Goal: Task Accomplishment & Management: Manage account settings

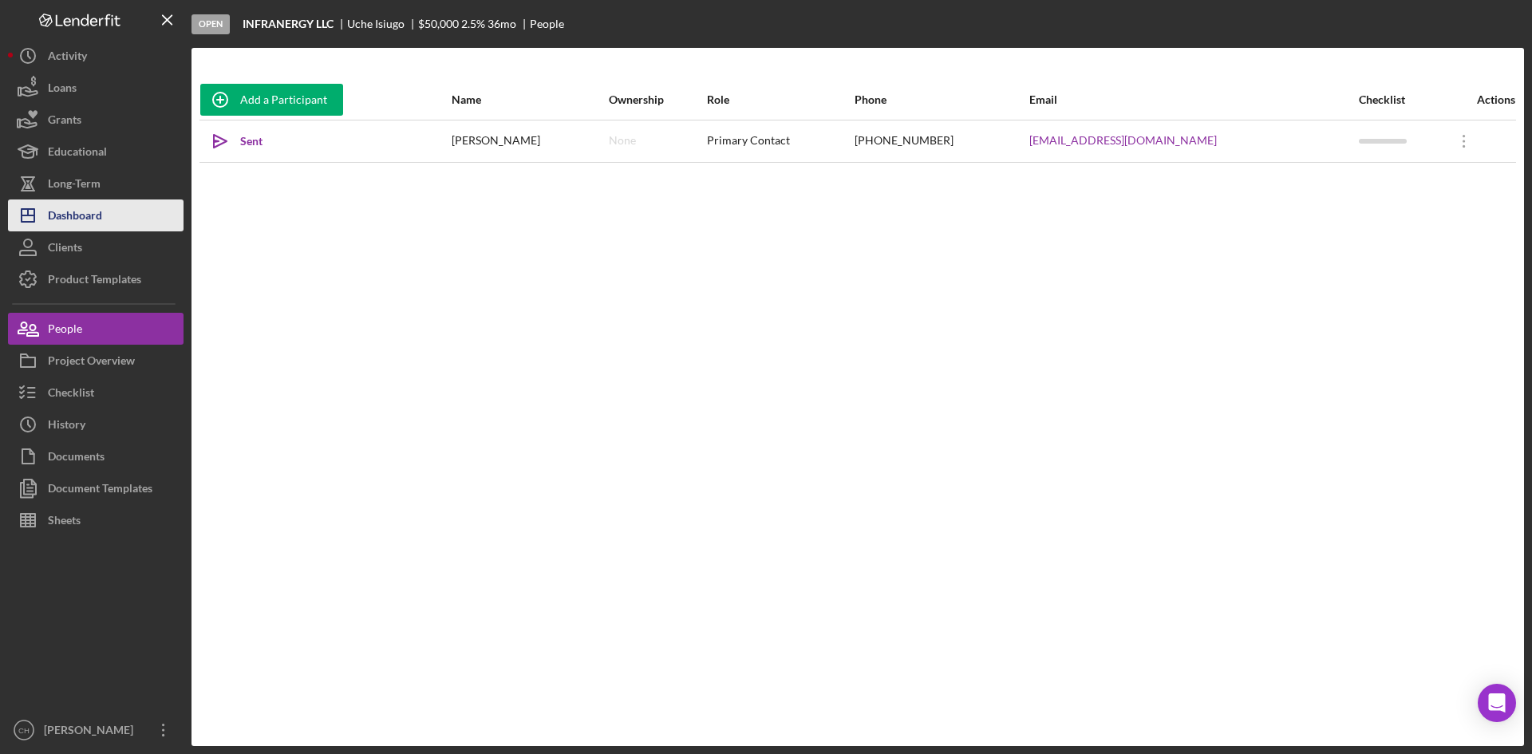
click at [113, 210] on button "Icon/Dashboard Dashboard" at bounding box center [95, 215] width 175 height 32
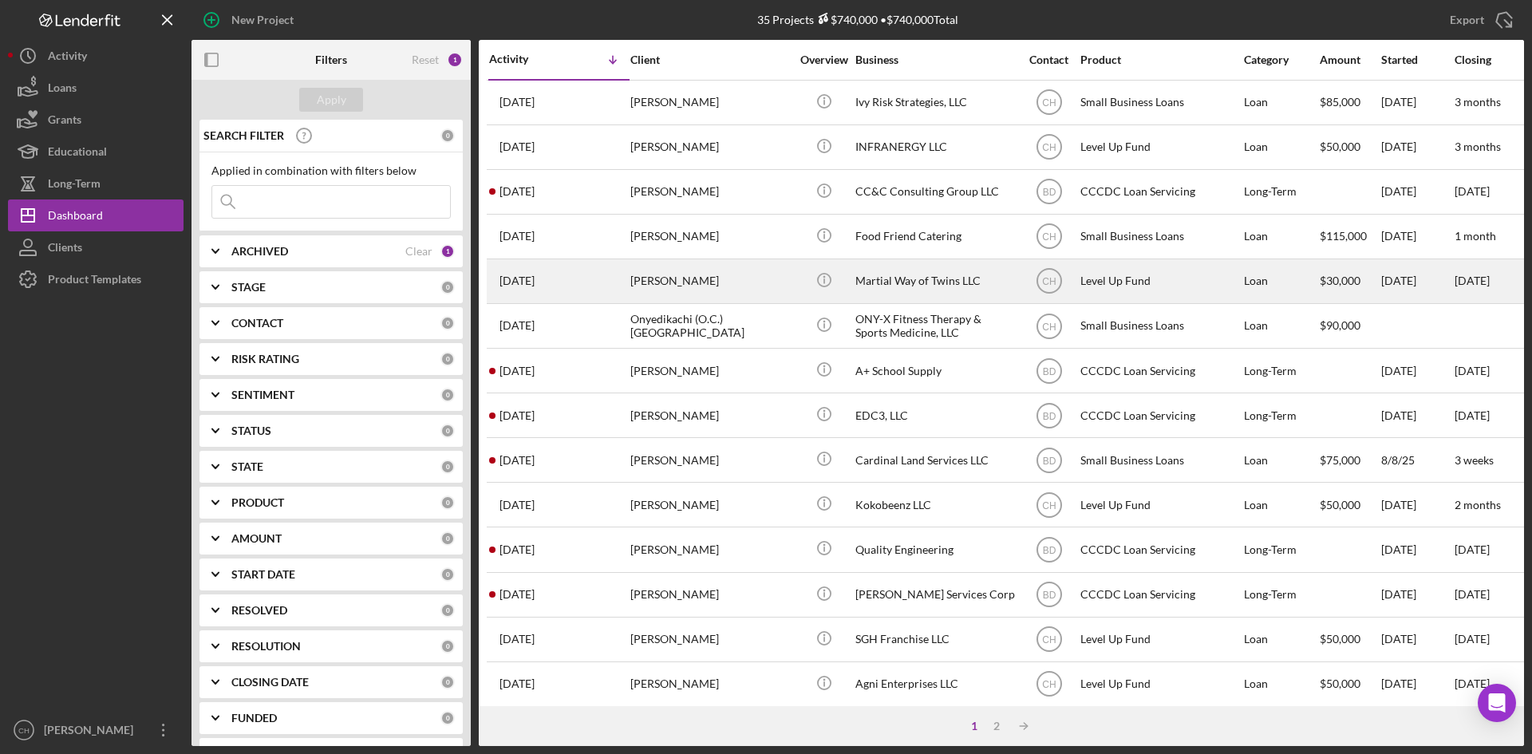
click at [670, 286] on div "[PERSON_NAME]" at bounding box center [710, 281] width 160 height 42
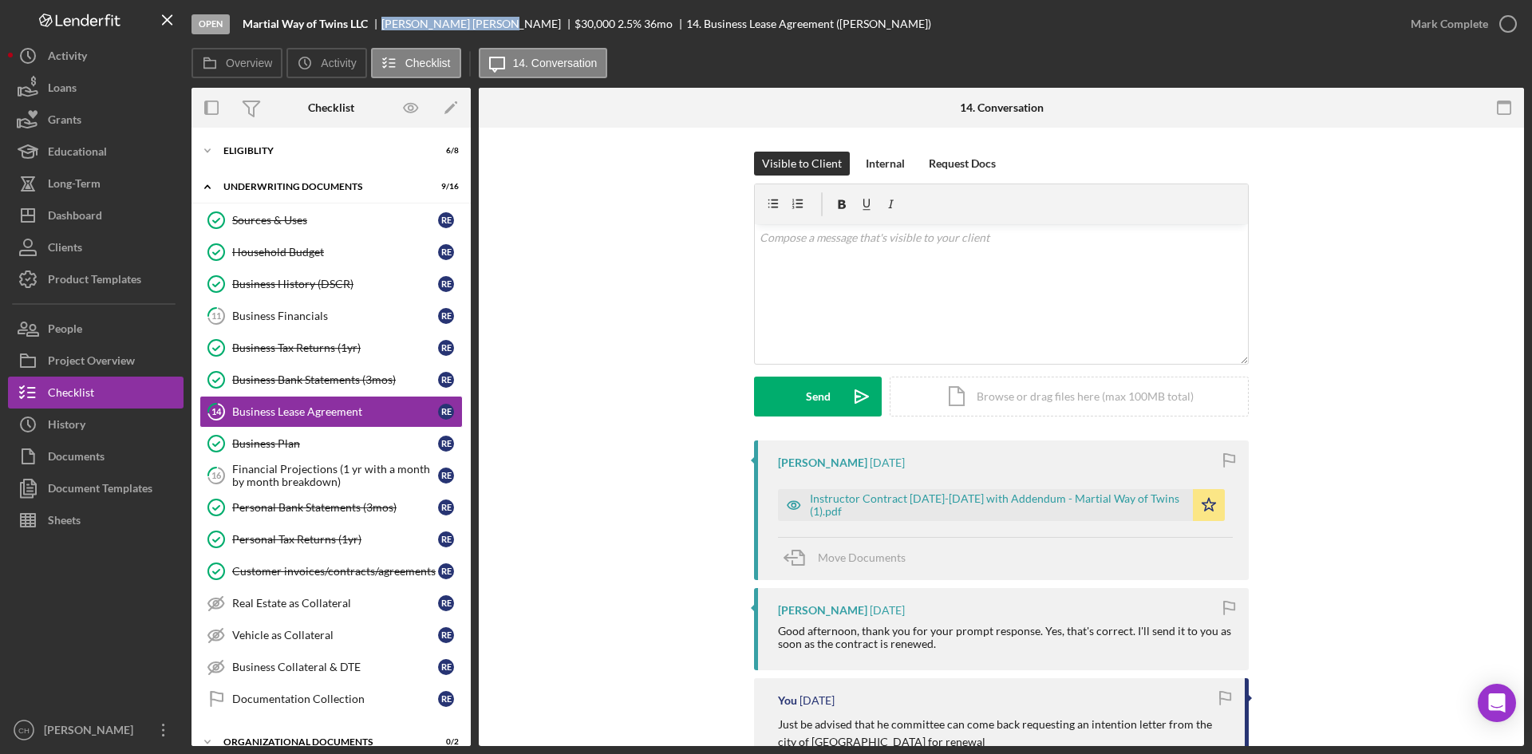
drag, startPoint x: 458, startPoint y: 24, endPoint x: 376, endPoint y: 22, distance: 82.2
click at [376, 22] on div "Martial Way of Twins LLC [PERSON_NAME] $30,000 $30,000 2.5 % 36 mo 14. Business…" at bounding box center [586, 24] width 688 height 13
copy div "[PERSON_NAME]"
click at [101, 218] on div "Dashboard" at bounding box center [75, 217] width 54 height 36
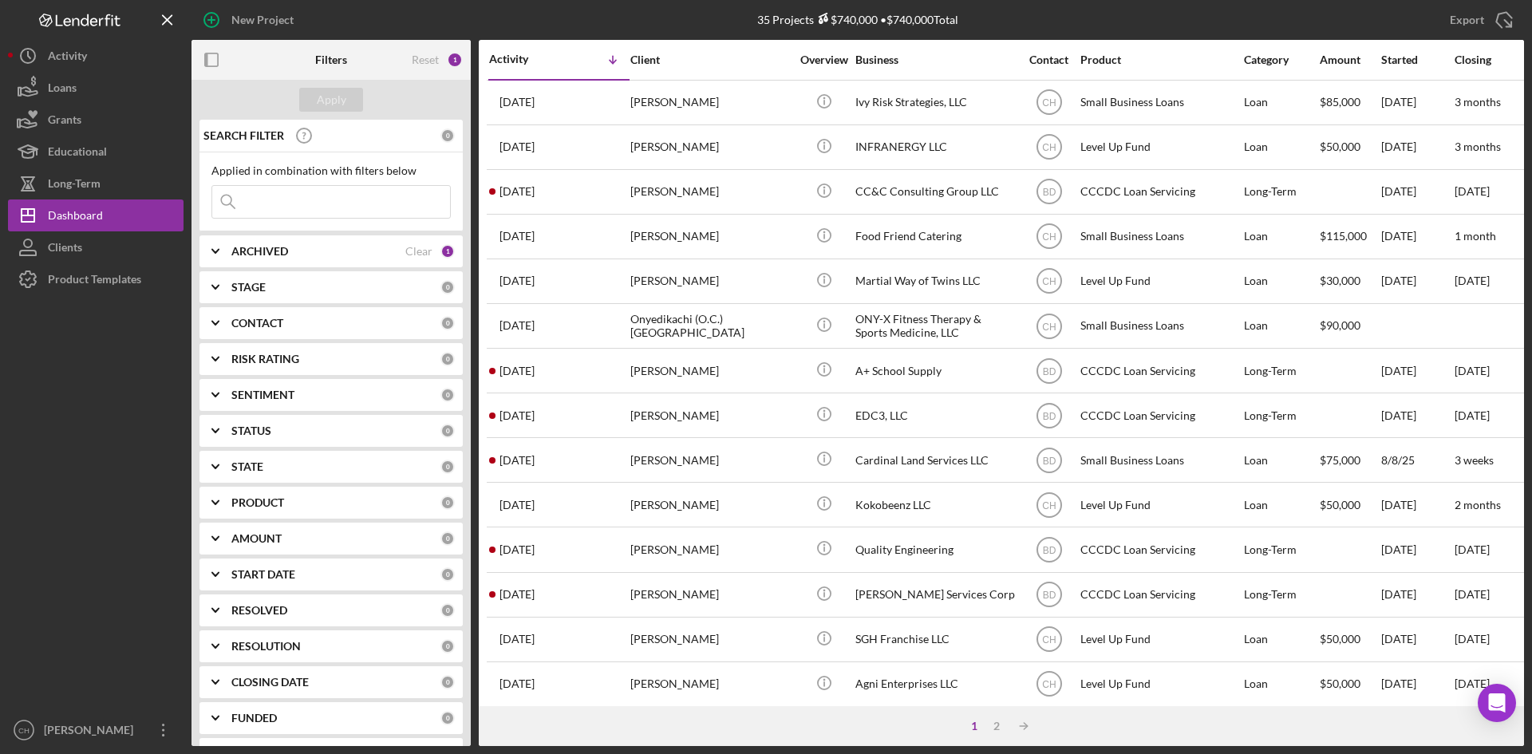
click at [301, 260] on div "ARCHIVED Clear 1" at bounding box center [342, 251] width 223 height 32
click at [312, 201] on input at bounding box center [331, 202] width 238 height 32
click at [262, 203] on input at bounding box center [331, 202] width 238 height 32
click at [361, 195] on input at bounding box center [331, 202] width 238 height 32
drag, startPoint x: 101, startPoint y: 619, endPoint x: 140, endPoint y: 151, distance: 469.9
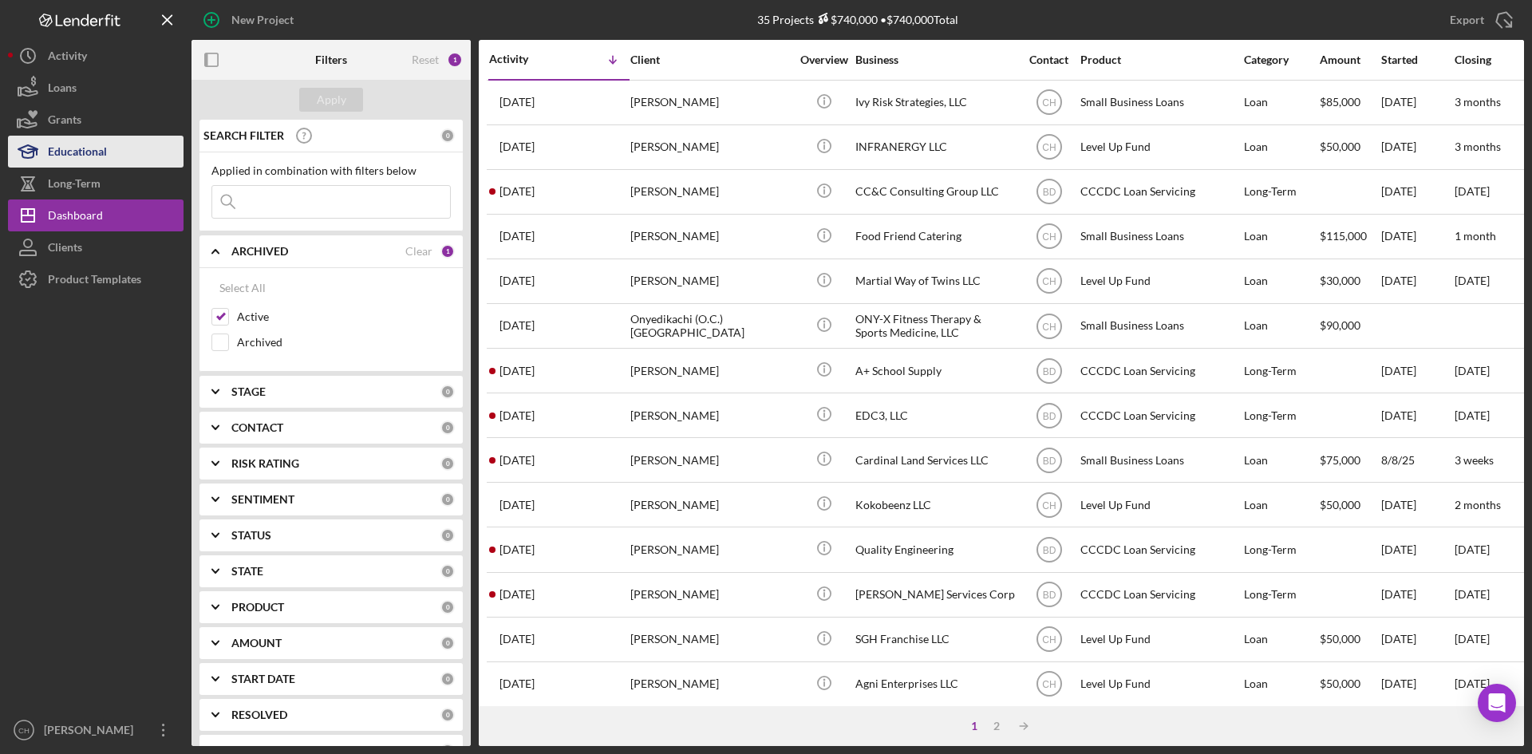
click at [101, 612] on div at bounding box center [95, 504] width 175 height 419
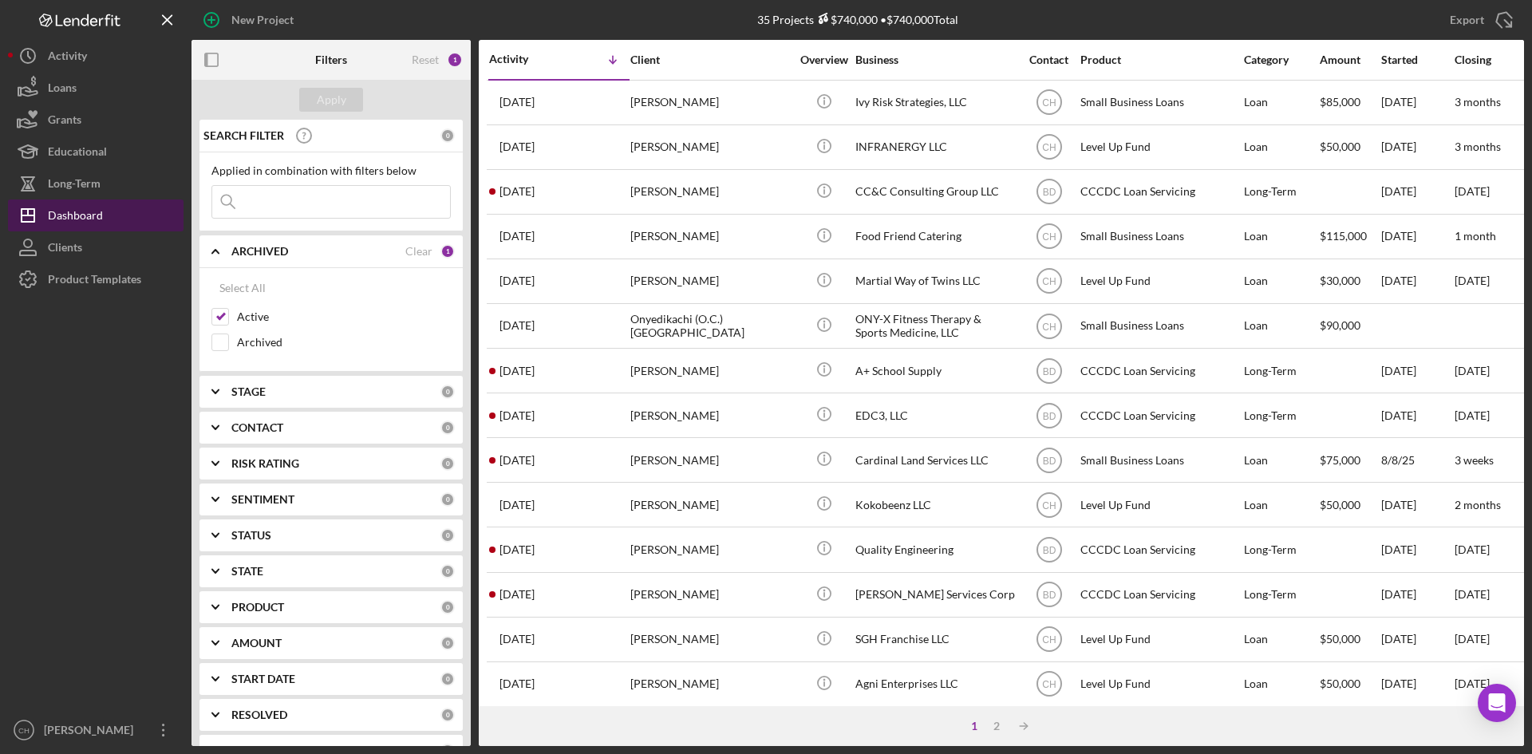
click at [94, 212] on div "Dashboard" at bounding box center [75, 217] width 55 height 36
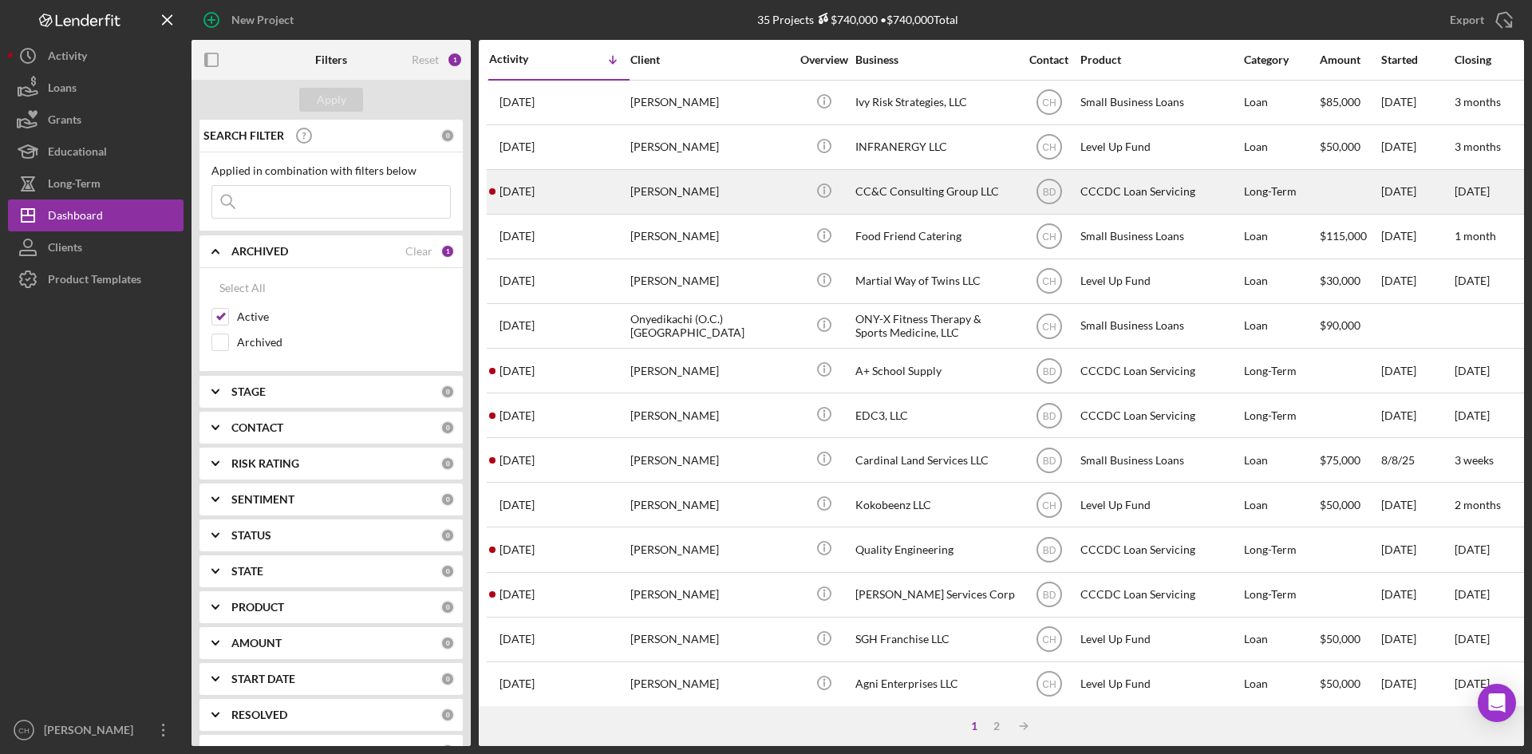
click at [739, 194] on div "[PERSON_NAME]" at bounding box center [710, 192] width 160 height 42
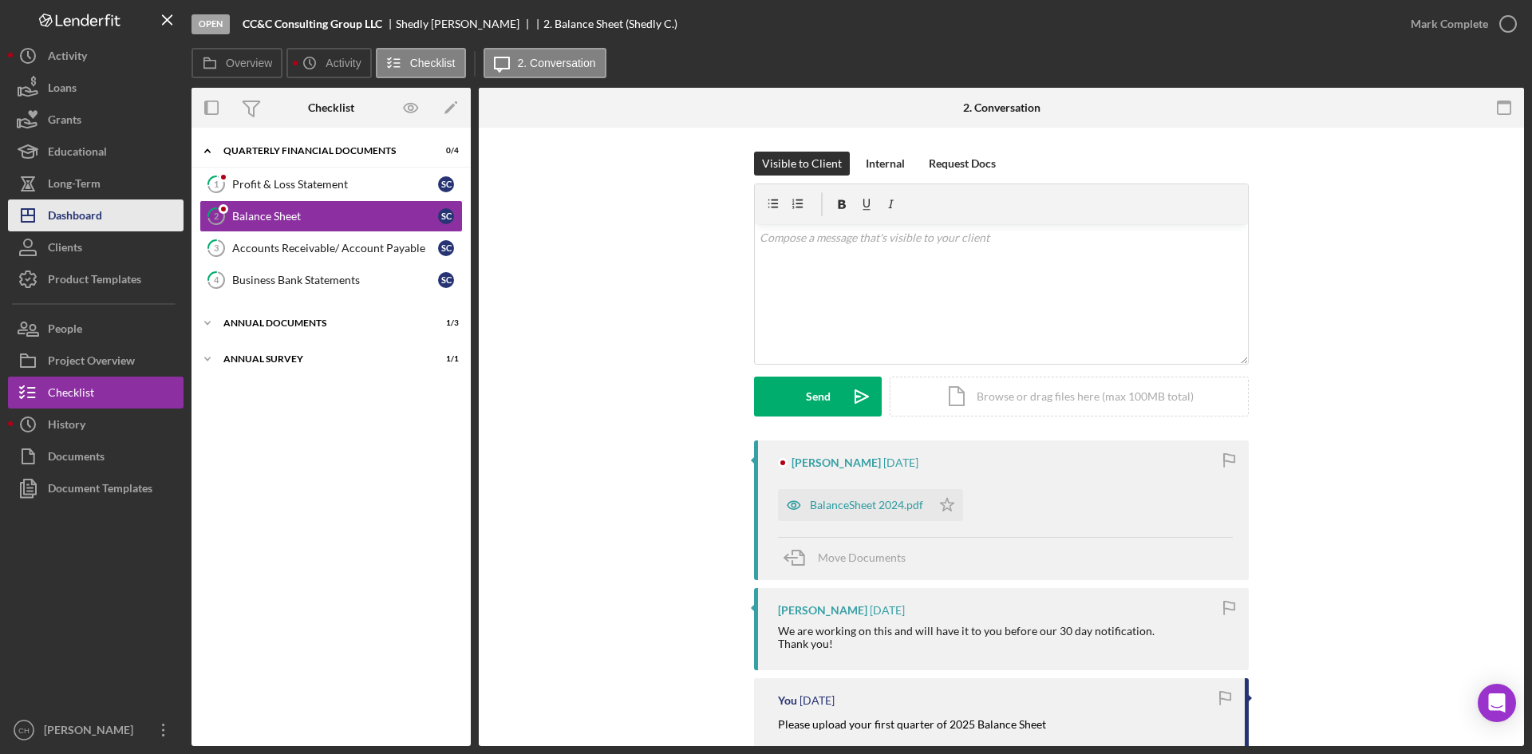
click at [106, 211] on button "Icon/Dashboard Dashboard" at bounding box center [95, 215] width 175 height 32
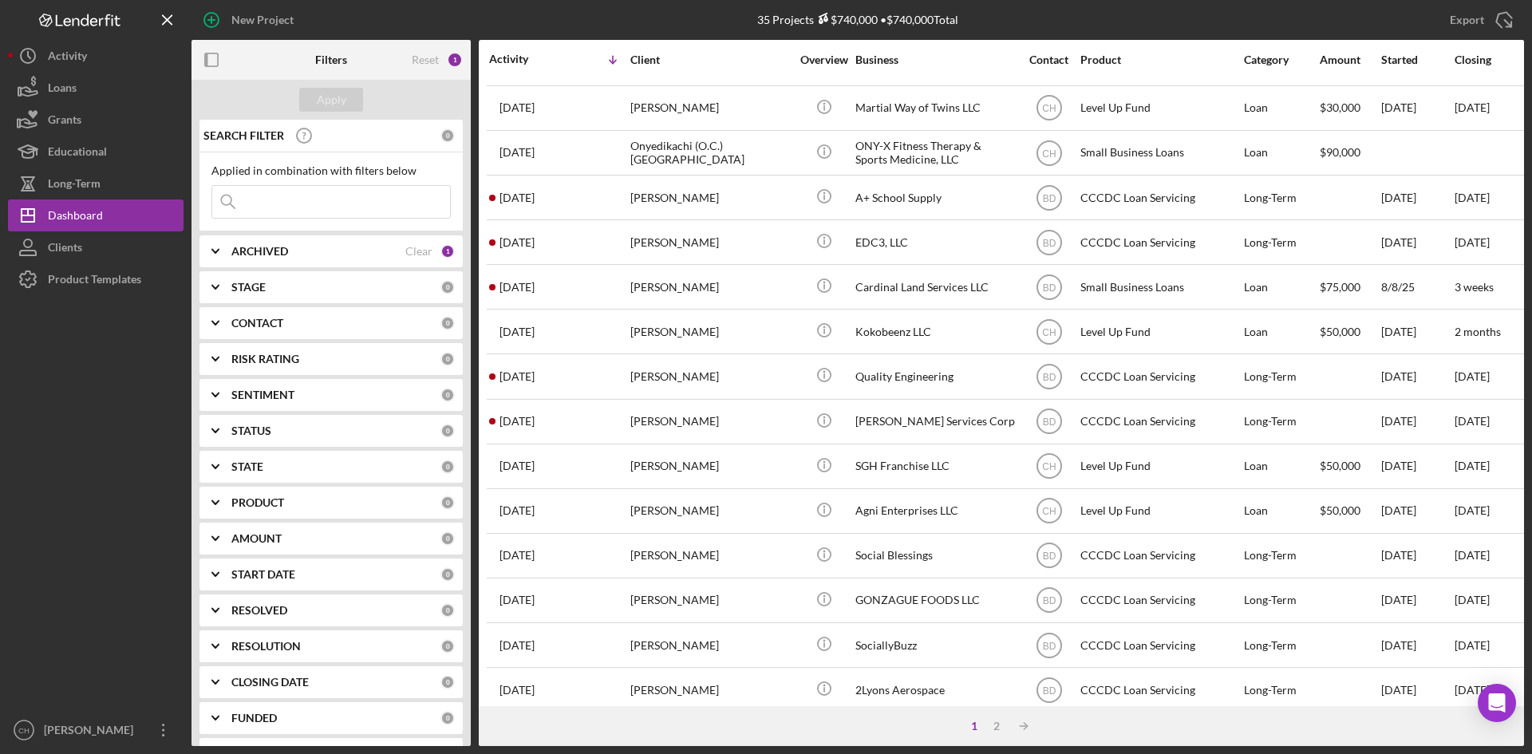
scroll to position [513, 0]
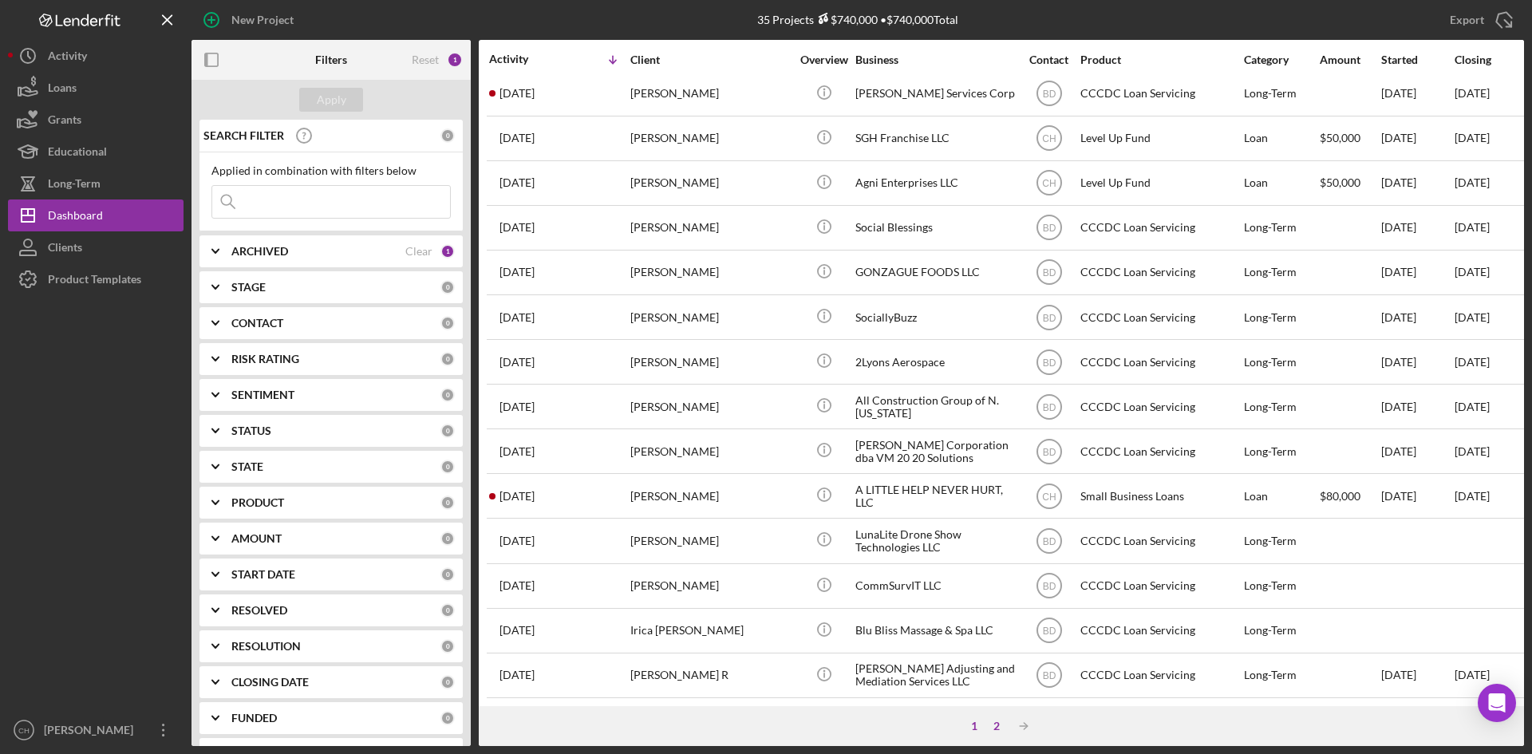
click at [1001, 727] on div "2" at bounding box center [996, 726] width 22 height 13
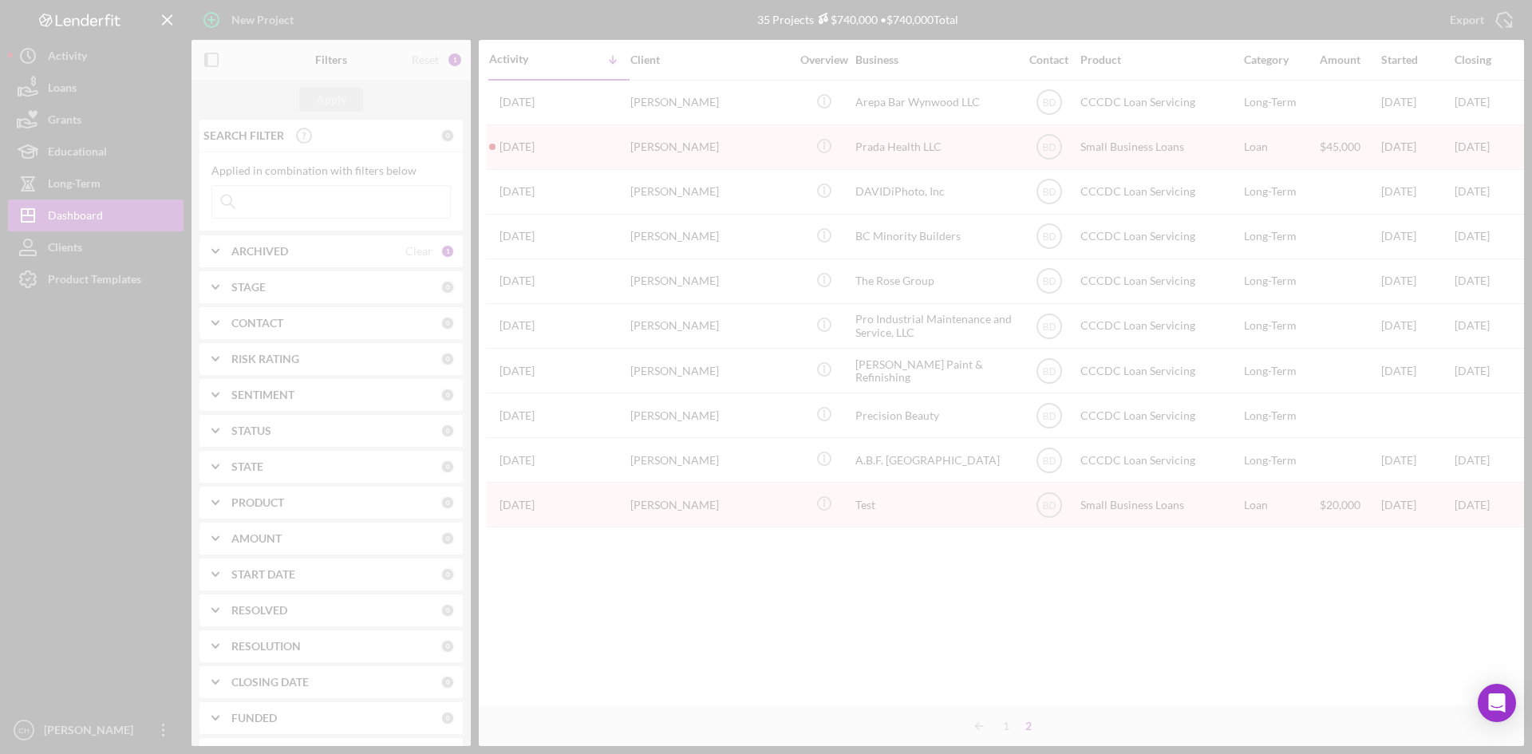
scroll to position [0, 0]
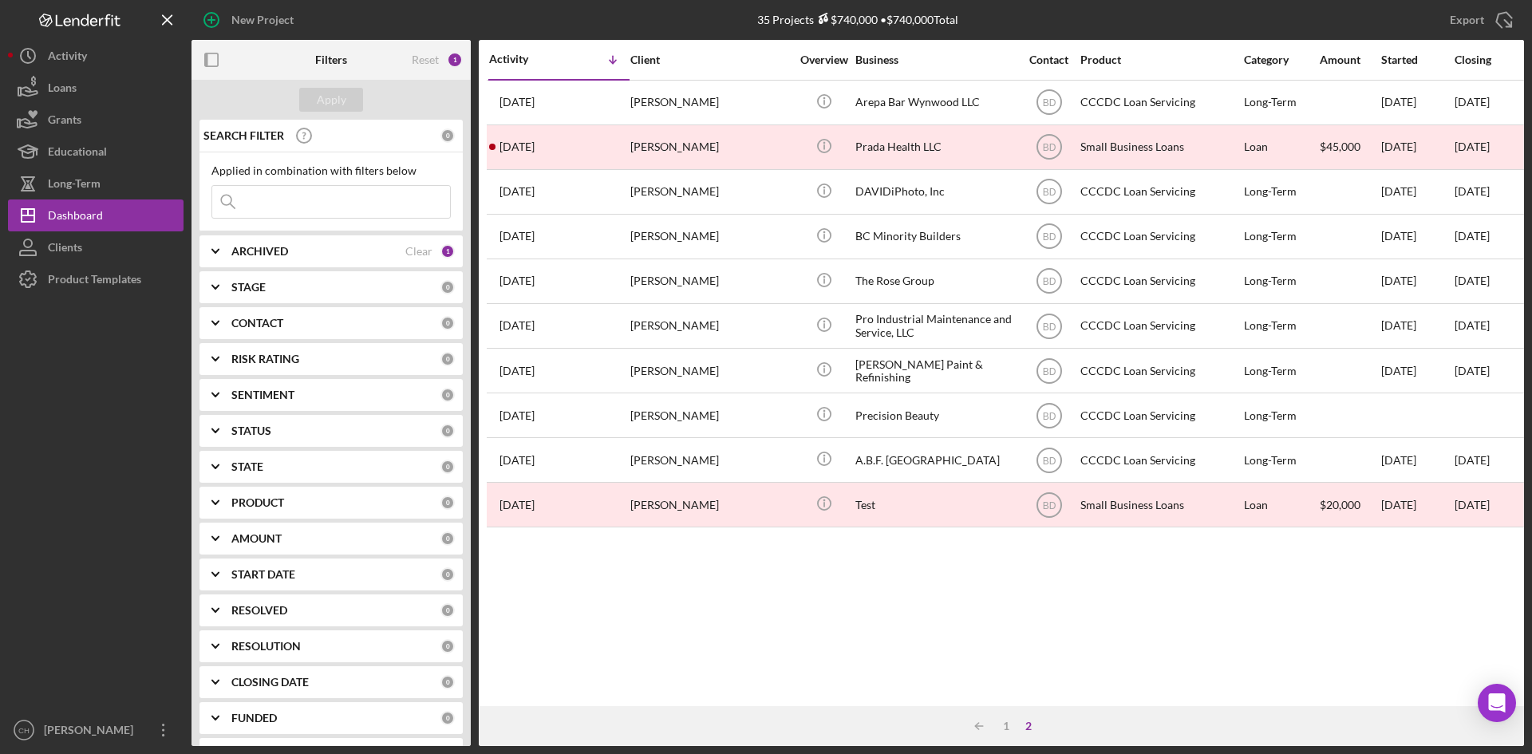
click at [313, 502] on div "PRODUCT" at bounding box center [335, 502] width 209 height 13
click at [223, 594] on input "Level Up Fund" at bounding box center [220, 593] width 16 height 16
checkbox input "true"
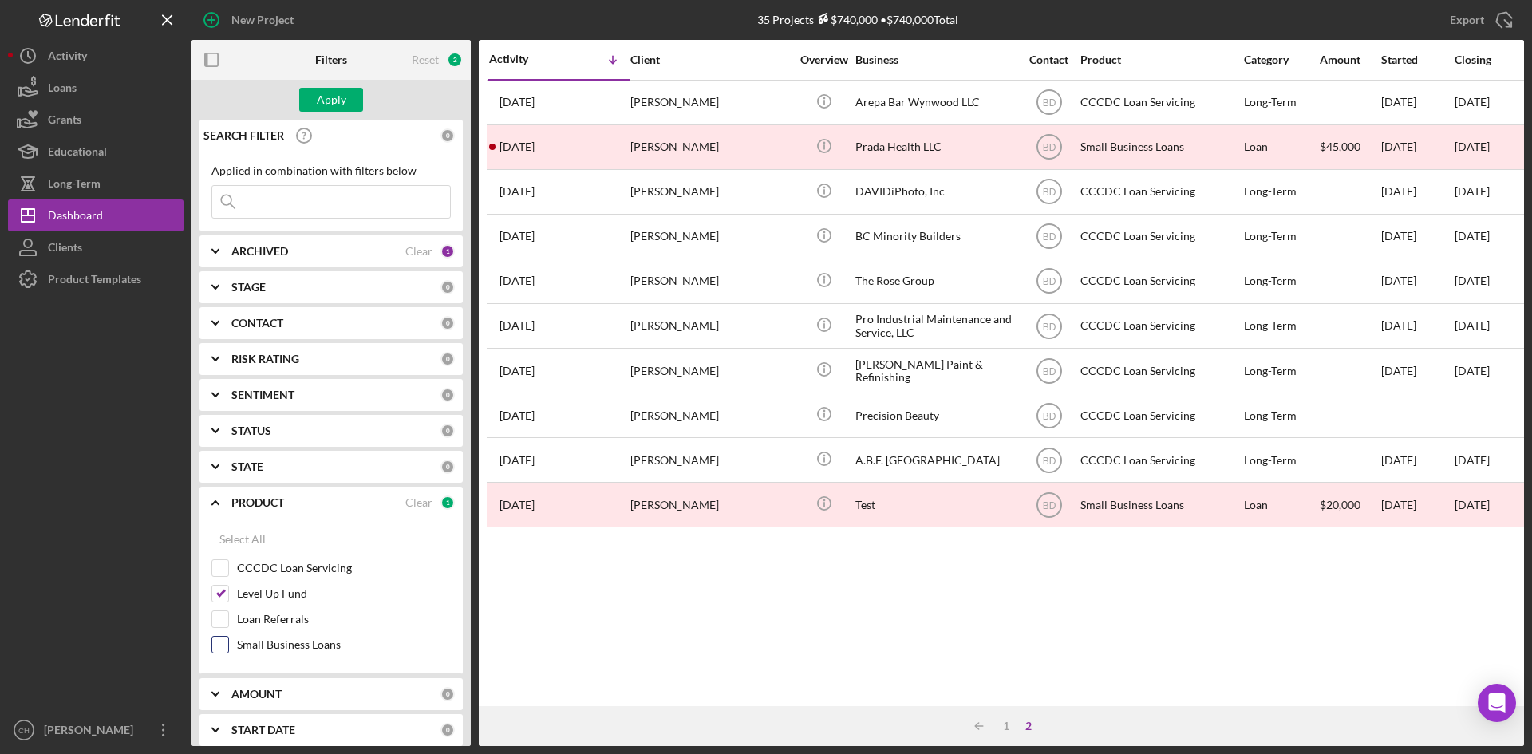
click at [221, 642] on input "Small Business Loans" at bounding box center [220, 645] width 16 height 16
checkbox input "true"
click at [226, 621] on input "Loan Referrals" at bounding box center [220, 619] width 16 height 16
checkbox input "true"
click at [327, 95] on div "Apply" at bounding box center [332, 100] width 30 height 24
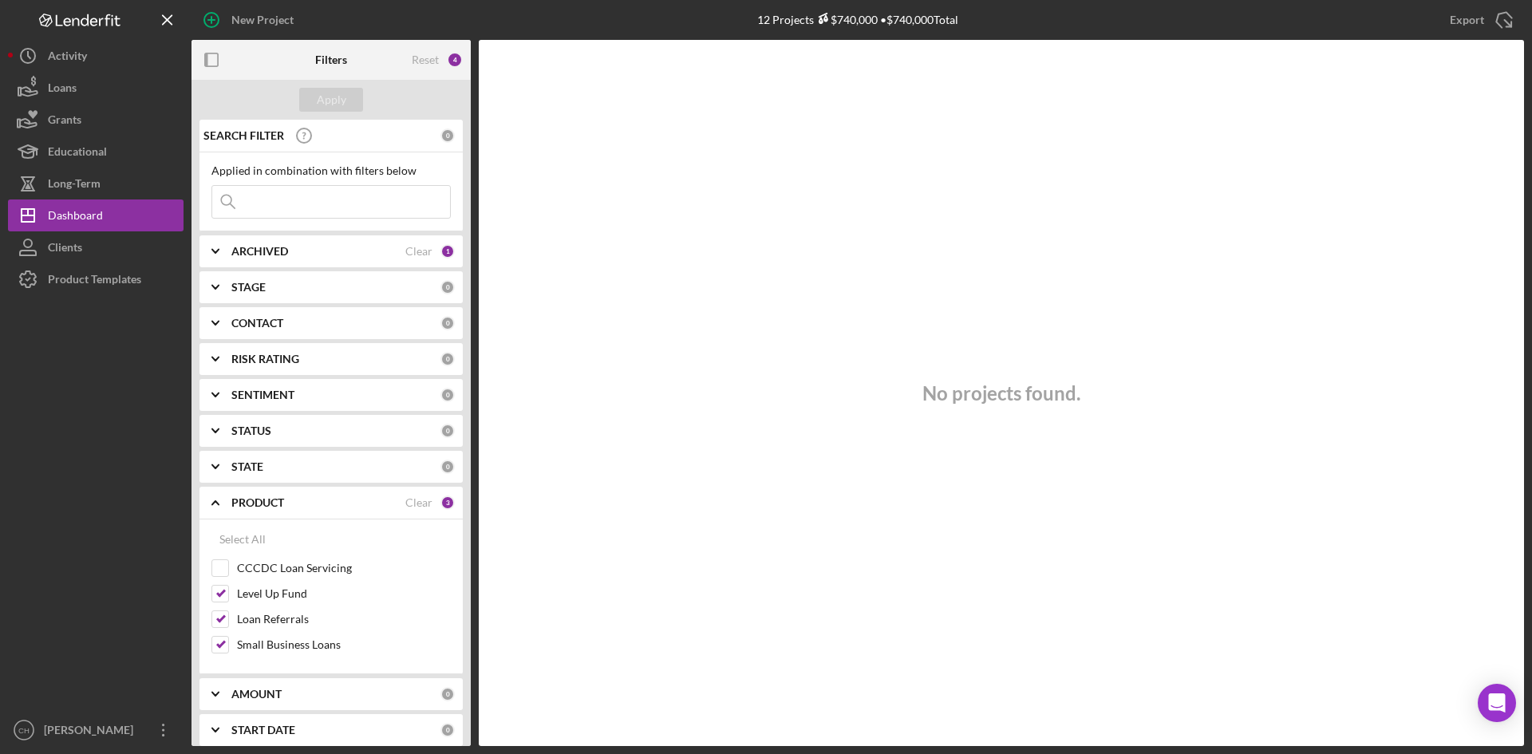
click at [325, 244] on div "ARCHIVED Clear 1" at bounding box center [342, 251] width 223 height 14
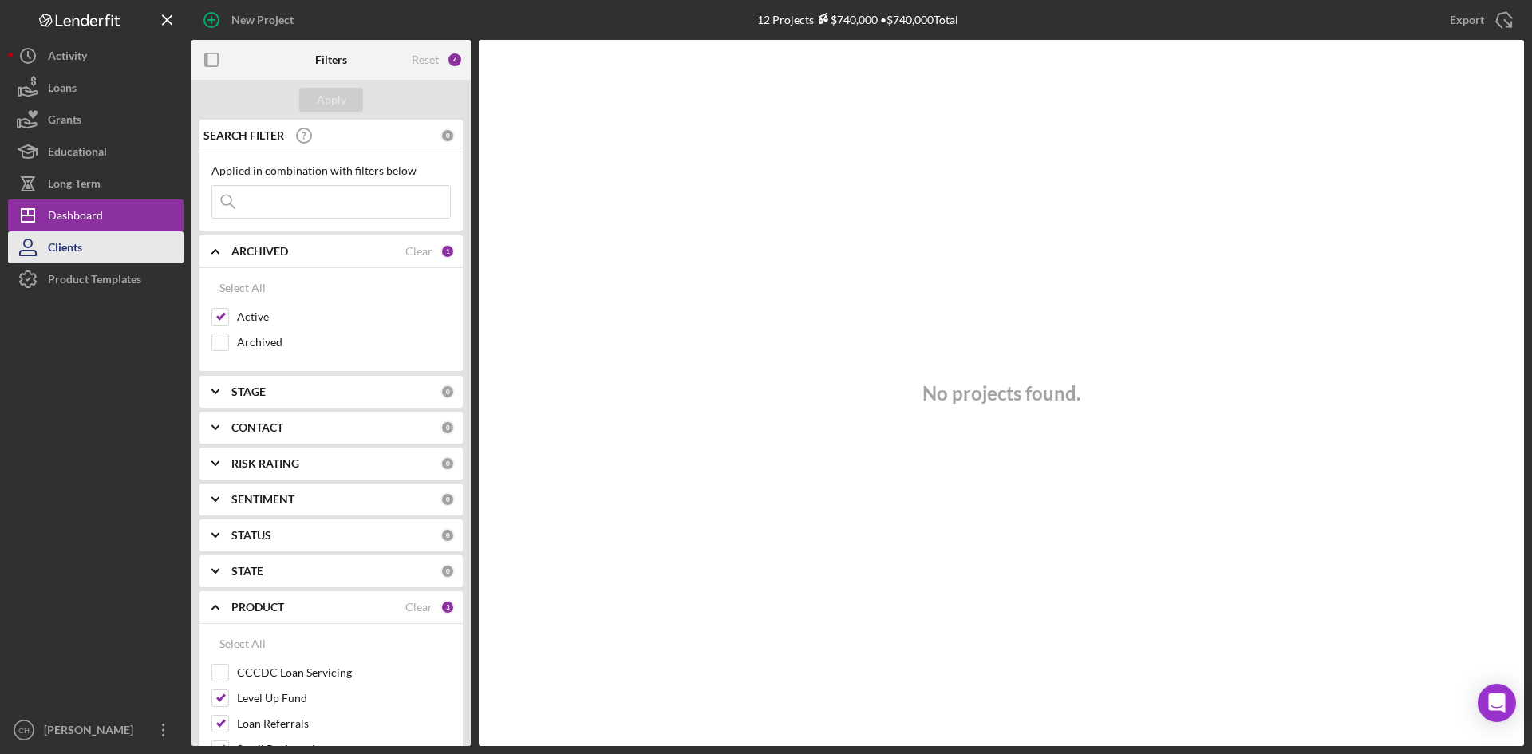
click at [88, 255] on button "Clients" at bounding box center [95, 247] width 175 height 32
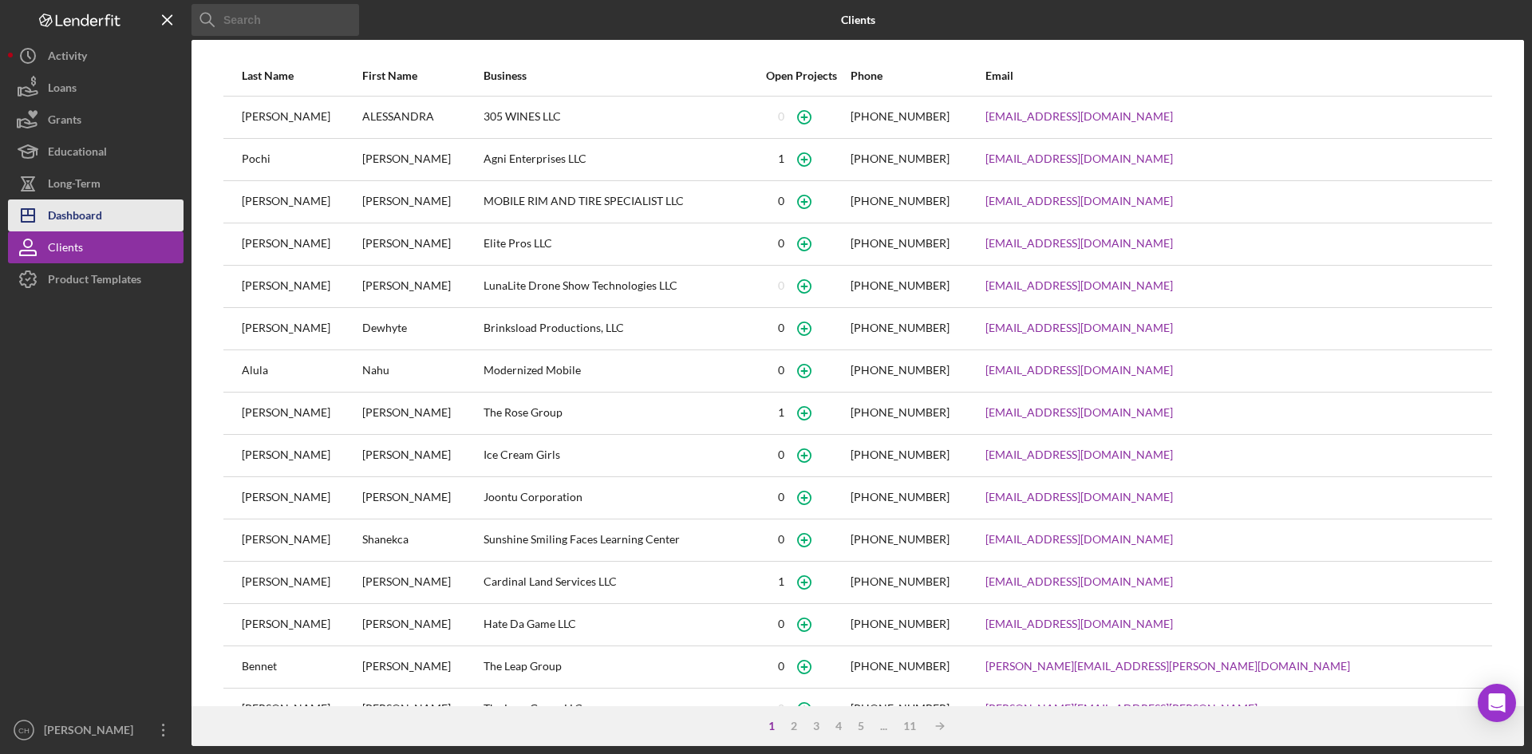
click at [92, 216] on div "Dashboard" at bounding box center [75, 217] width 54 height 36
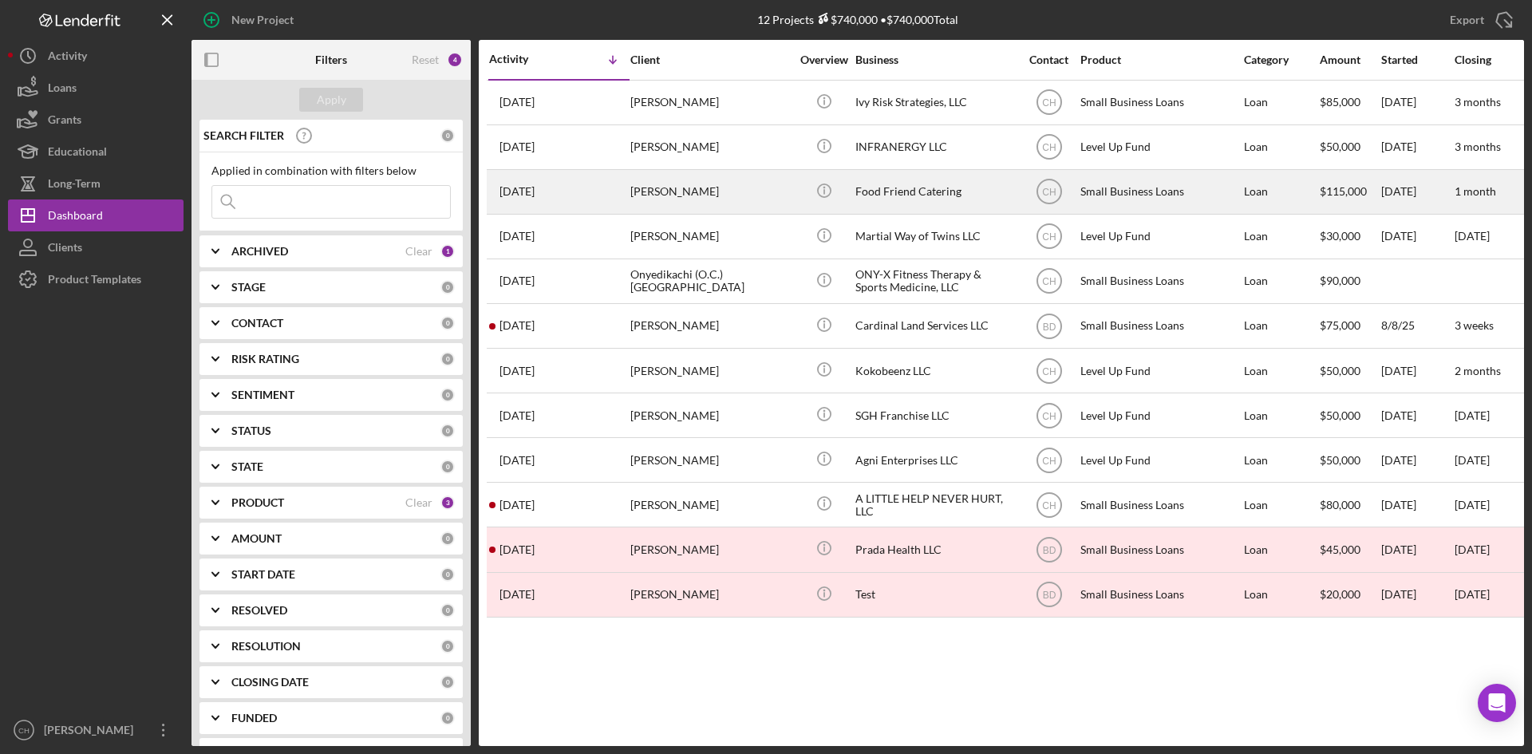
click at [599, 197] on div "[DATE] [PERSON_NAME]" at bounding box center [559, 192] width 140 height 42
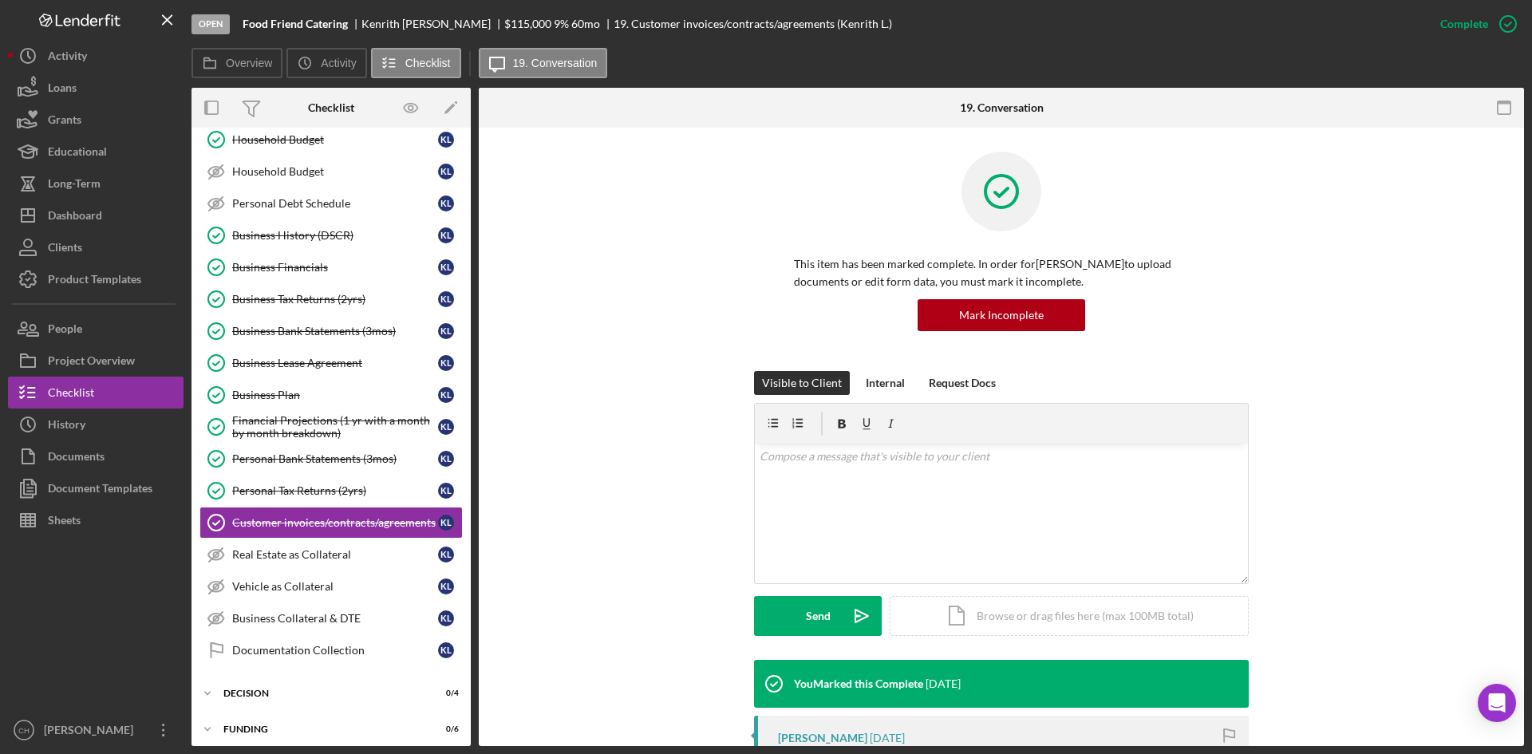
scroll to position [77, 0]
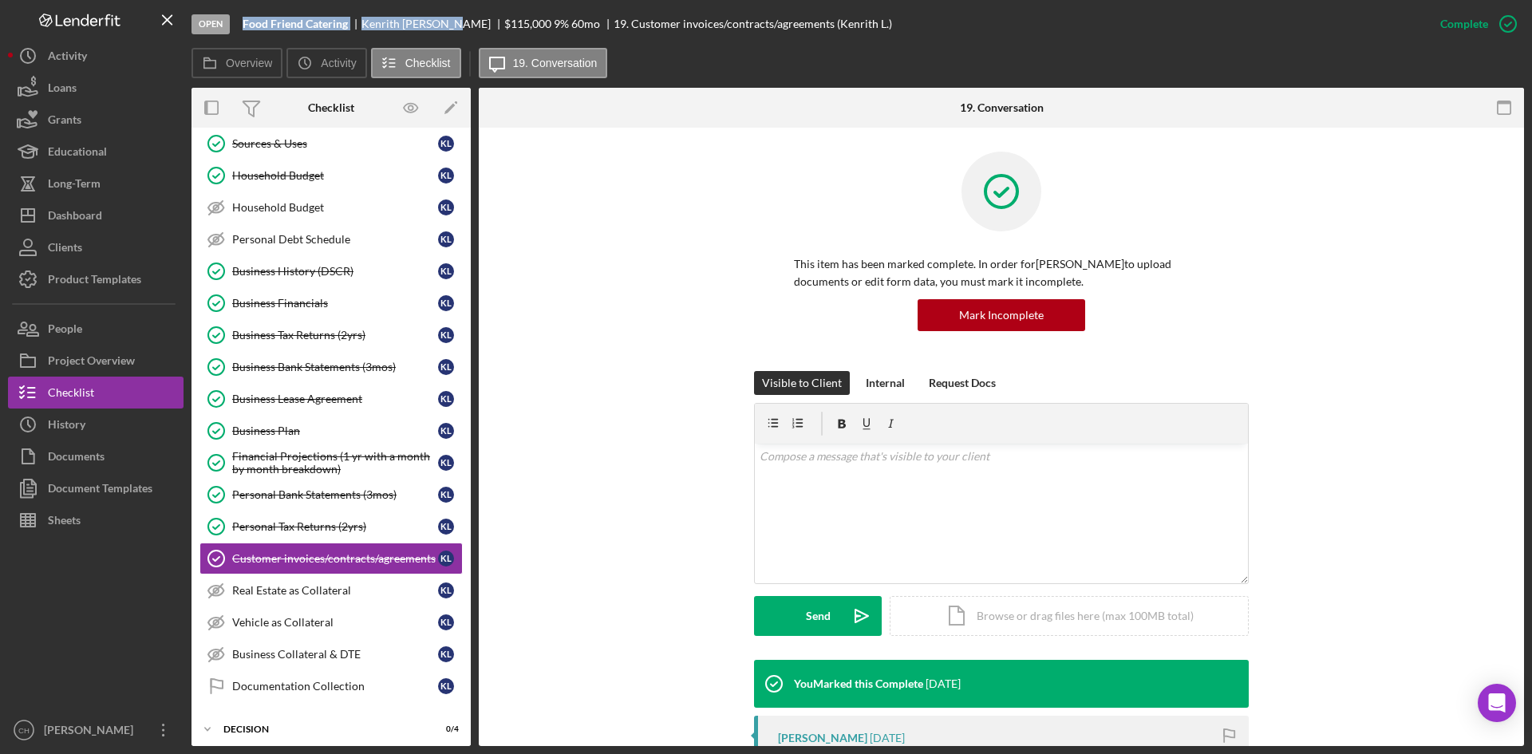
drag, startPoint x: 455, startPoint y: 23, endPoint x: 238, endPoint y: 26, distance: 217.8
click at [238, 26] on div "Open Food Friend Catering [PERSON_NAME] $115,000 $115,000 9 % 60 mo 19. Custome…" at bounding box center [807, 24] width 1232 height 48
copy div "Food Friend Catering [PERSON_NAME]"
click at [73, 325] on div "People" at bounding box center [65, 331] width 34 height 36
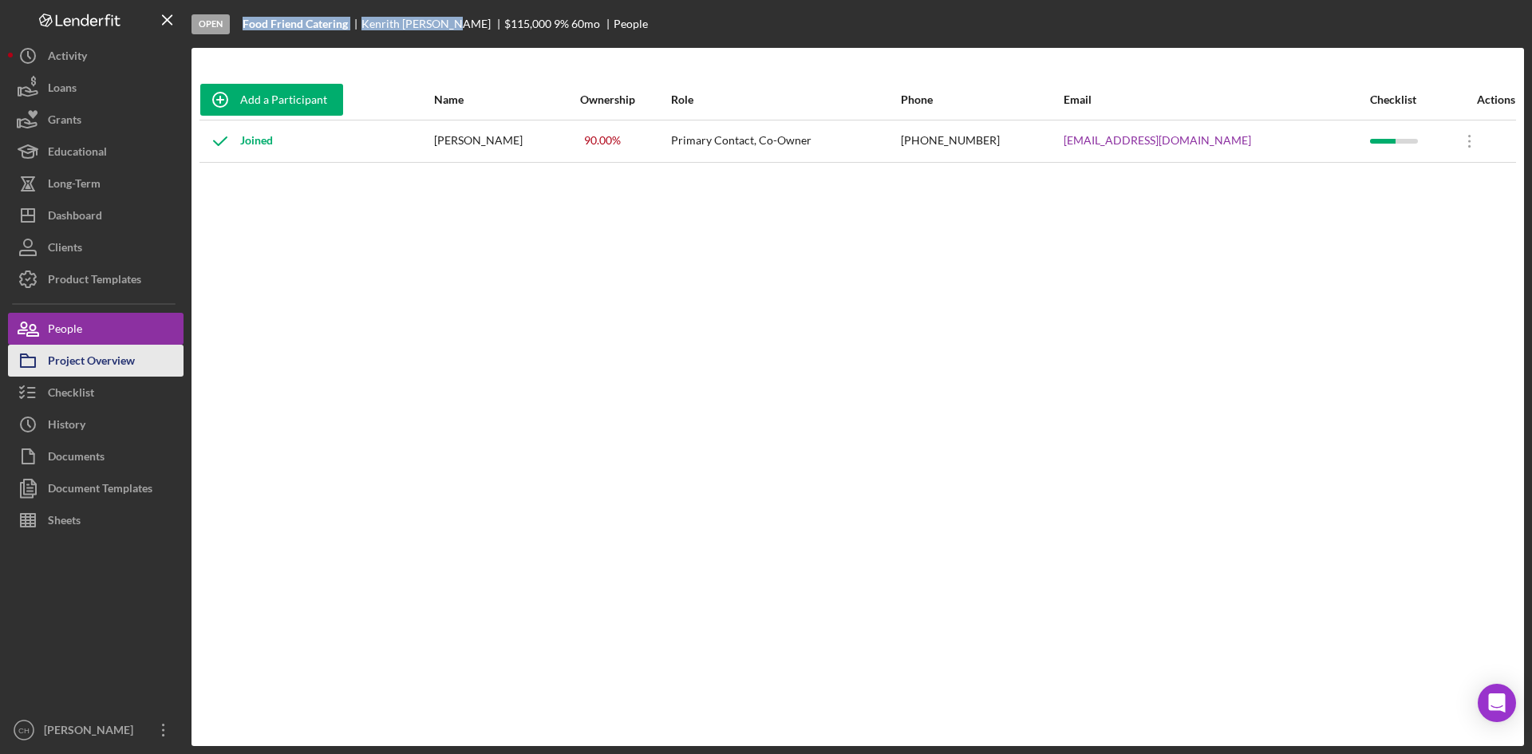
click at [104, 367] on div "Project Overview" at bounding box center [91, 363] width 87 height 36
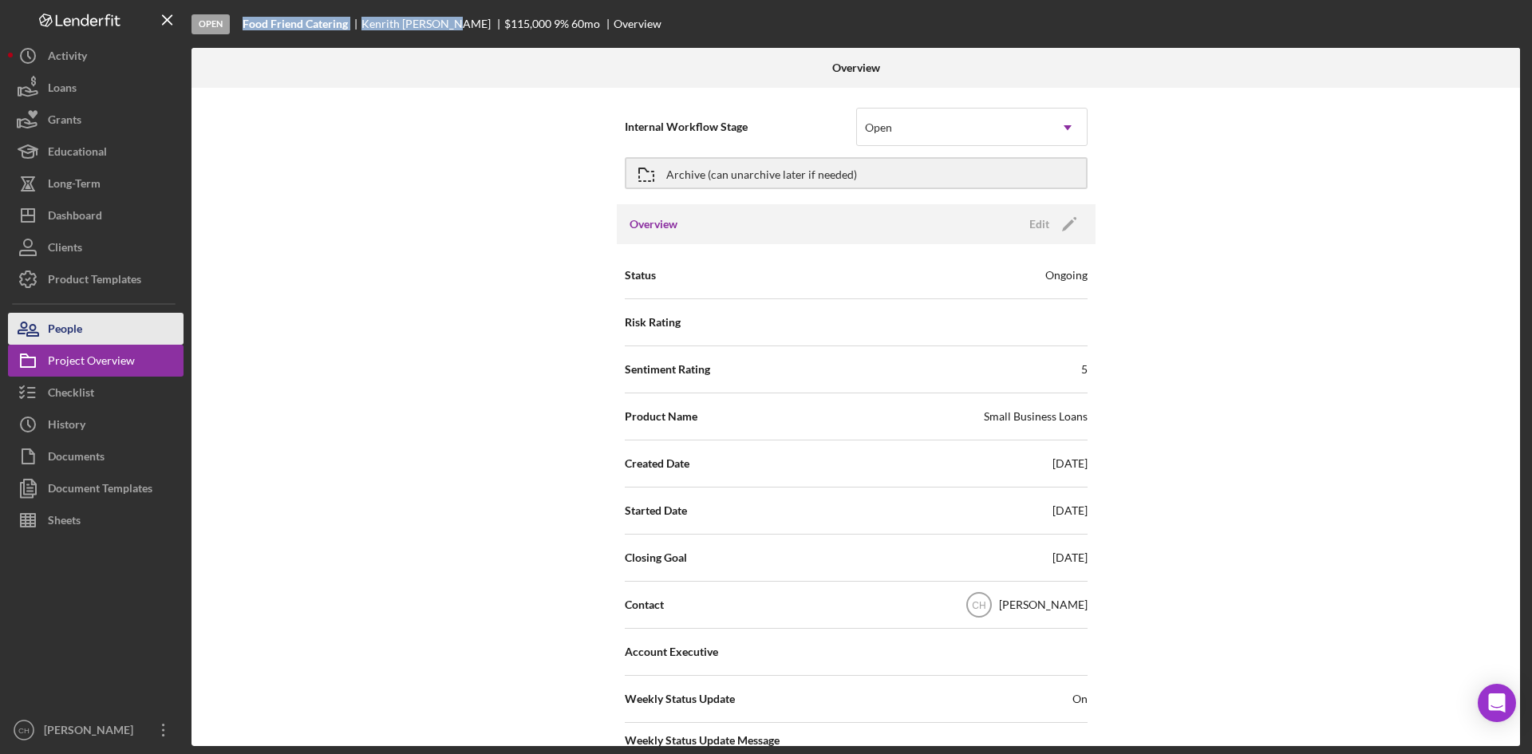
click at [84, 334] on button "People" at bounding box center [95, 329] width 175 height 32
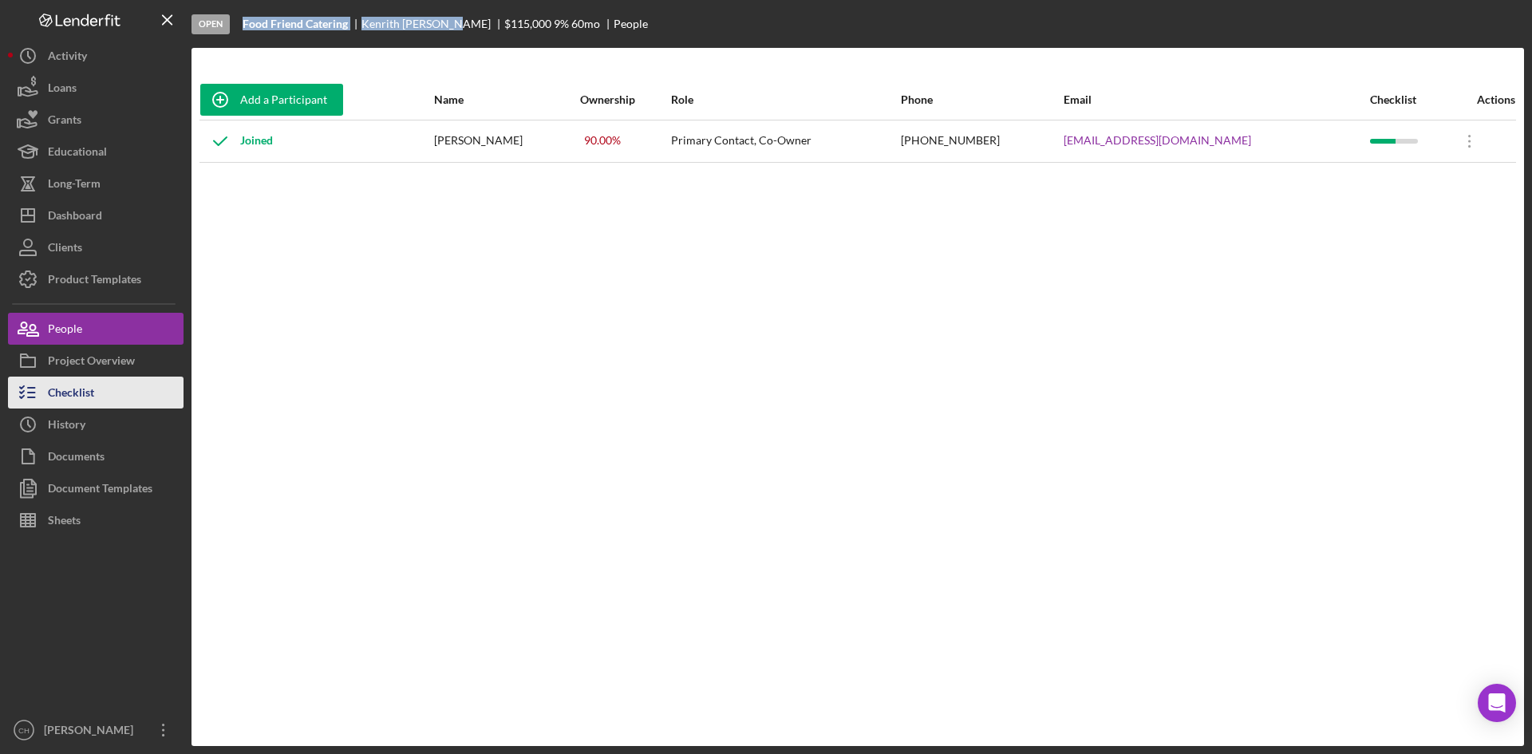
click at [102, 400] on button "Checklist" at bounding box center [95, 393] width 175 height 32
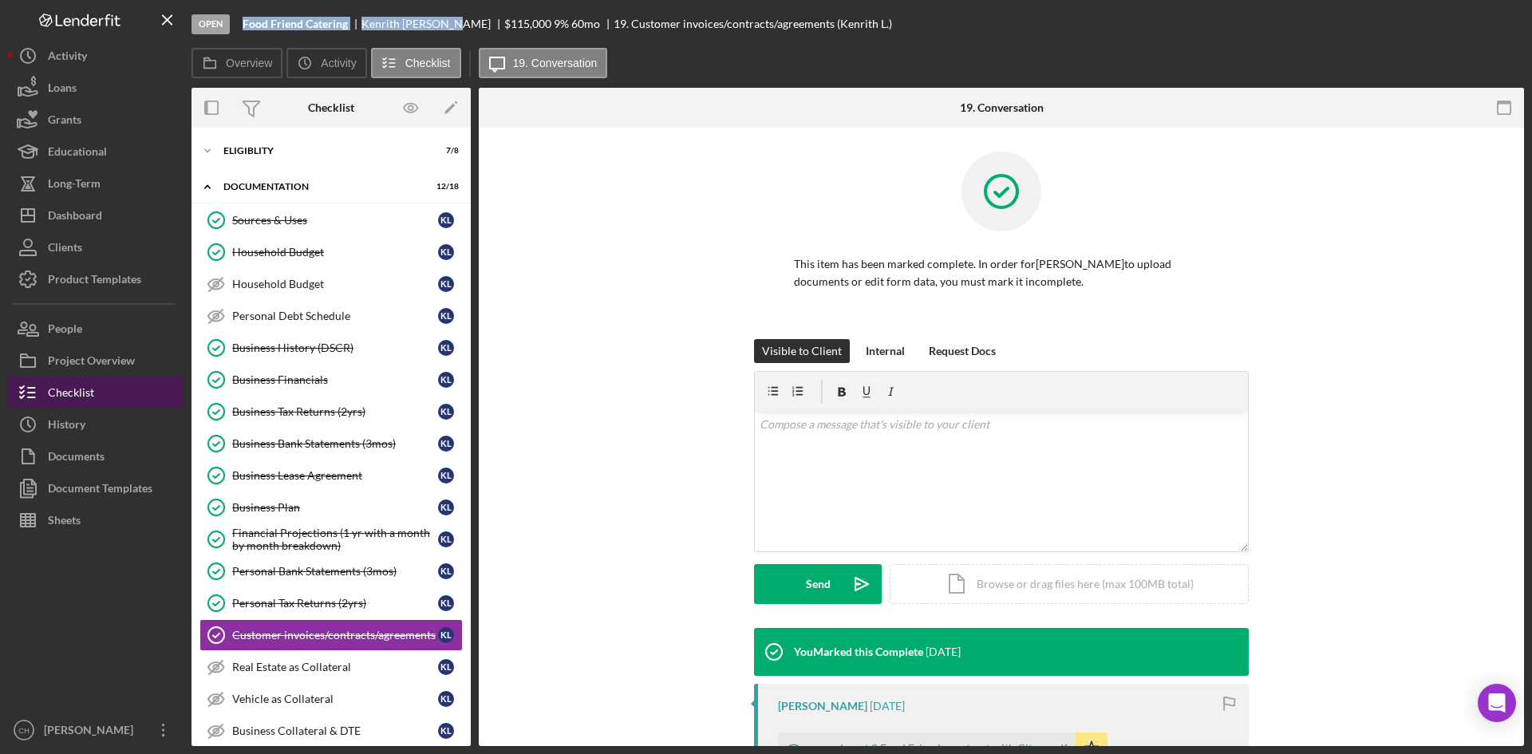
scroll to position [155, 0]
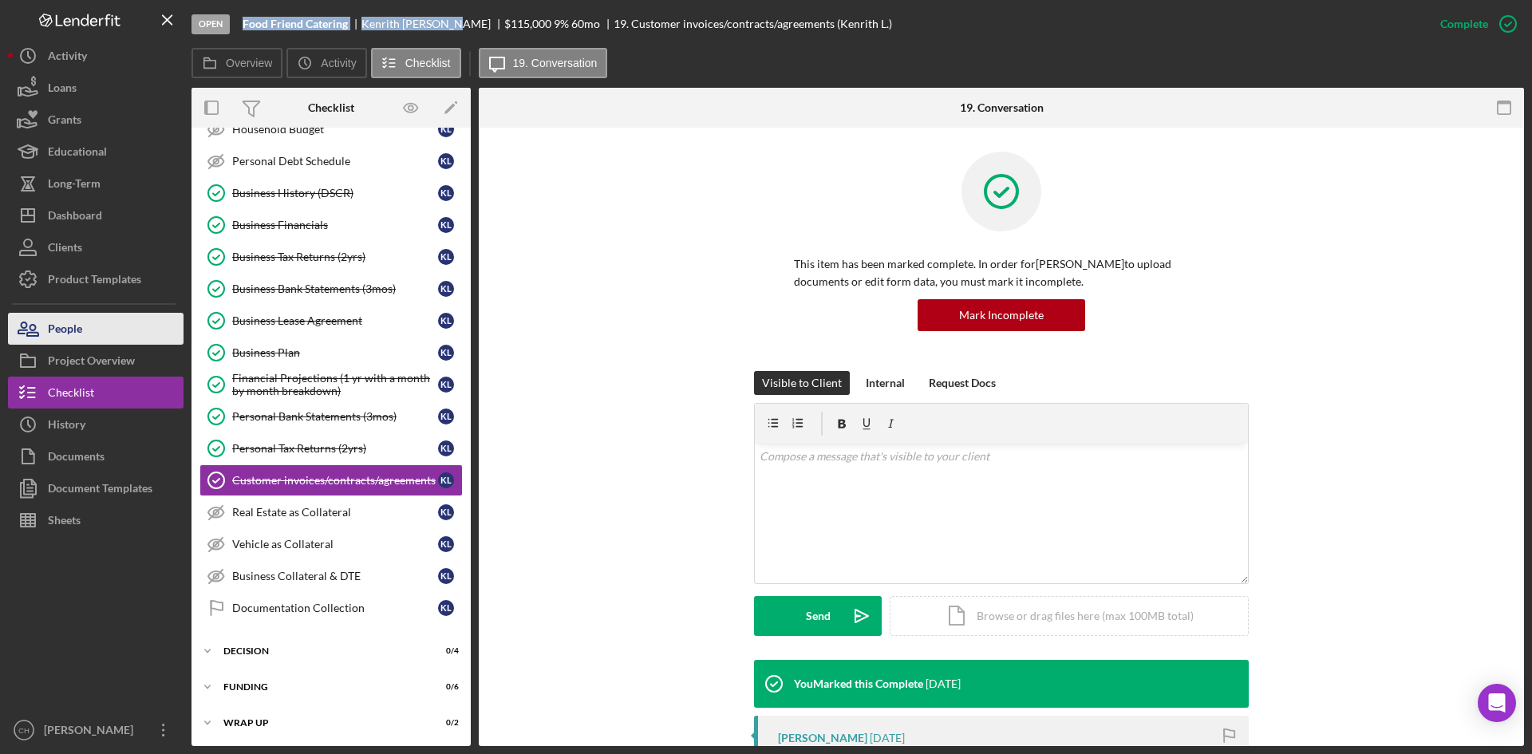
click at [67, 331] on div "People" at bounding box center [65, 331] width 34 height 36
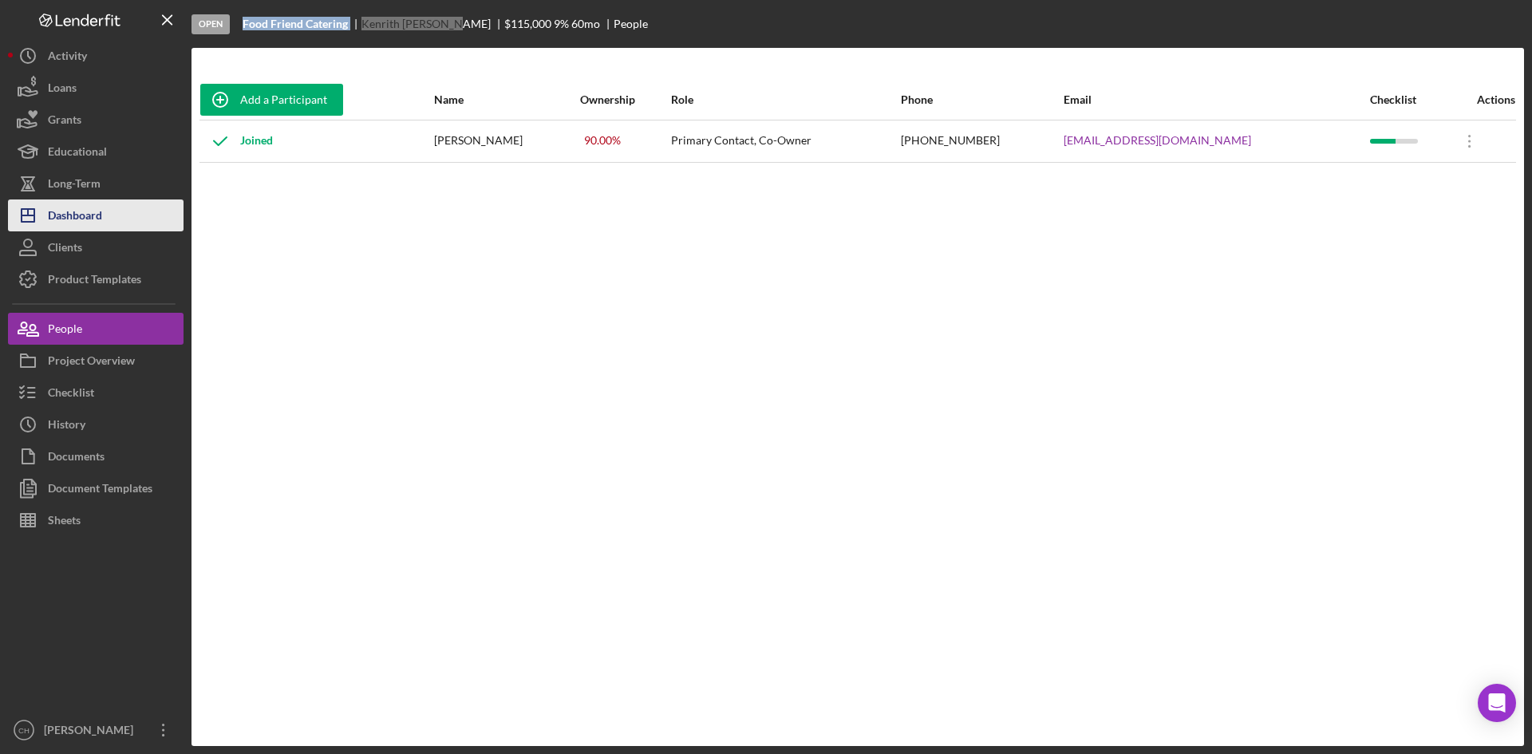
click at [108, 211] on button "Icon/Dashboard Dashboard" at bounding box center [95, 215] width 175 height 32
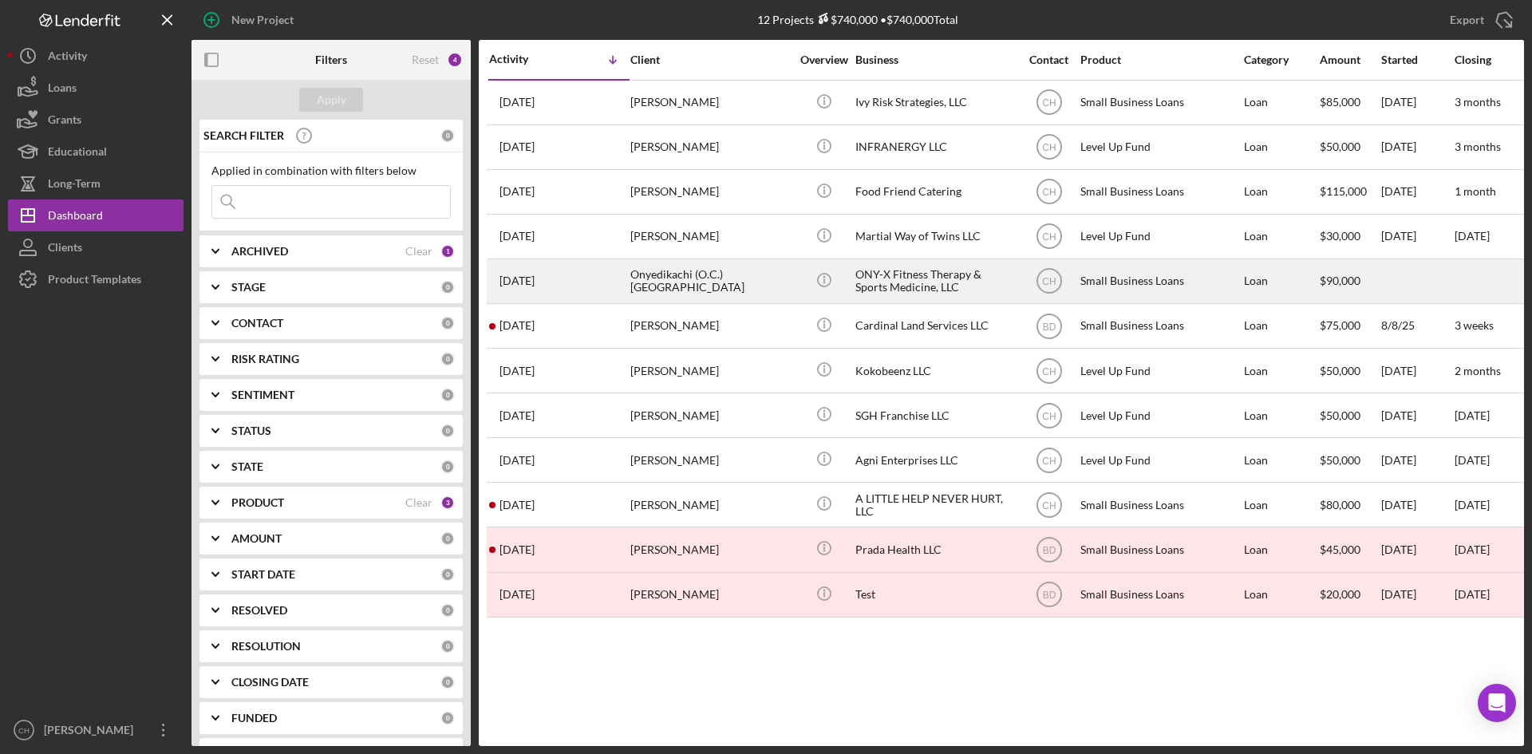
click at [704, 278] on div "Onyedikachi (O.C.) [GEOGRAPHIC_DATA]" at bounding box center [710, 281] width 160 height 42
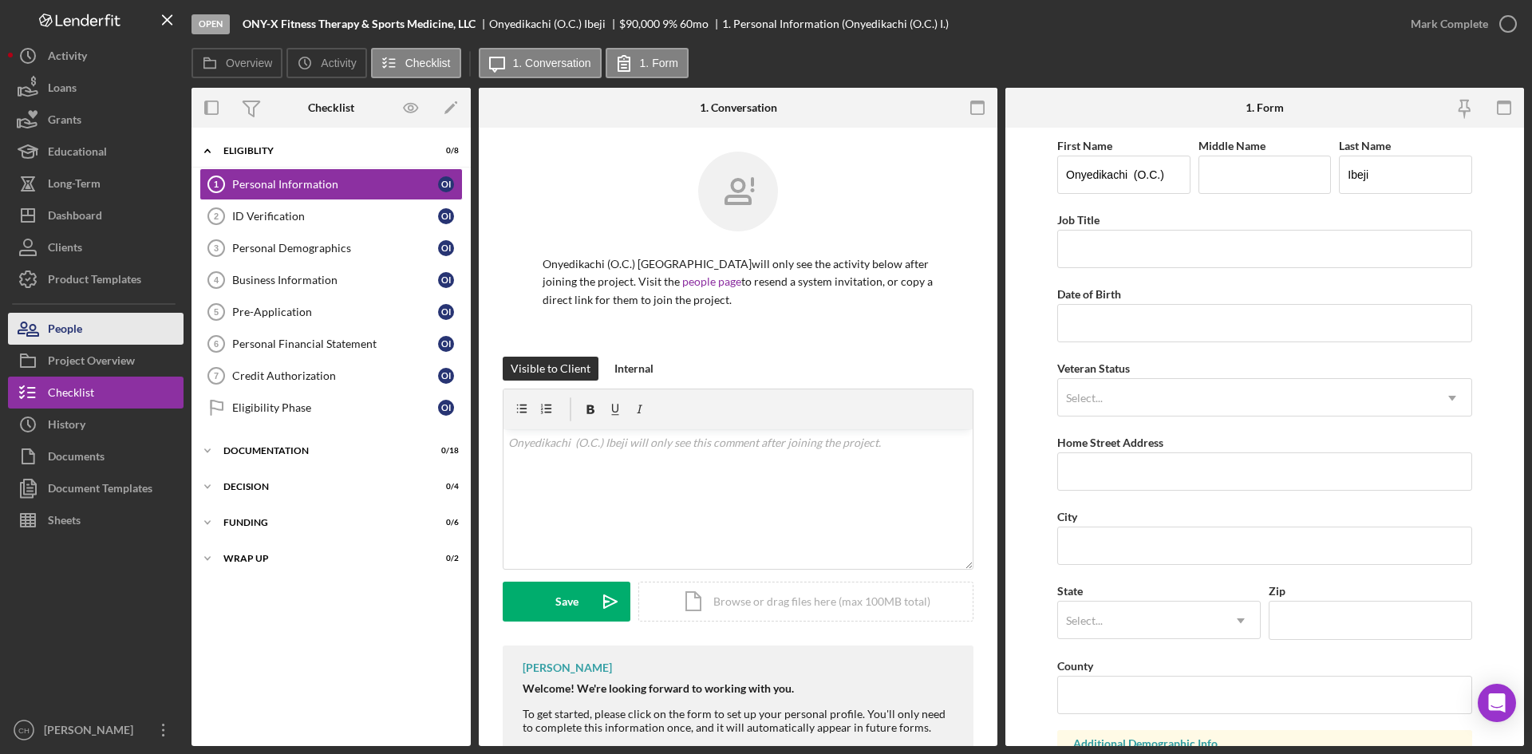
click at [85, 337] on button "People" at bounding box center [95, 329] width 175 height 32
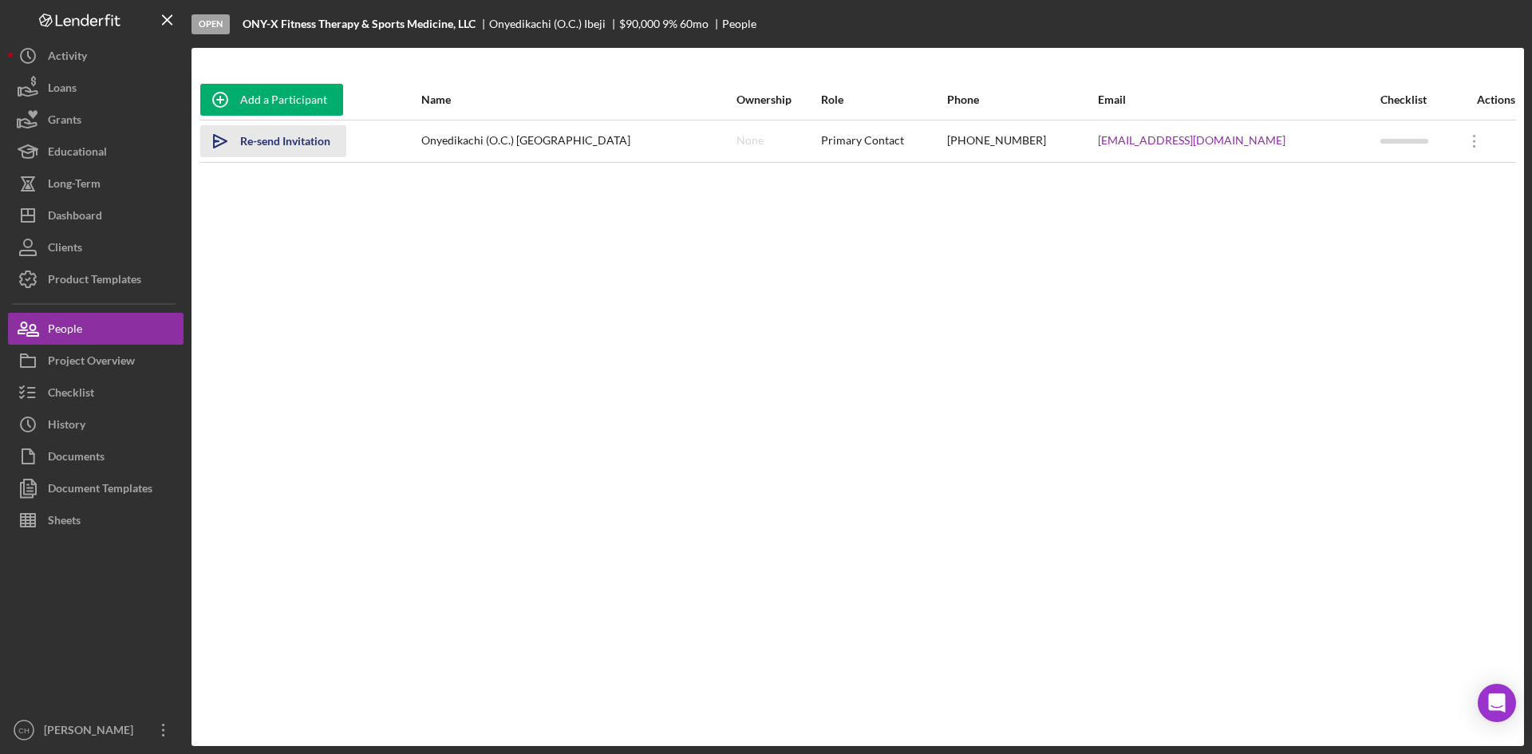
click at [298, 143] on div "Re-send Invitation" at bounding box center [285, 141] width 90 height 32
click at [258, 143] on div "Sent" at bounding box center [251, 141] width 22 height 32
drag, startPoint x: 588, startPoint y: 136, endPoint x: 461, endPoint y: 142, distance: 127.0
click at [461, 142] on td "Onyedikachi (O.C.) [GEOGRAPHIC_DATA]" at bounding box center [574, 141] width 316 height 42
copy div "Onyedikachi (O.C.) [GEOGRAPHIC_DATA]"
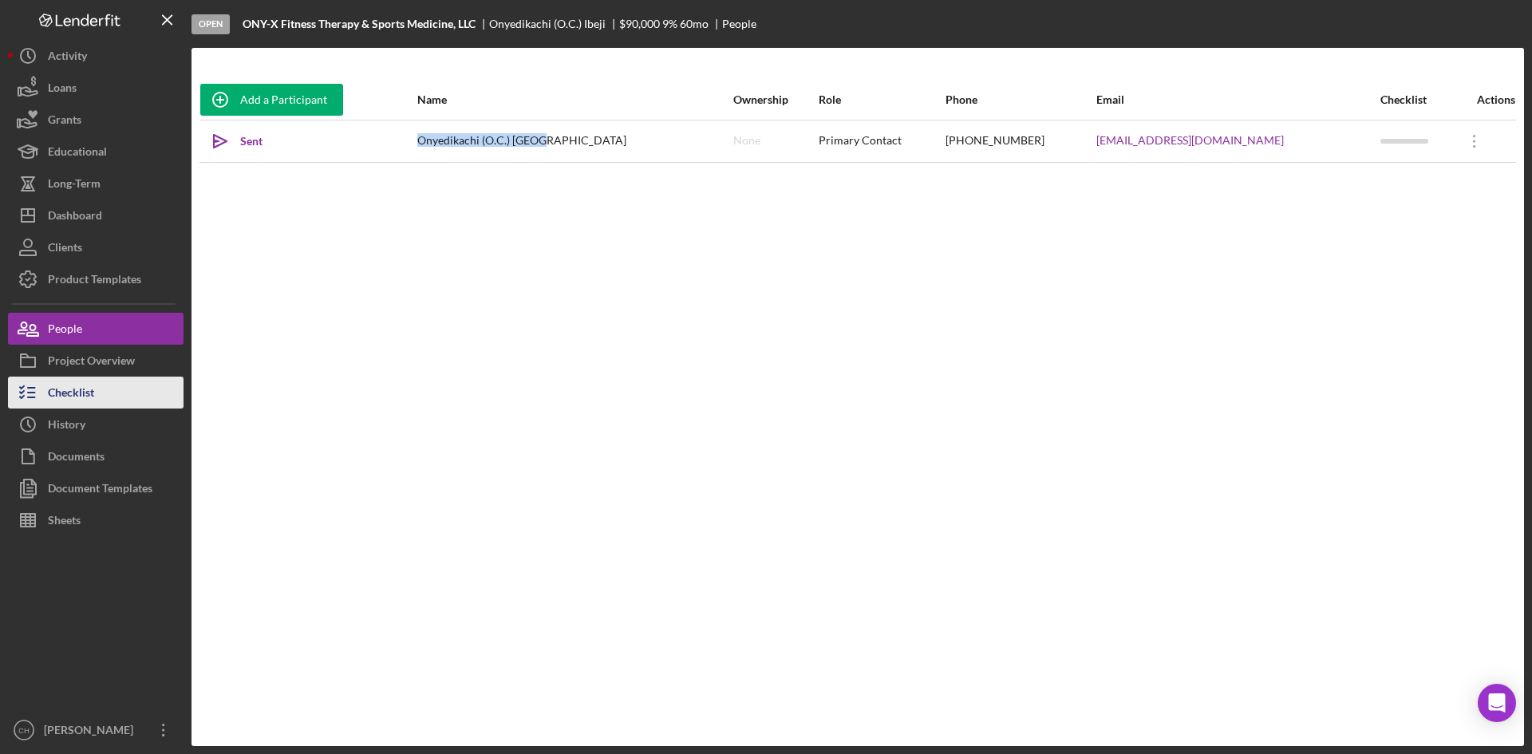
click at [127, 396] on button "Checklist" at bounding box center [95, 393] width 175 height 32
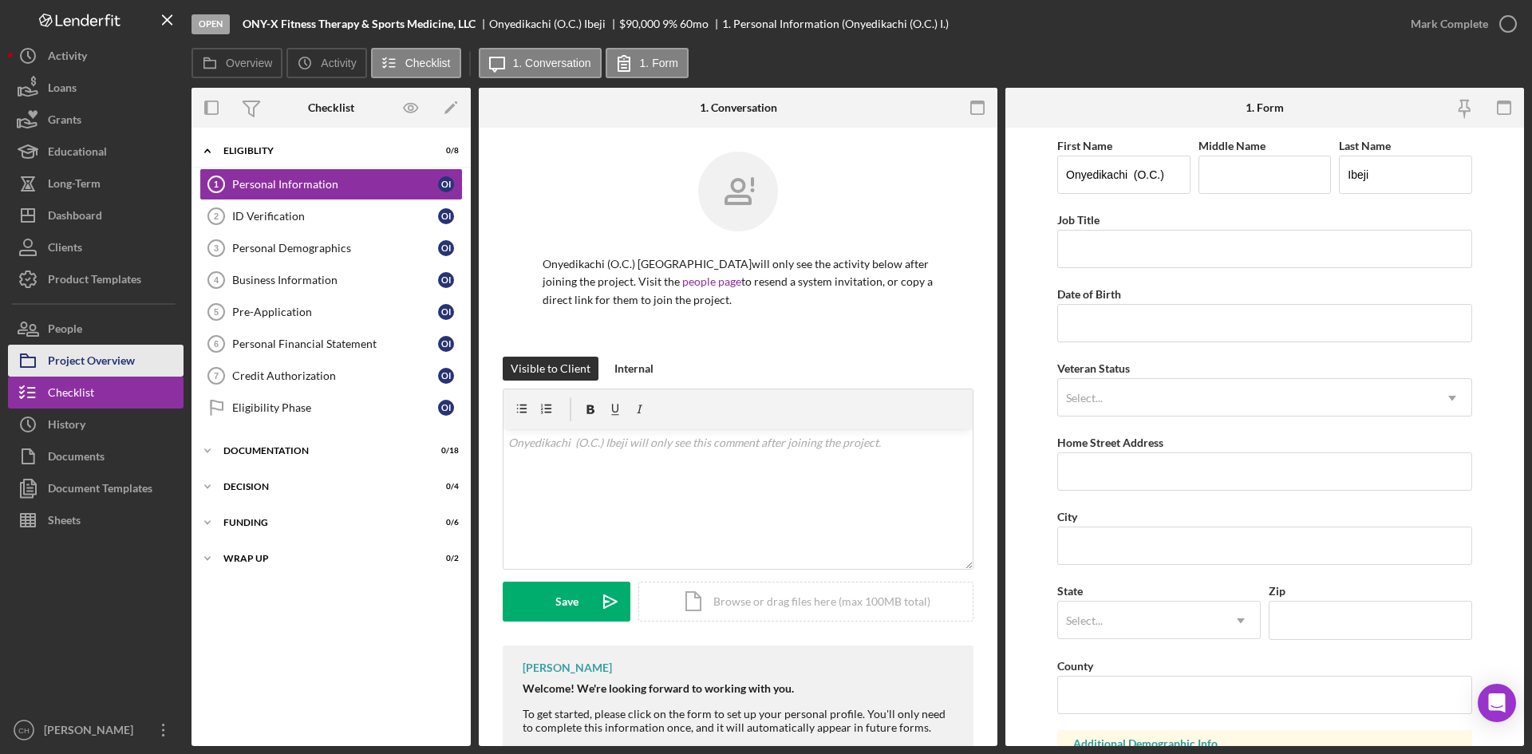
click at [109, 361] on div "Project Overview" at bounding box center [91, 363] width 87 height 36
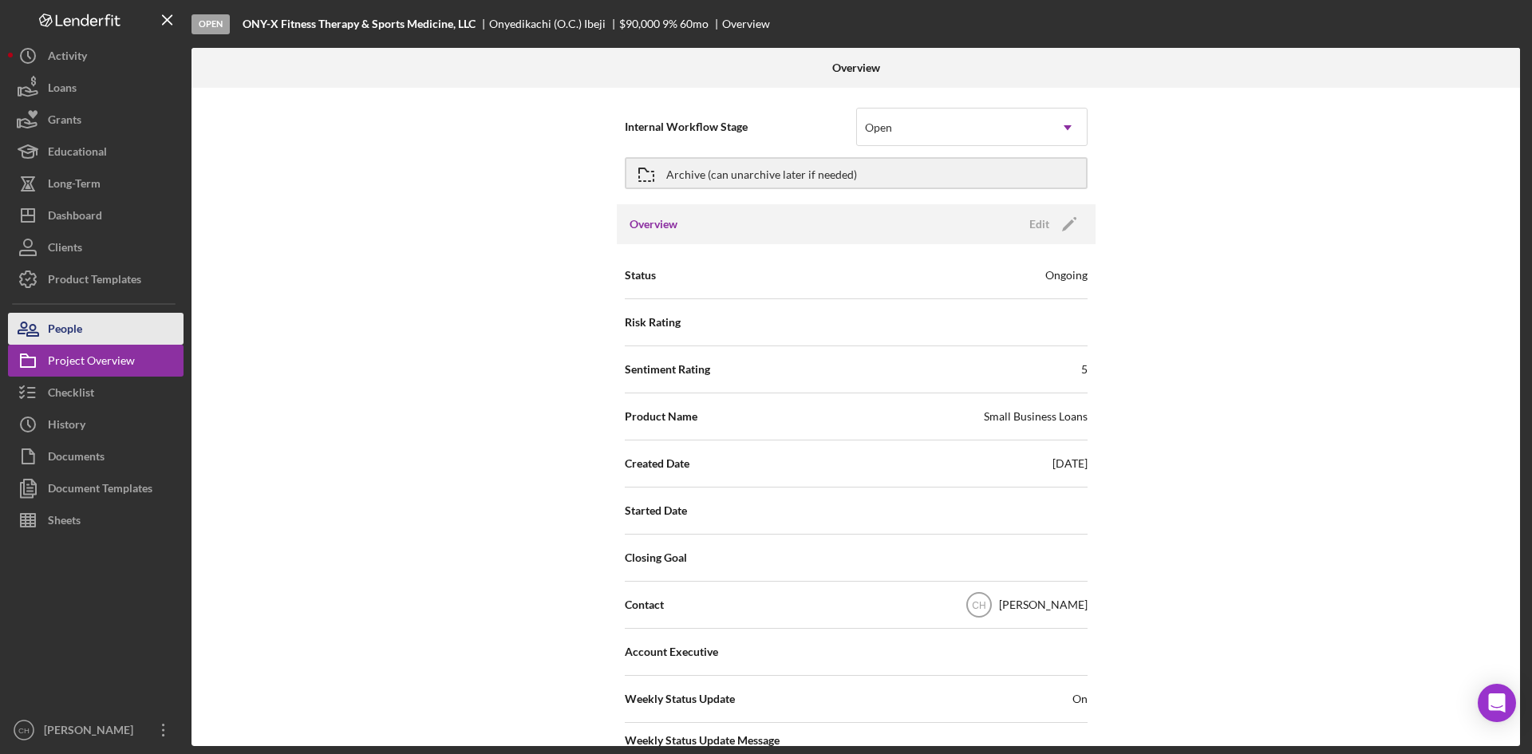
click at [101, 324] on button "People" at bounding box center [95, 329] width 175 height 32
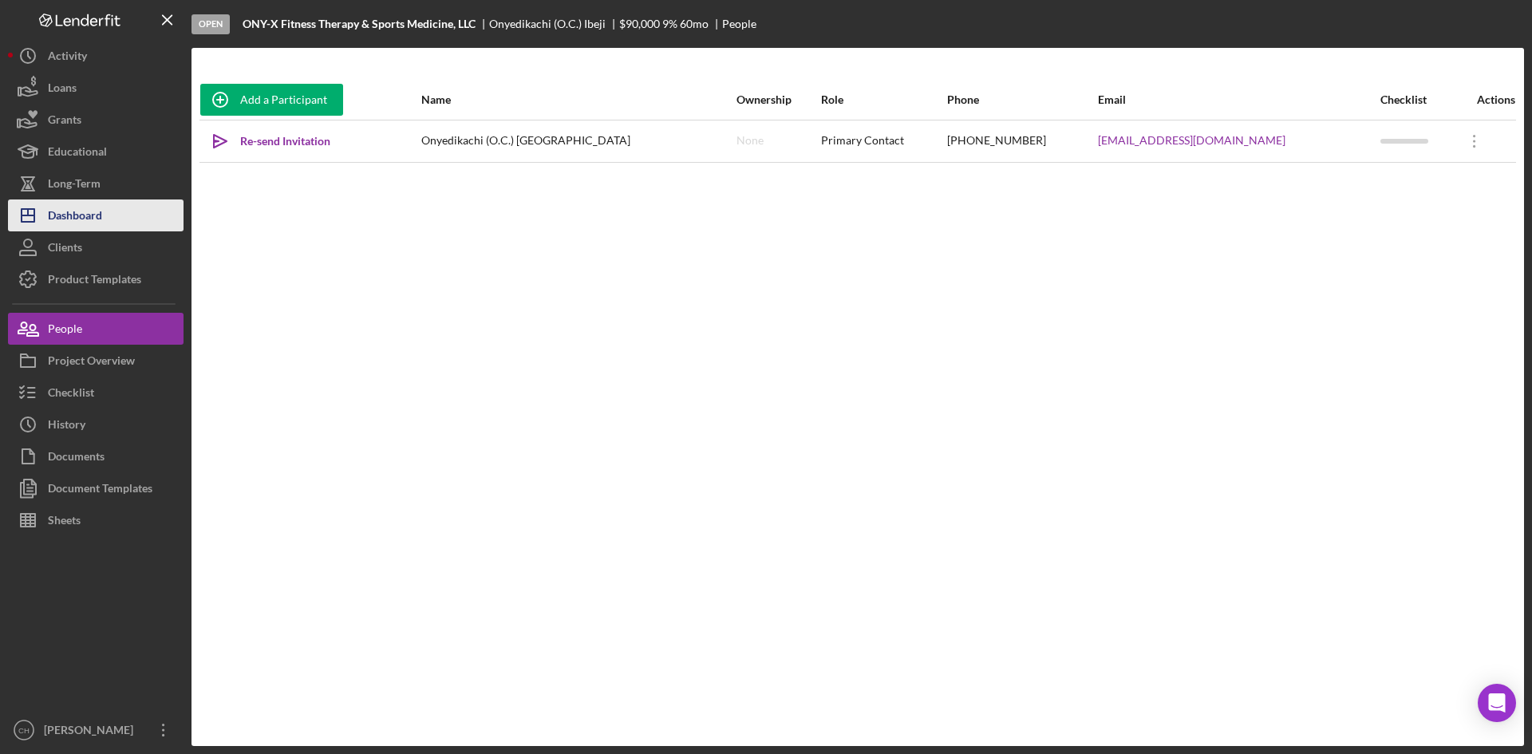
click at [91, 199] on div "Dashboard" at bounding box center [75, 217] width 54 height 36
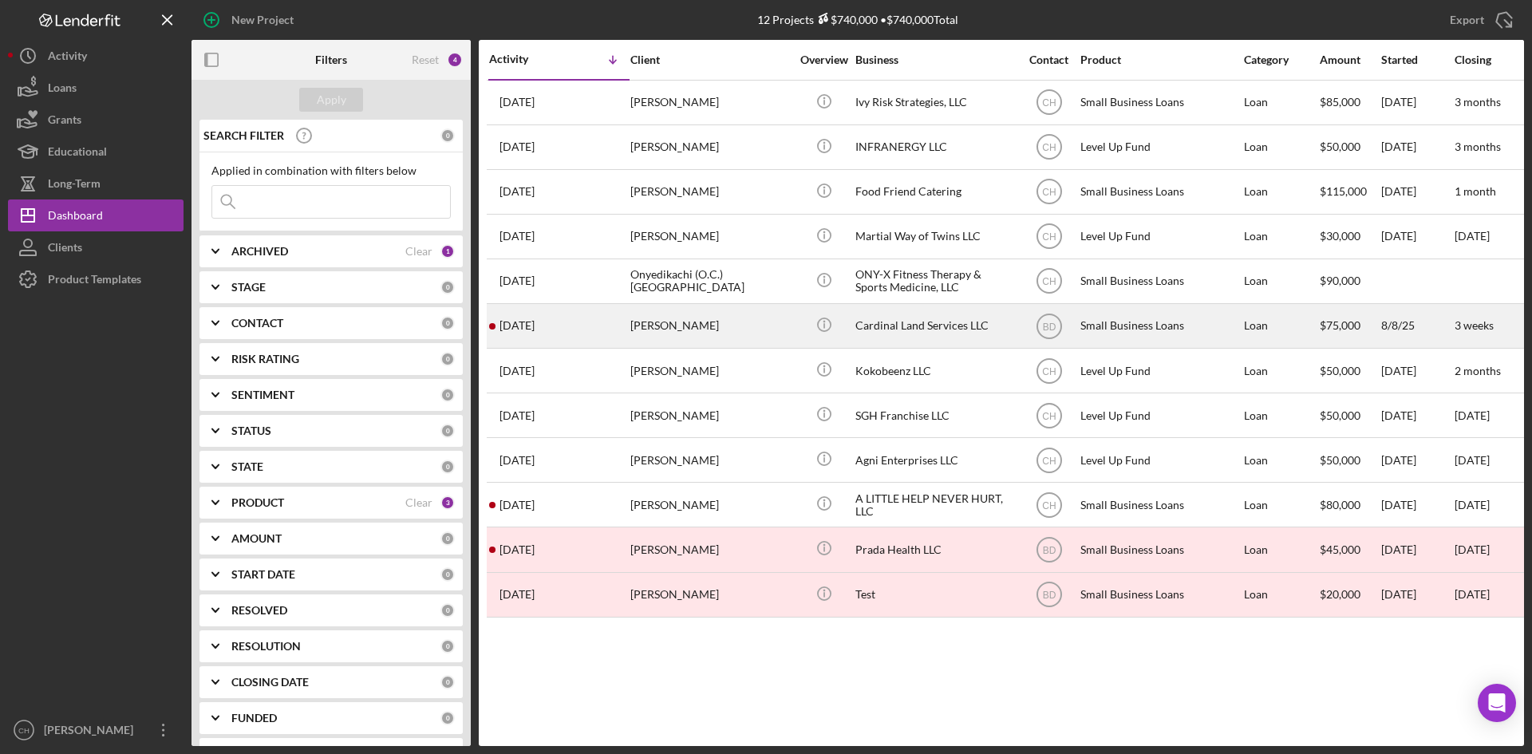
click at [742, 329] on div "[PERSON_NAME]" at bounding box center [710, 326] width 160 height 42
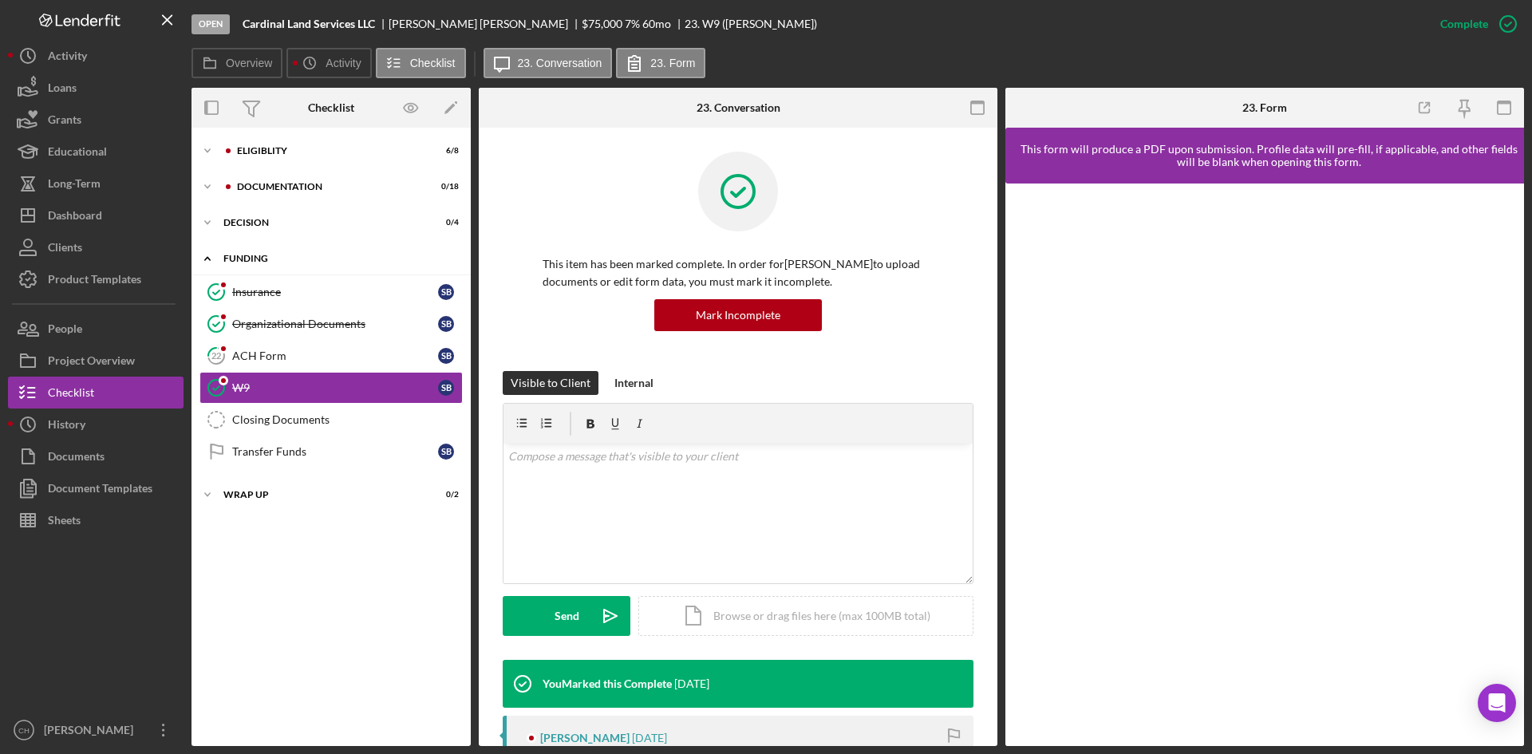
click at [211, 259] on icon "Icon/Expander" at bounding box center [207, 258] width 32 height 32
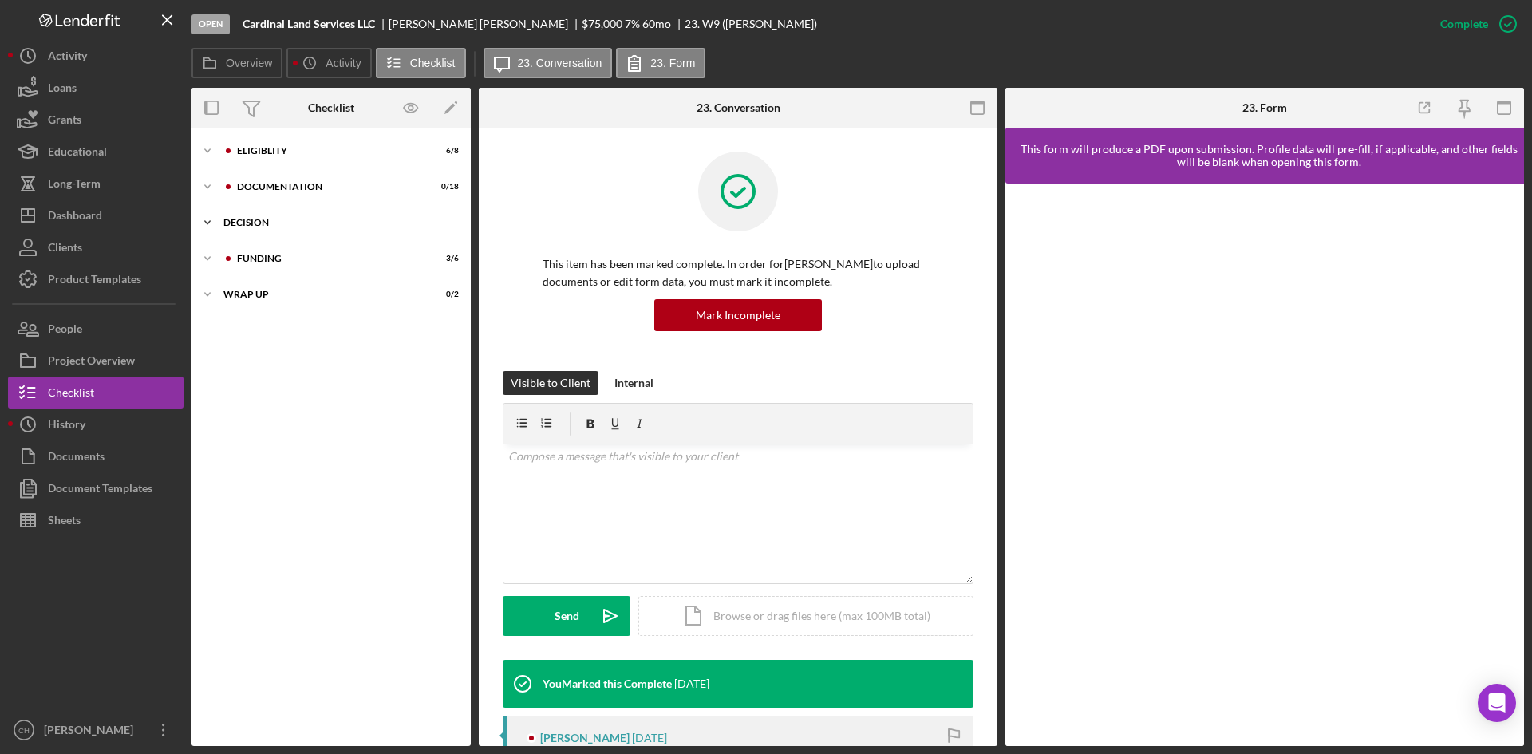
click at [210, 221] on polyline at bounding box center [207, 222] width 5 height 3
click at [209, 187] on polyline at bounding box center [207, 186] width 5 height 3
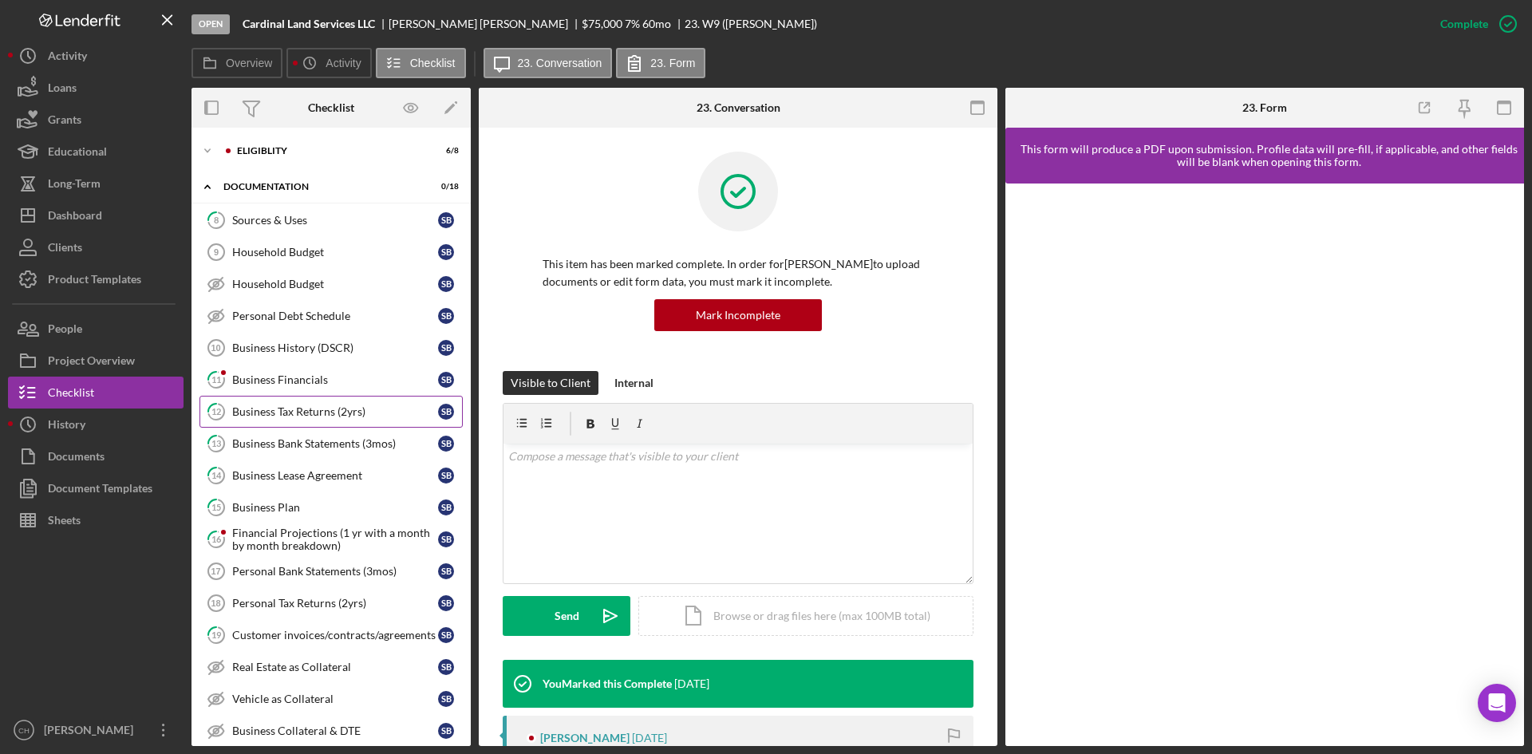
click at [310, 412] on div "Business Tax Returns (2yrs)" at bounding box center [335, 411] width 206 height 13
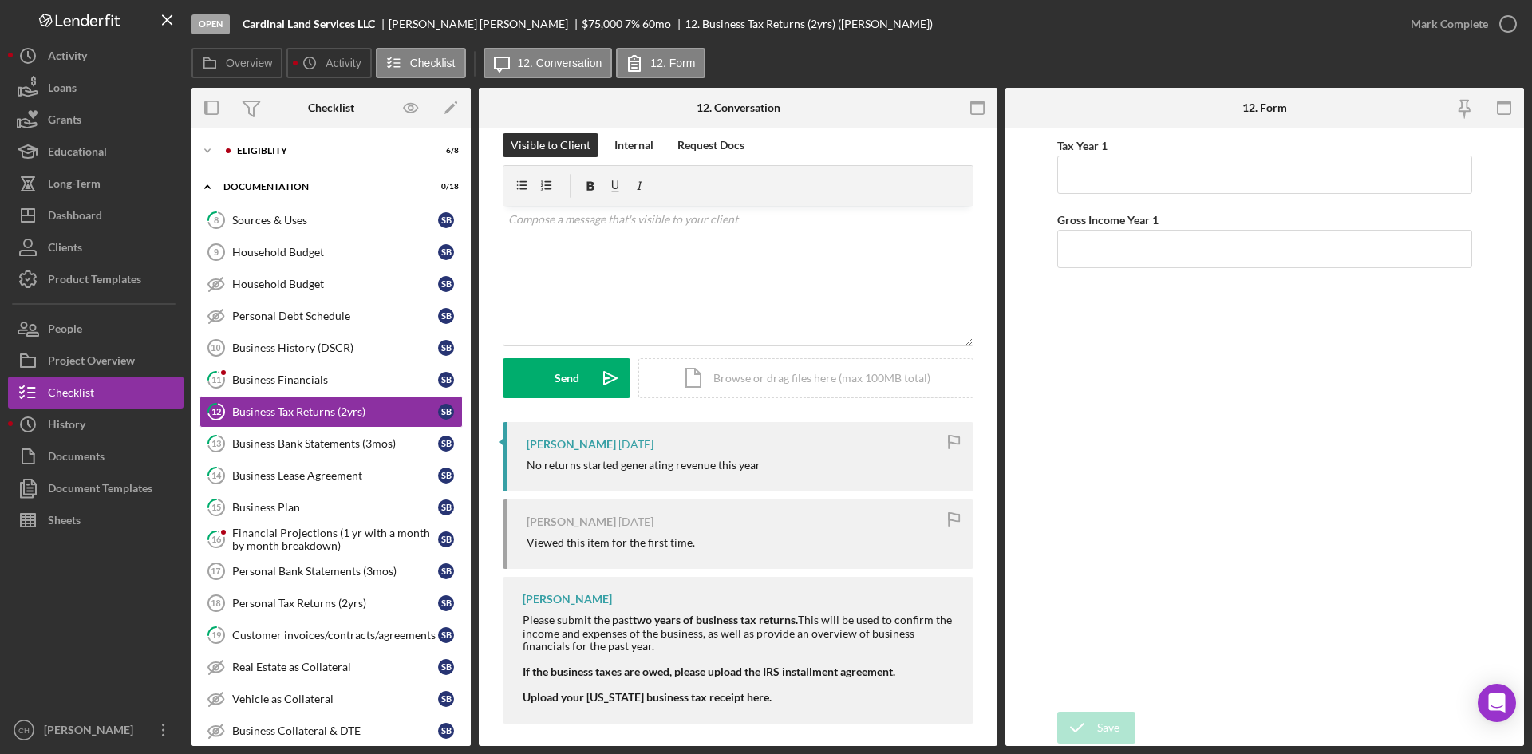
scroll to position [28, 0]
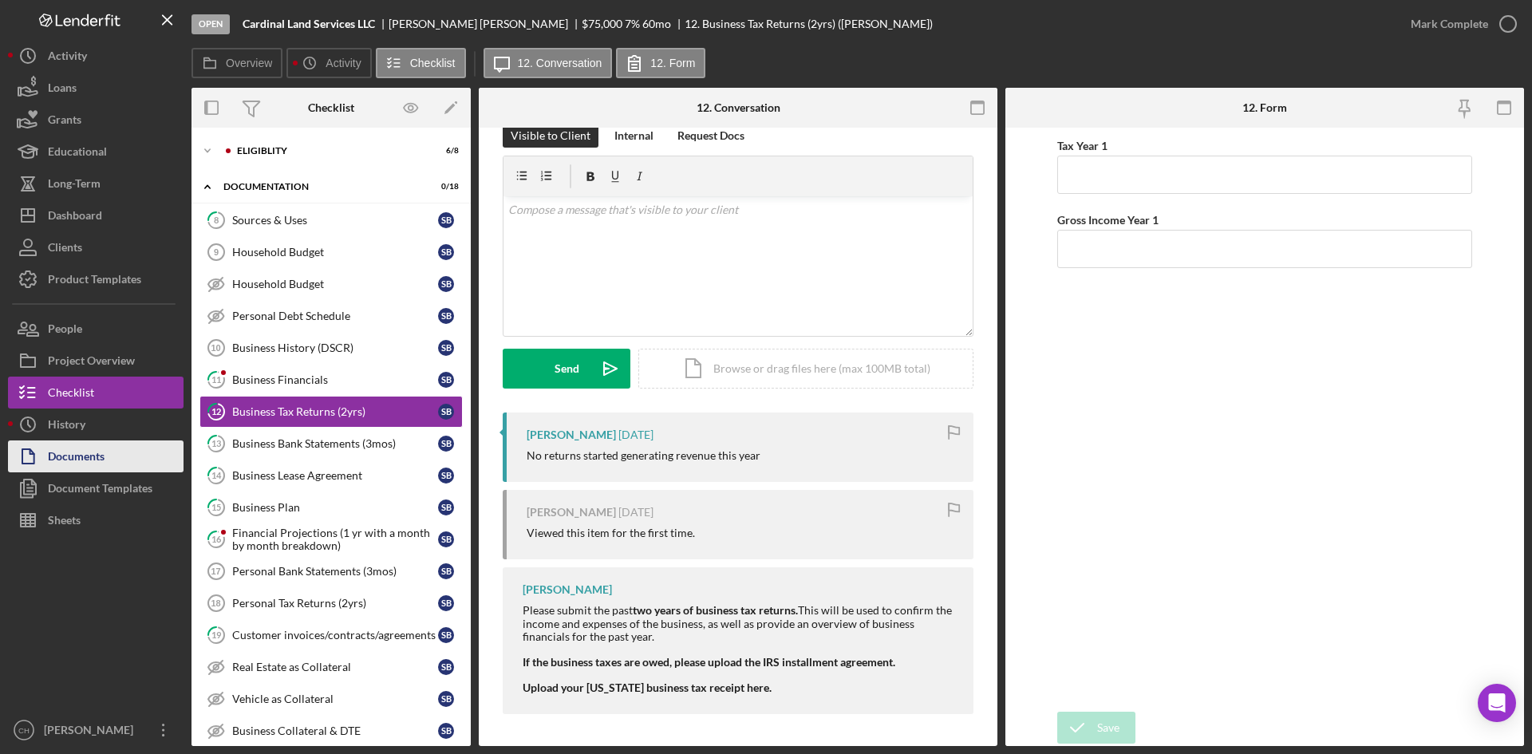
click at [111, 454] on button "Documents" at bounding box center [95, 456] width 175 height 32
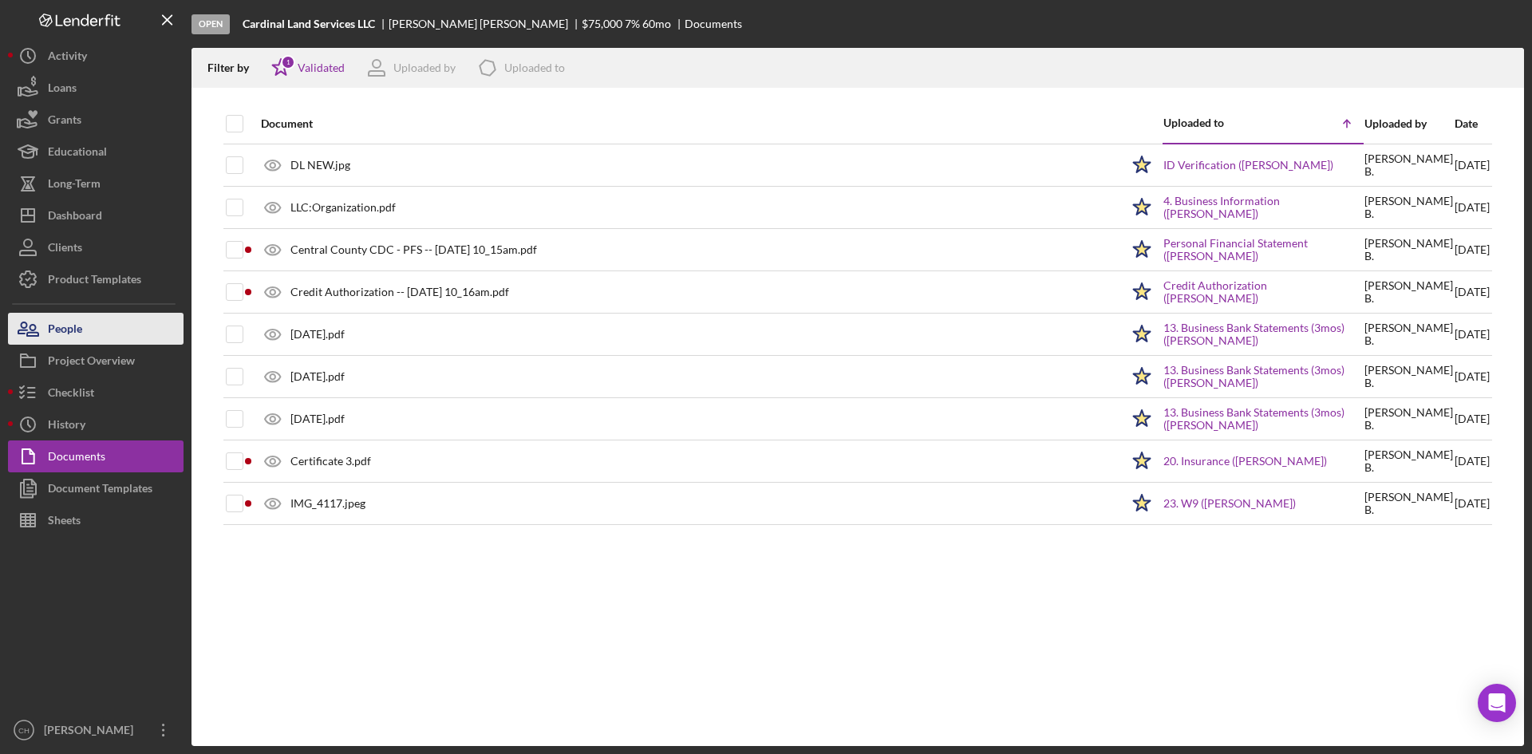
click at [99, 336] on button "People" at bounding box center [95, 329] width 175 height 32
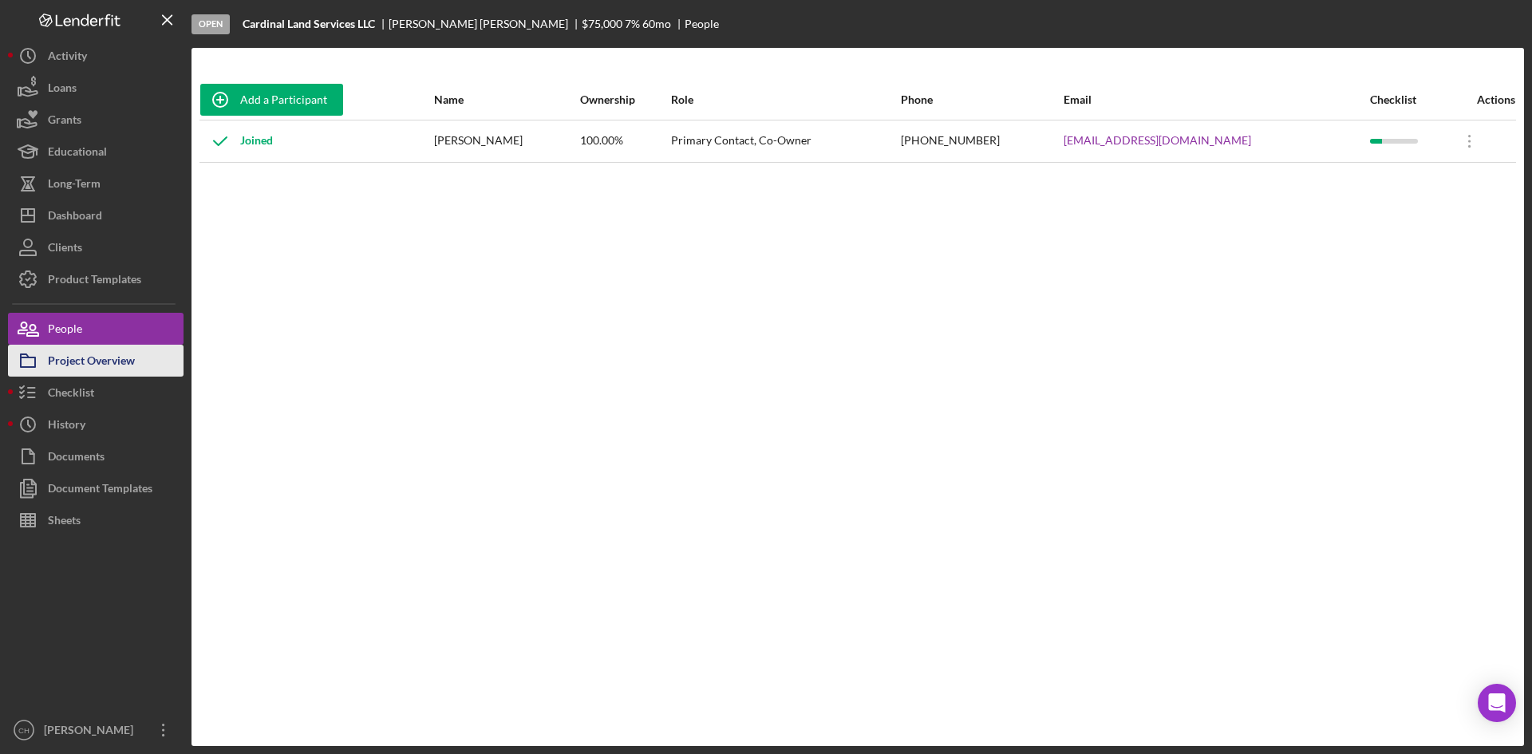
click at [100, 368] on div "Project Overview" at bounding box center [91, 363] width 87 height 36
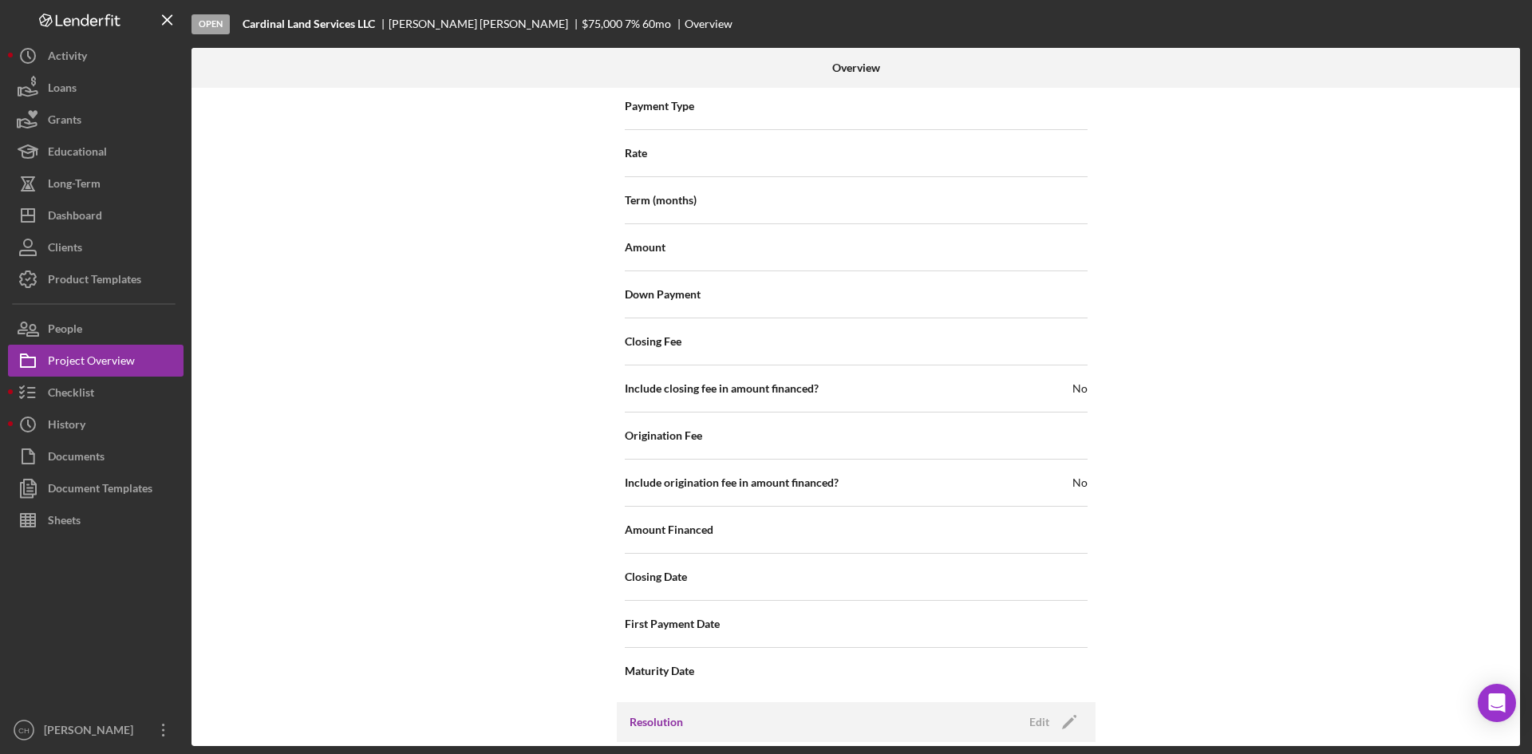
scroll to position [1682, 0]
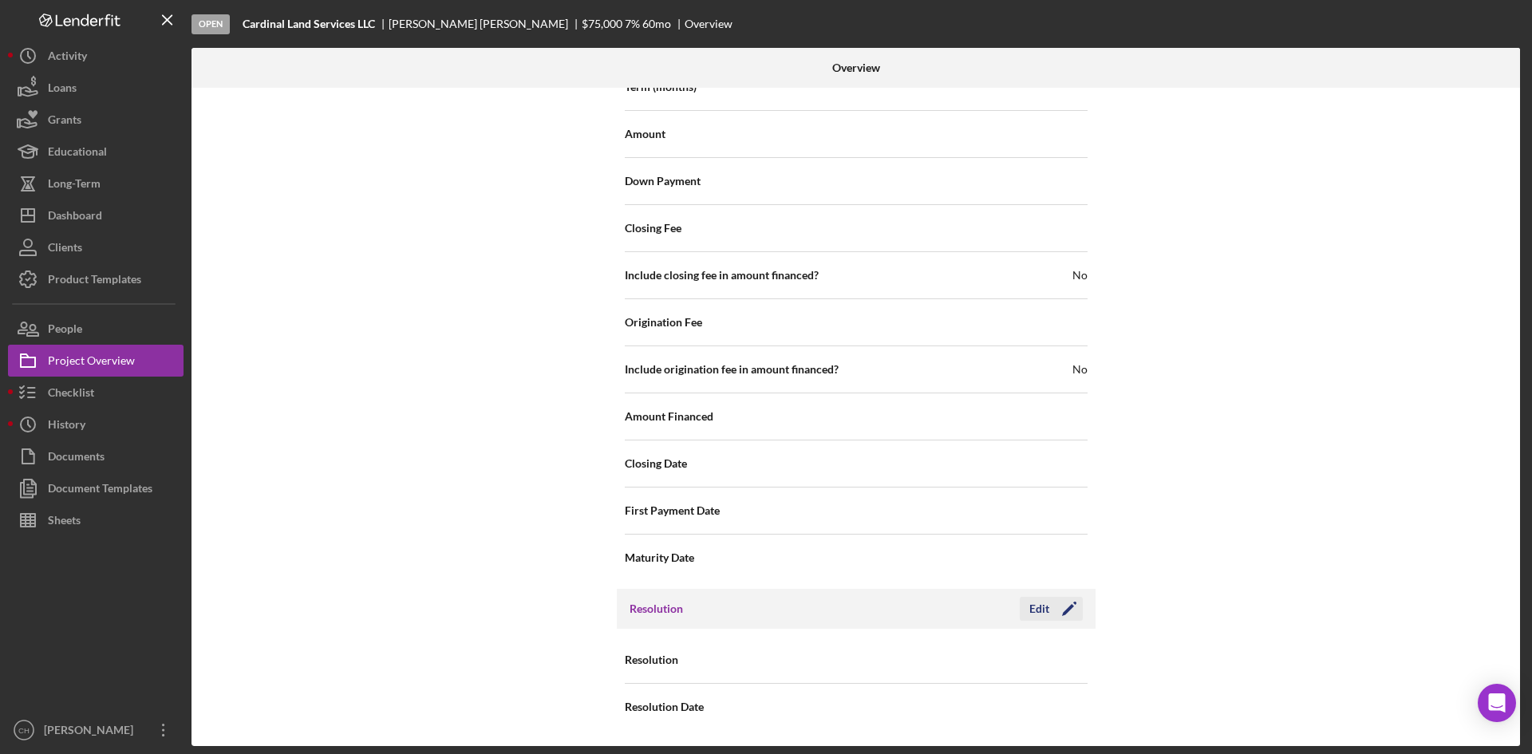
click at [1063, 604] on icon "Icon/Edit" at bounding box center [1069, 609] width 40 height 40
click at [893, 662] on div "Select..." at bounding box center [883, 660] width 37 height 13
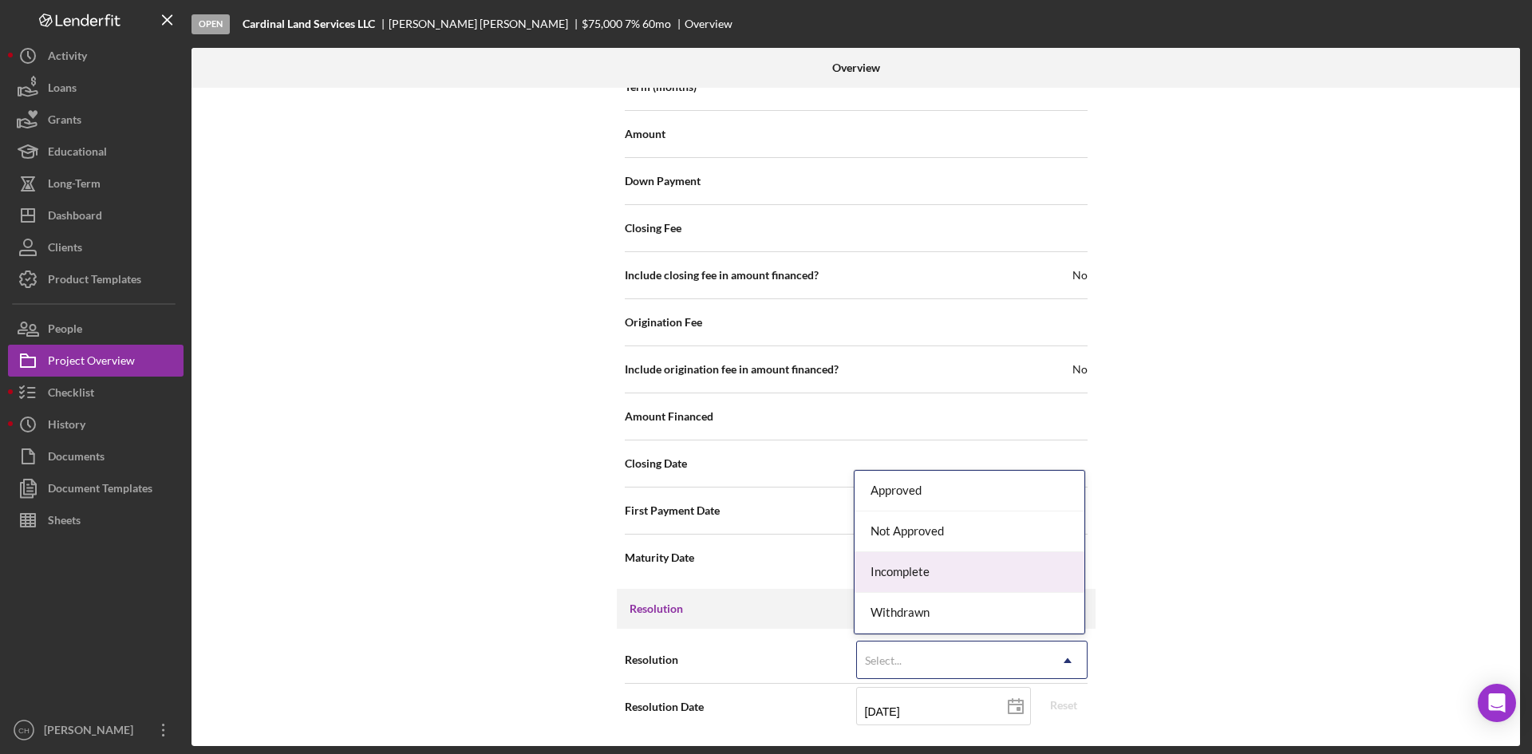
click at [948, 565] on div "Incomplete" at bounding box center [969, 572] width 230 height 41
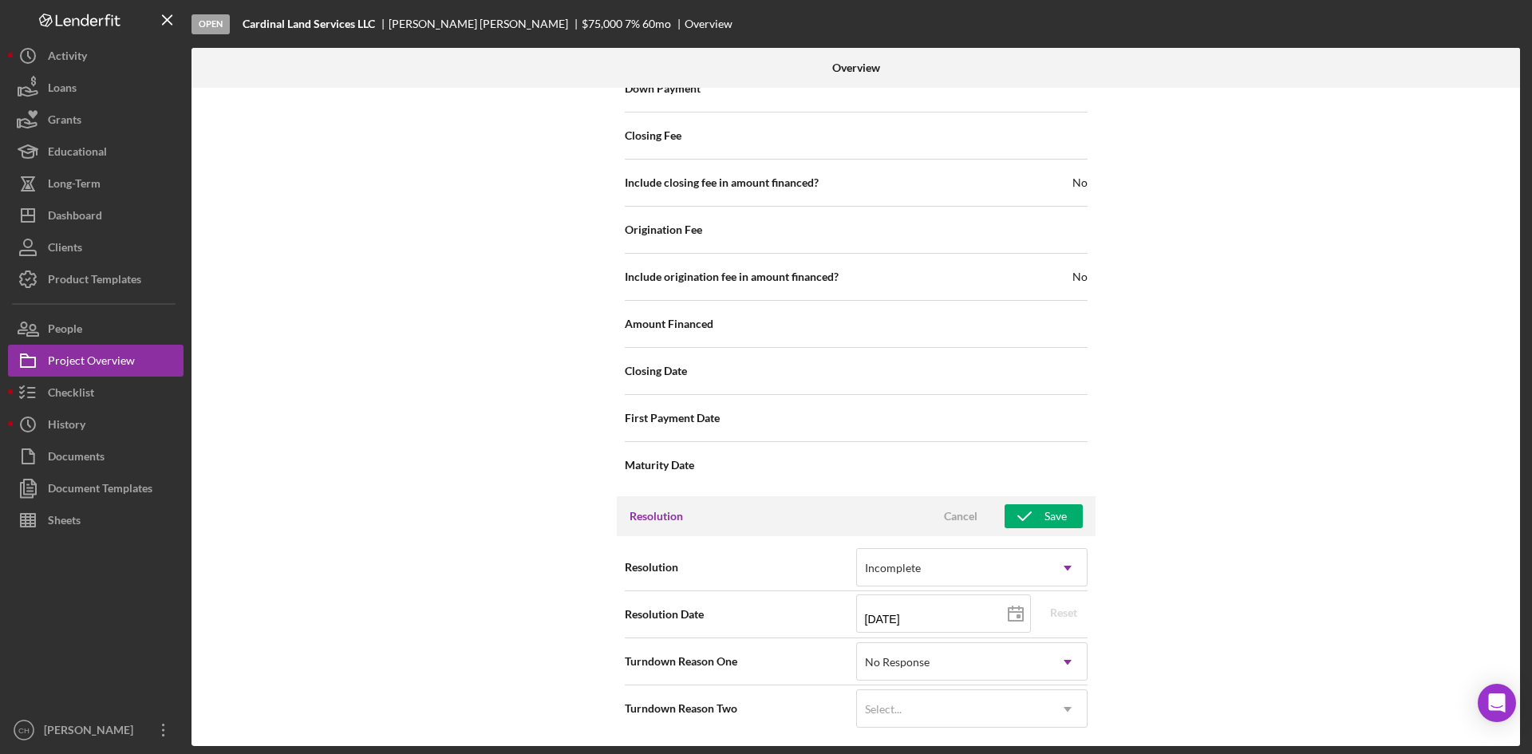
scroll to position [1776, 0]
click at [954, 612] on input "[DATE]" at bounding box center [943, 612] width 175 height 38
click at [1020, 611] on polygon at bounding box center [1015, 612] width 14 height 13
type input "[DATE]"
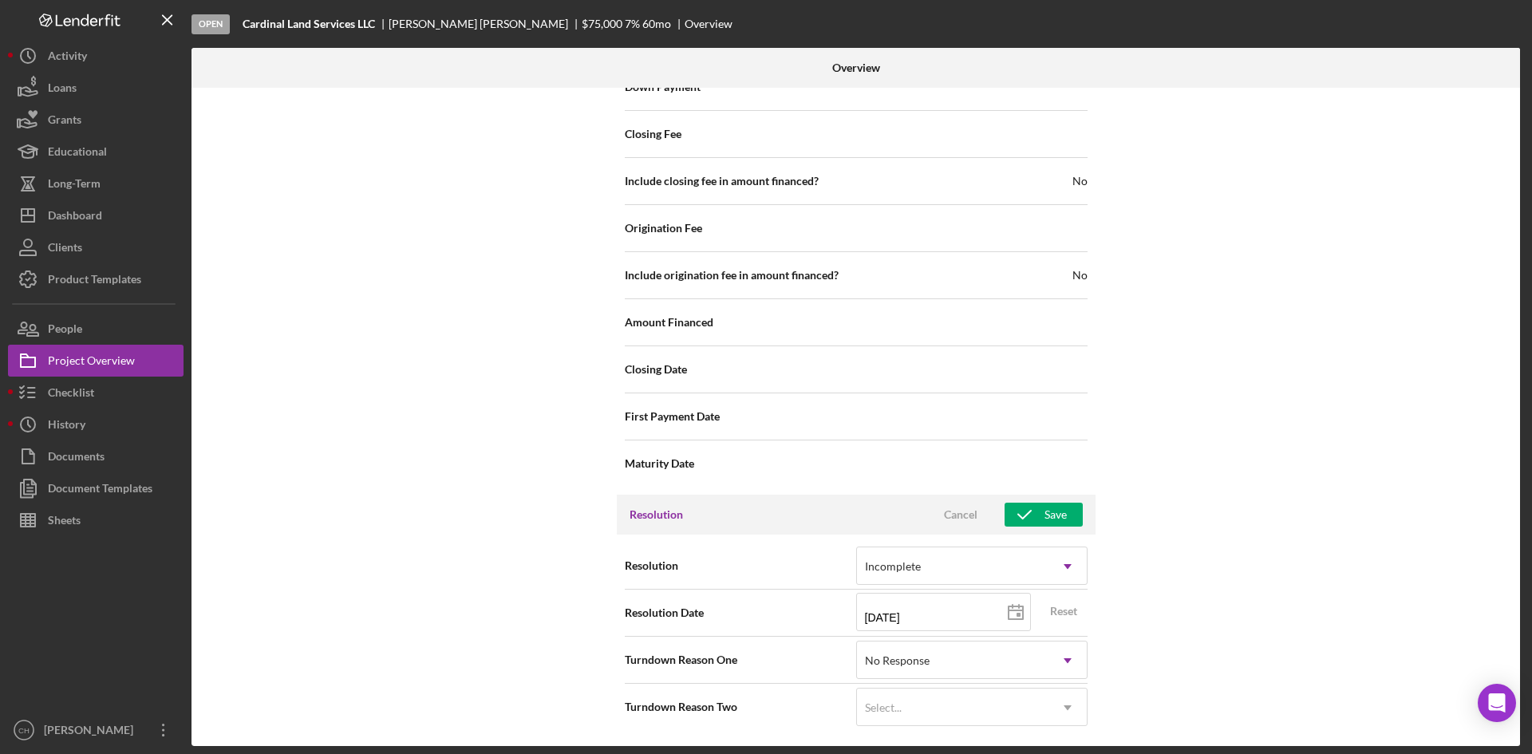
click at [1047, 500] on div "Resolution Cancel Save" at bounding box center [856, 515] width 479 height 40
click at [1035, 513] on icon "button" at bounding box center [1024, 515] width 40 height 40
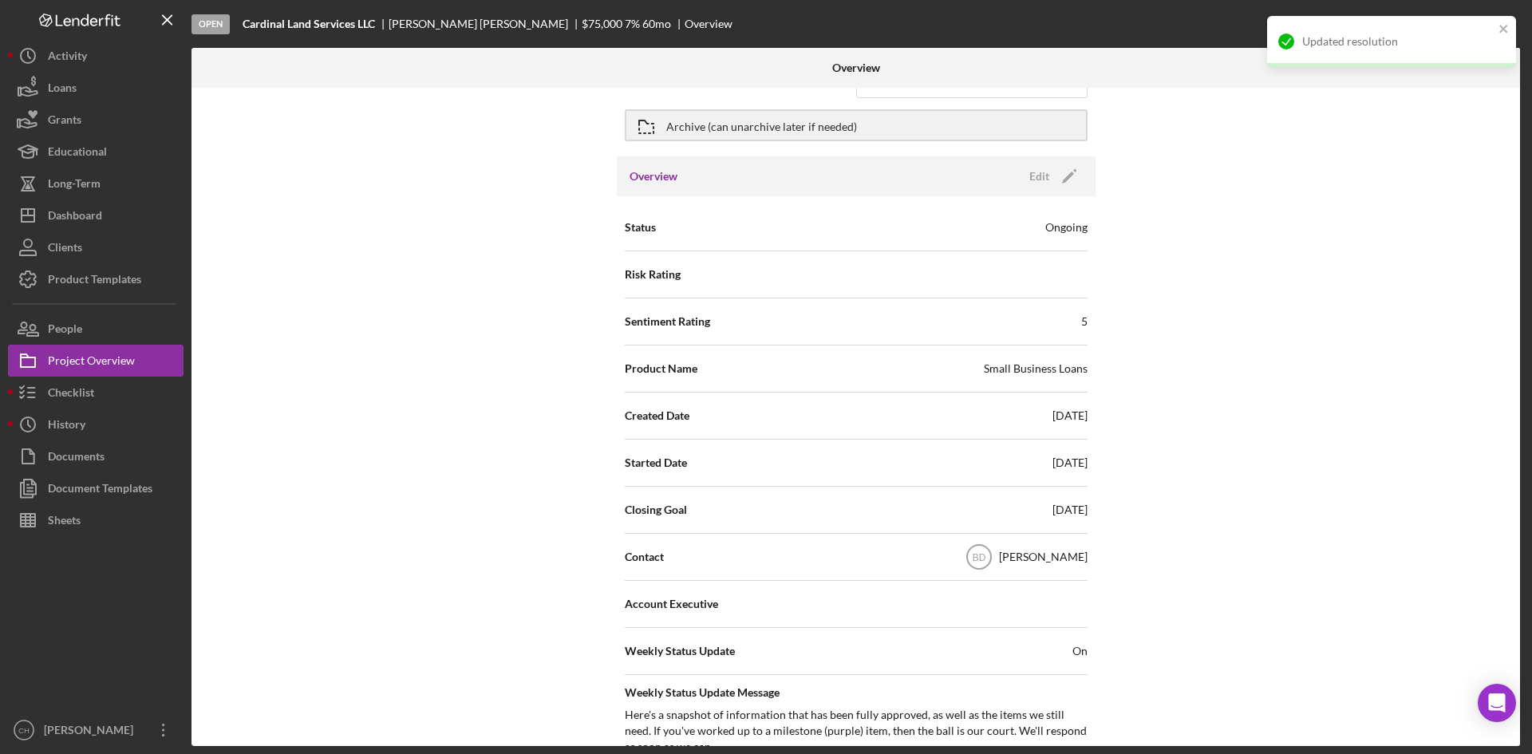
scroll to position [0, 0]
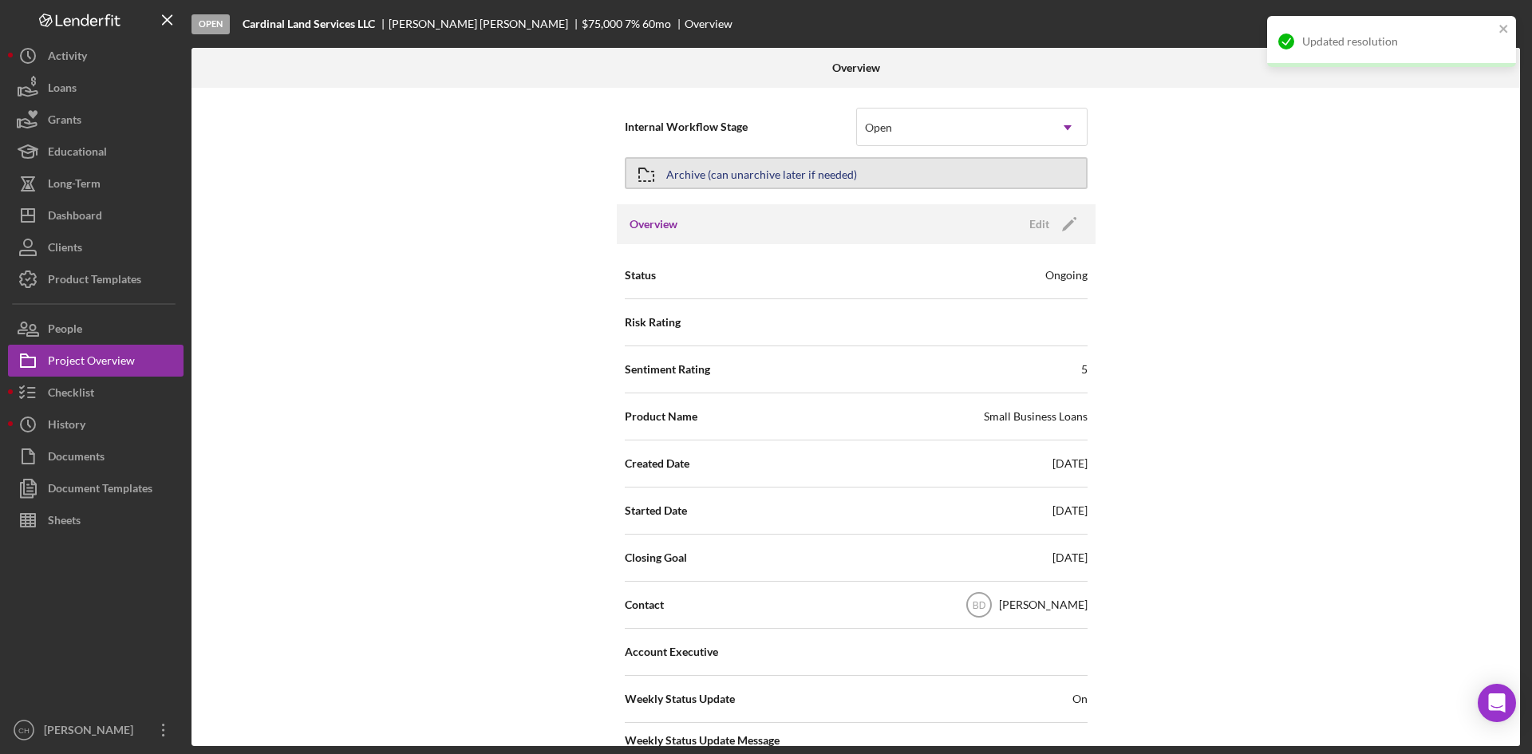
click at [739, 175] on div "Archive (can unarchive later if needed)" at bounding box center [761, 173] width 191 height 29
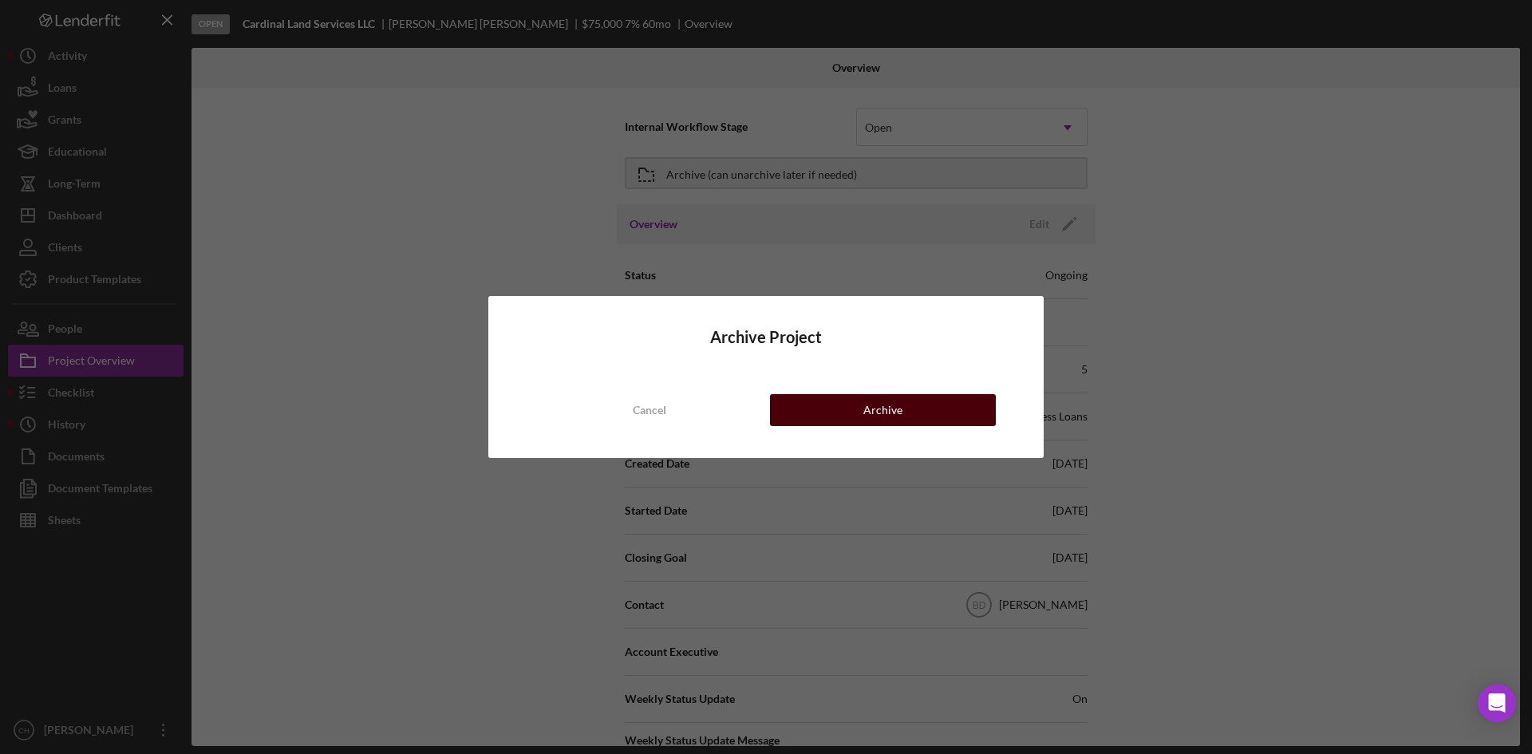
click at [855, 412] on button "Archive" at bounding box center [883, 410] width 226 height 32
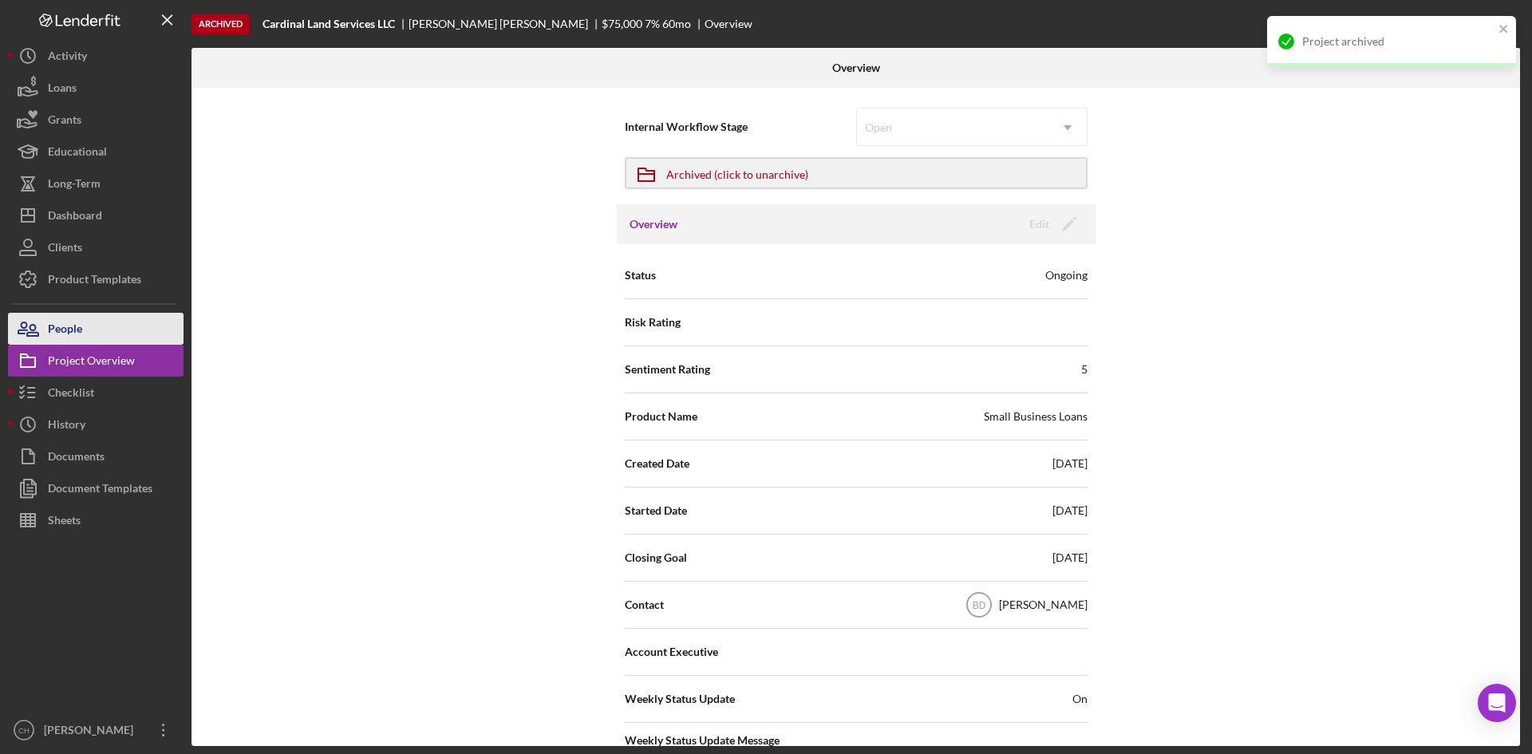
click at [73, 324] on div "People" at bounding box center [65, 331] width 34 height 36
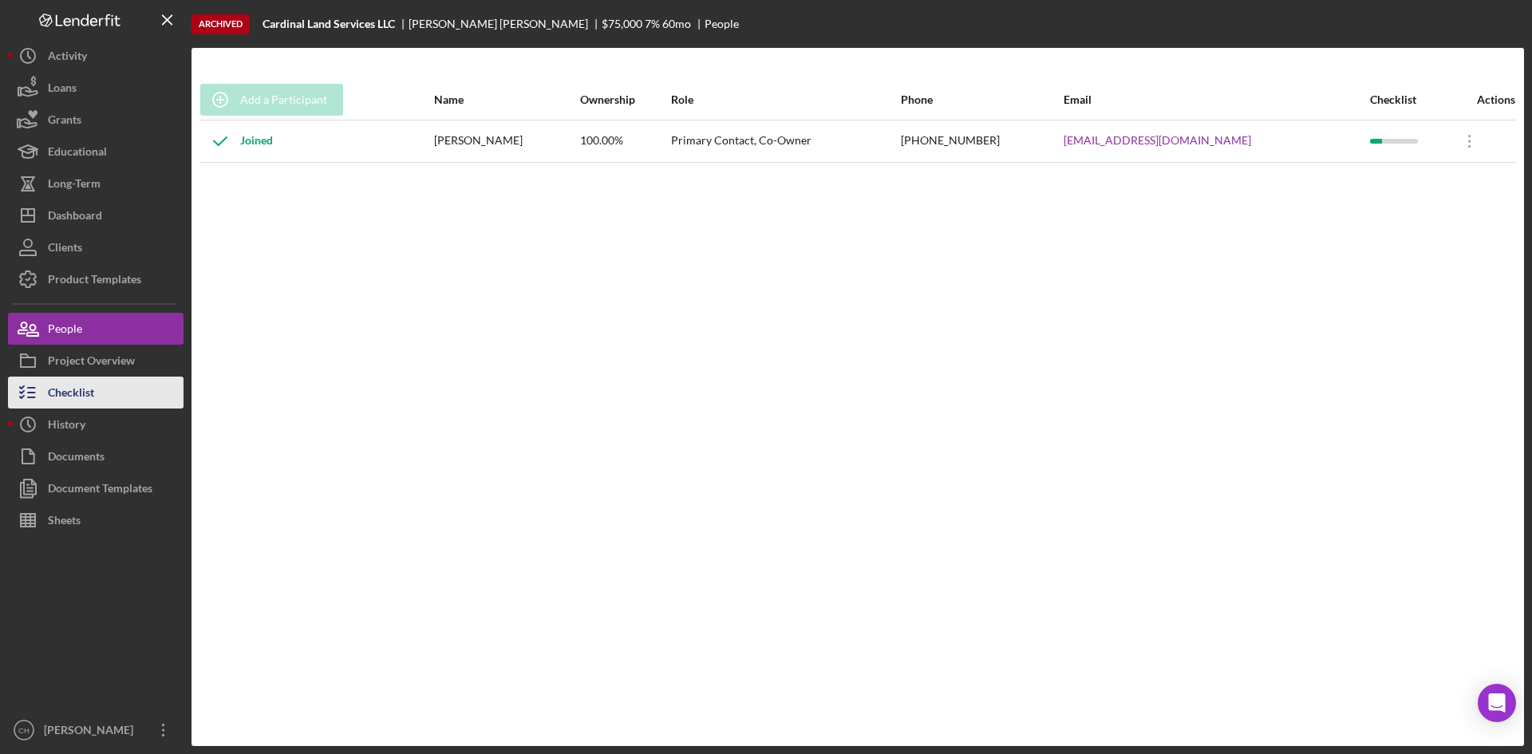
click at [93, 396] on div "Checklist" at bounding box center [71, 395] width 46 height 36
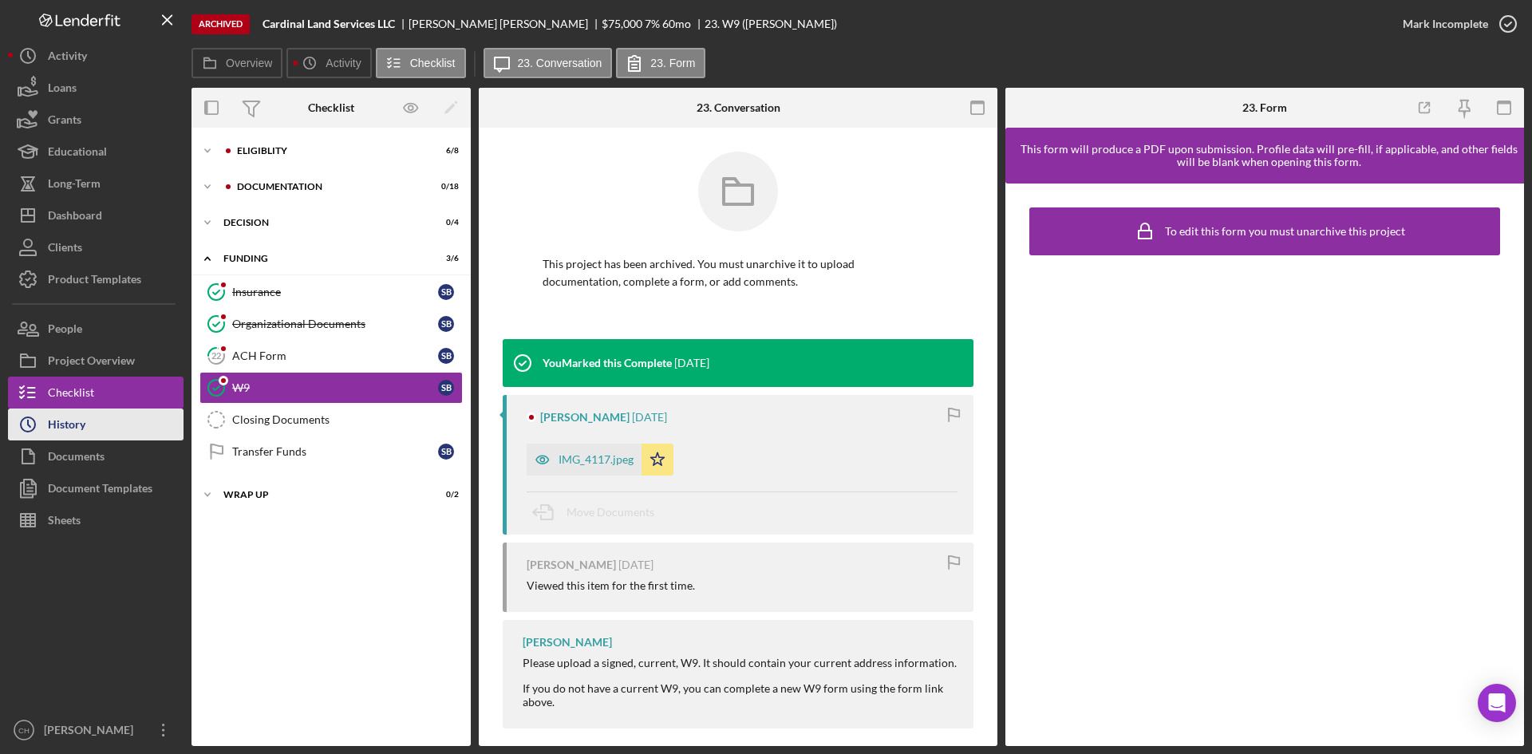
click at [102, 428] on button "Icon/History History" at bounding box center [95, 424] width 175 height 32
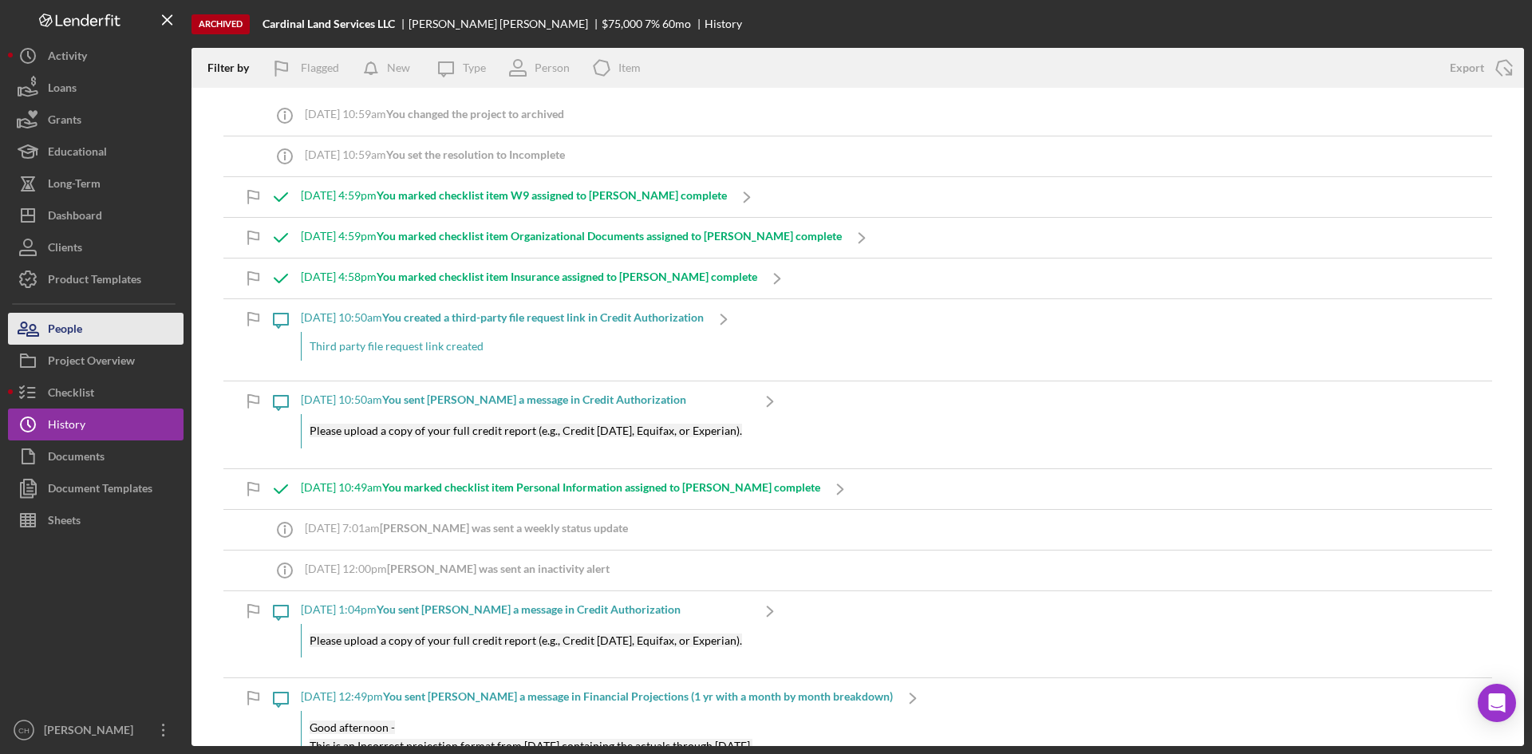
click at [92, 332] on button "People" at bounding box center [95, 329] width 175 height 32
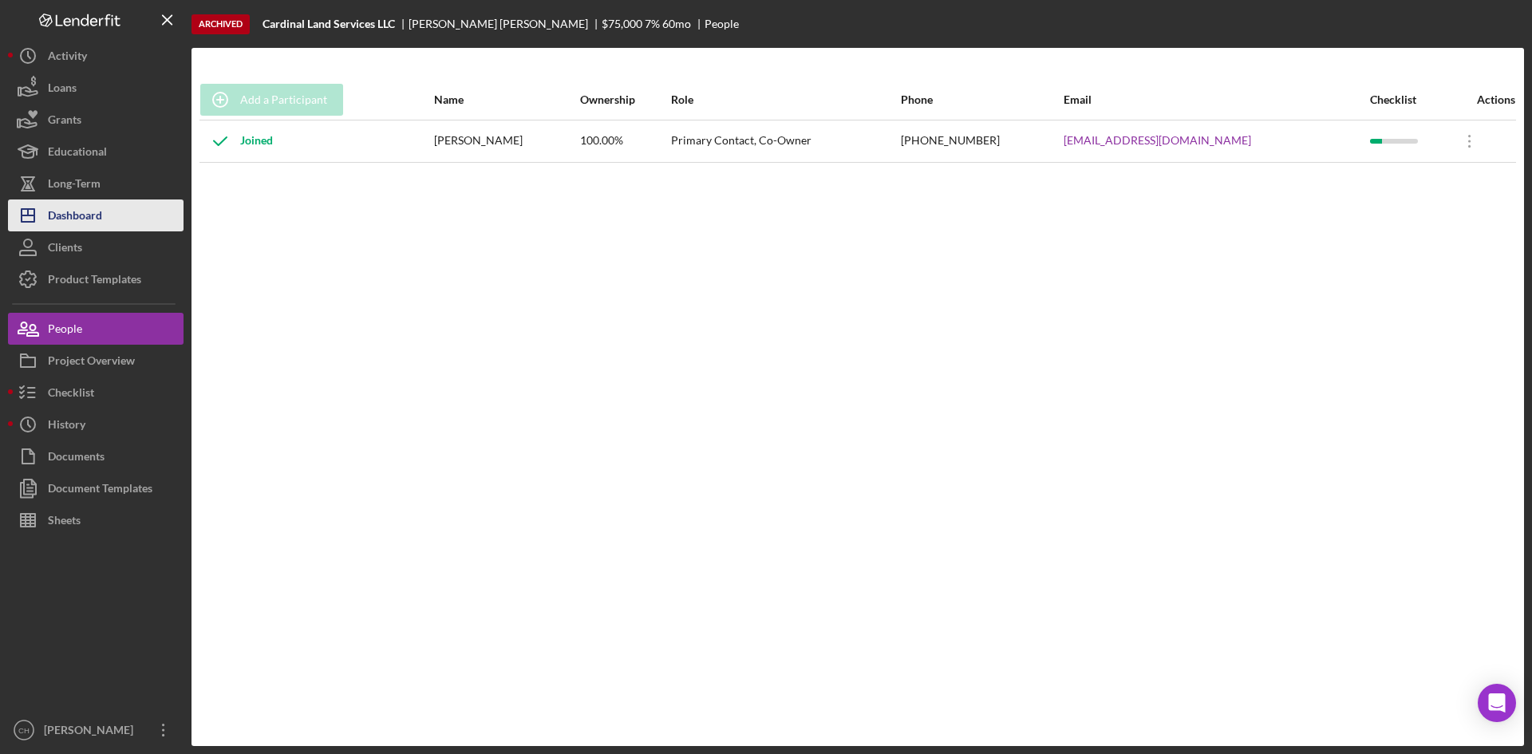
click at [84, 220] on div "Dashboard" at bounding box center [75, 217] width 54 height 36
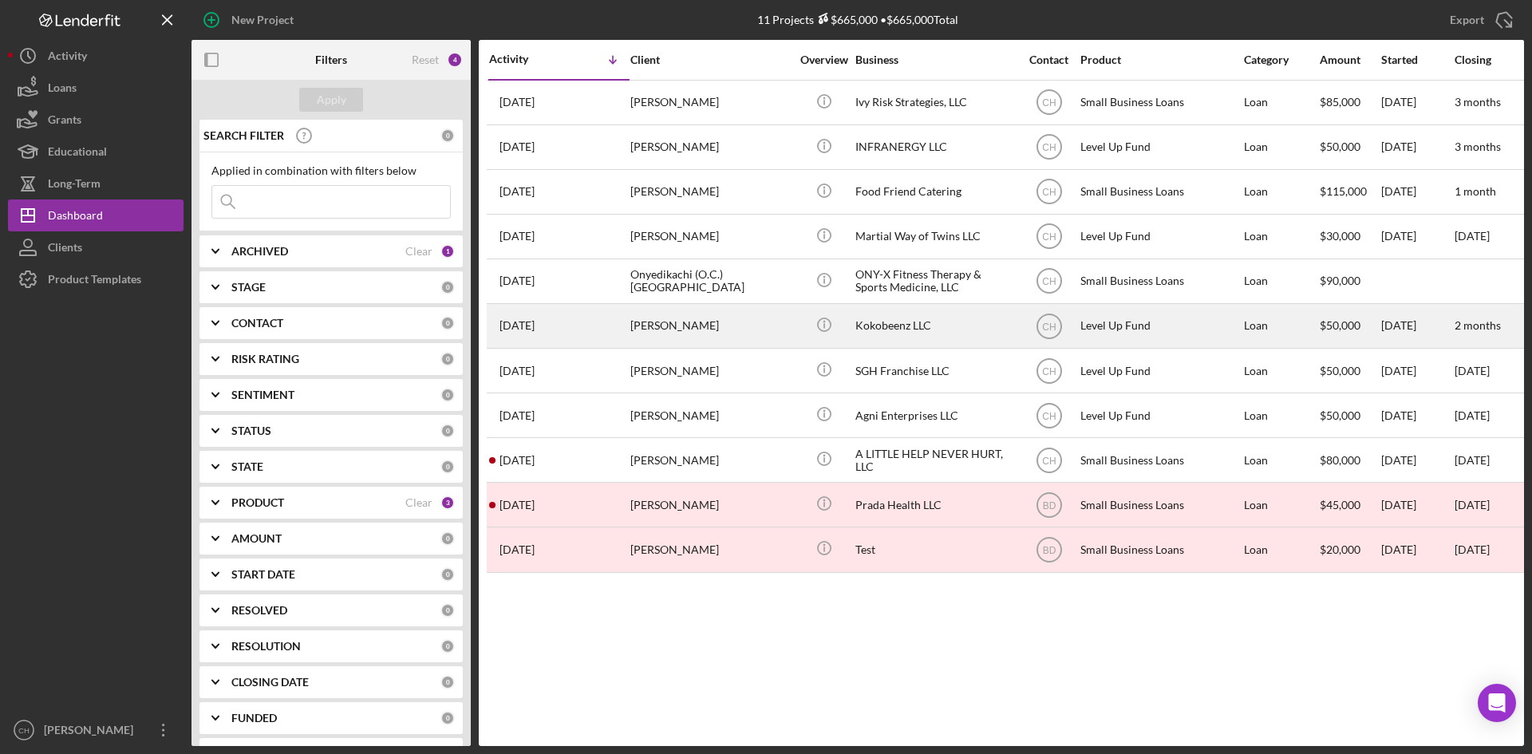
click at [673, 331] on div "[PERSON_NAME]" at bounding box center [710, 326] width 160 height 42
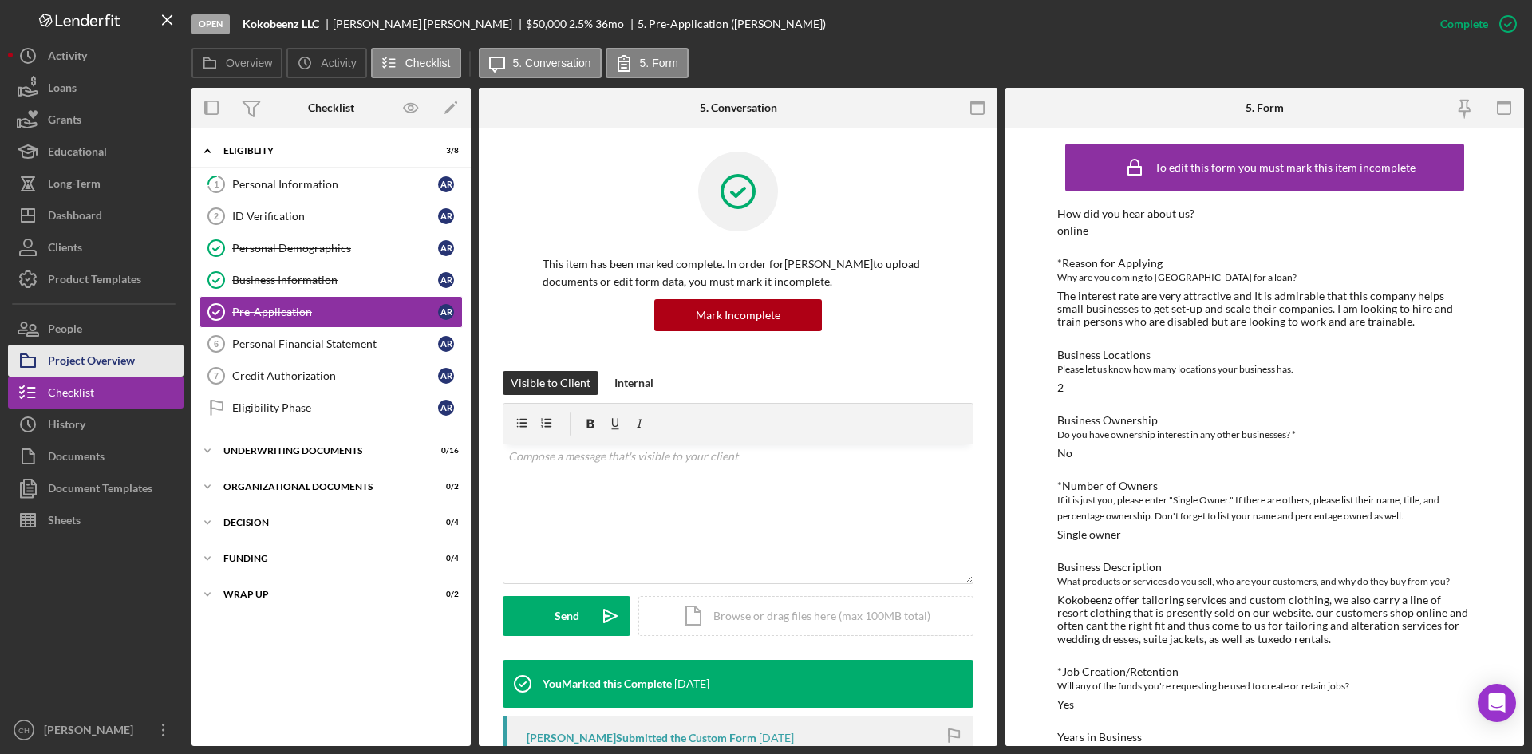
click at [108, 369] on div "Project Overview" at bounding box center [91, 363] width 87 height 36
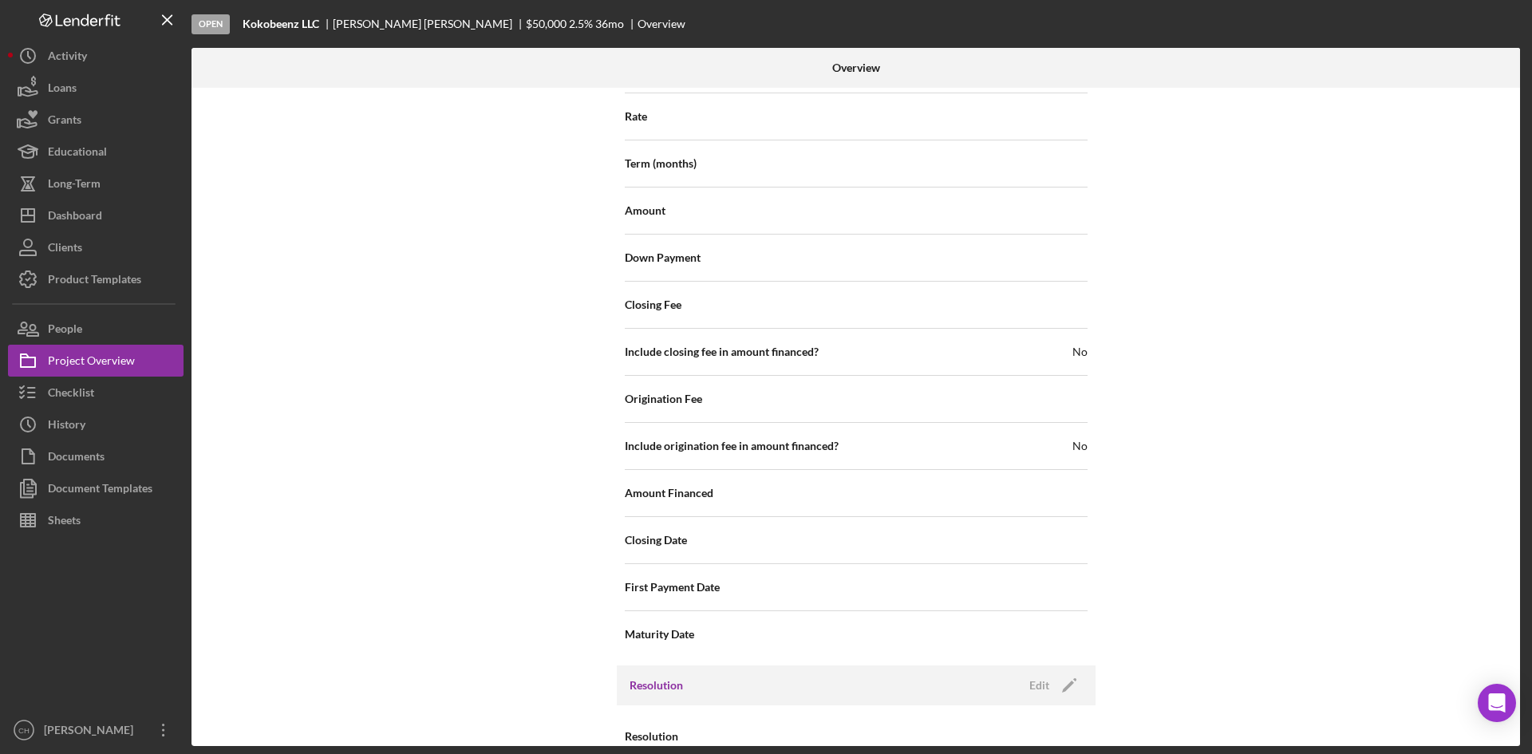
scroll to position [1682, 0]
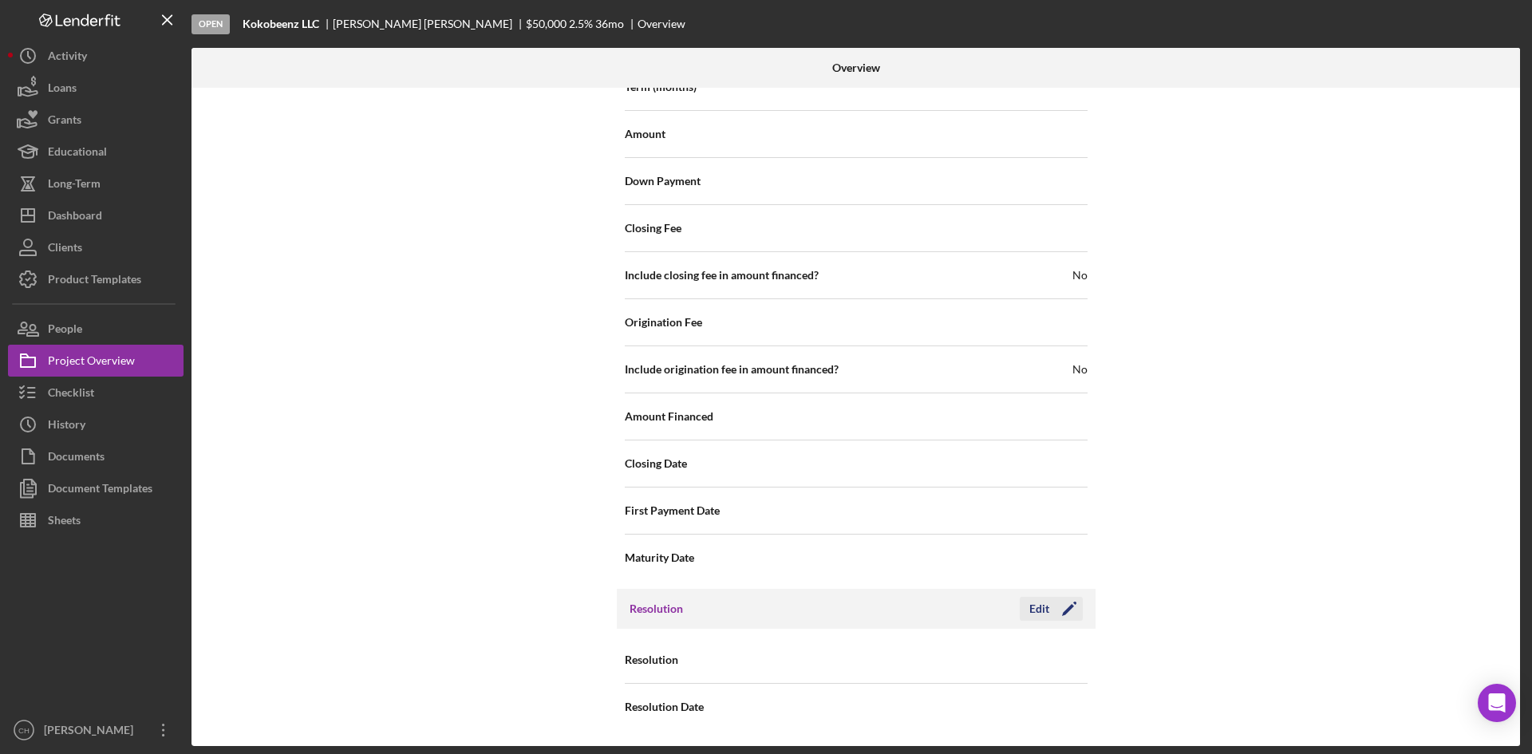
click at [1058, 609] on icon "Icon/Edit" at bounding box center [1069, 609] width 40 height 40
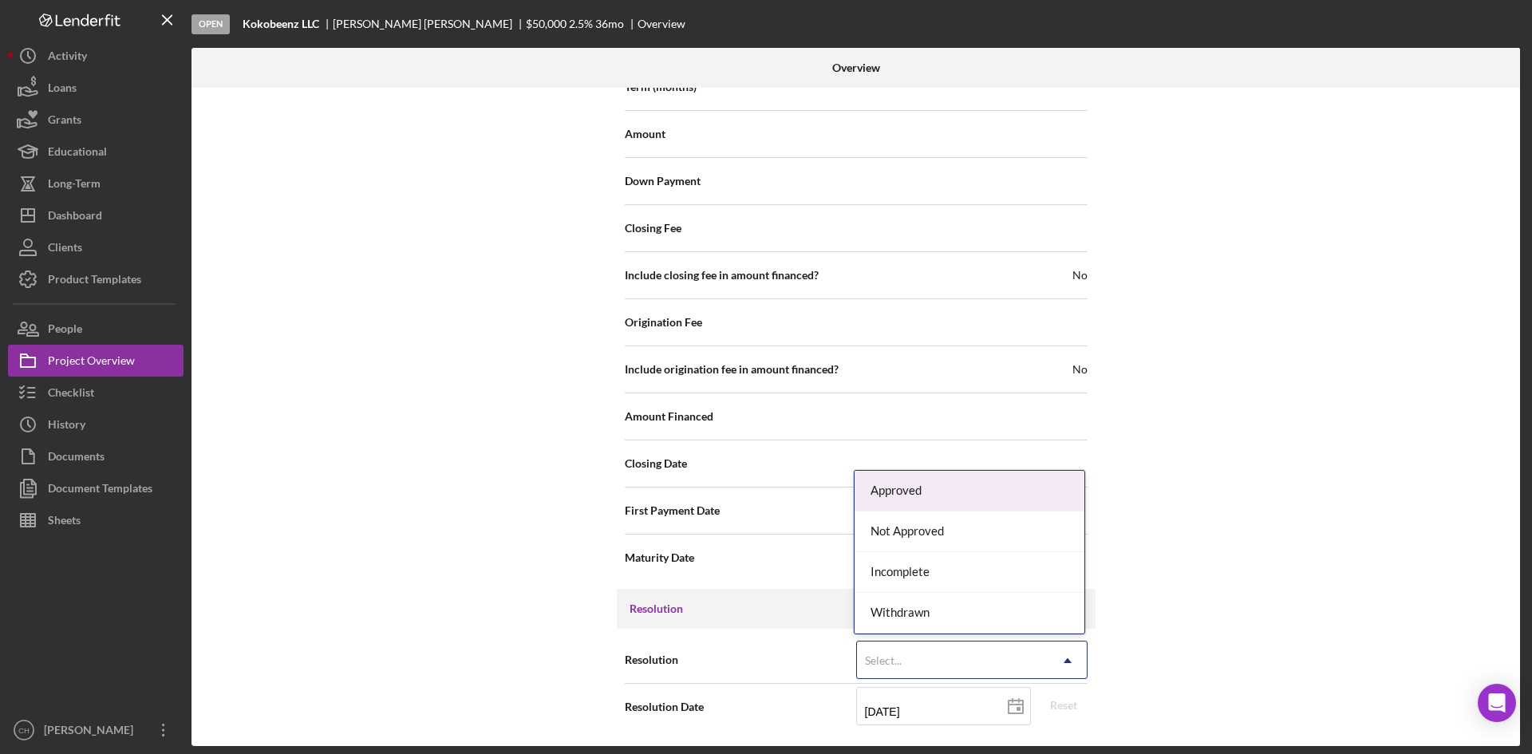
click at [881, 655] on div "Select..." at bounding box center [883, 660] width 37 height 13
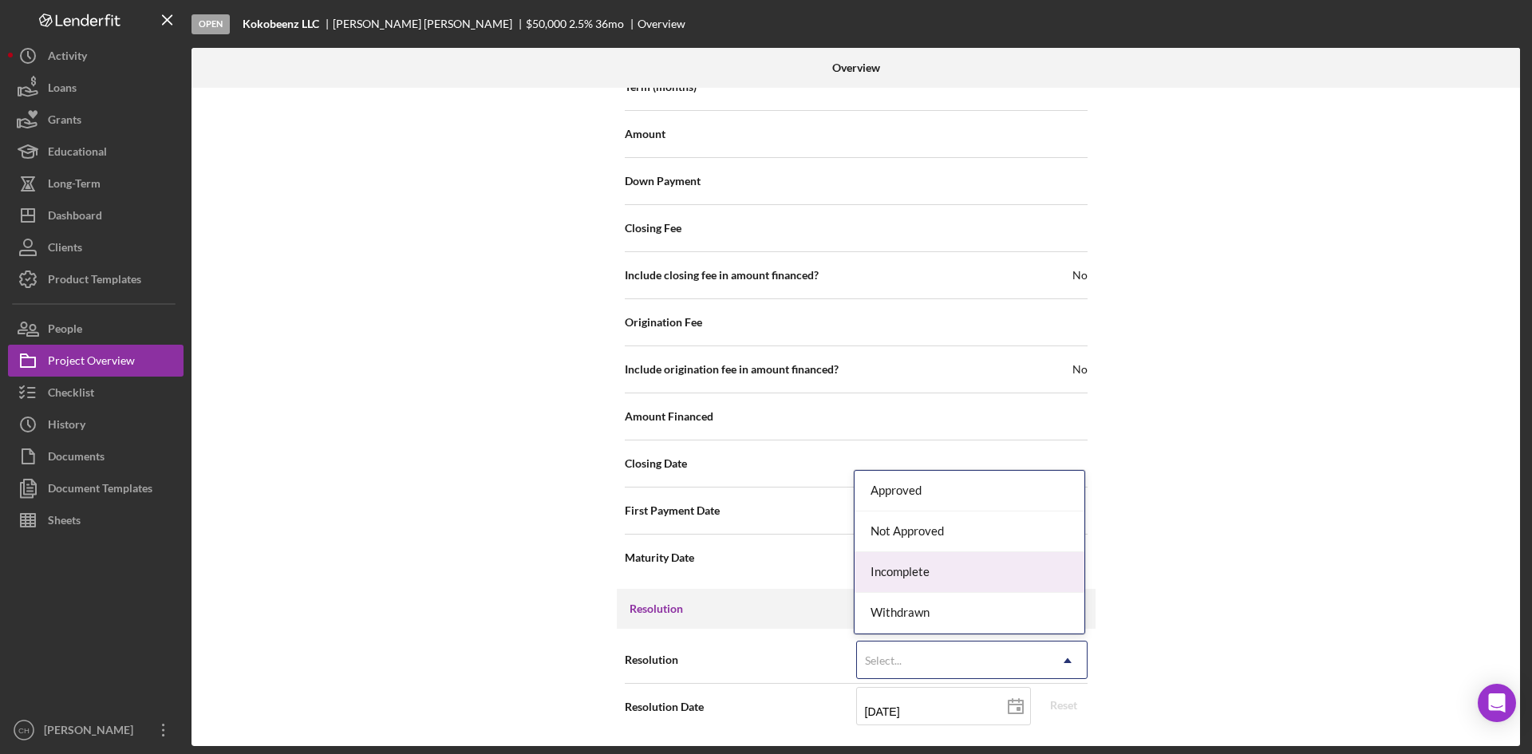
click at [936, 576] on div "Incomplete" at bounding box center [969, 572] width 230 height 41
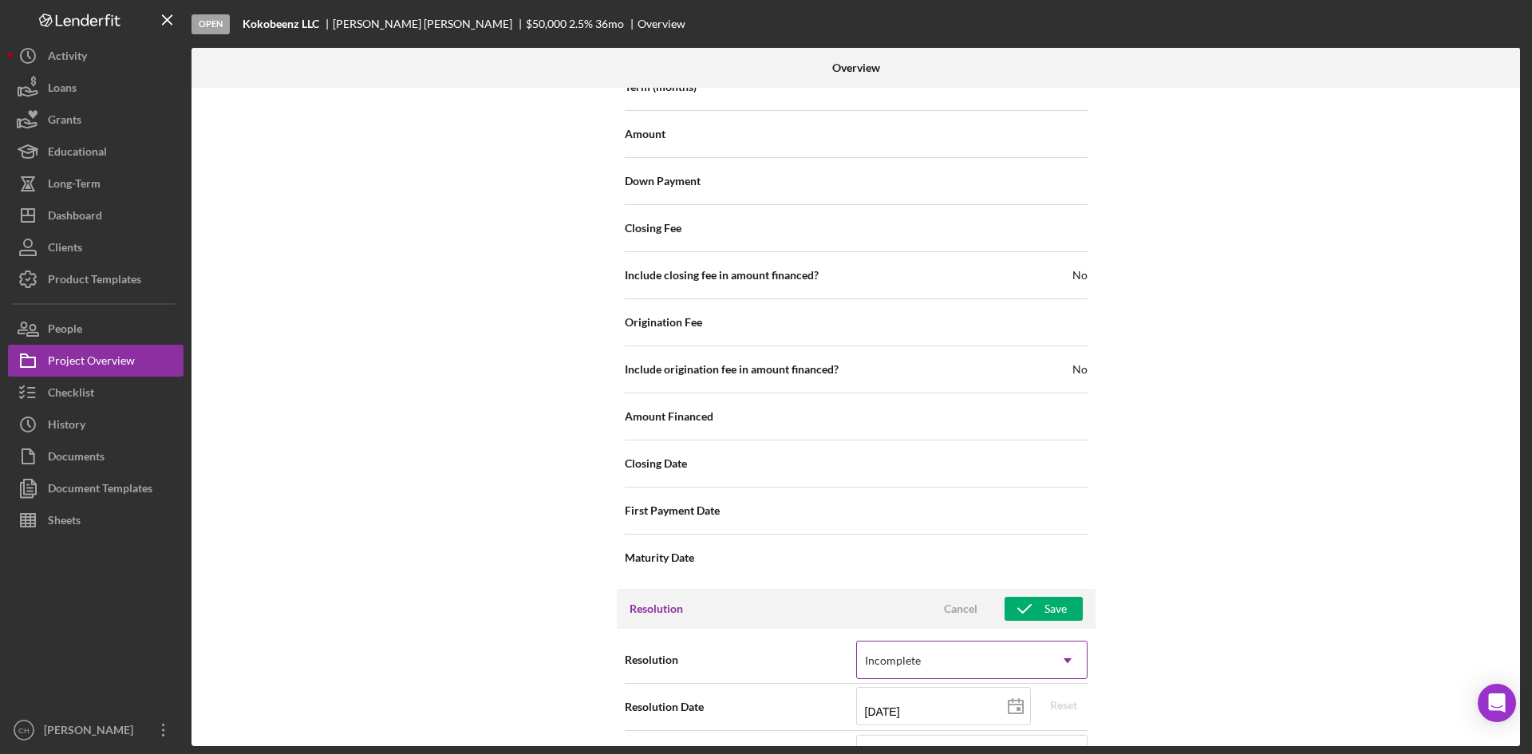
click at [929, 656] on div "Incomplete" at bounding box center [952, 660] width 191 height 37
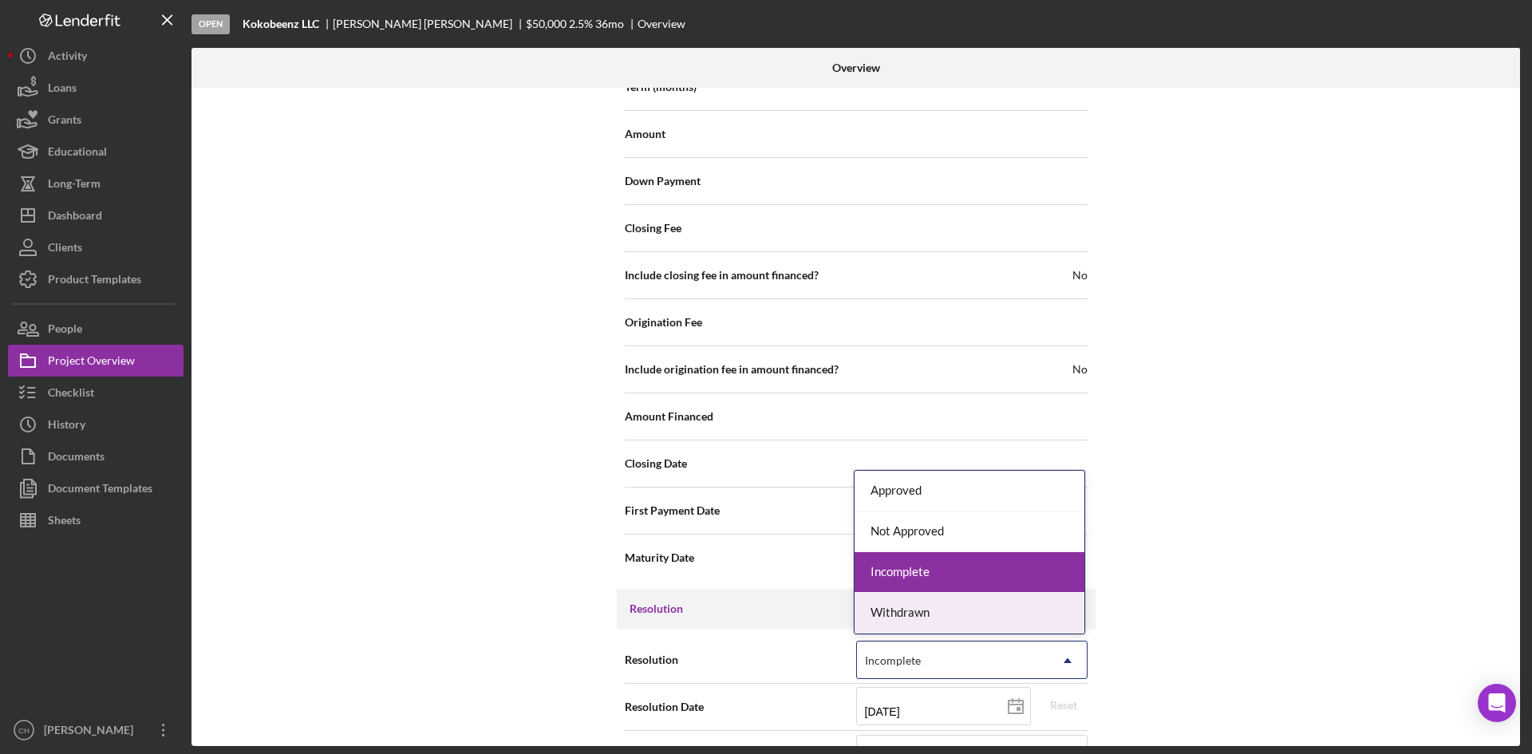
click at [916, 614] on div "Withdrawn" at bounding box center [969, 613] width 230 height 41
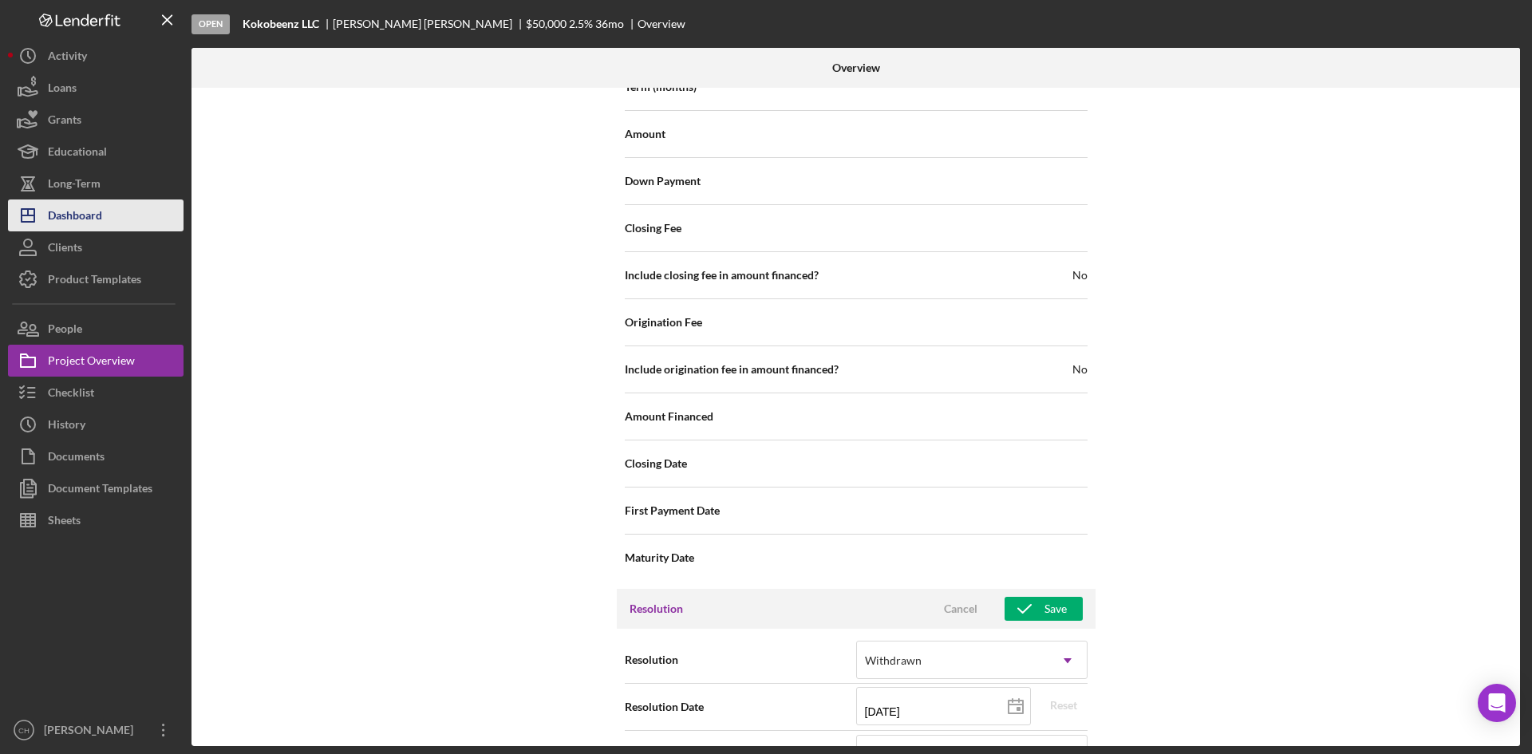
click at [114, 211] on button "Icon/Dashboard Dashboard" at bounding box center [95, 215] width 175 height 32
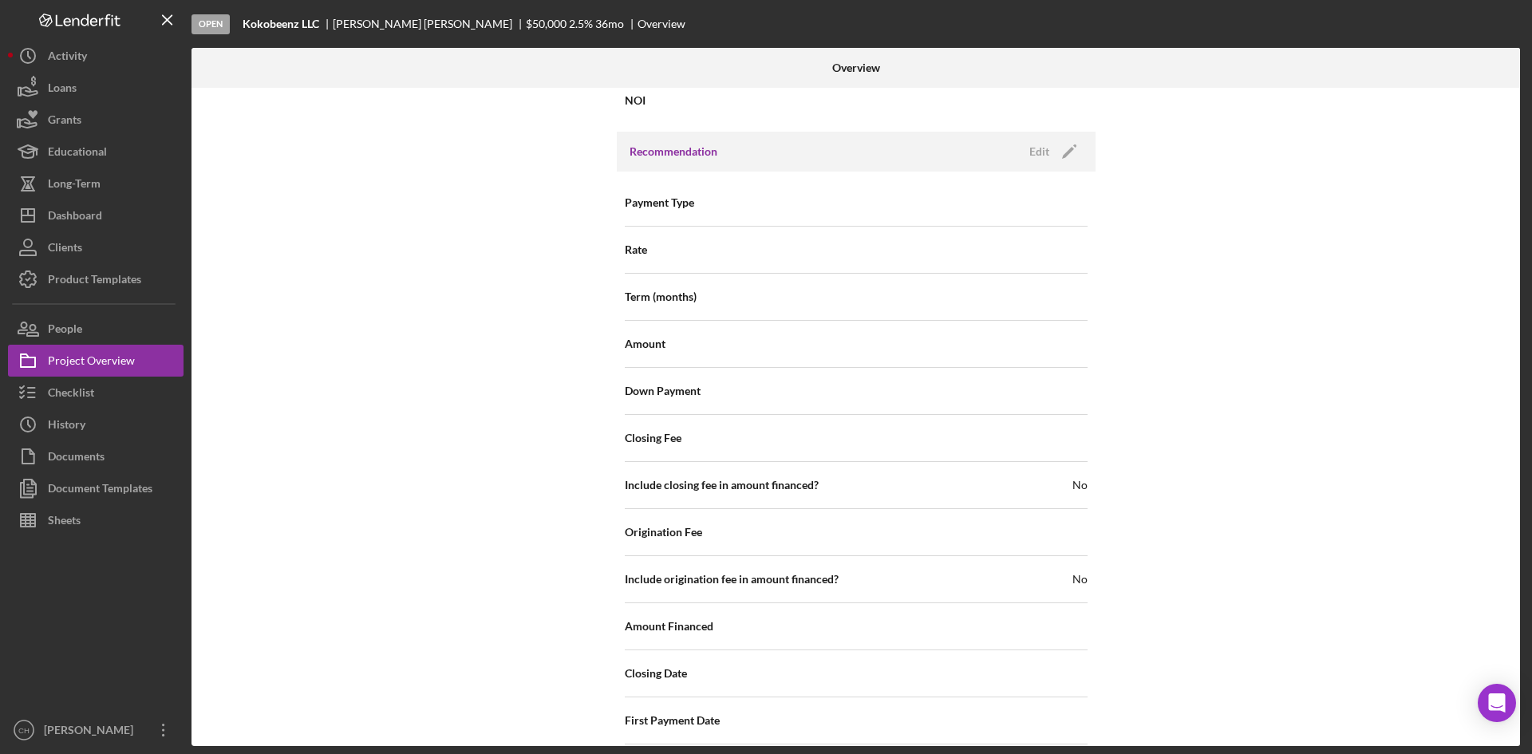
scroll to position [1682, 0]
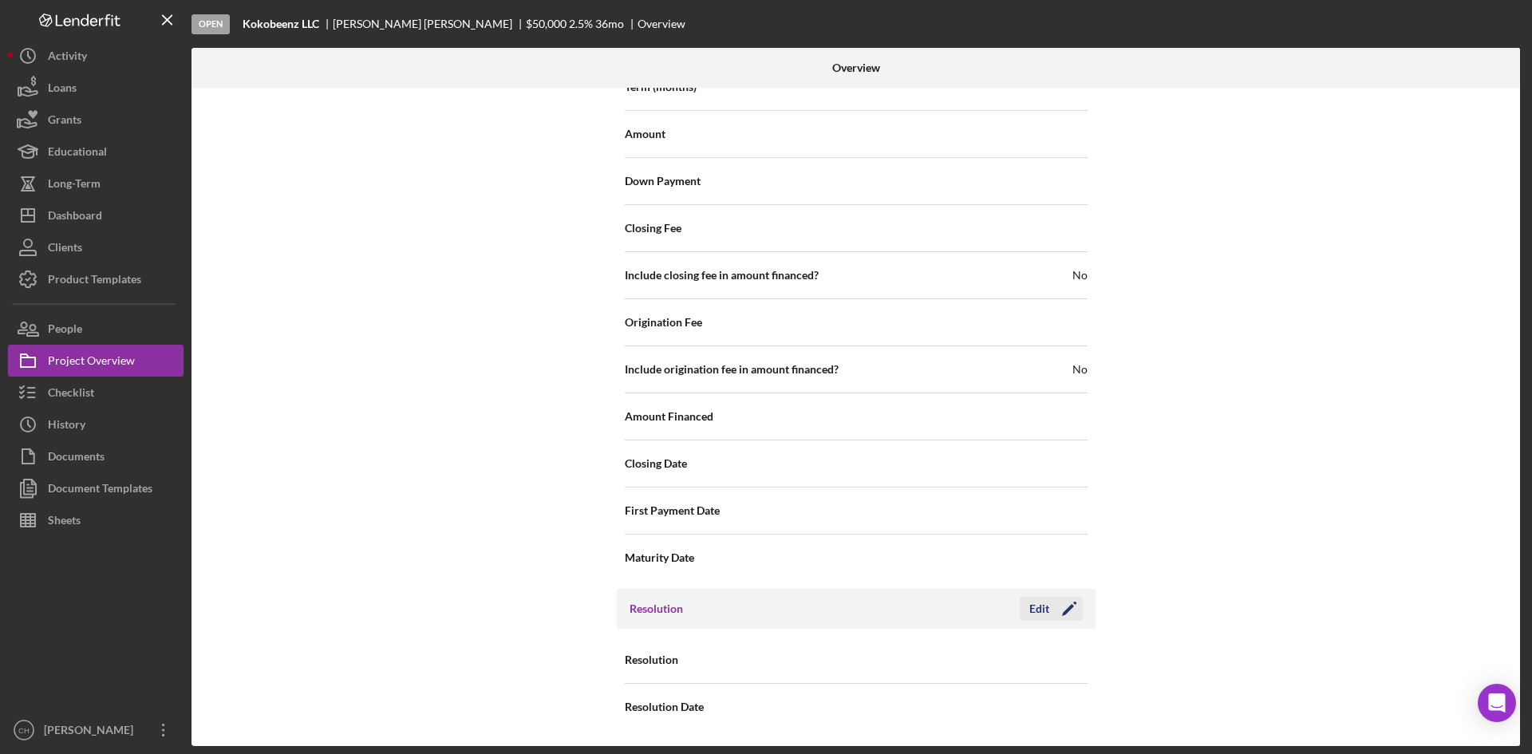
click at [1056, 609] on icon "Icon/Edit" at bounding box center [1069, 609] width 40 height 40
click at [930, 657] on div "Select..." at bounding box center [952, 660] width 191 height 37
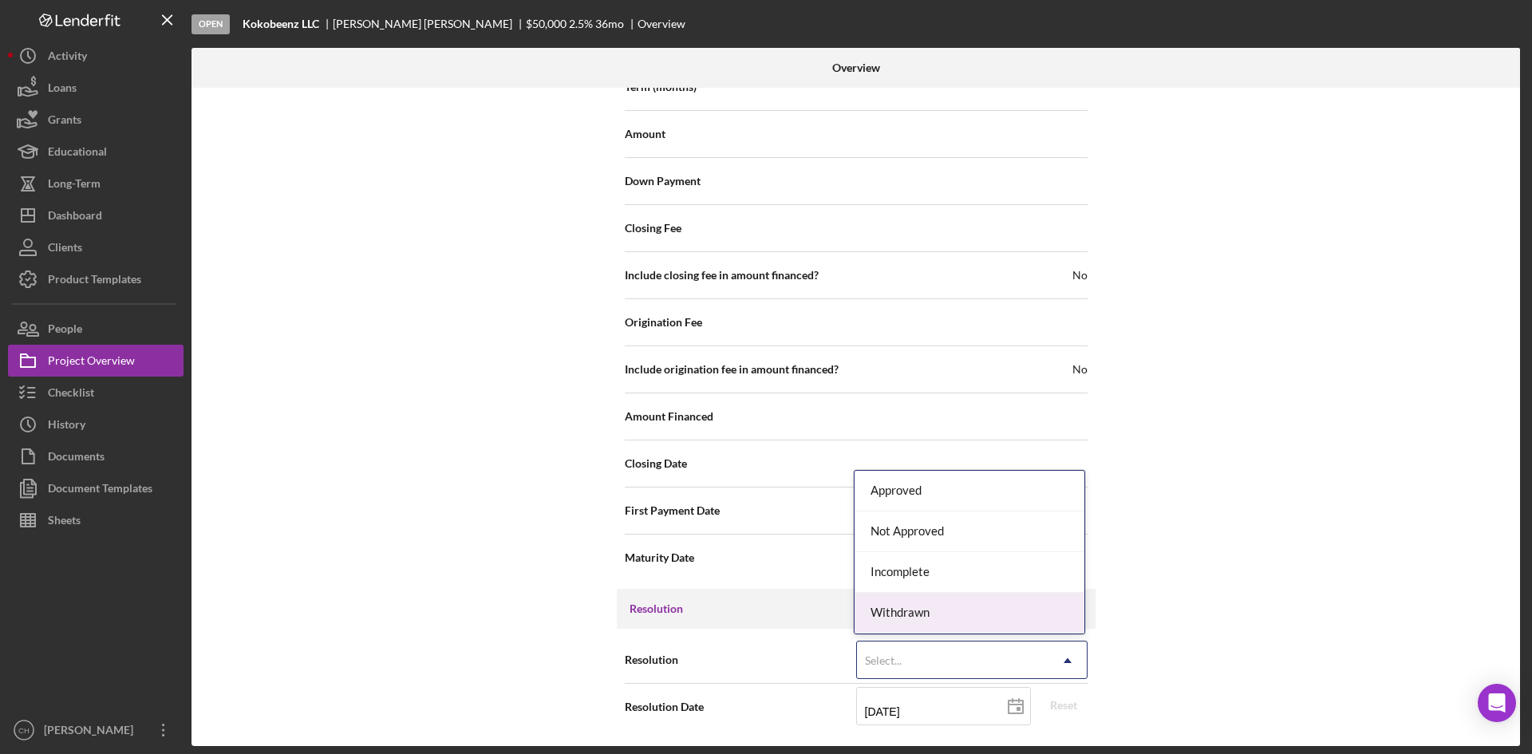
click at [936, 609] on div "Withdrawn" at bounding box center [969, 613] width 230 height 41
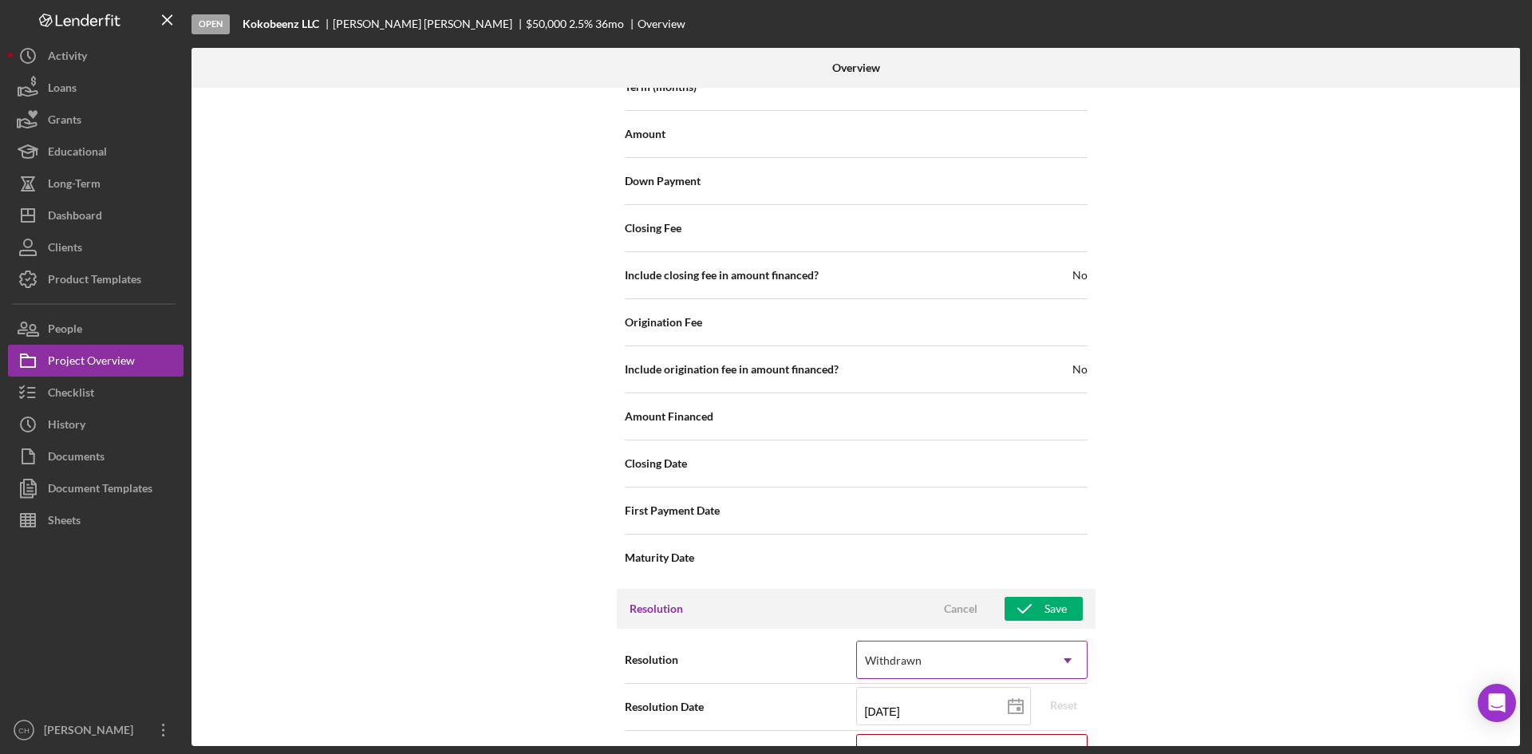
click at [905, 659] on div "Withdrawn" at bounding box center [893, 660] width 57 height 13
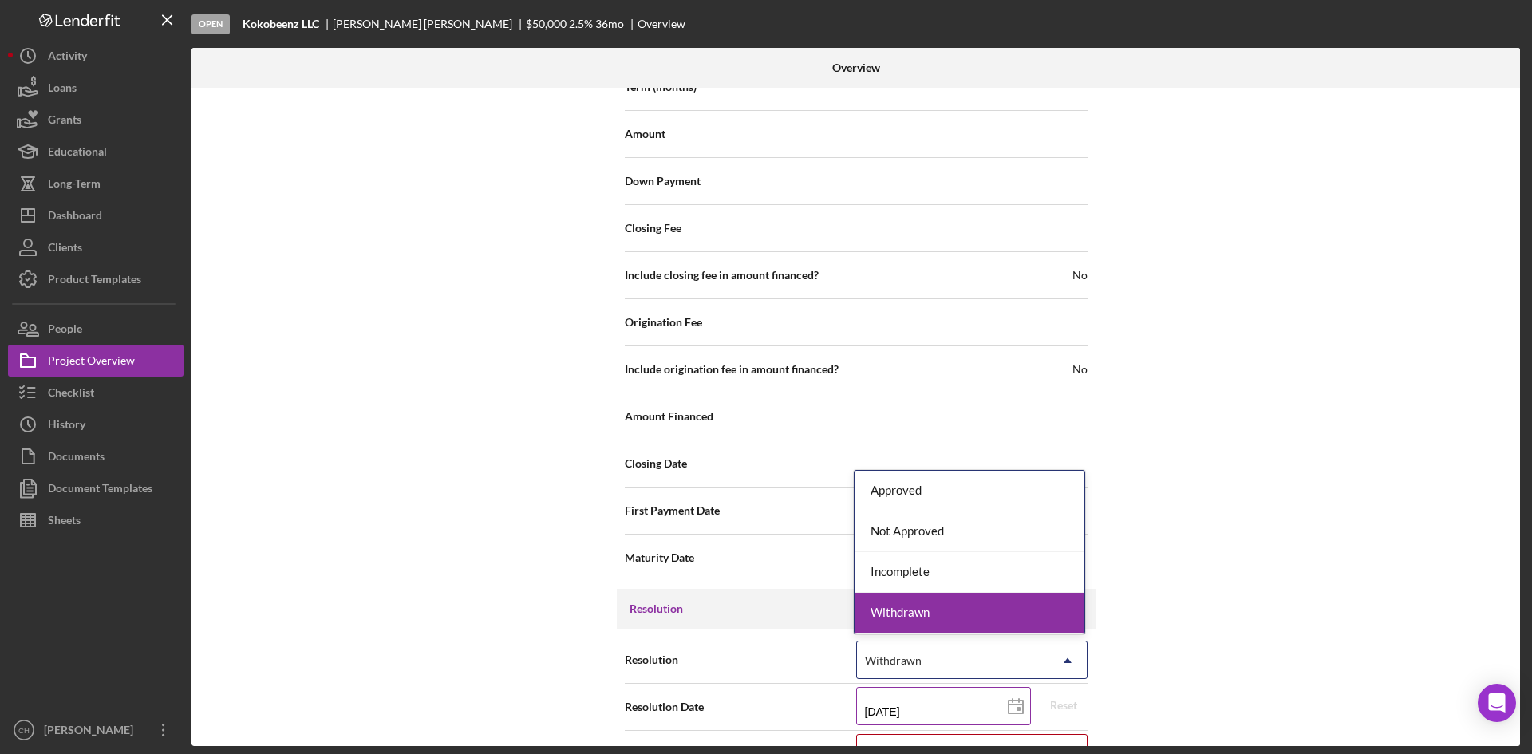
click at [917, 715] on input "[DATE]" at bounding box center [943, 706] width 175 height 38
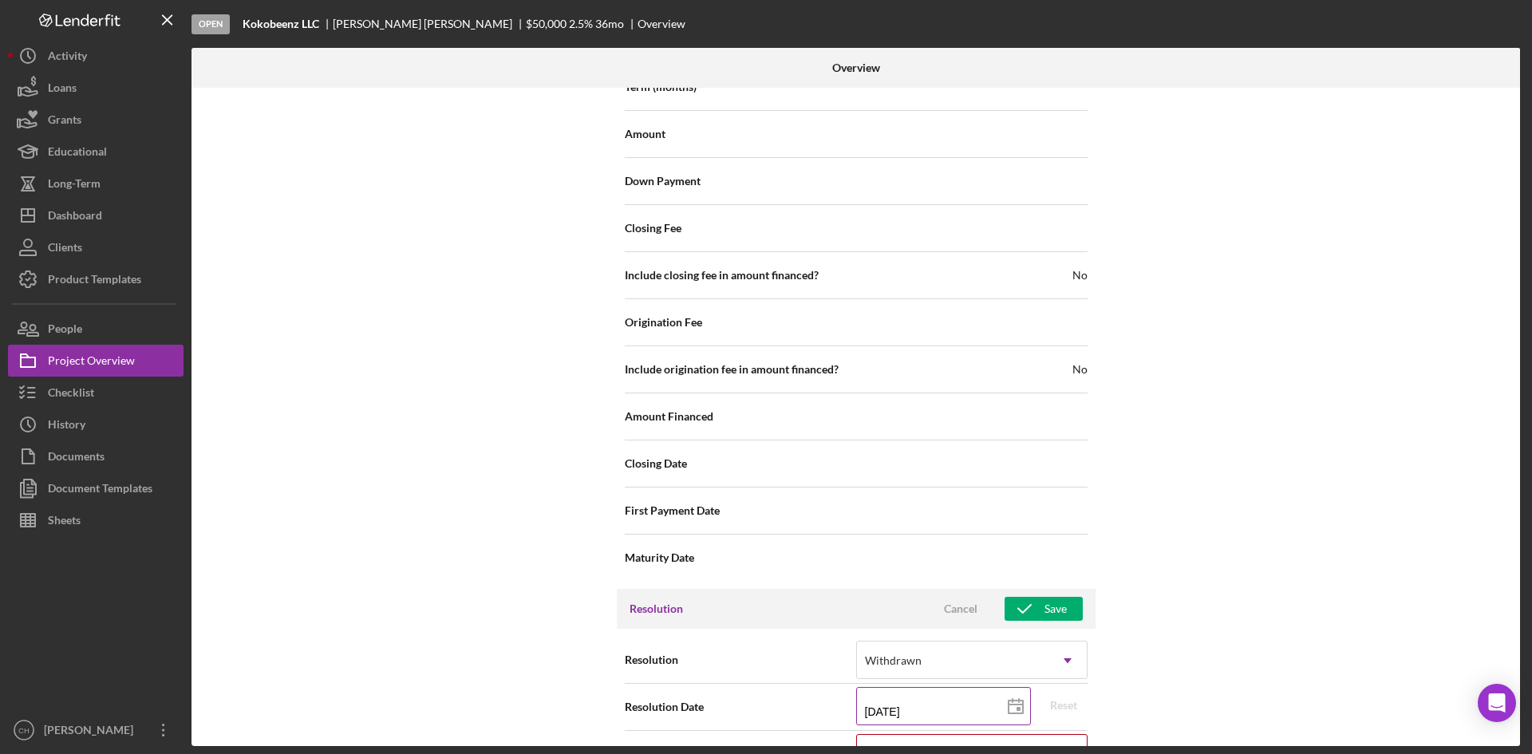
click at [931, 704] on input "[DATE]" at bounding box center [943, 706] width 175 height 38
click at [1014, 700] on polygon at bounding box center [1015, 706] width 14 height 13
type input "[DATE]"
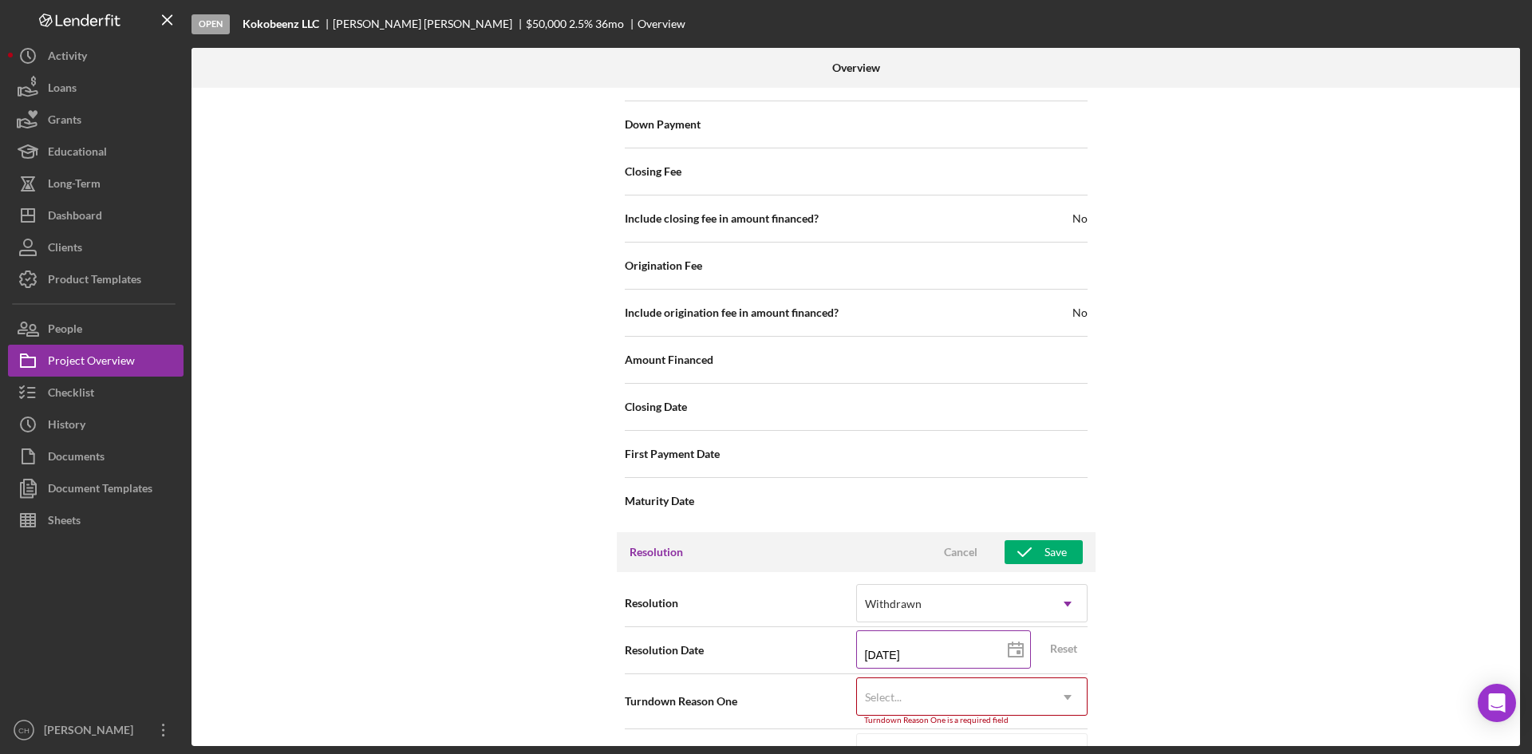
scroll to position [1784, 0]
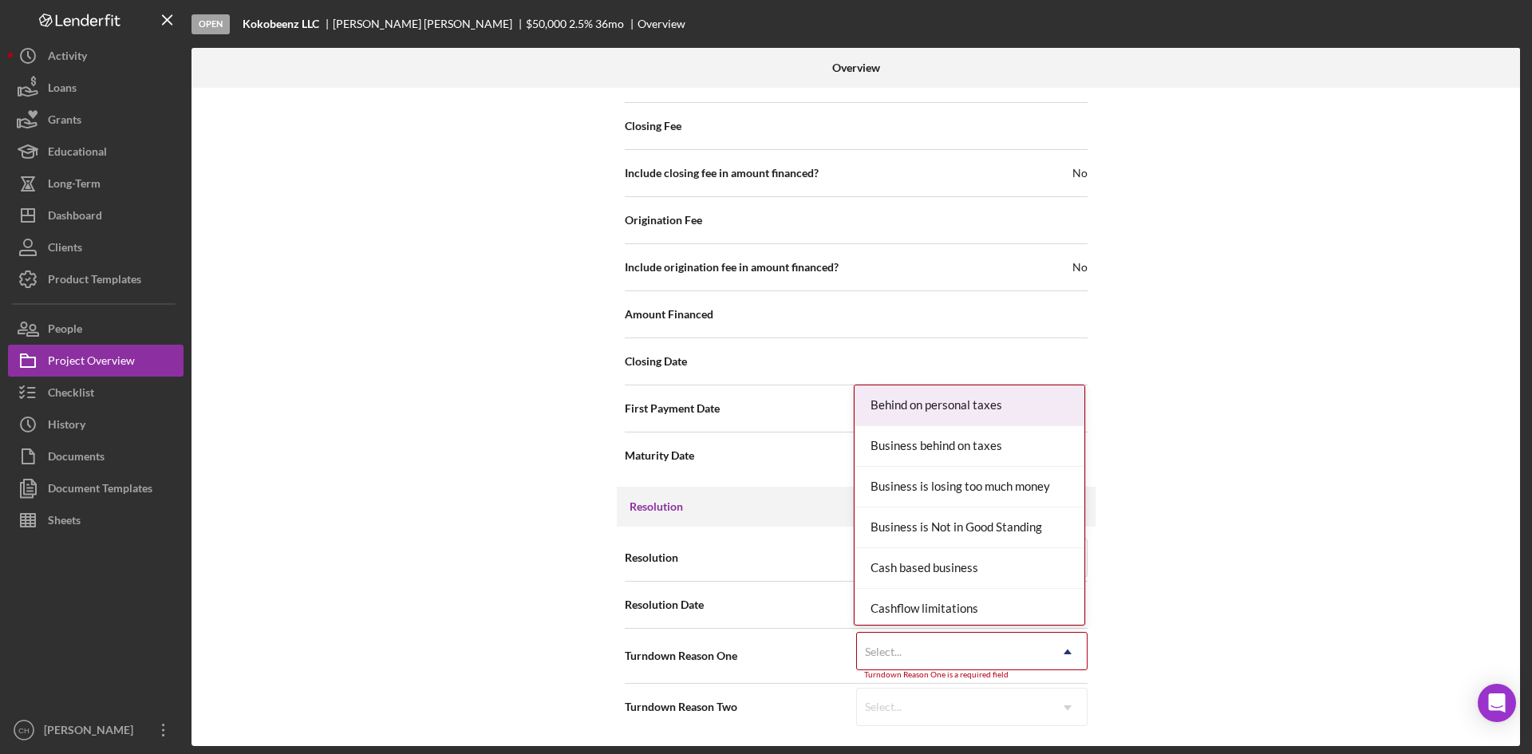
click at [920, 657] on div "Select..." at bounding box center [952, 651] width 191 height 37
click at [396, 635] on div "Internal Workflow Stage Open Icon/Dropdown Arrow Archive (can unarchive later i…" at bounding box center [855, 417] width 1328 height 658
click at [1025, 652] on div "Select..." at bounding box center [952, 651] width 191 height 37
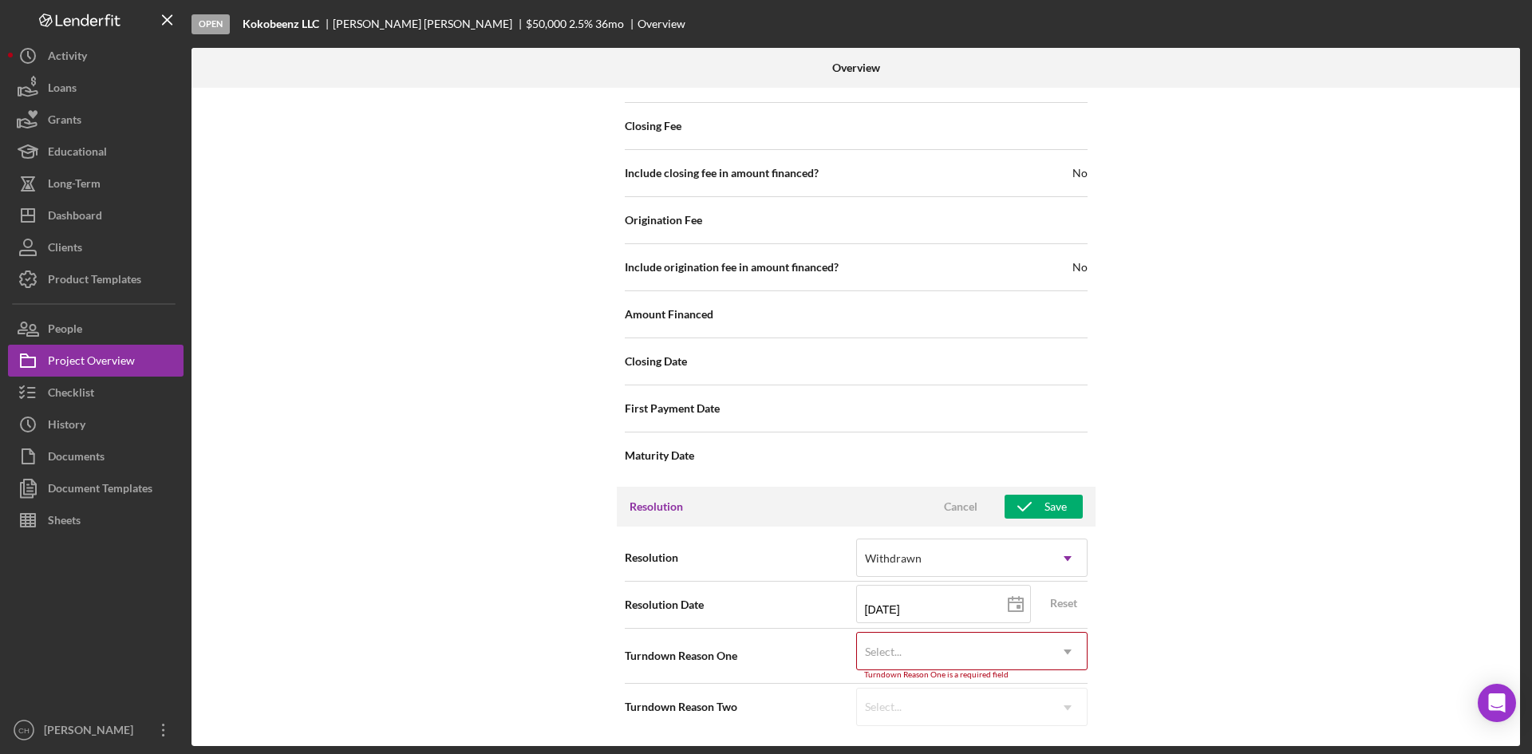
click at [1025, 652] on div "Select..." at bounding box center [952, 651] width 191 height 37
click at [1032, 506] on icon "button" at bounding box center [1024, 507] width 40 height 40
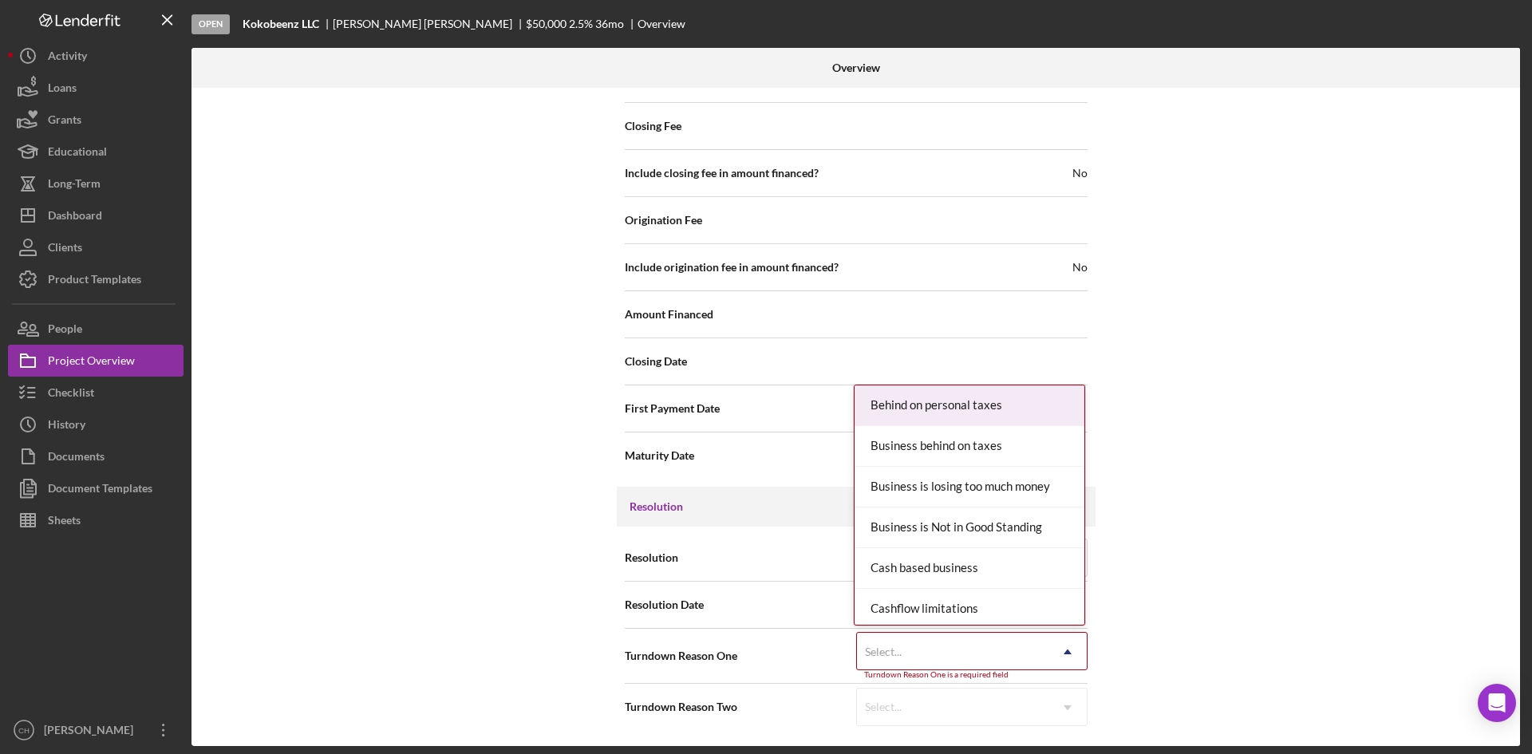
click at [945, 654] on div "Select..." at bounding box center [952, 651] width 191 height 37
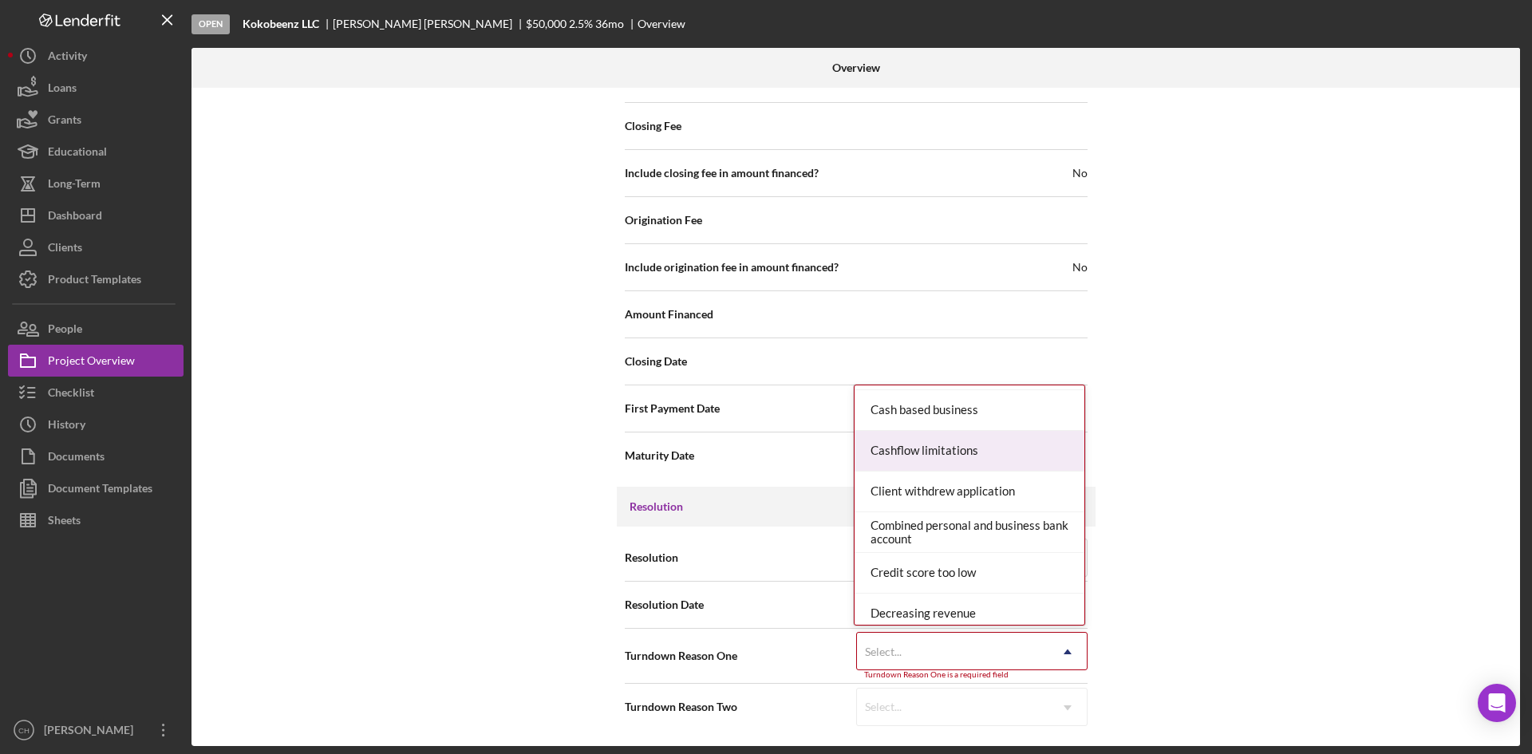
scroll to position [160, 0]
click at [1018, 495] on div "Client withdrew application" at bounding box center [969, 490] width 230 height 41
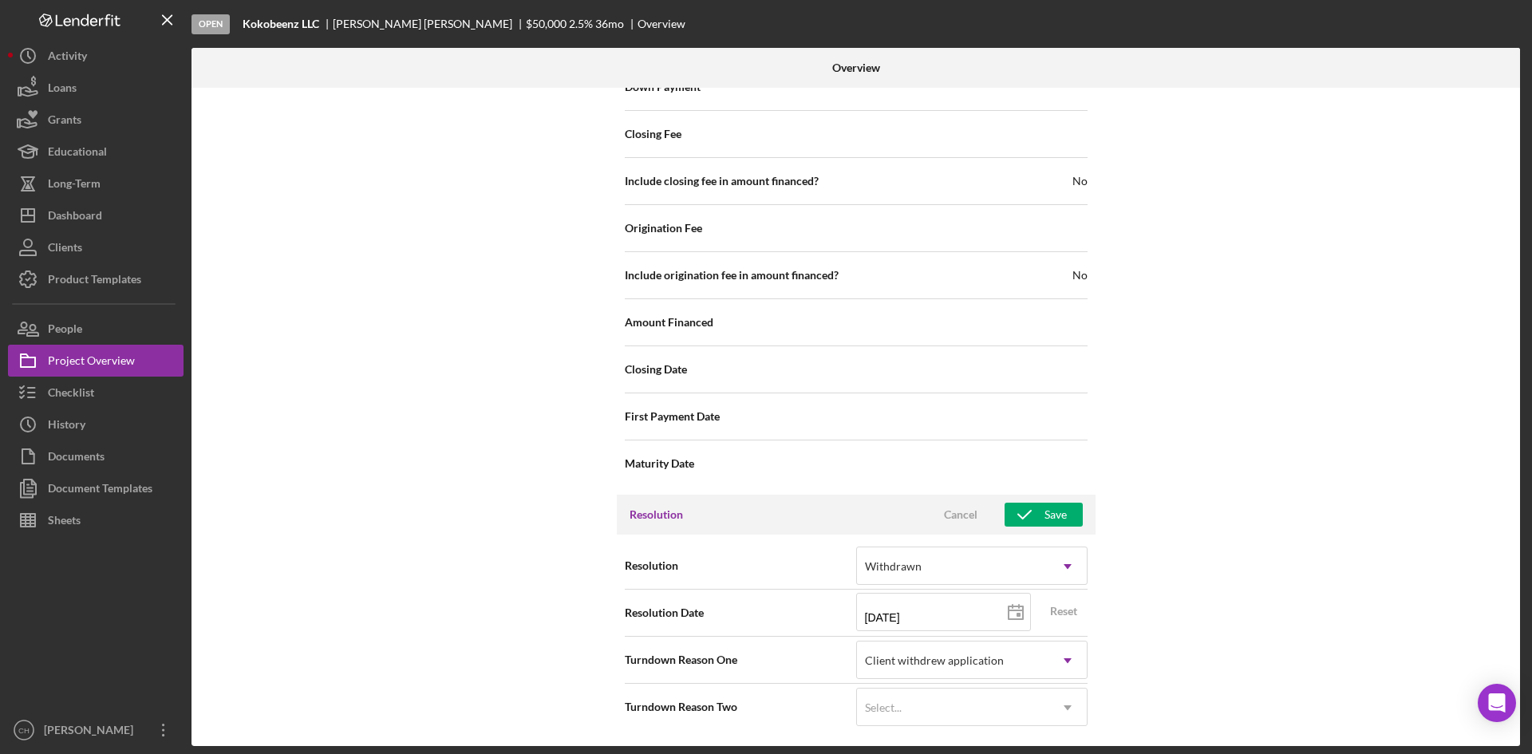
scroll to position [1776, 0]
drag, startPoint x: 1029, startPoint y: 518, endPoint x: 927, endPoint y: 503, distance: 103.3
click at [1031, 518] on icon "button" at bounding box center [1024, 515] width 40 height 40
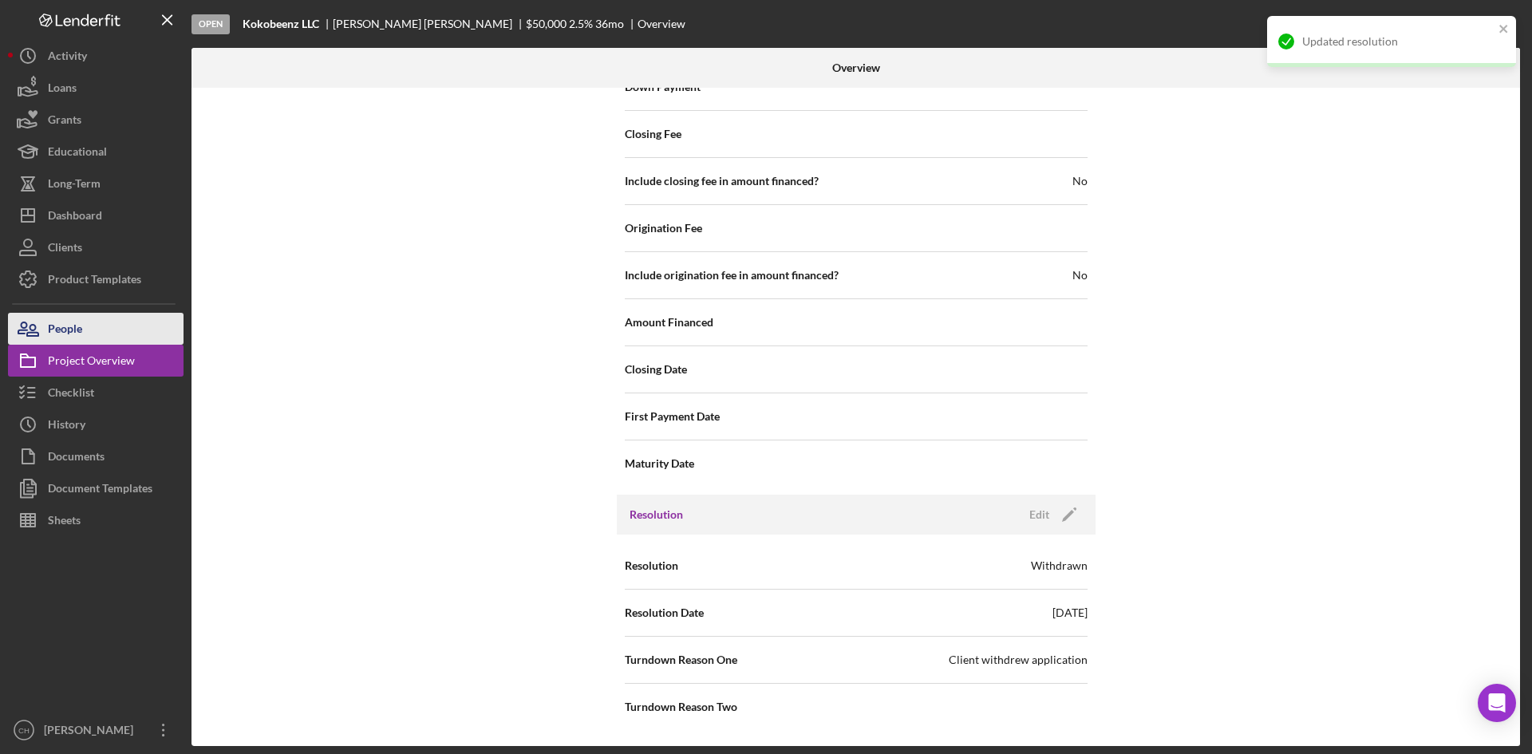
click at [79, 328] on div "People" at bounding box center [65, 331] width 34 height 36
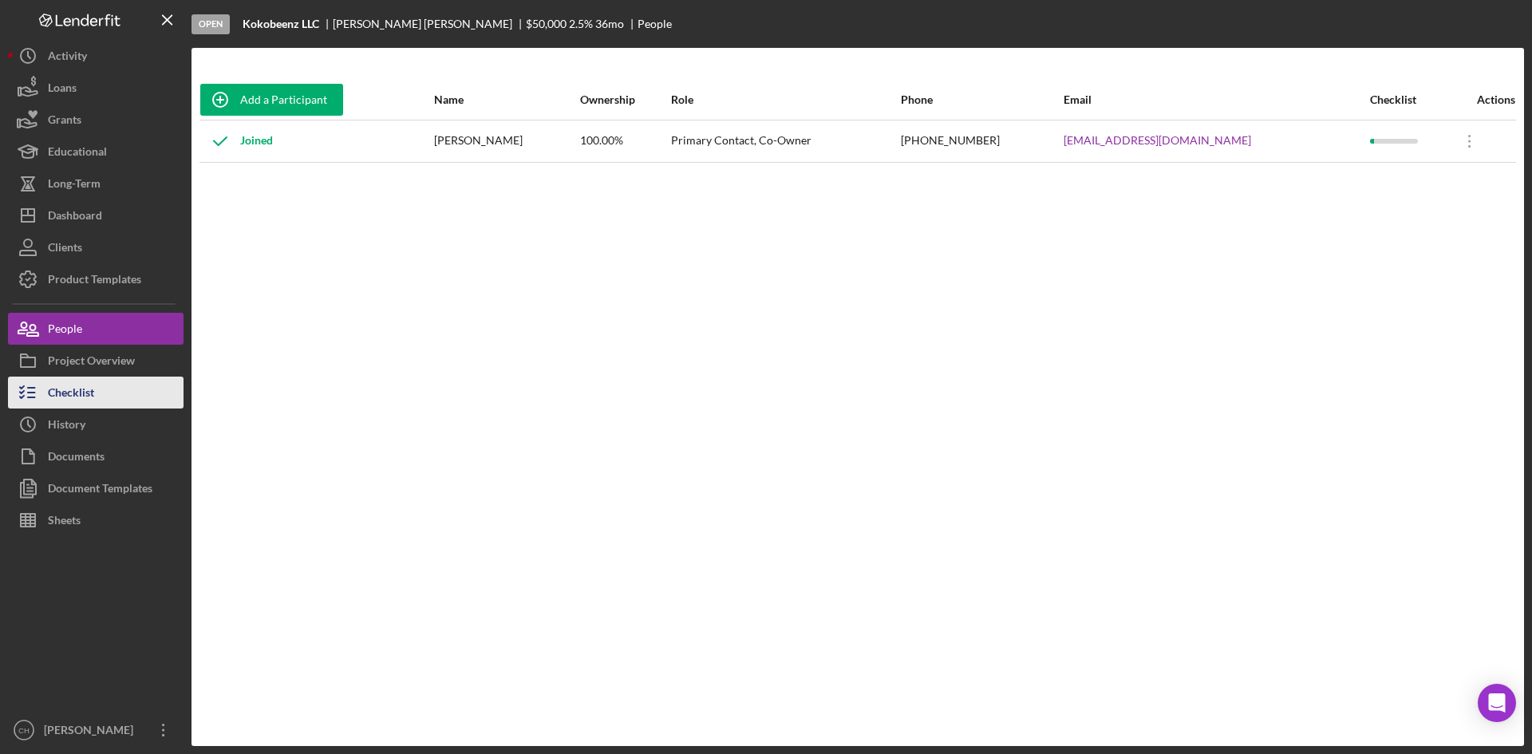
click at [104, 389] on button "Checklist" at bounding box center [95, 393] width 175 height 32
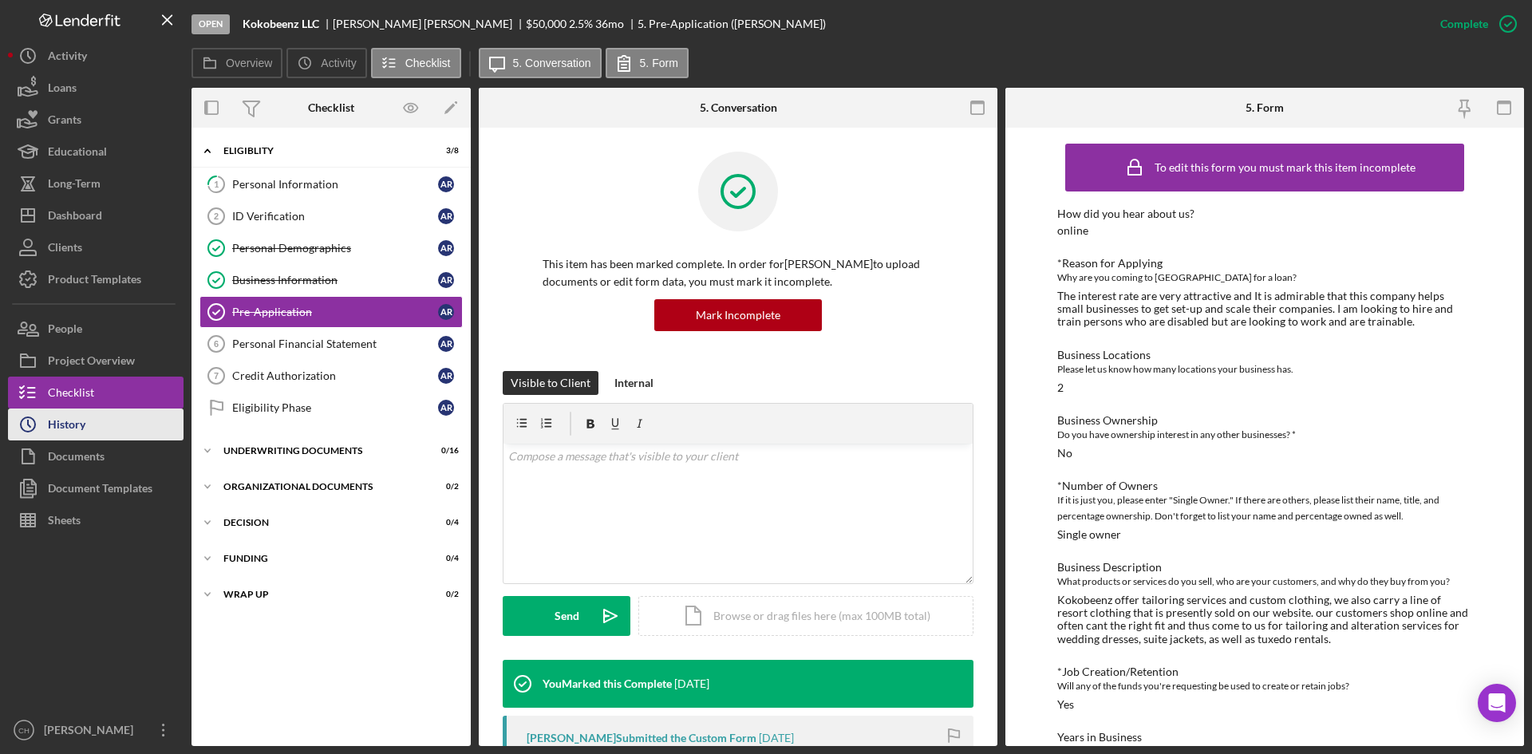
click at [82, 428] on div "History" at bounding box center [66, 426] width 37 height 36
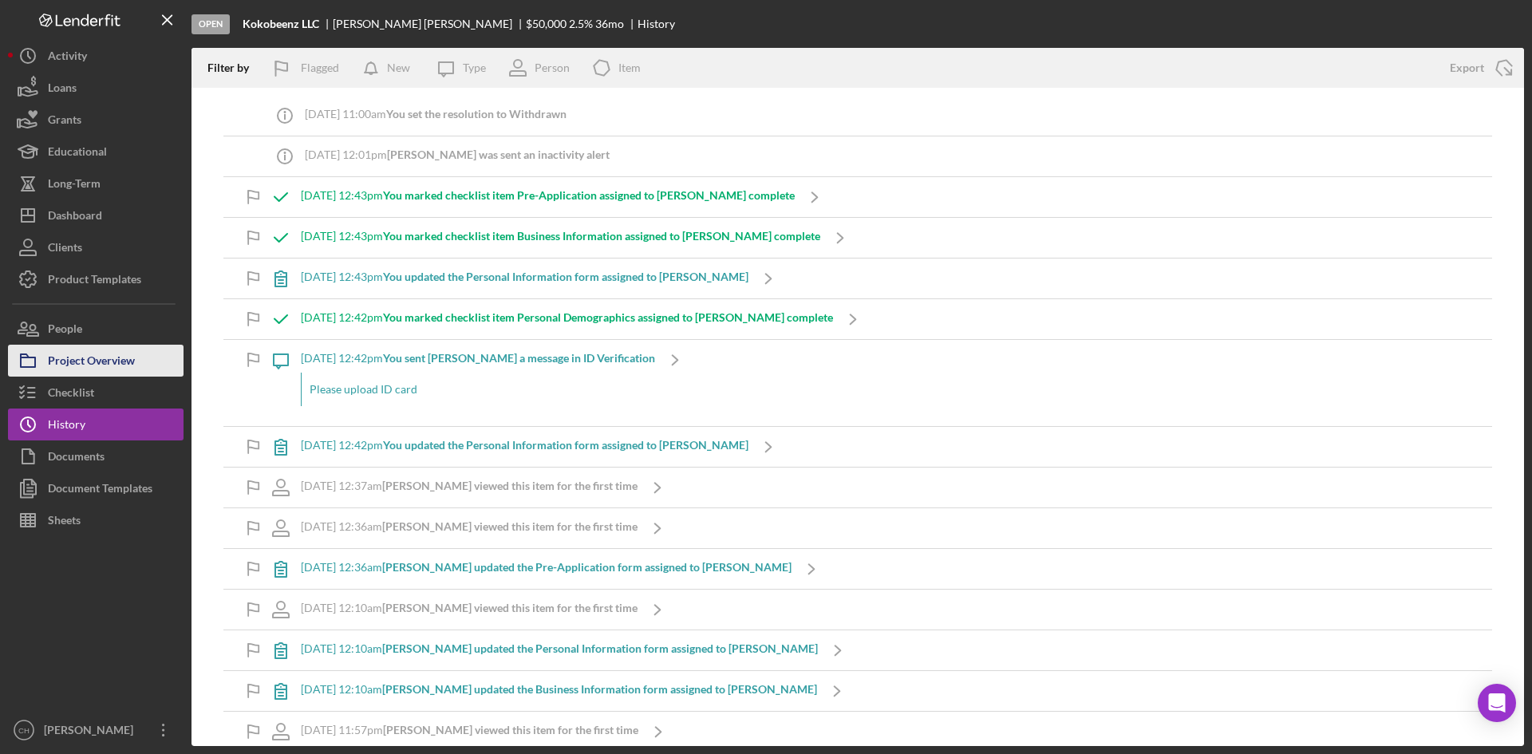
click at [99, 360] on div "Project Overview" at bounding box center [91, 363] width 87 height 36
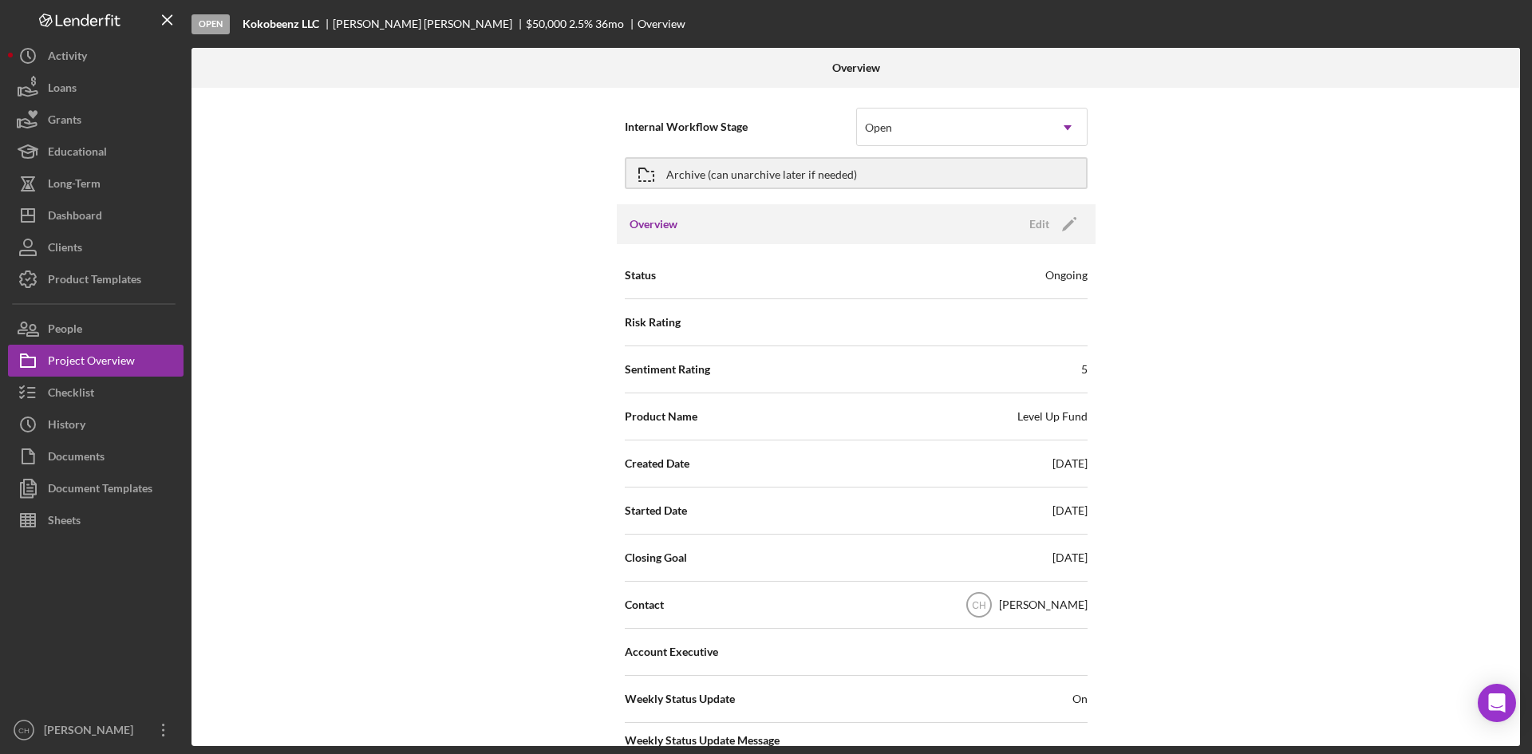
click at [825, 220] on div "Overview Edit Icon/Edit" at bounding box center [856, 224] width 479 height 40
drag, startPoint x: 648, startPoint y: 227, endPoint x: 660, endPoint y: 220, distance: 14.0
click at [649, 227] on h3 "Overview" at bounding box center [653, 224] width 48 height 16
click at [684, 168] on div "Archive (can unarchive later if needed)" at bounding box center [761, 173] width 191 height 29
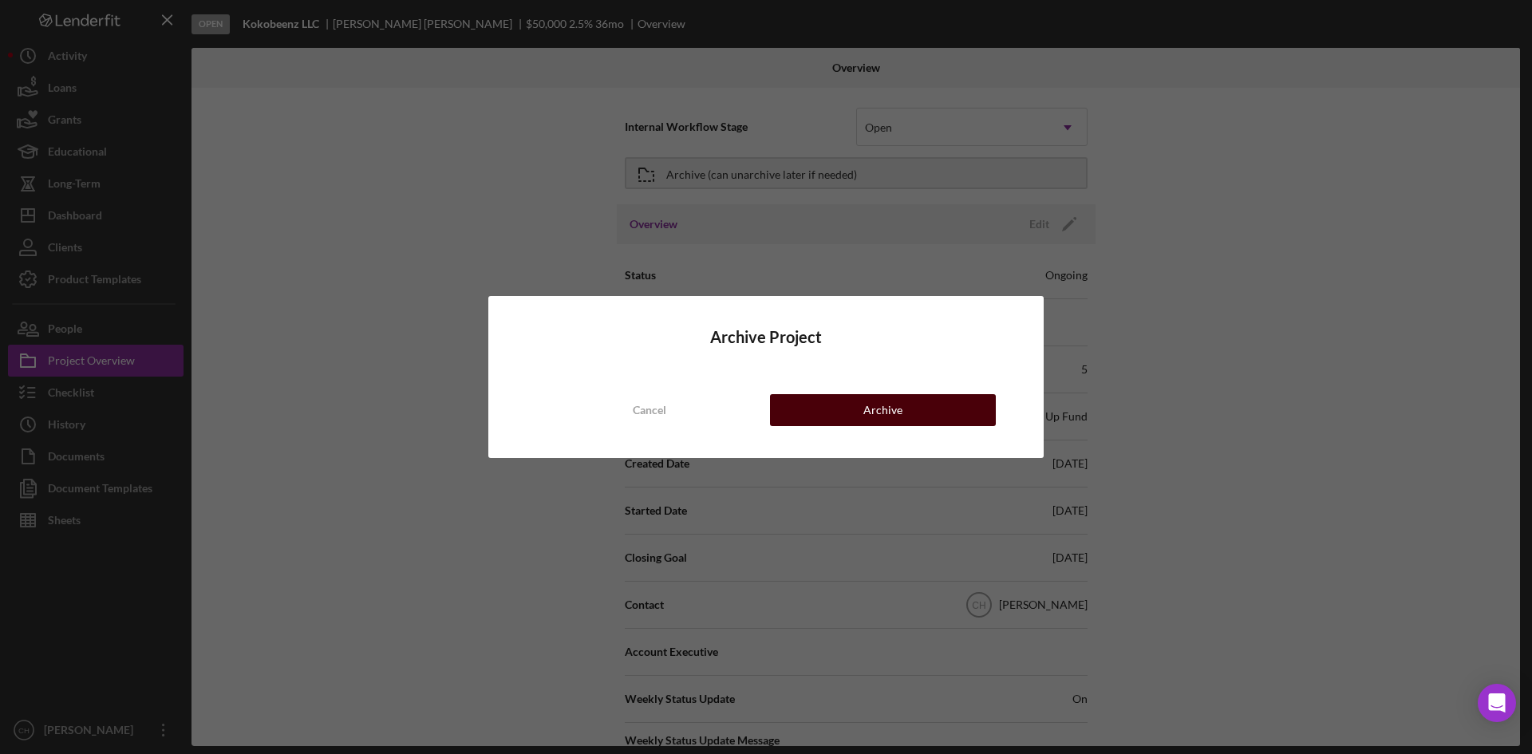
click at [834, 411] on button "Archive" at bounding box center [883, 410] width 226 height 32
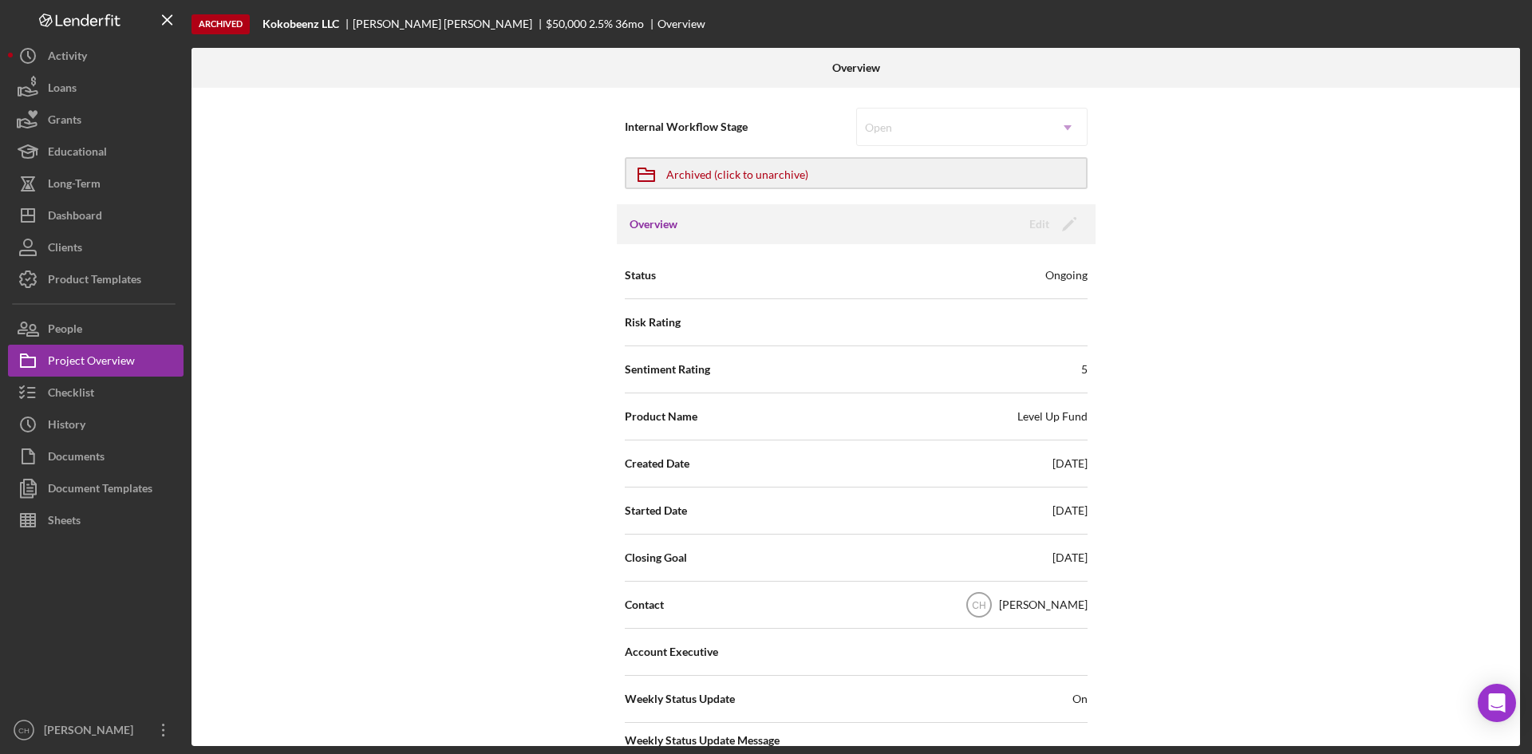
drag, startPoint x: 487, startPoint y: 21, endPoint x: 354, endPoint y: 22, distance: 133.2
click at [354, 22] on div "[PERSON_NAME]" at bounding box center [449, 24] width 193 height 13
copy div "[PERSON_NAME]"
click at [87, 322] on button "People" at bounding box center [95, 329] width 175 height 32
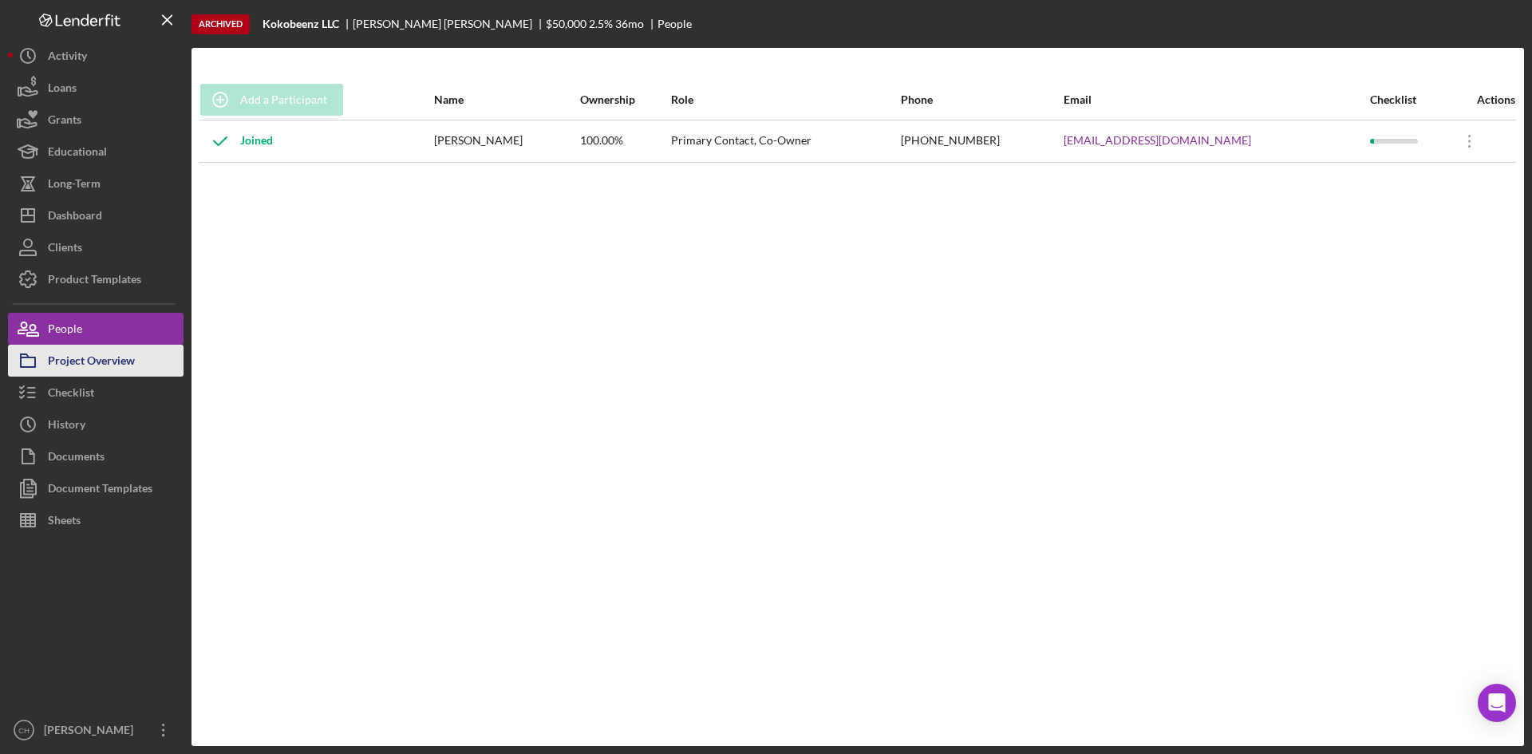
click at [73, 367] on div "Project Overview" at bounding box center [91, 363] width 87 height 36
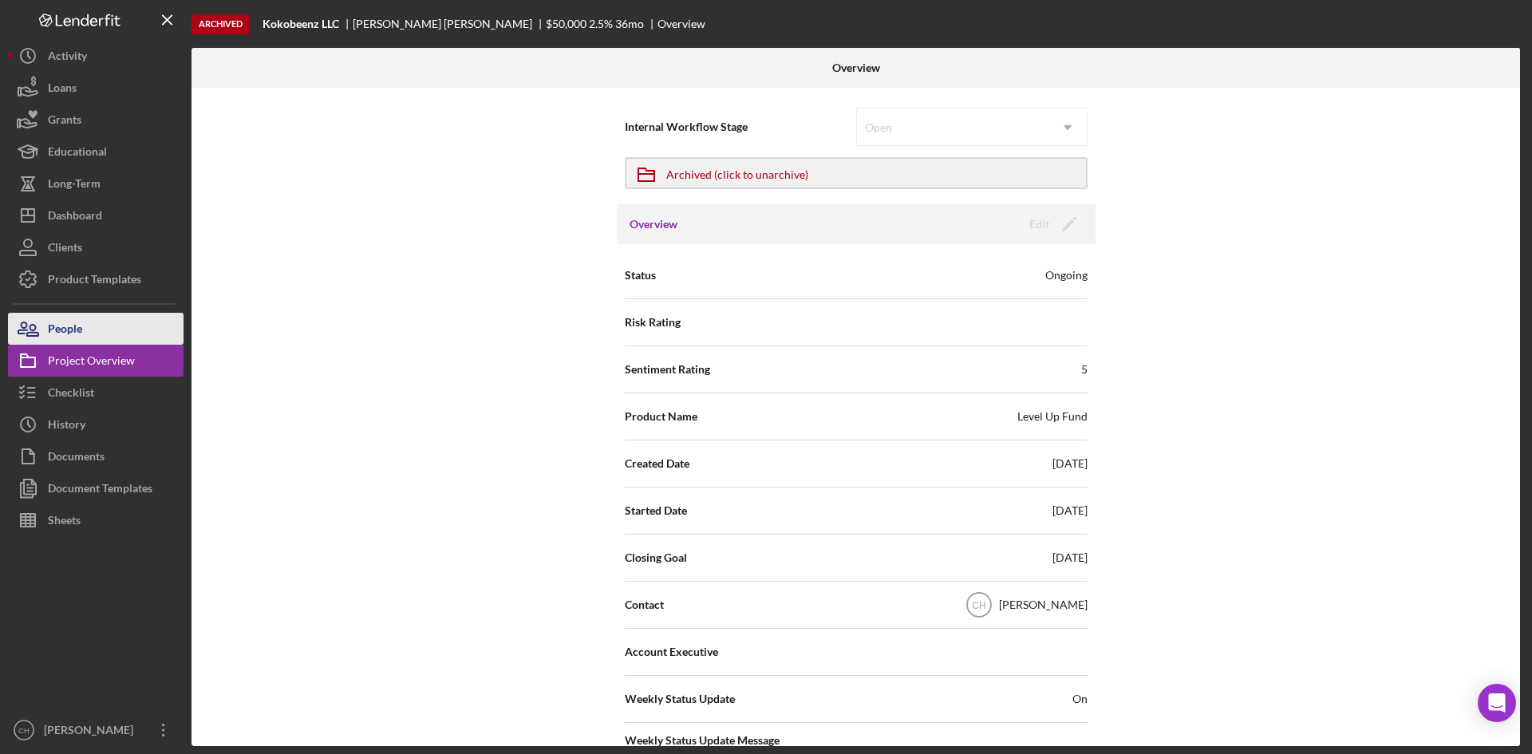
click at [103, 322] on button "People" at bounding box center [95, 329] width 175 height 32
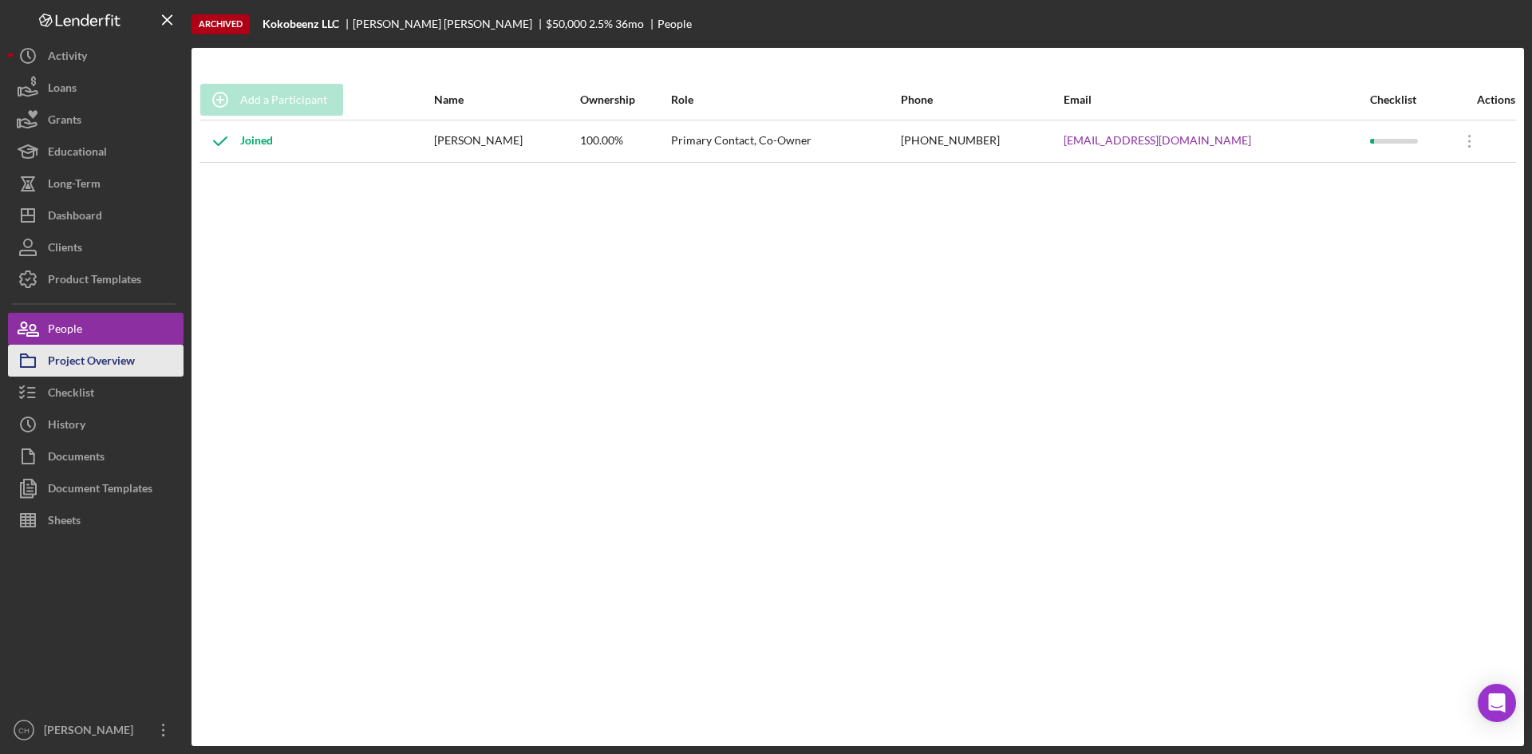
click at [119, 361] on div "Project Overview" at bounding box center [91, 363] width 87 height 36
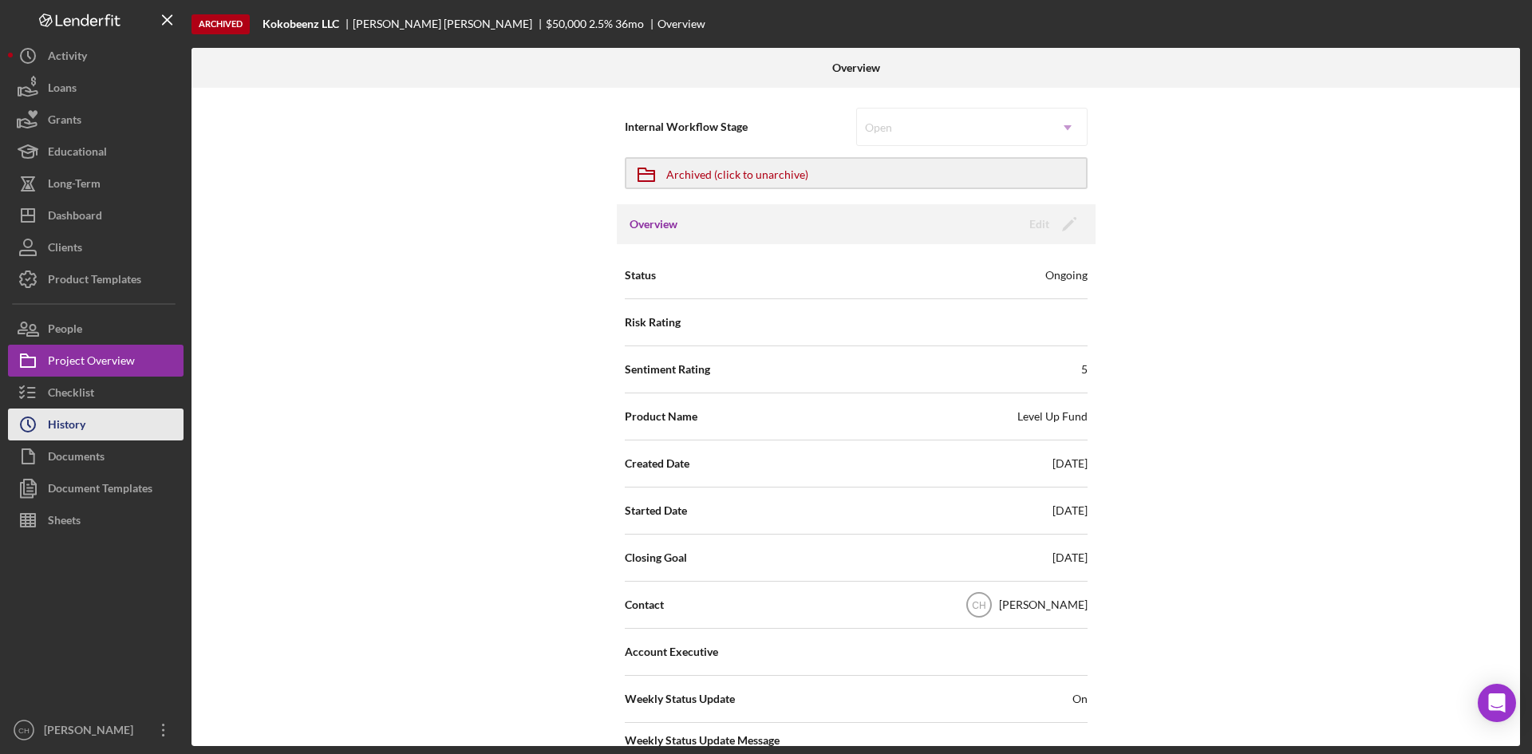
drag, startPoint x: 722, startPoint y: 175, endPoint x: 164, endPoint y: 438, distance: 616.6
click at [157, 436] on div "Archived Kokobeenz LLC [PERSON_NAME] $50,000 2.5 % 36 mo Overview Overview Inte…" at bounding box center [766, 373] width 1516 height 746
click at [215, 270] on div "Internal Workflow Stage Open Icon/Dropdown Arrow Icon/Archived Archived (click …" at bounding box center [855, 417] width 1328 height 658
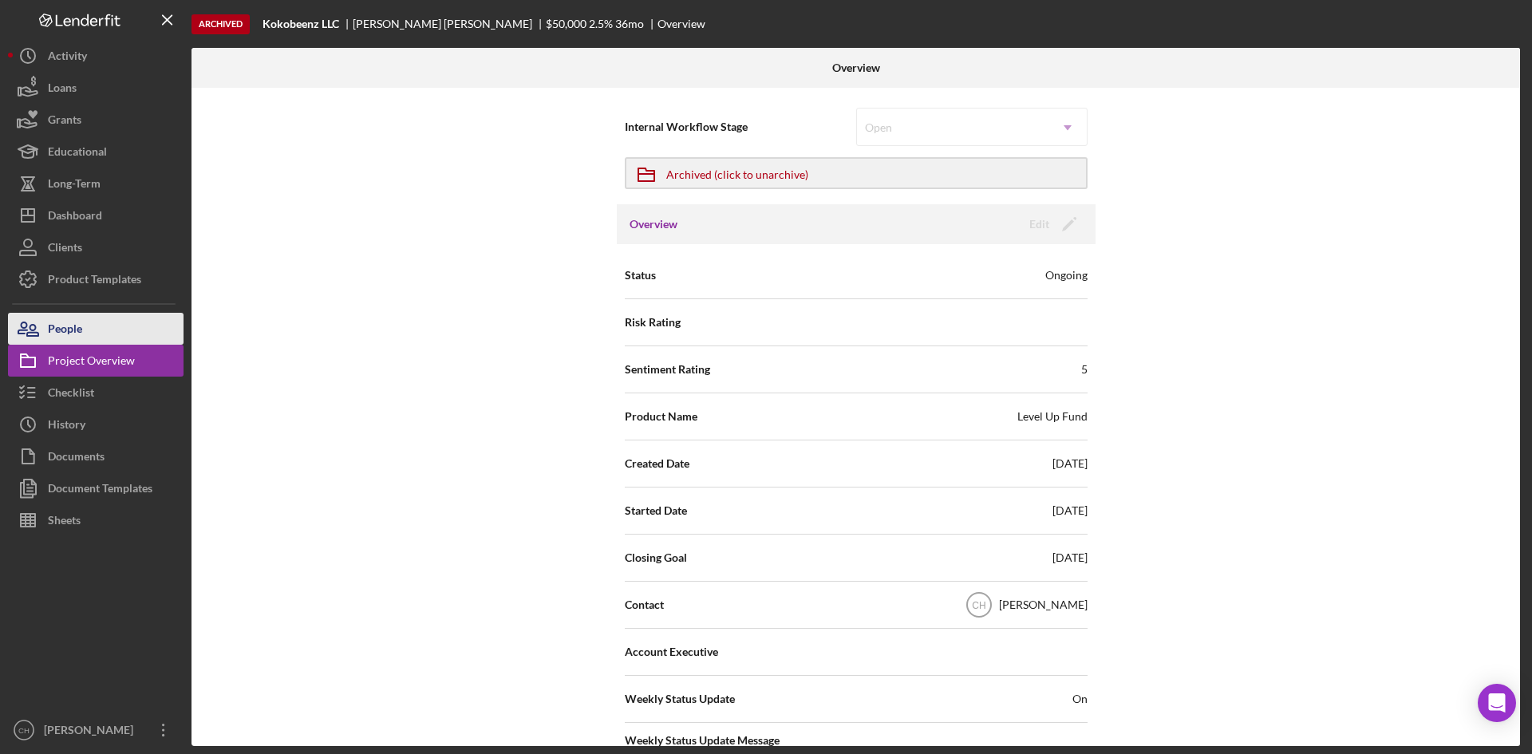
click at [100, 331] on button "People" at bounding box center [95, 329] width 175 height 32
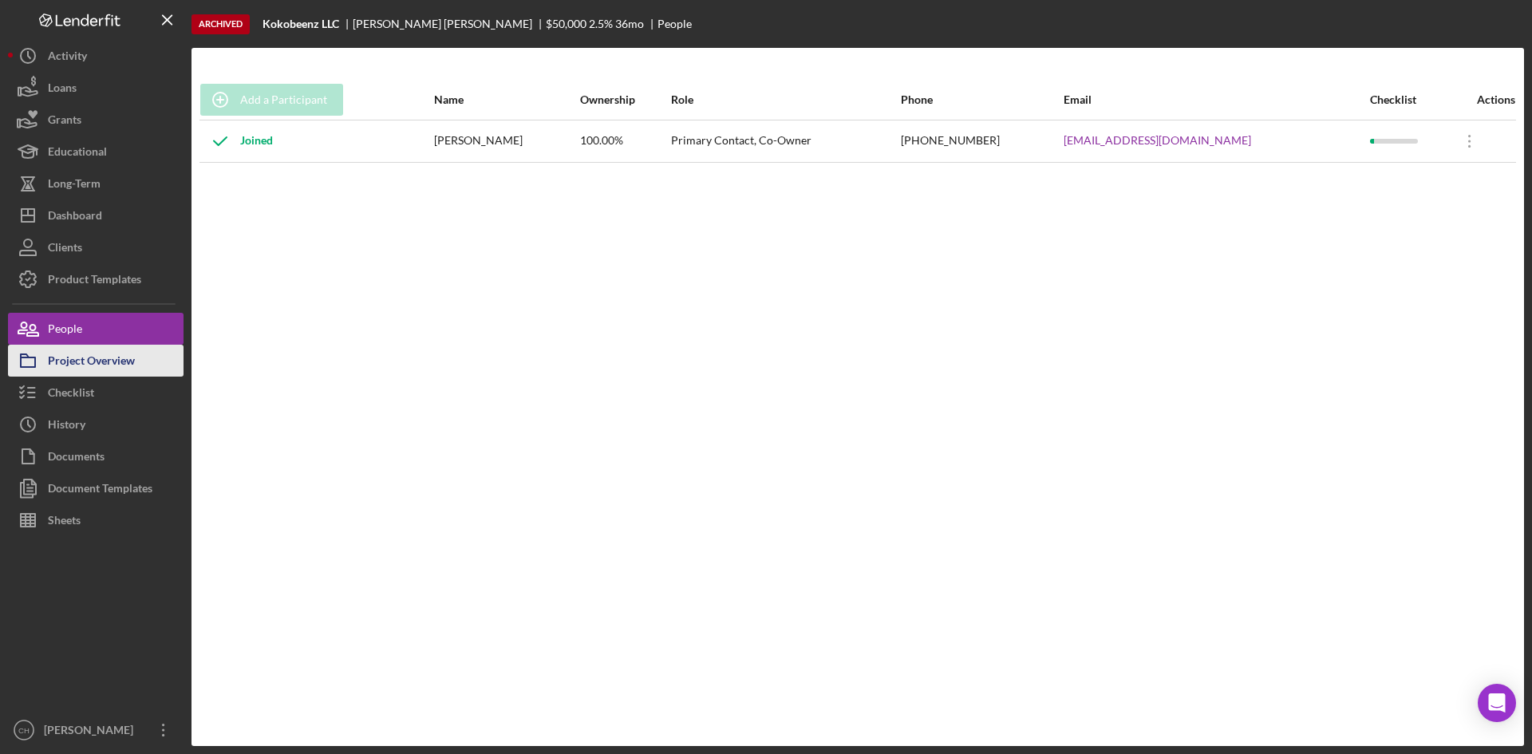
click at [114, 368] on div "Project Overview" at bounding box center [91, 363] width 87 height 36
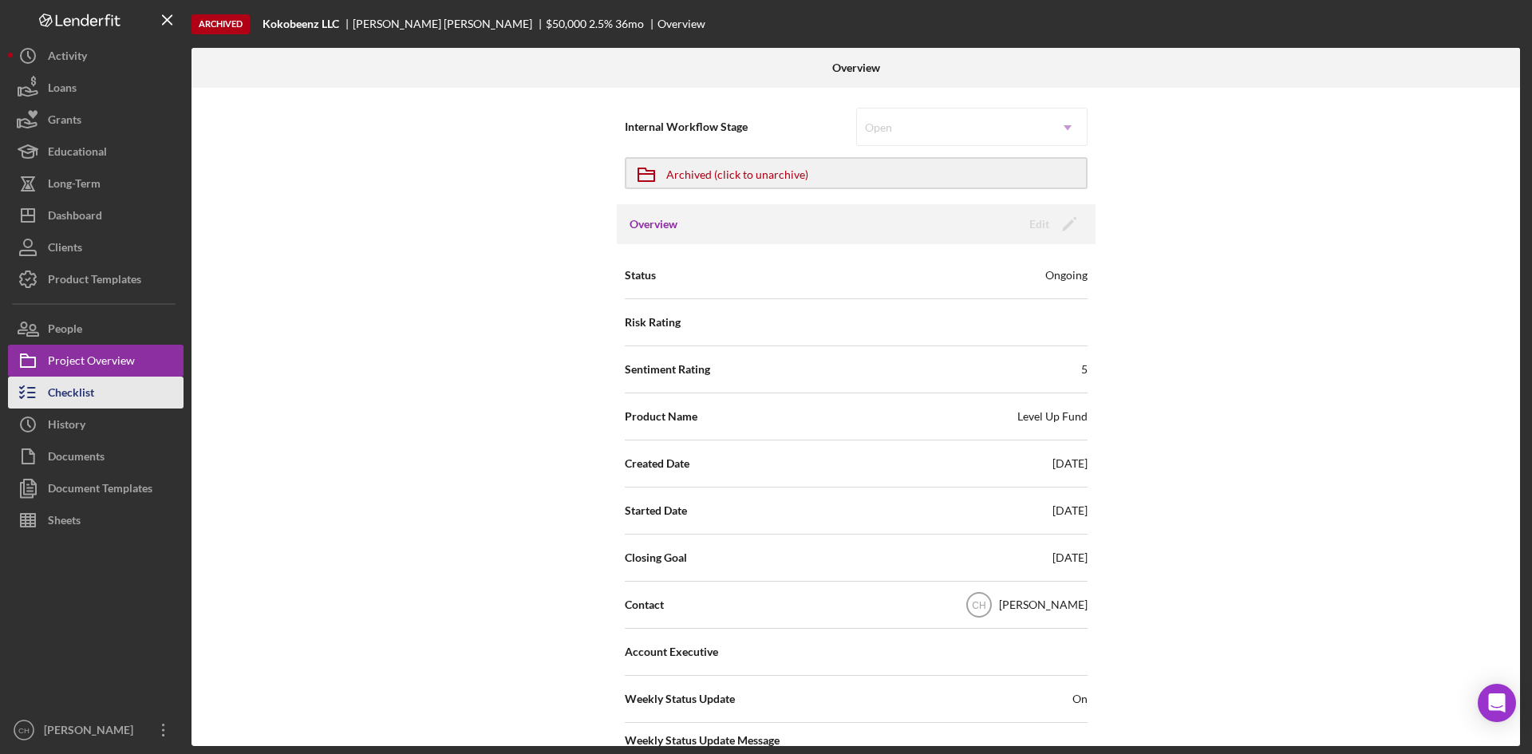
click at [108, 389] on button "Checklist" at bounding box center [95, 393] width 175 height 32
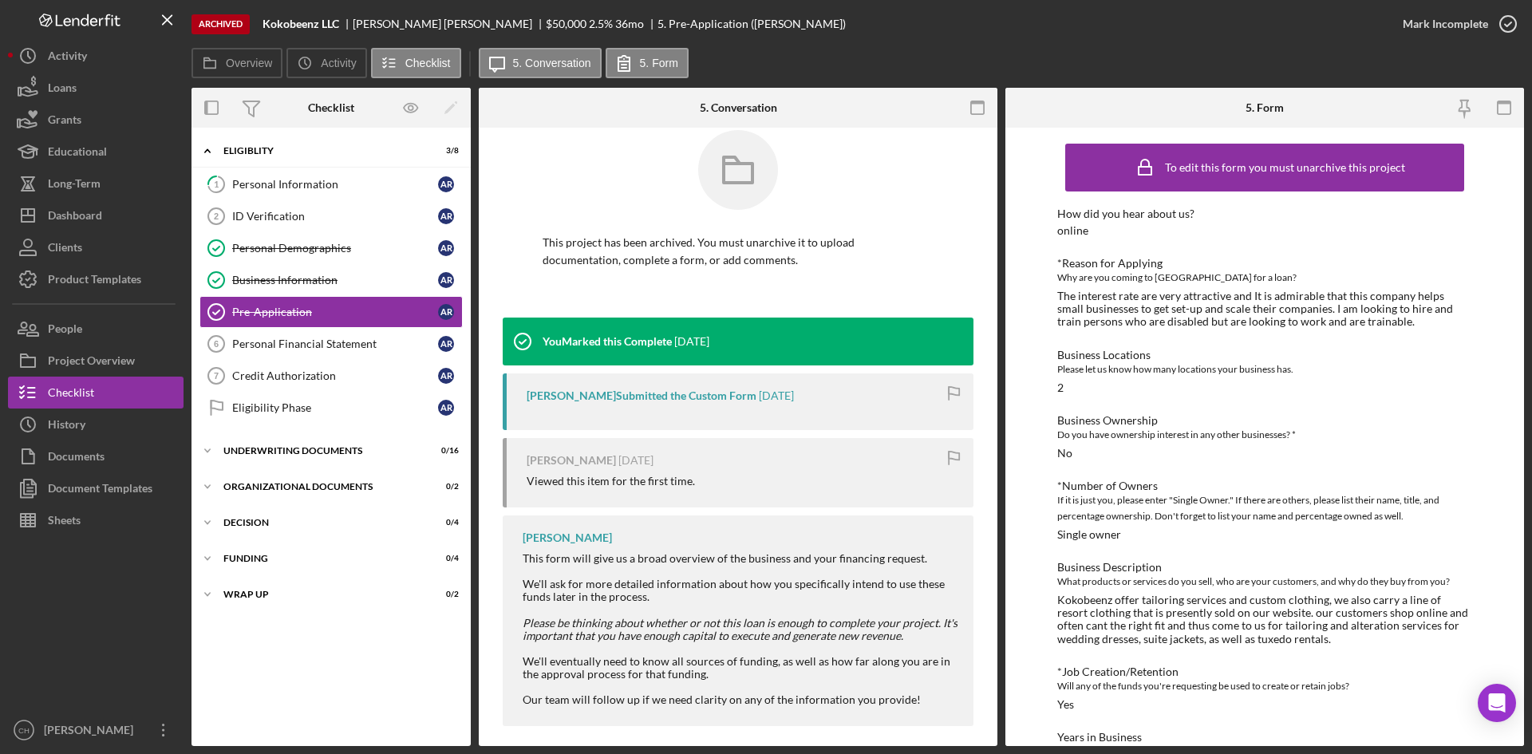
scroll to position [34, 0]
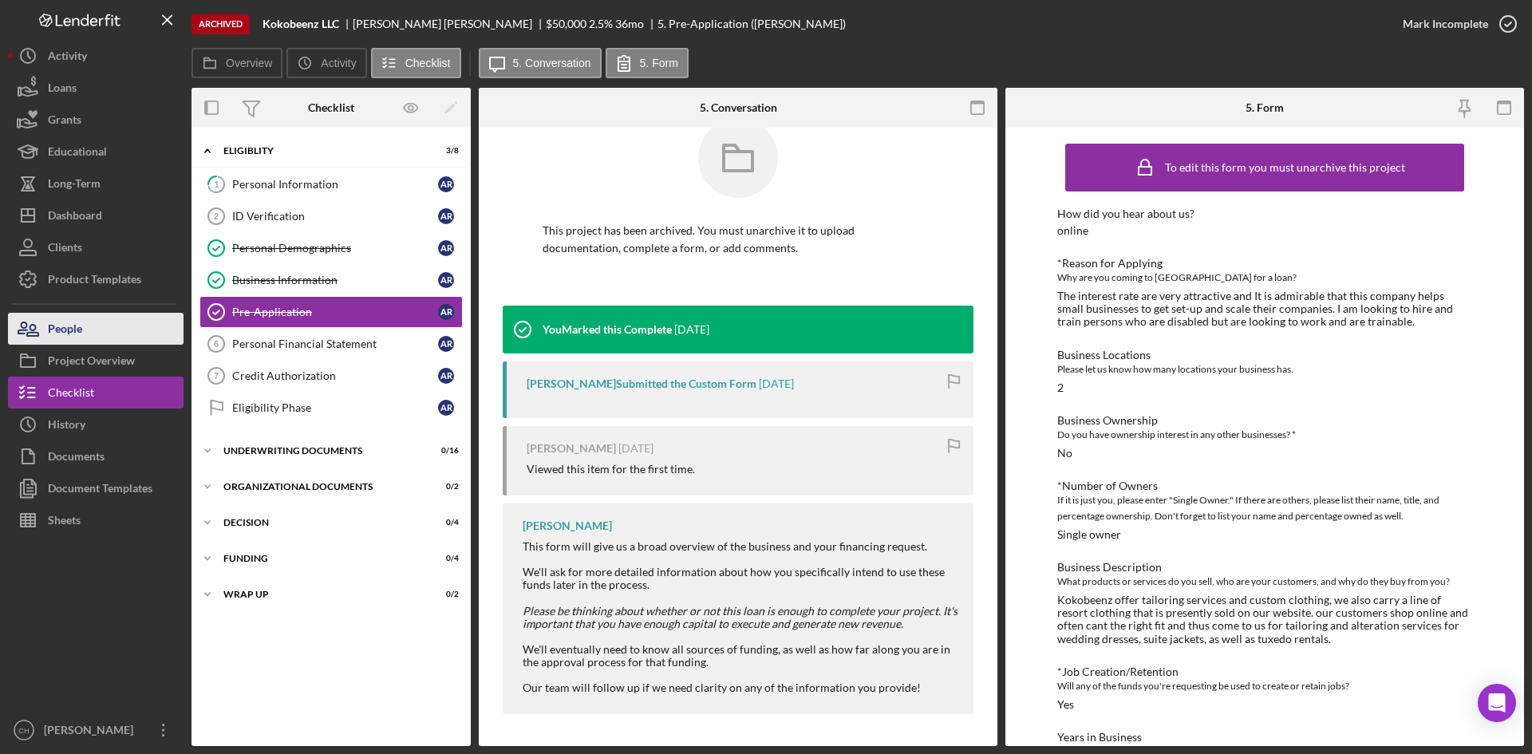
click at [99, 334] on button "People" at bounding box center [95, 329] width 175 height 32
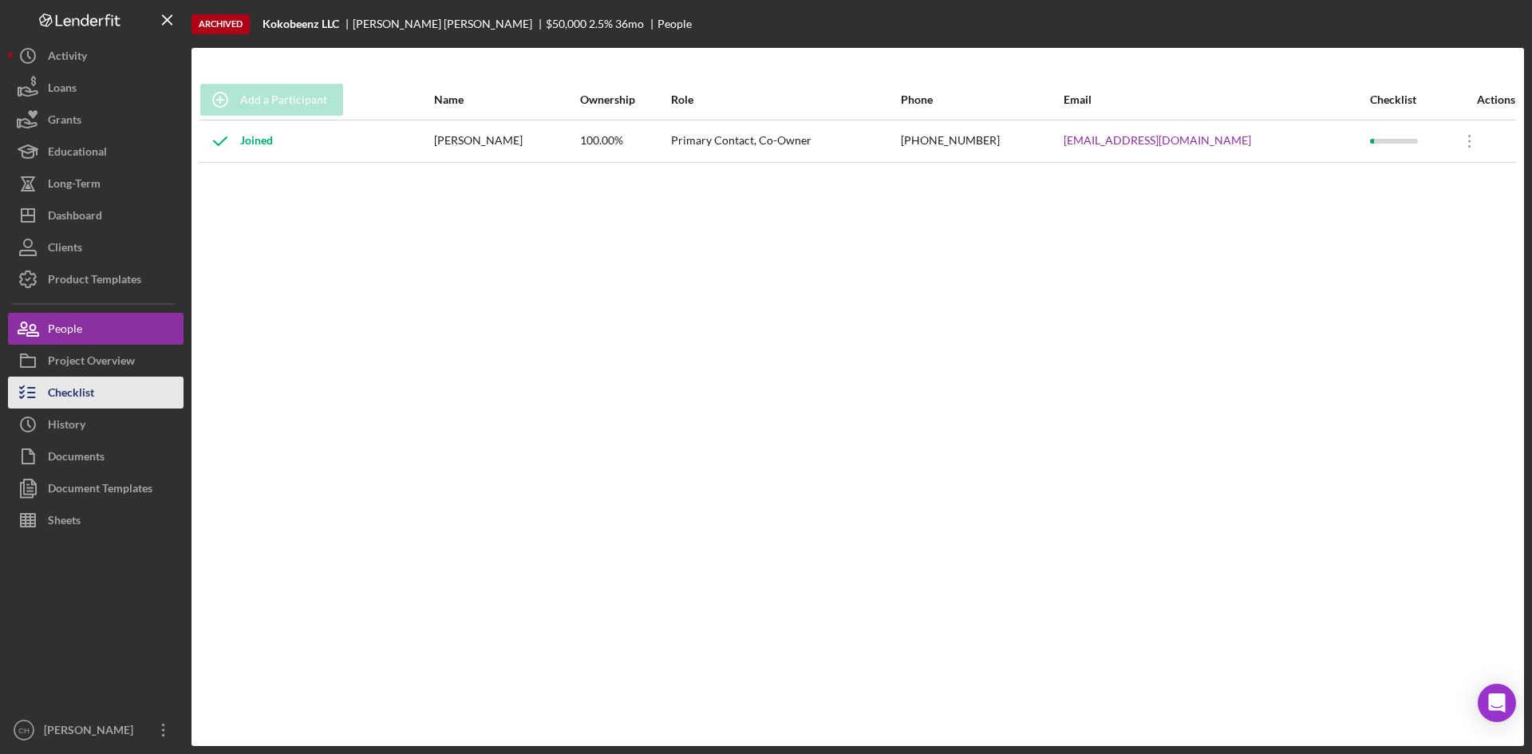
click at [110, 393] on button "Checklist" at bounding box center [95, 393] width 175 height 32
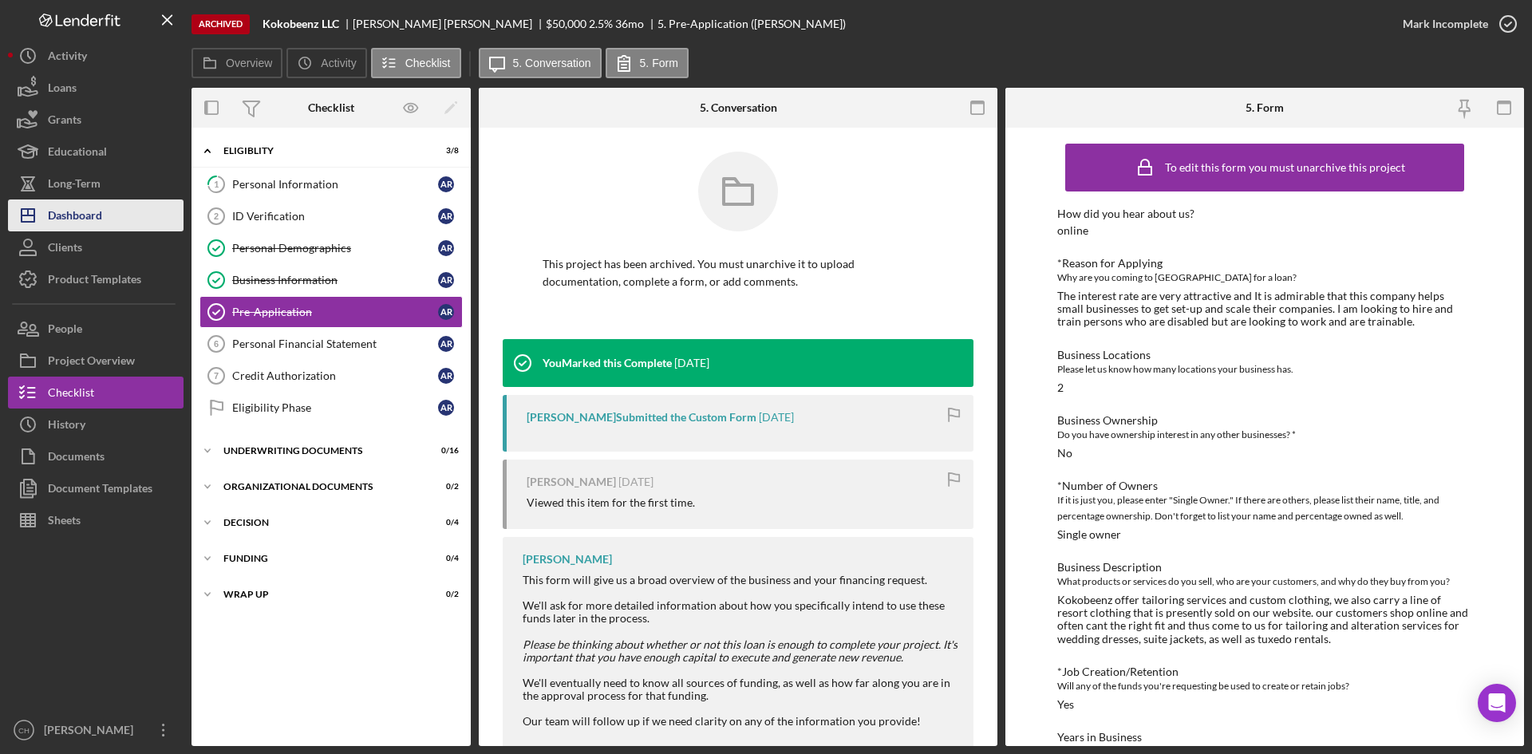
click at [97, 219] on div "Dashboard" at bounding box center [75, 217] width 54 height 36
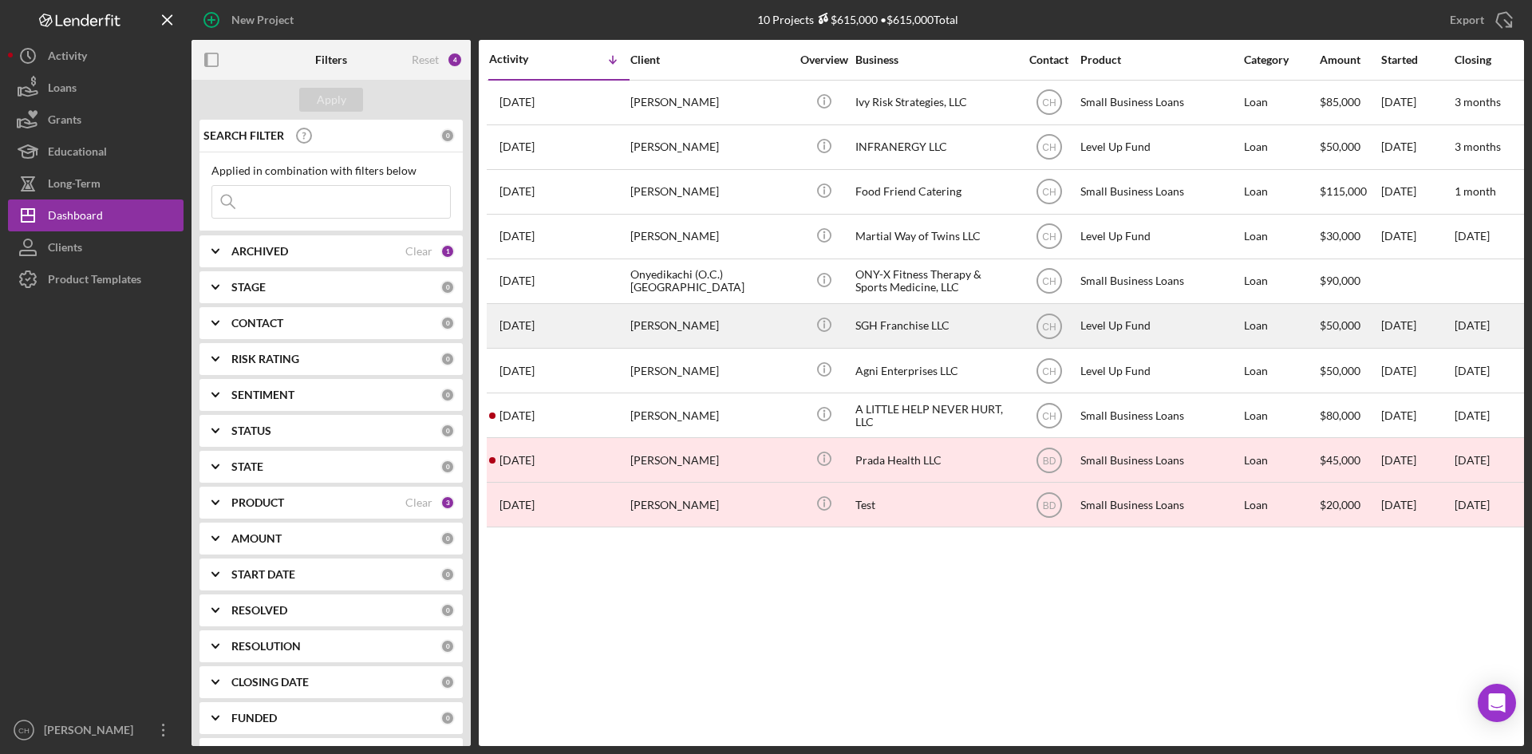
click at [723, 321] on div "[PERSON_NAME]" at bounding box center [710, 326] width 160 height 42
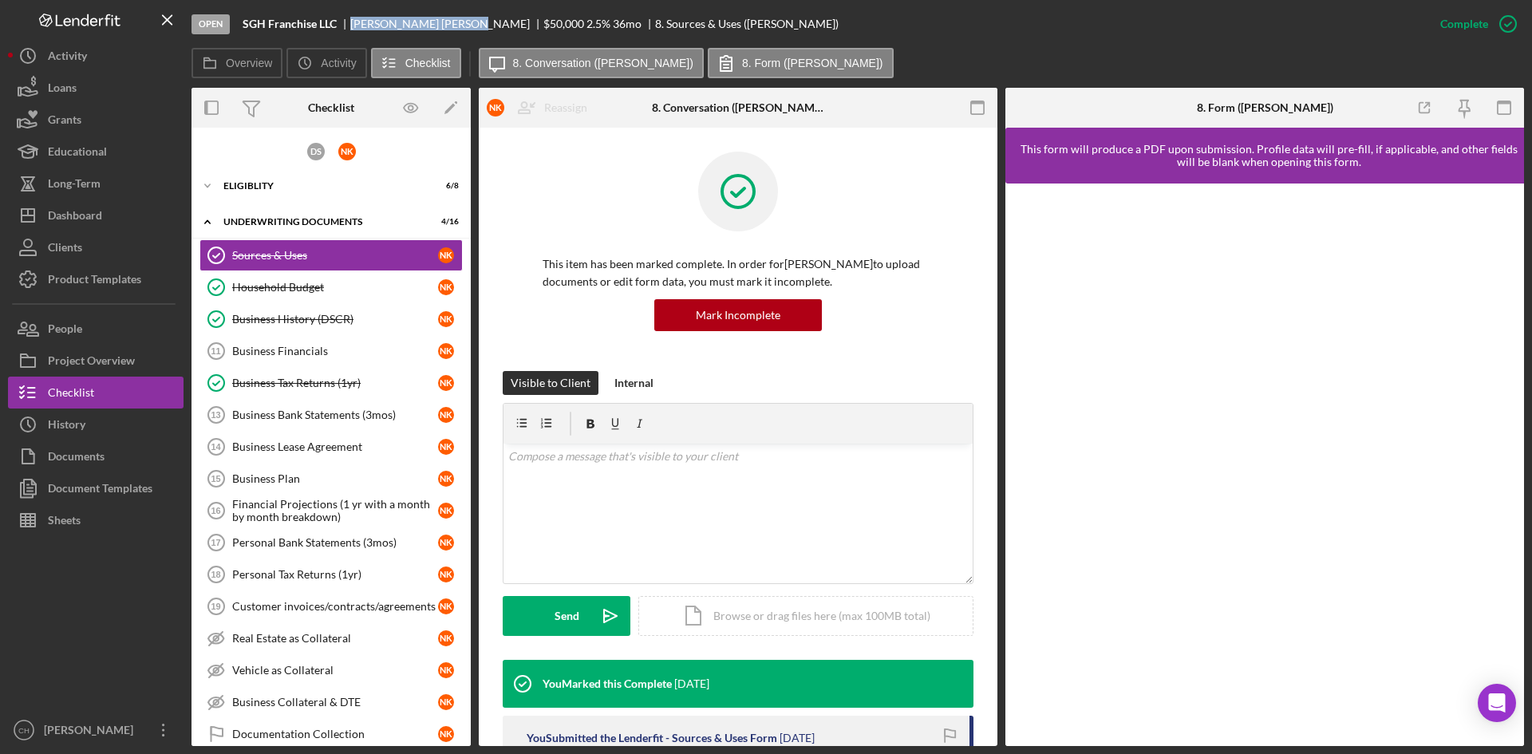
drag, startPoint x: 434, startPoint y: 21, endPoint x: 353, endPoint y: 25, distance: 81.5
click at [353, 25] on div "Nathalie Kleiner" at bounding box center [446, 24] width 193 height 13
copy div "Nathalie Kleiner"
click at [136, 361] on button "Project Overview" at bounding box center [95, 361] width 175 height 32
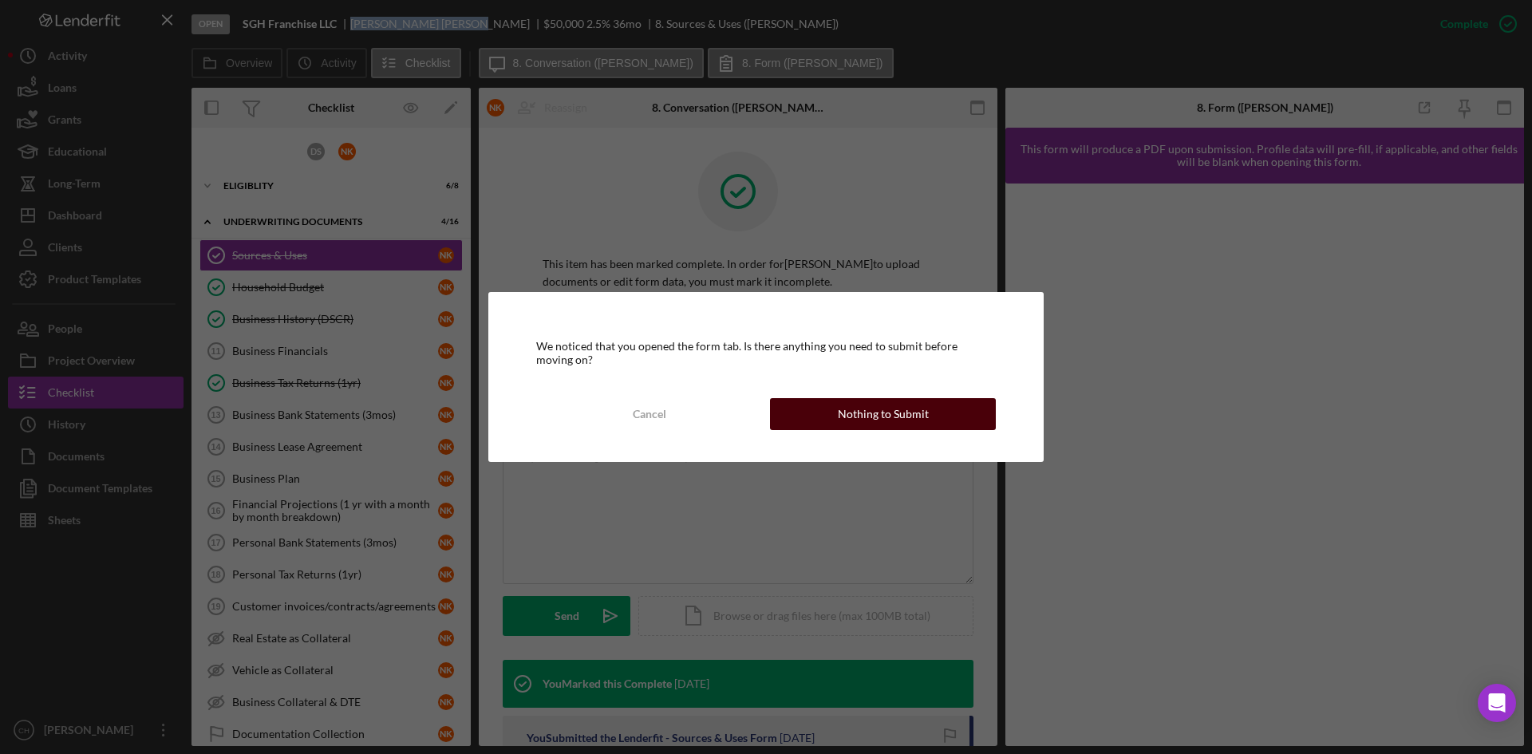
click at [880, 410] on div "Nothing to Submit" at bounding box center [883, 414] width 91 height 32
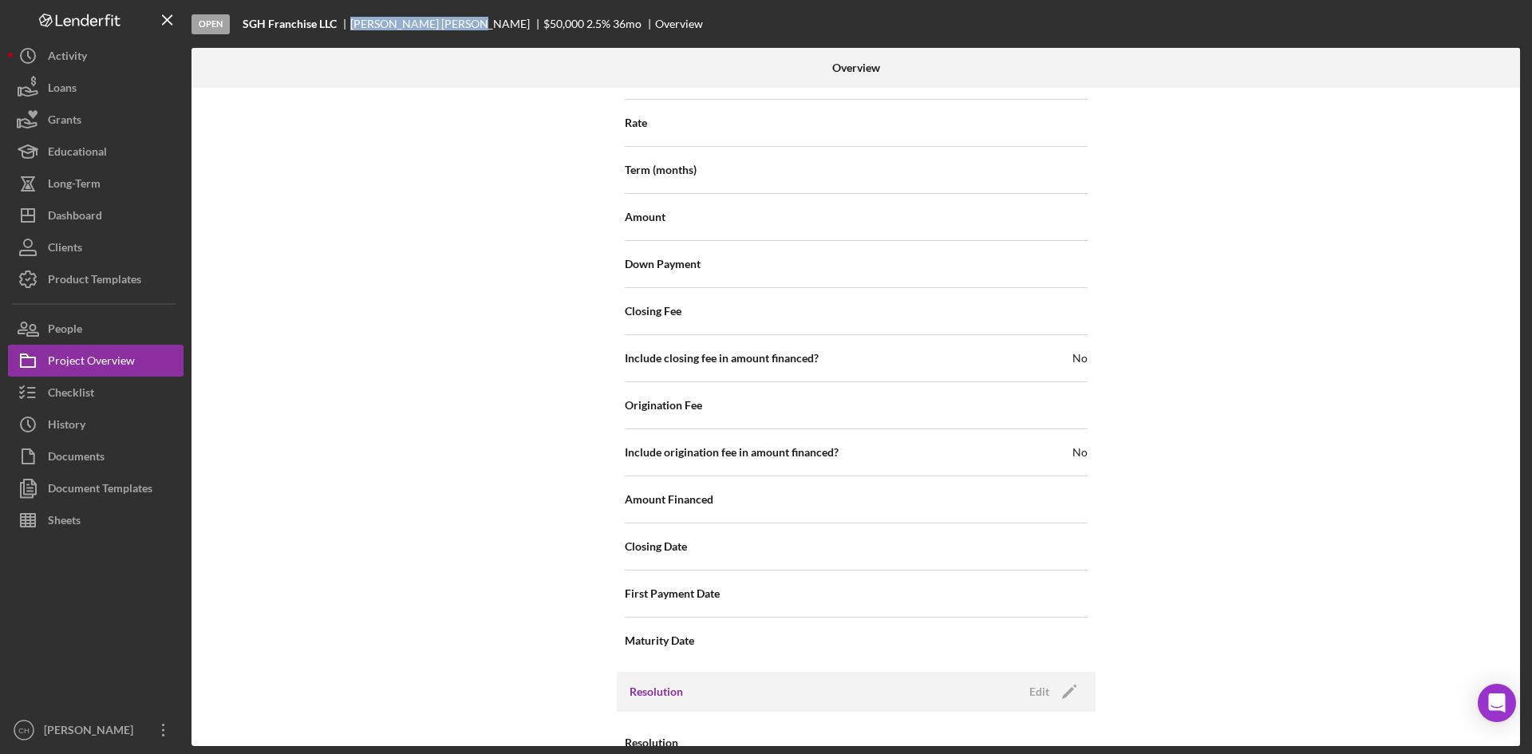
scroll to position [1682, 0]
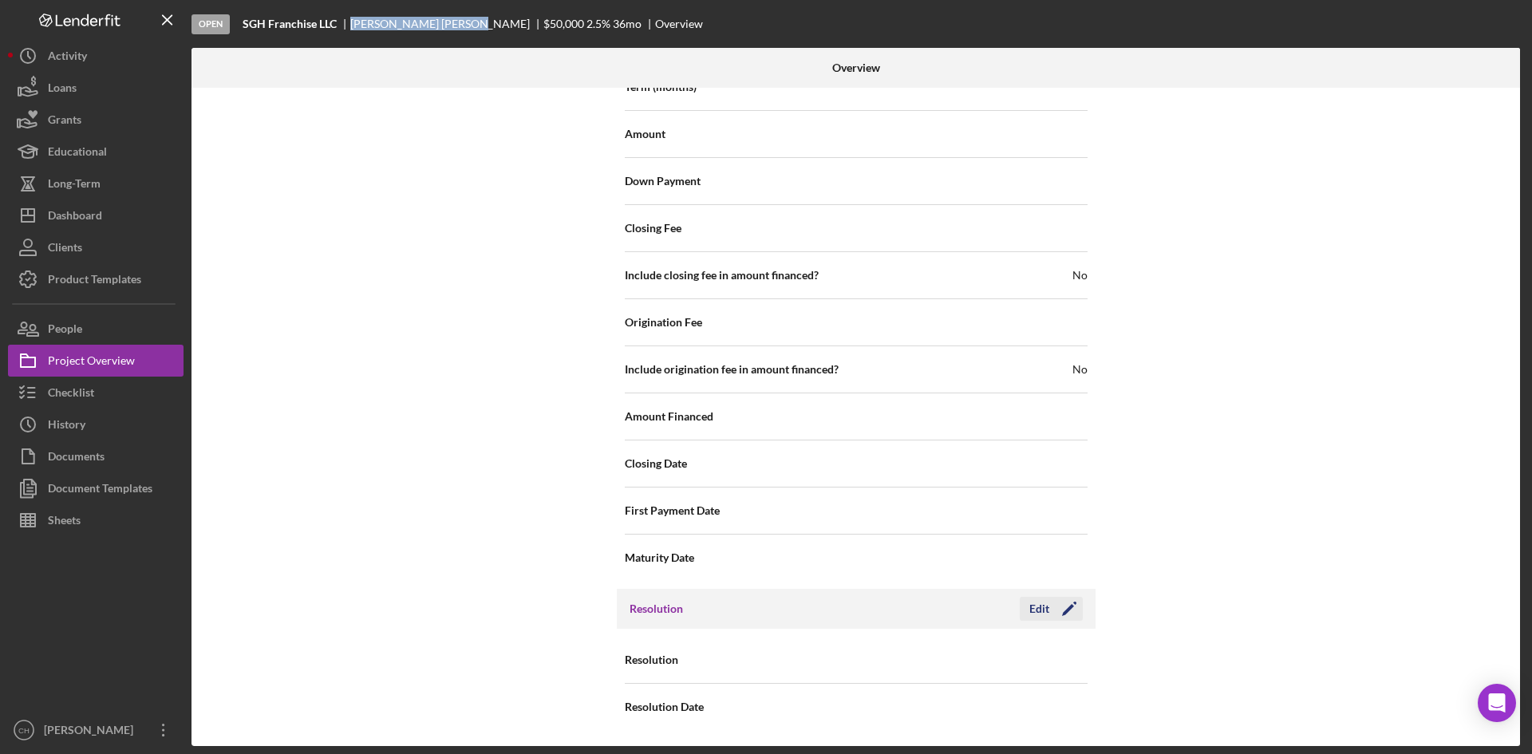
click at [1060, 609] on icon "Icon/Edit" at bounding box center [1069, 609] width 40 height 40
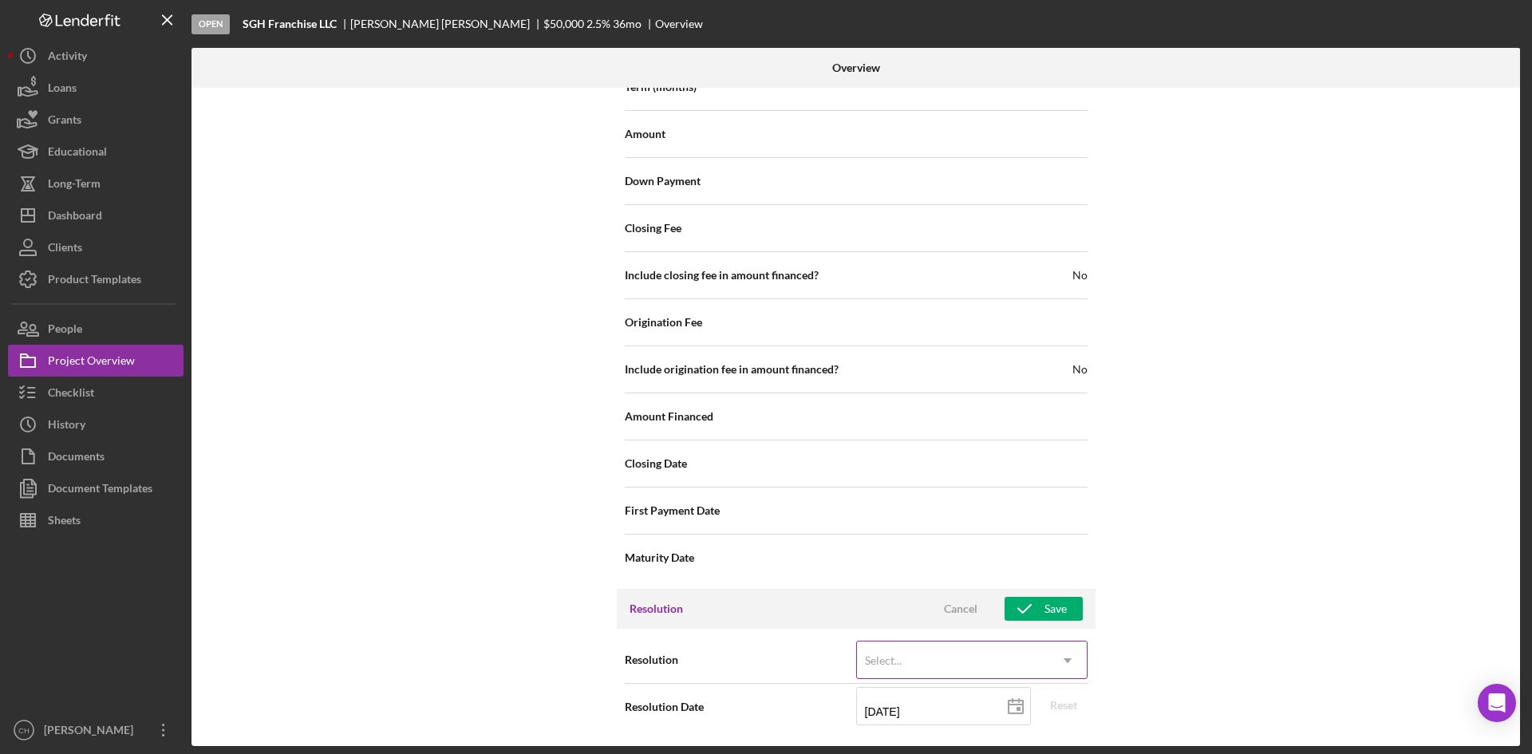
click at [957, 659] on div "Select..." at bounding box center [952, 660] width 191 height 37
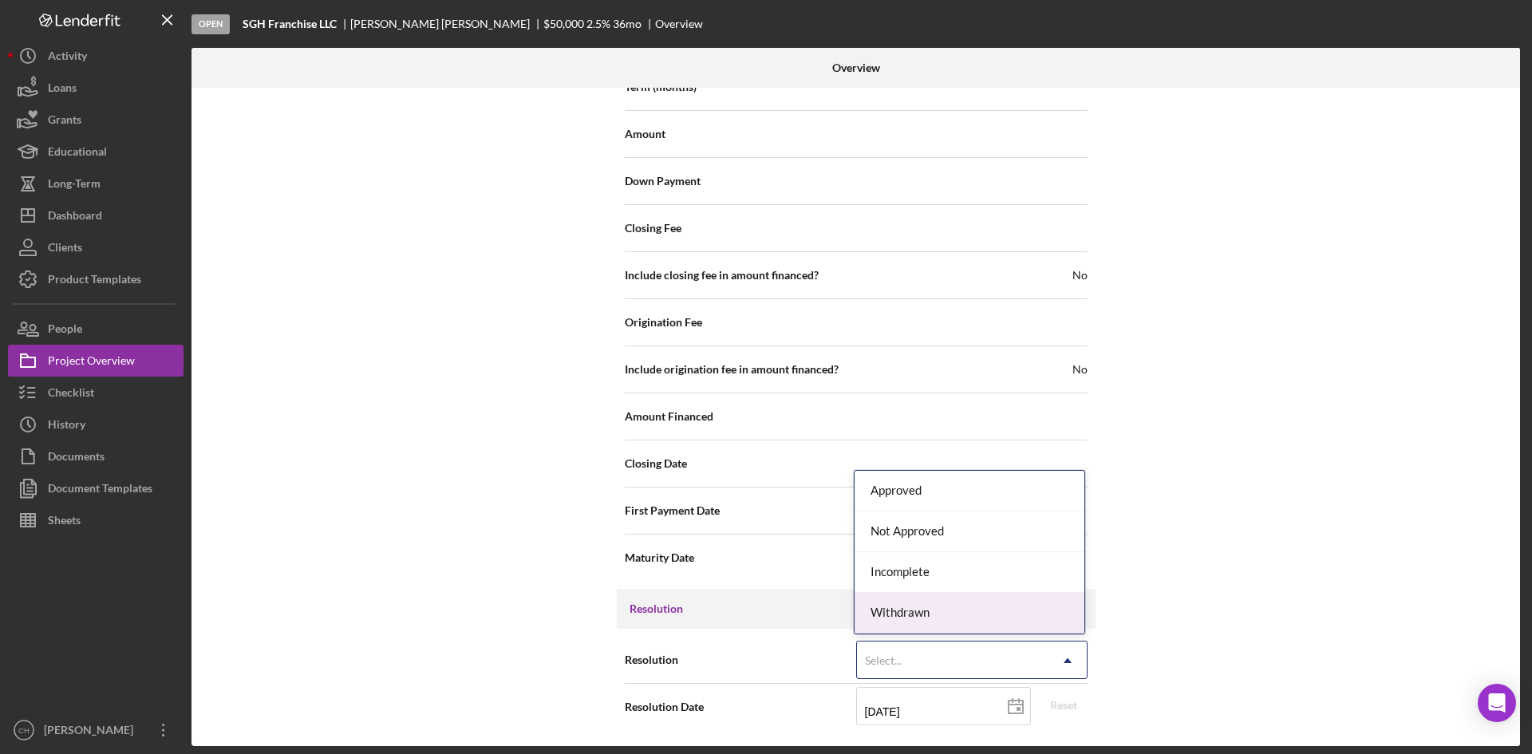
click at [937, 607] on div "Withdrawn" at bounding box center [969, 613] width 230 height 41
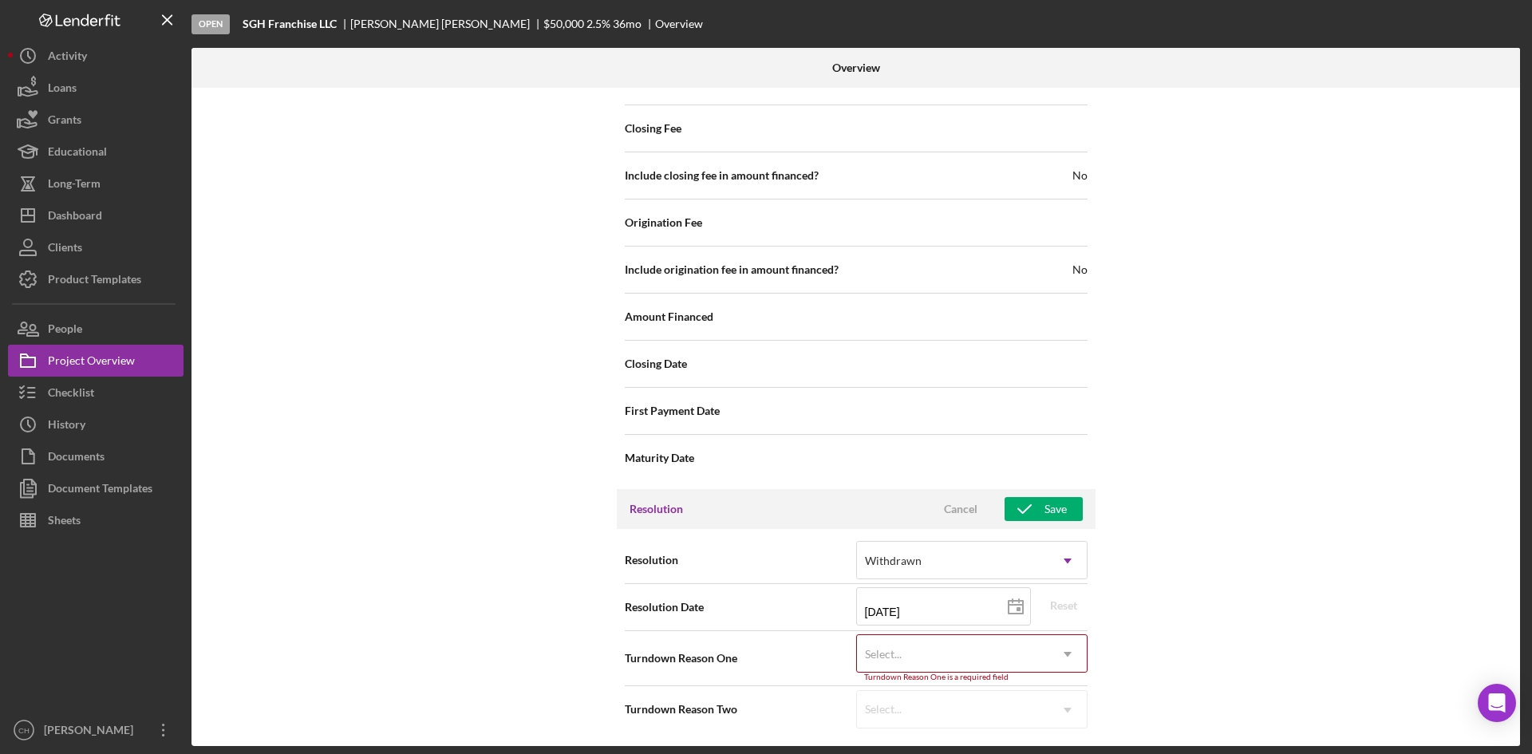
scroll to position [1784, 0]
click at [936, 653] on div "Select..." at bounding box center [952, 651] width 191 height 37
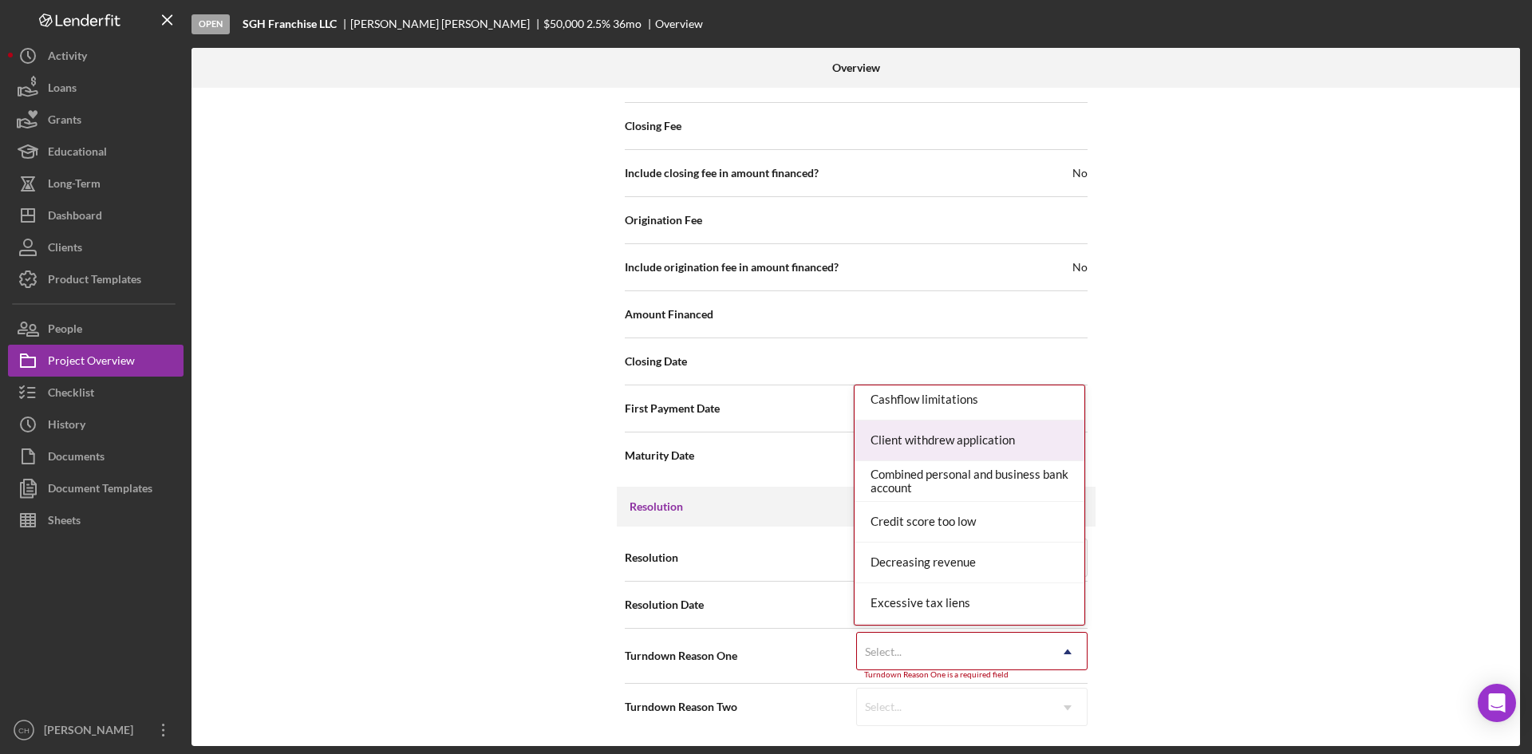
scroll to position [239, 0]
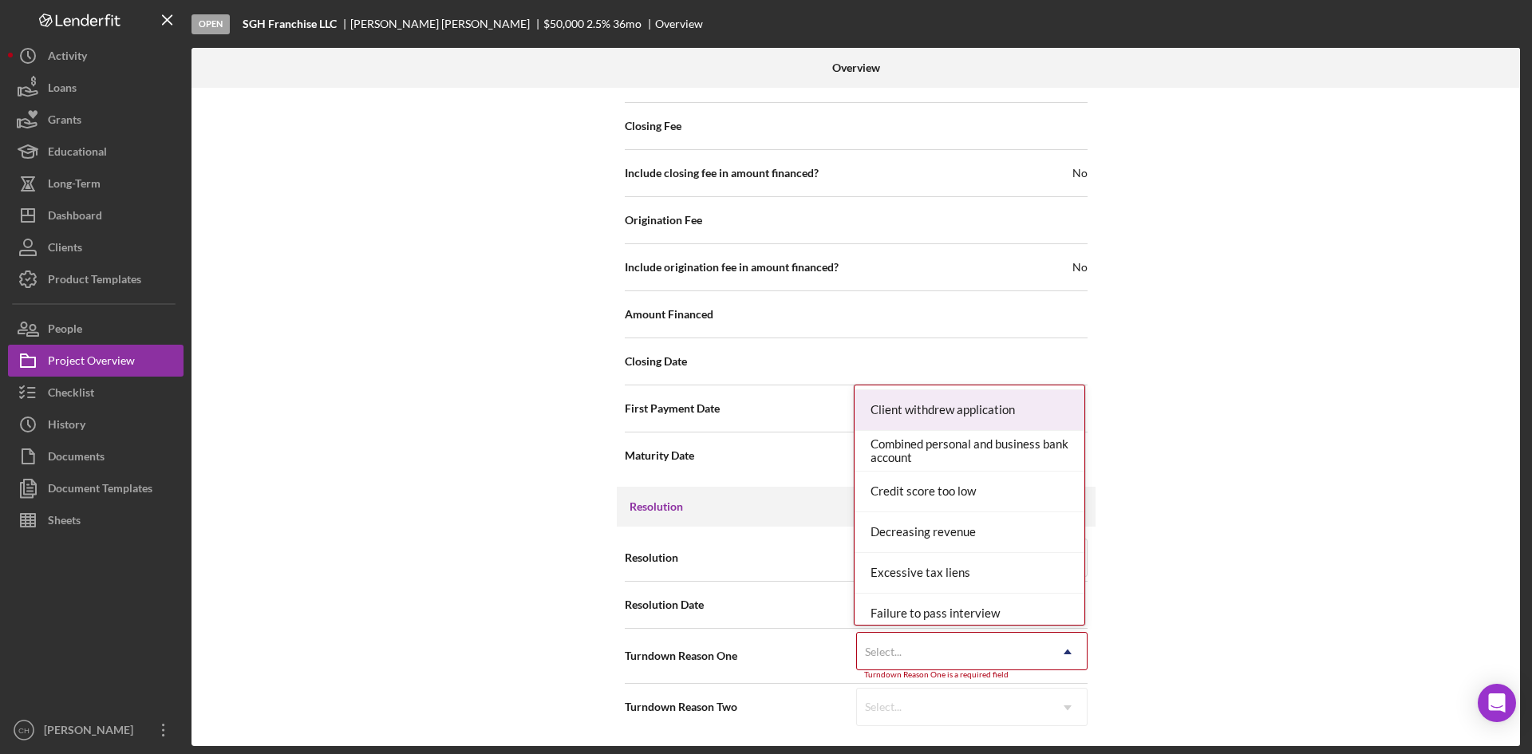
click at [934, 402] on div "Client withdrew application" at bounding box center [969, 410] width 230 height 41
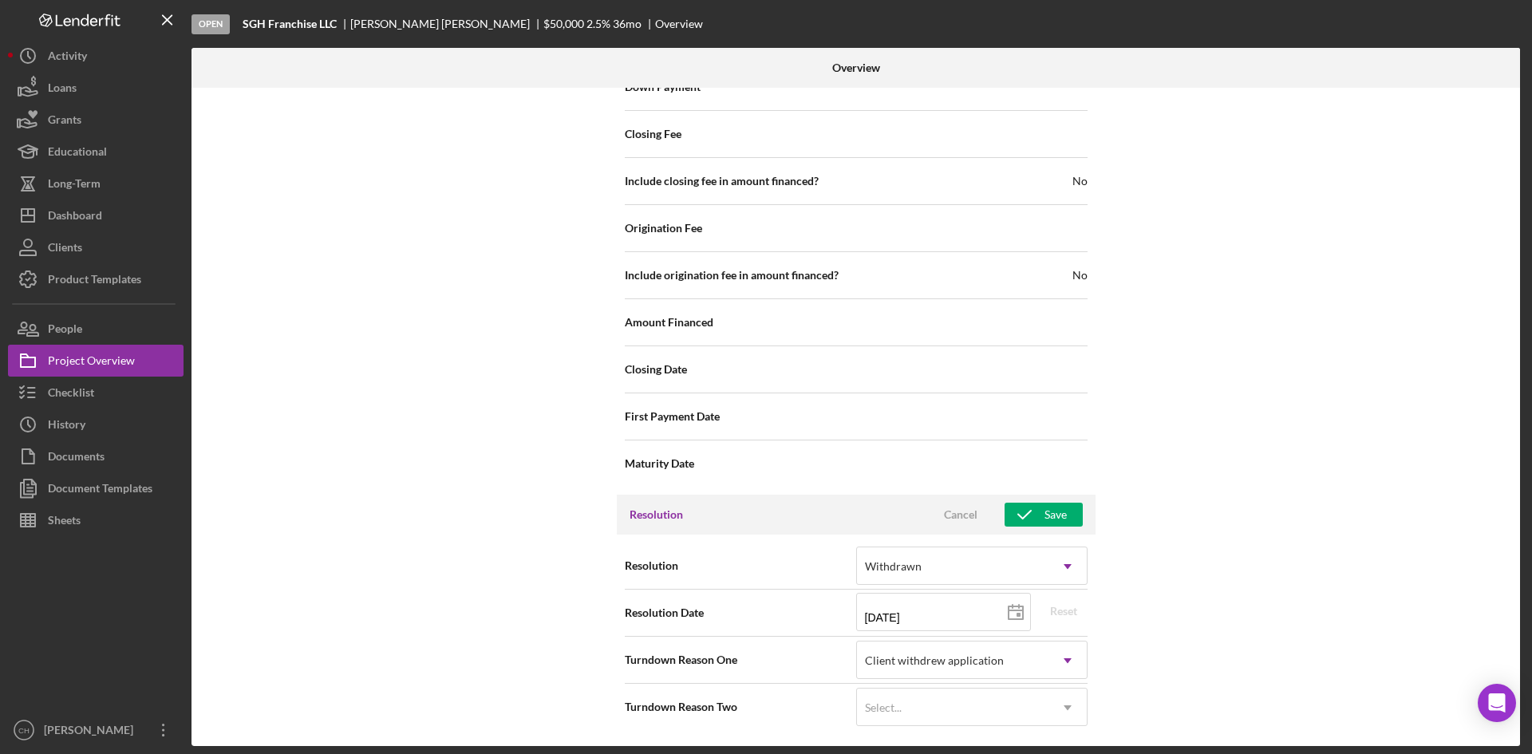
click at [1272, 589] on div "Internal Workflow Stage Open Icon/Dropdown Arrow Archive (can unarchive later i…" at bounding box center [855, 417] width 1328 height 658
click at [1283, 539] on div "Internal Workflow Stage Open Icon/Dropdown Arrow Archive (can unarchive later i…" at bounding box center [855, 417] width 1328 height 658
click at [1057, 519] on div "Save" at bounding box center [1055, 515] width 22 height 24
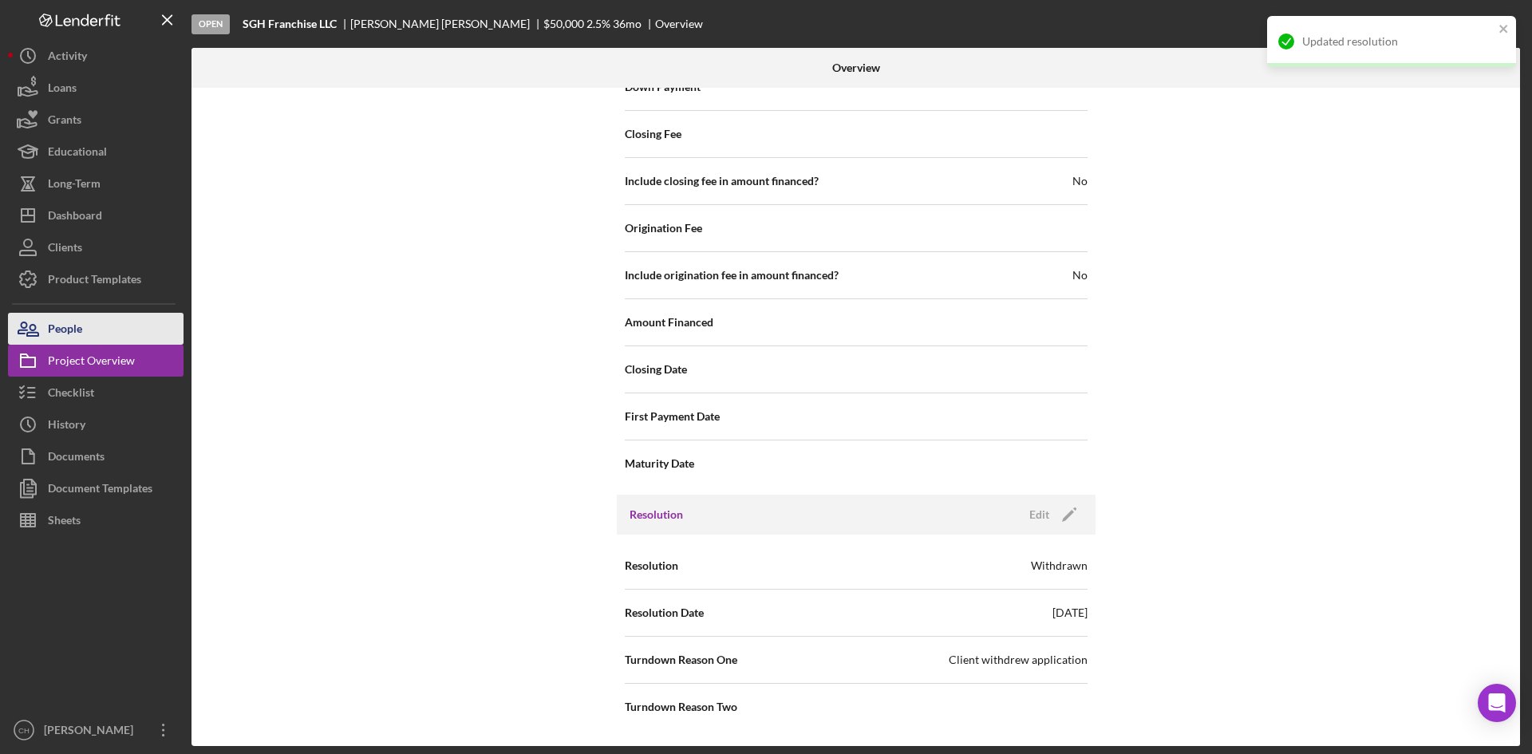
click at [86, 329] on button "People" at bounding box center [95, 329] width 175 height 32
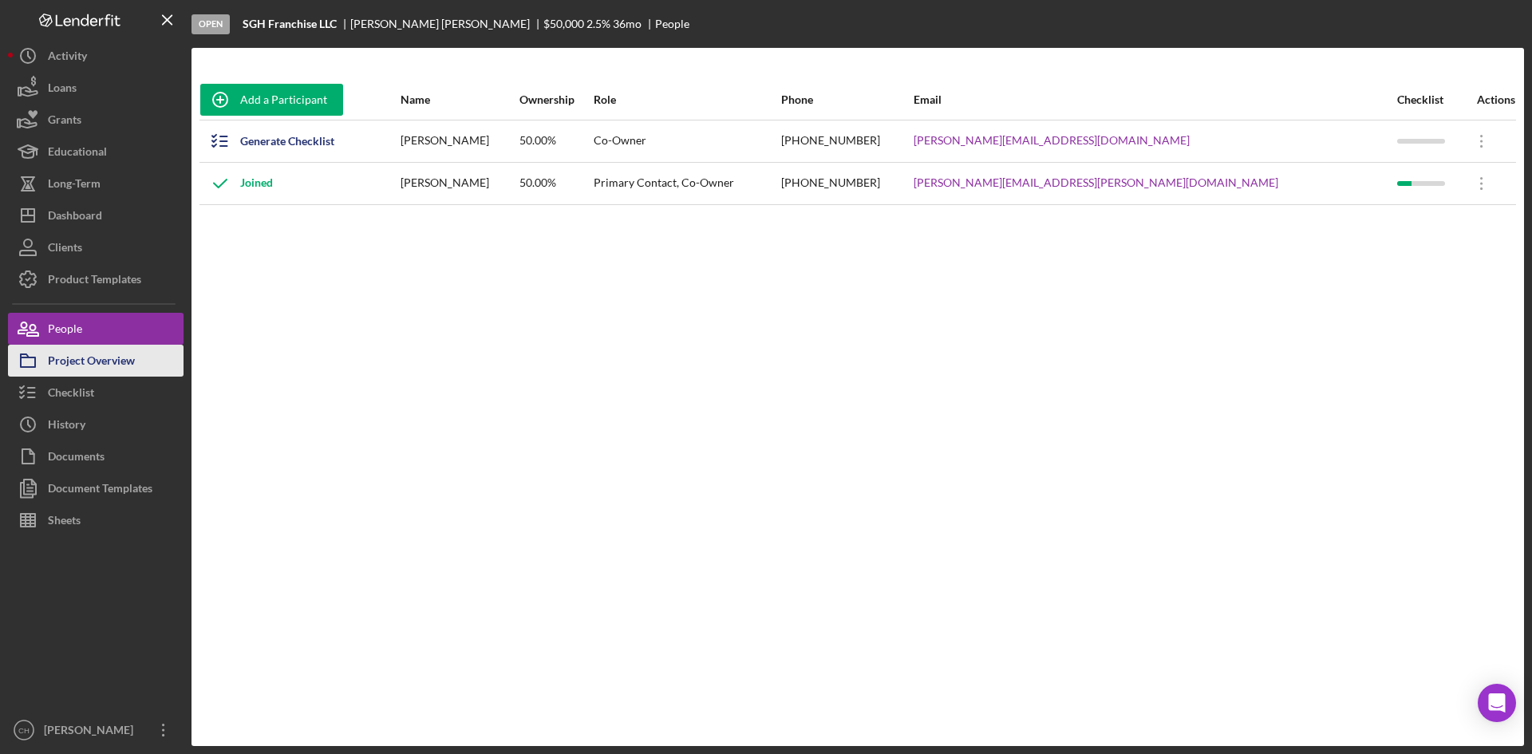
click at [101, 363] on div "Project Overview" at bounding box center [91, 363] width 87 height 36
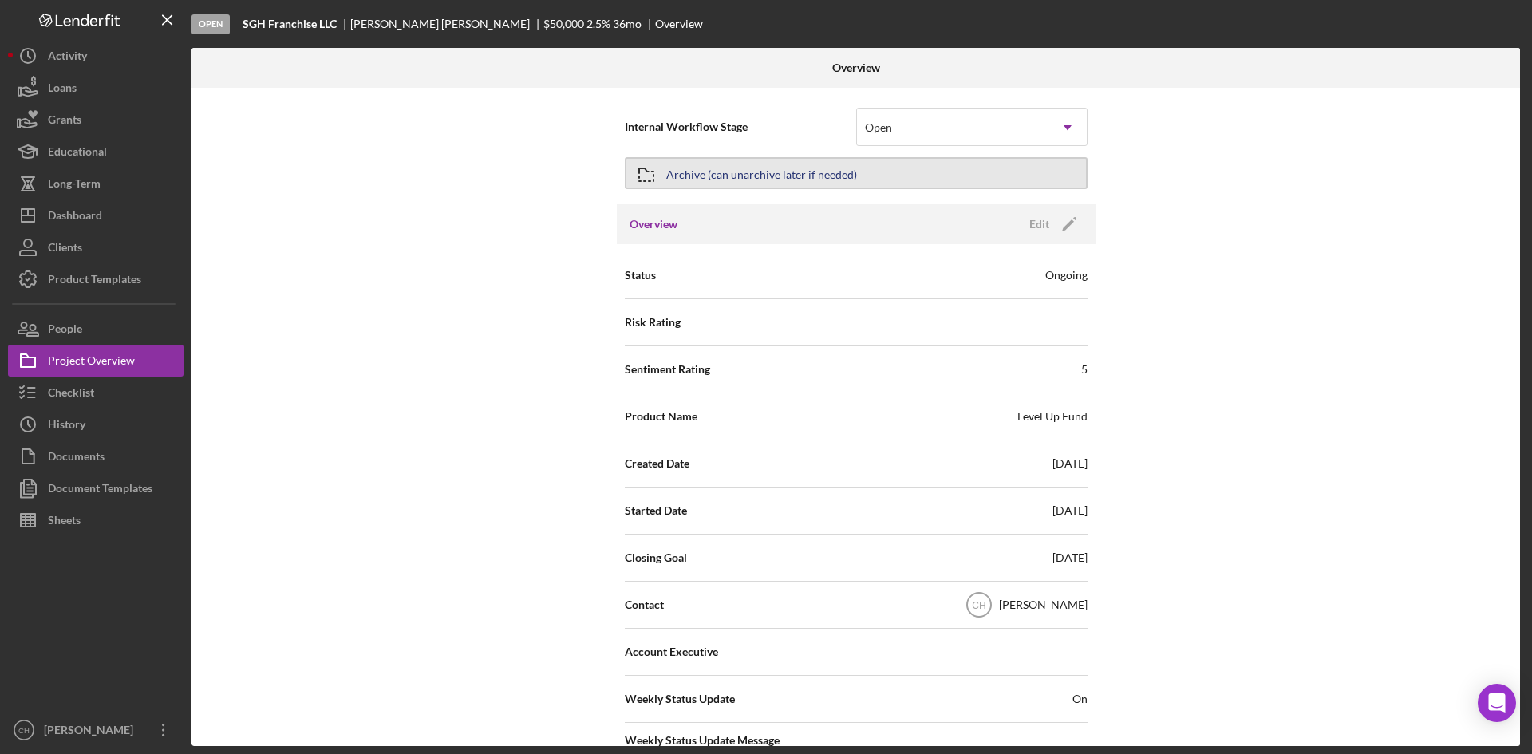
click at [738, 172] on div "Archive (can unarchive later if needed)" at bounding box center [761, 173] width 191 height 29
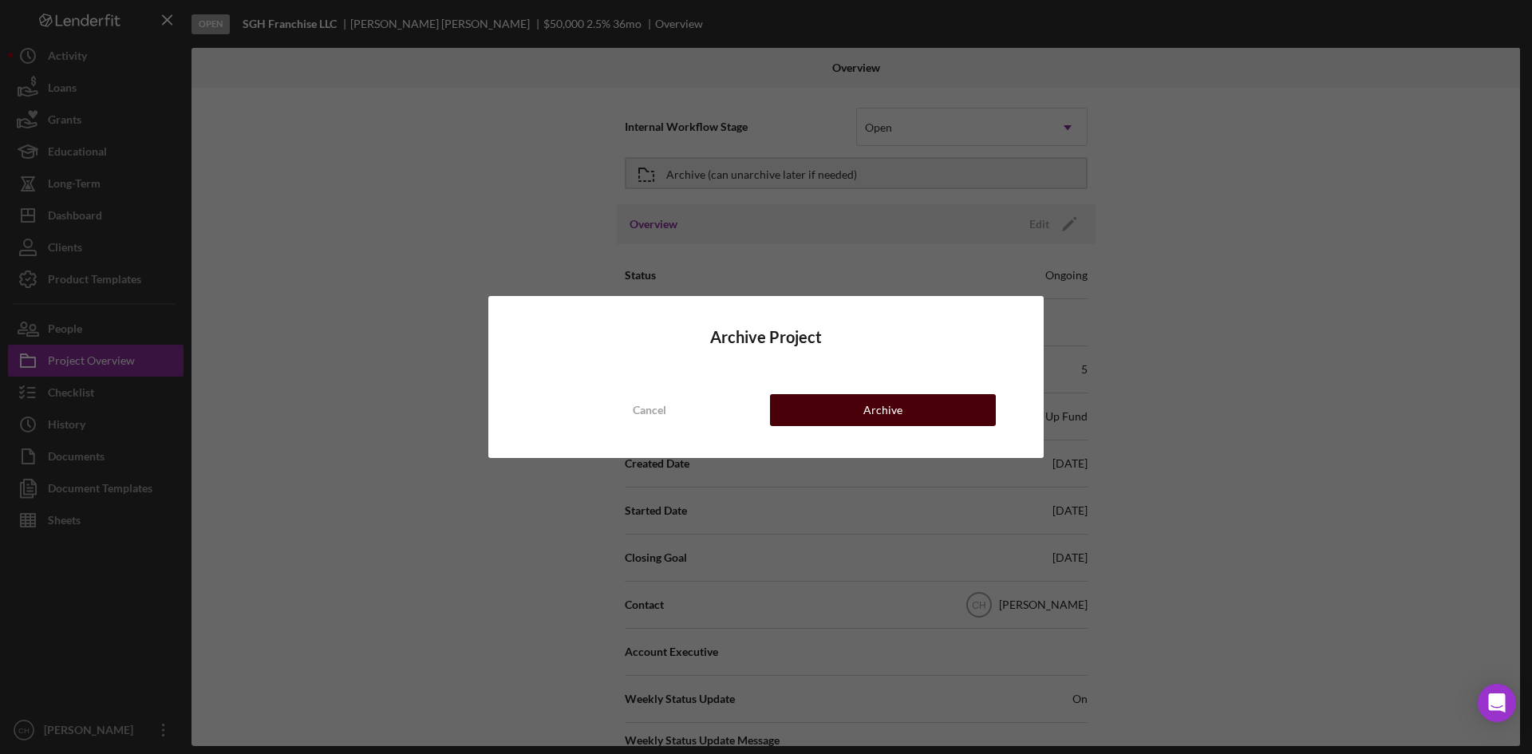
click at [850, 408] on button "Archive" at bounding box center [883, 410] width 226 height 32
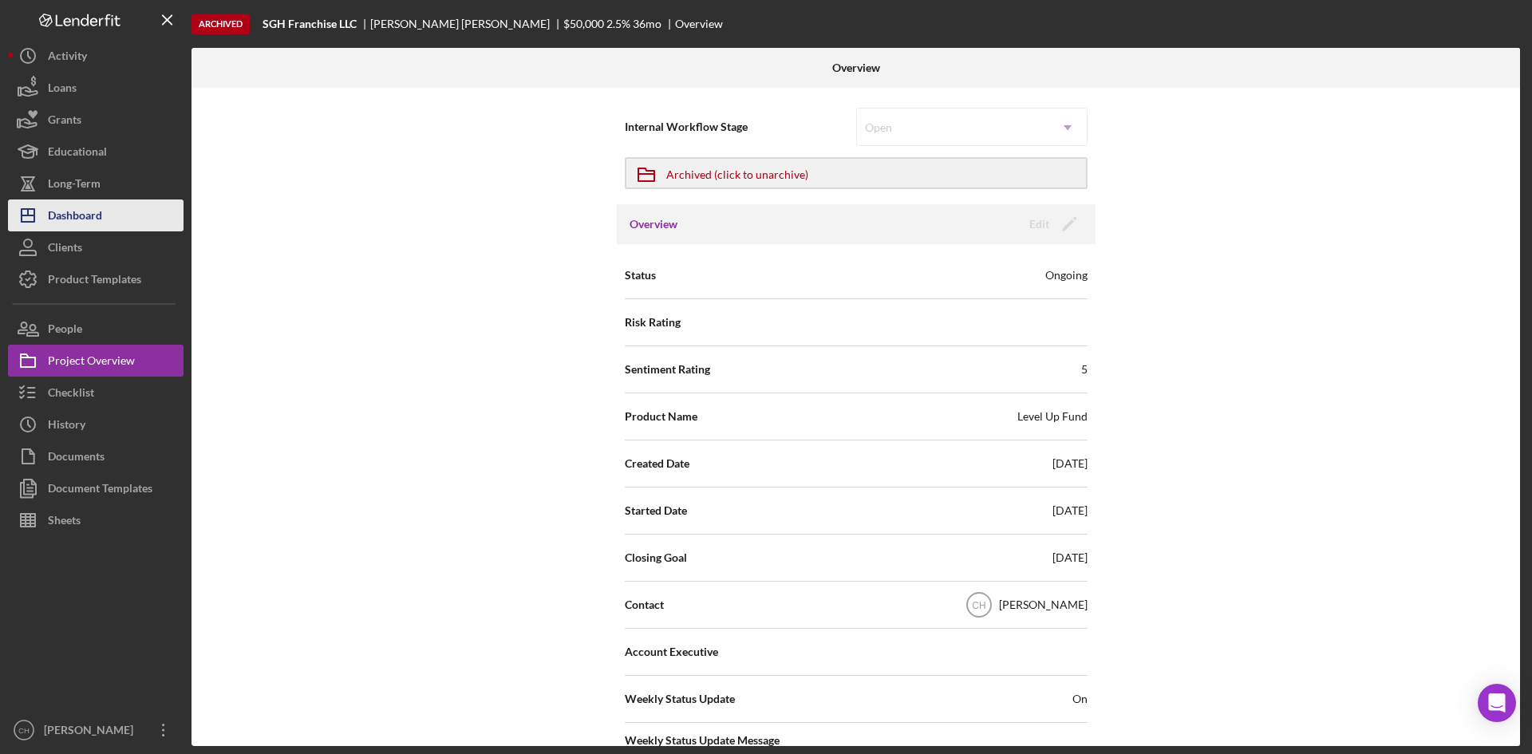
click at [88, 225] on div "Dashboard" at bounding box center [75, 217] width 54 height 36
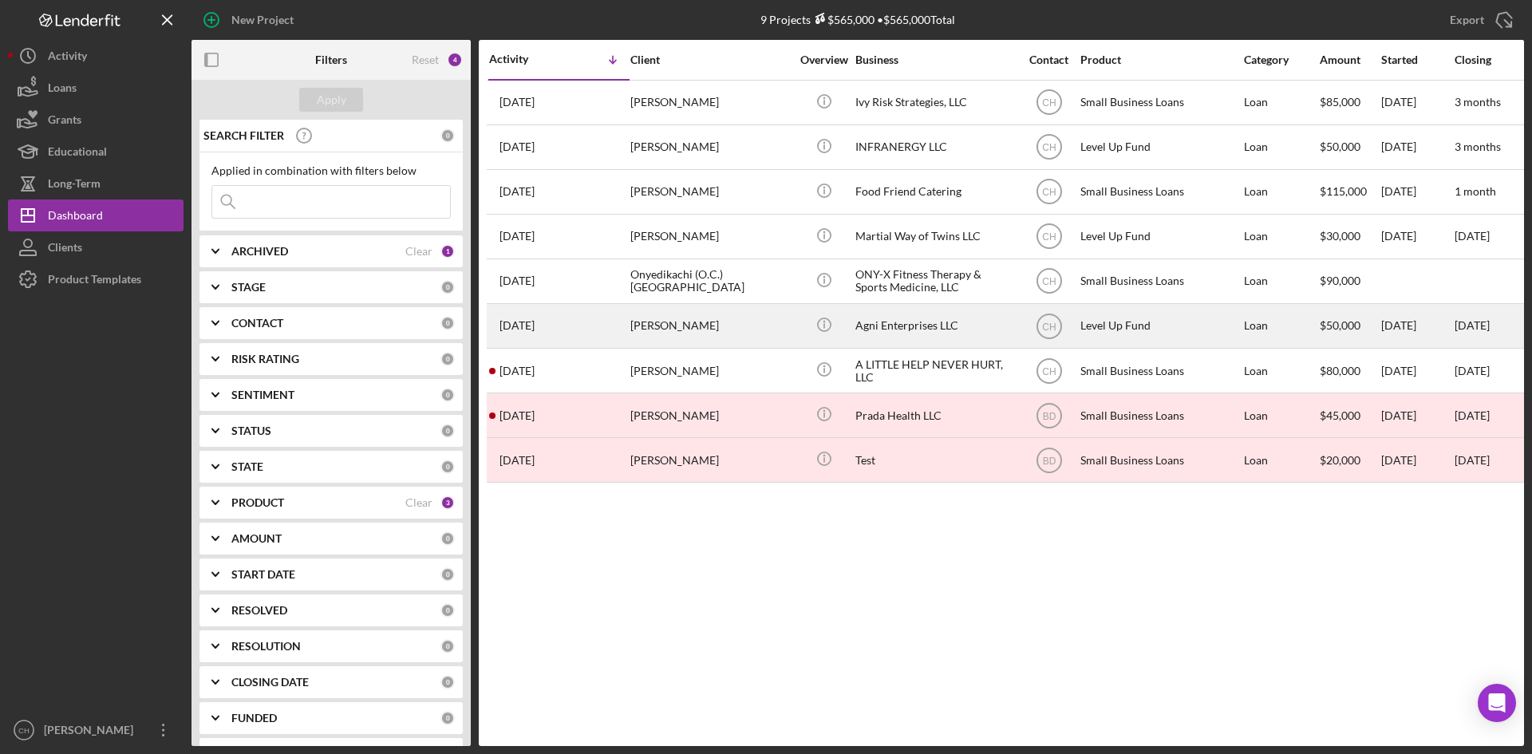
click at [605, 327] on div "2 months ago Subbarayan Pochi" at bounding box center [559, 326] width 140 height 42
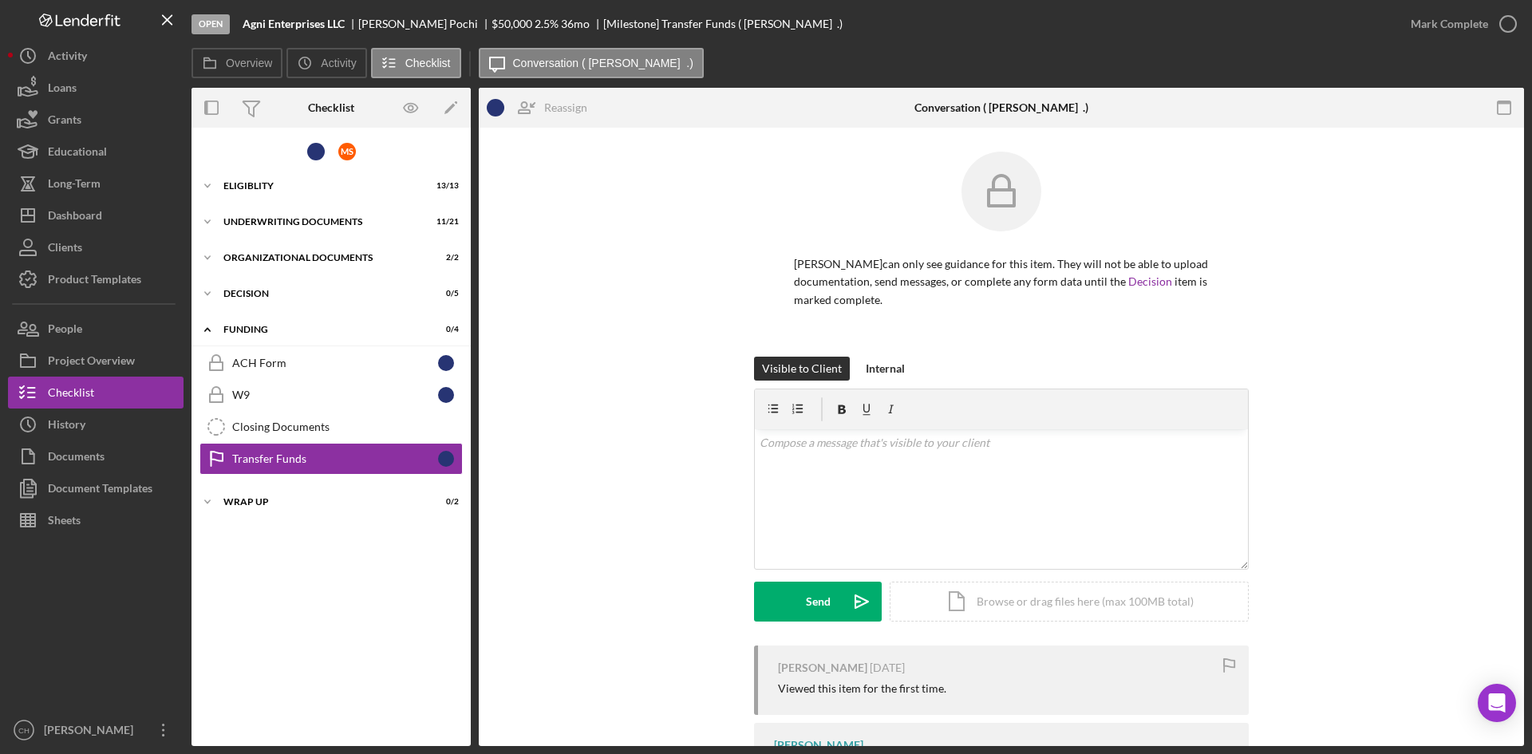
drag, startPoint x: 459, startPoint y: 22, endPoint x: 367, endPoint y: 21, distance: 92.5
click at [367, 21] on div "Subbarayan Pochi" at bounding box center [424, 24] width 133 height 13
copy div "Subbarayan Pochi"
click at [81, 339] on div "People" at bounding box center [65, 331] width 34 height 36
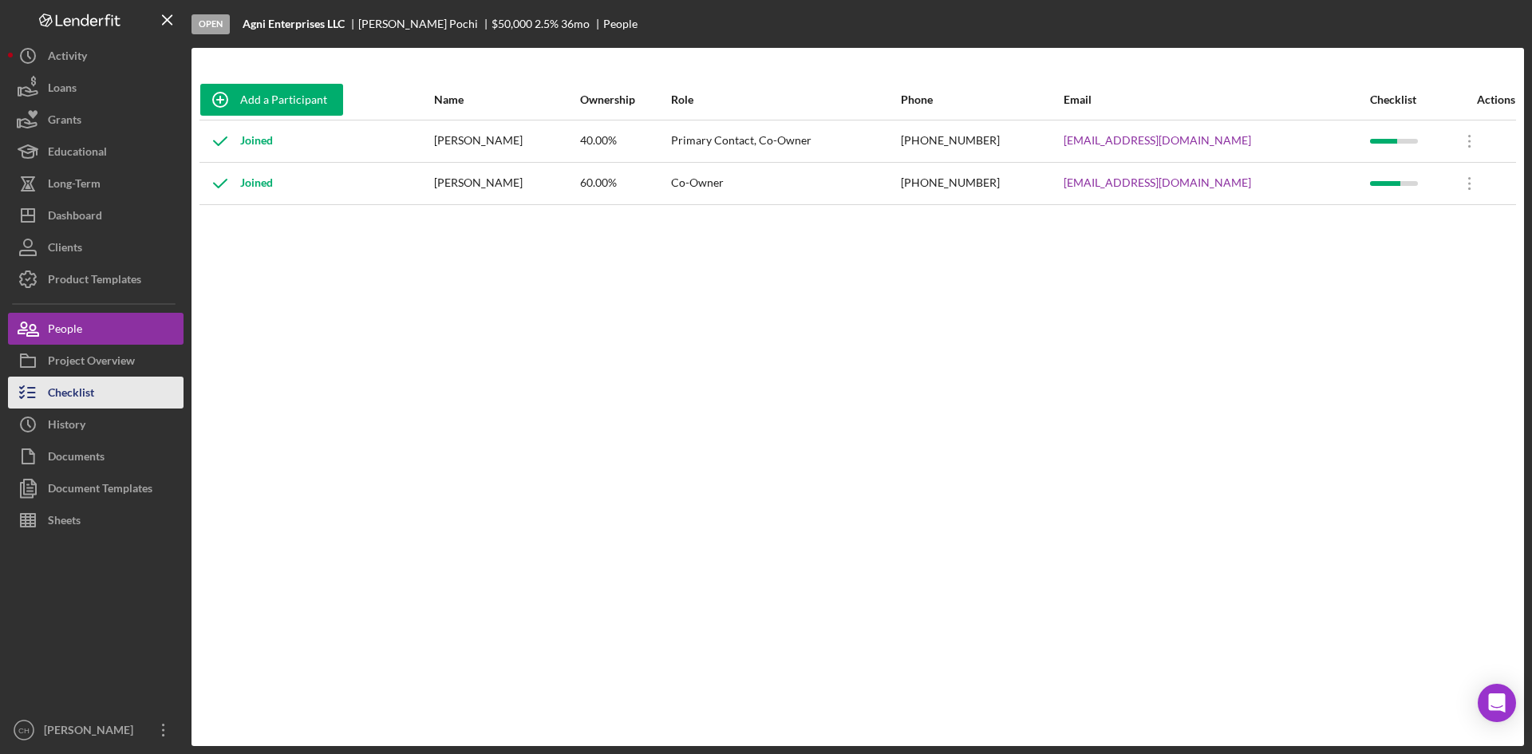
click at [108, 391] on button "Checklist" at bounding box center [95, 393] width 175 height 32
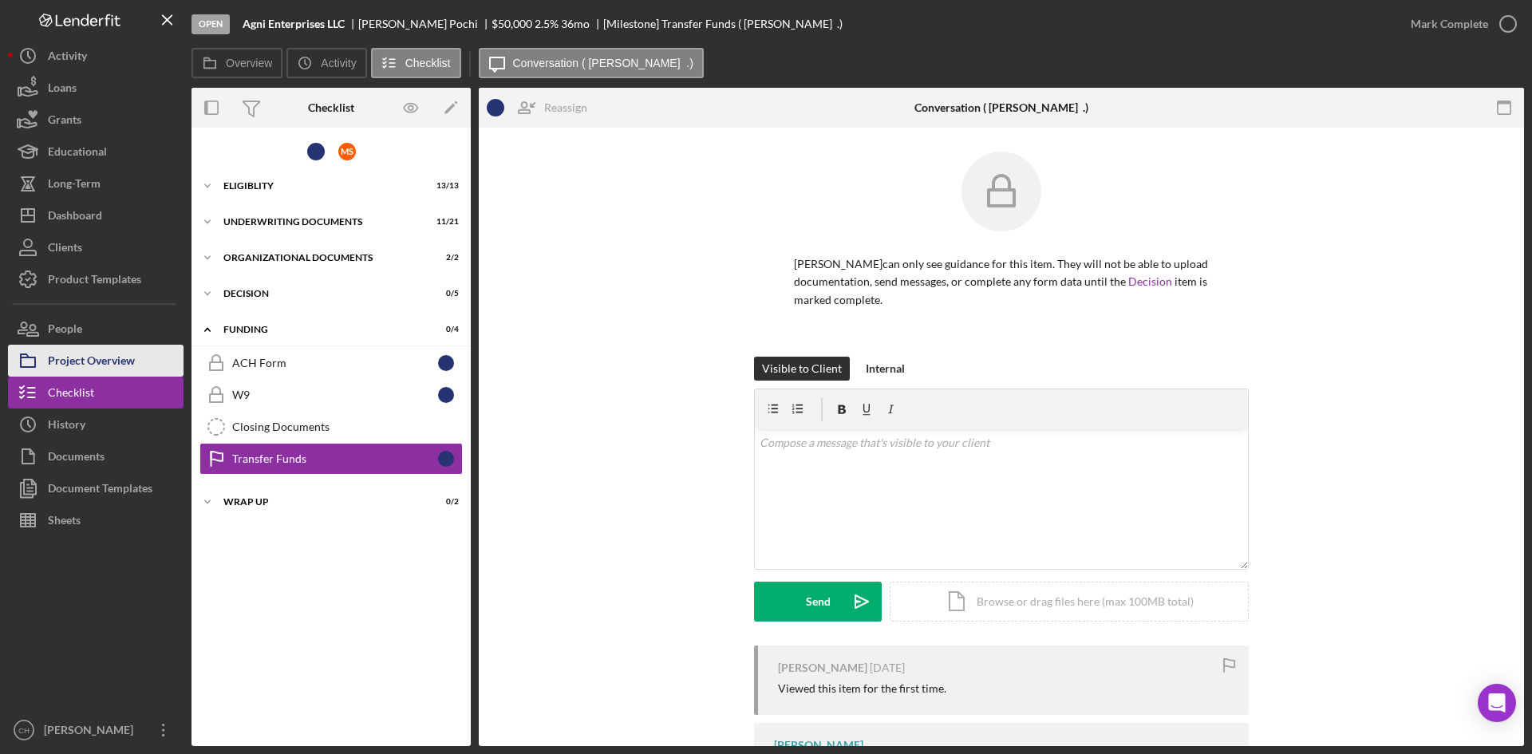
click at [107, 366] on div "Project Overview" at bounding box center [91, 363] width 87 height 36
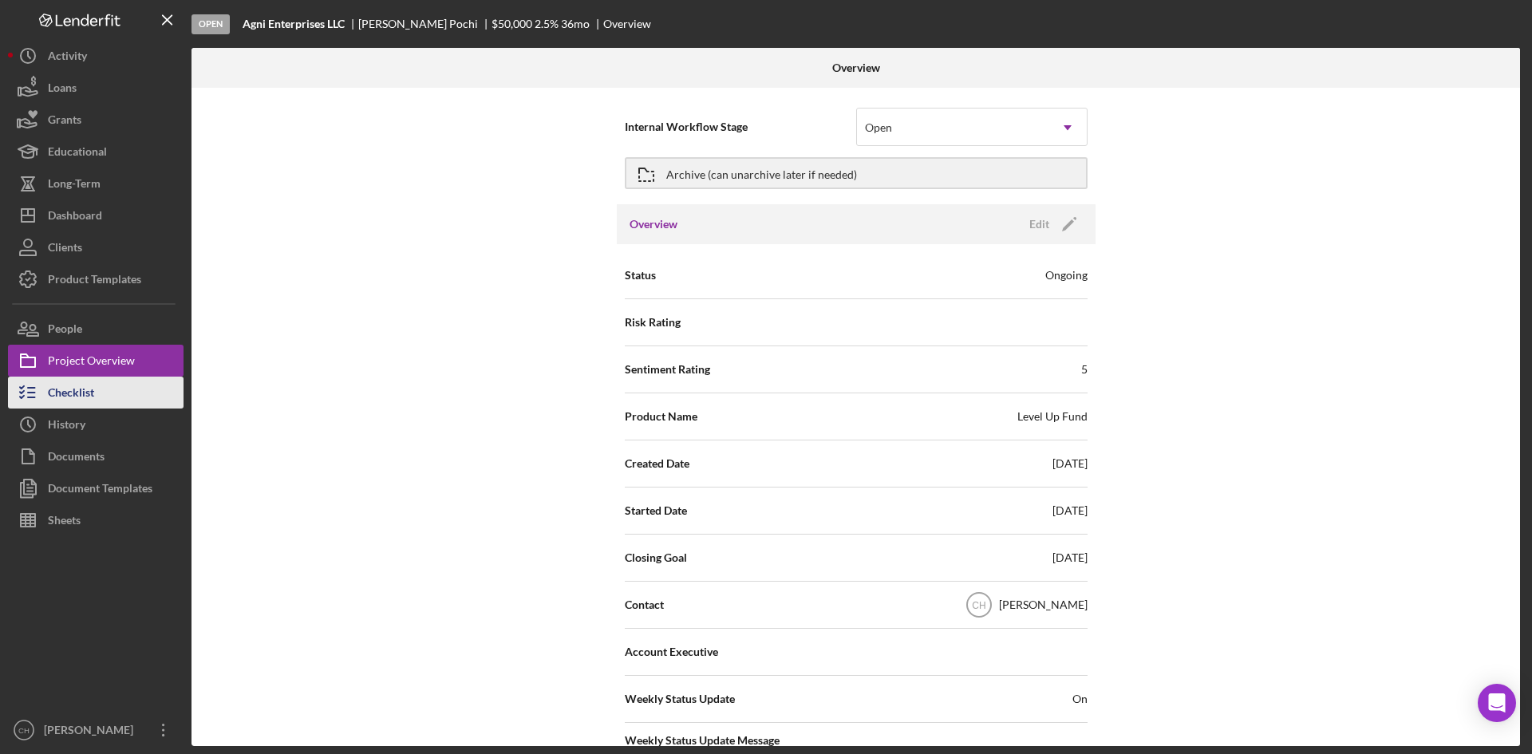
click at [106, 396] on button "Checklist" at bounding box center [95, 393] width 175 height 32
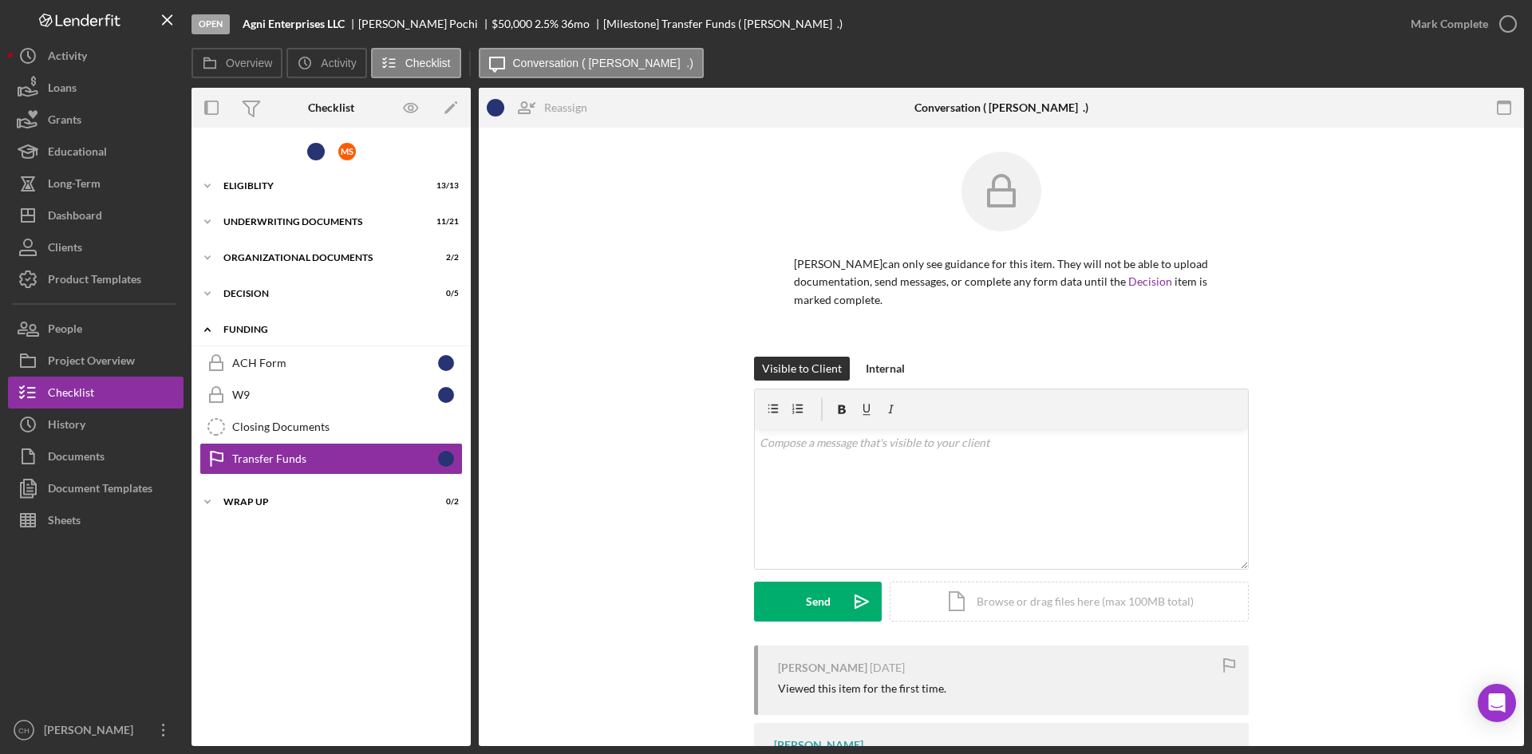
click at [254, 319] on div "Icon/Expander Funding 0 / 4" at bounding box center [330, 329] width 279 height 33
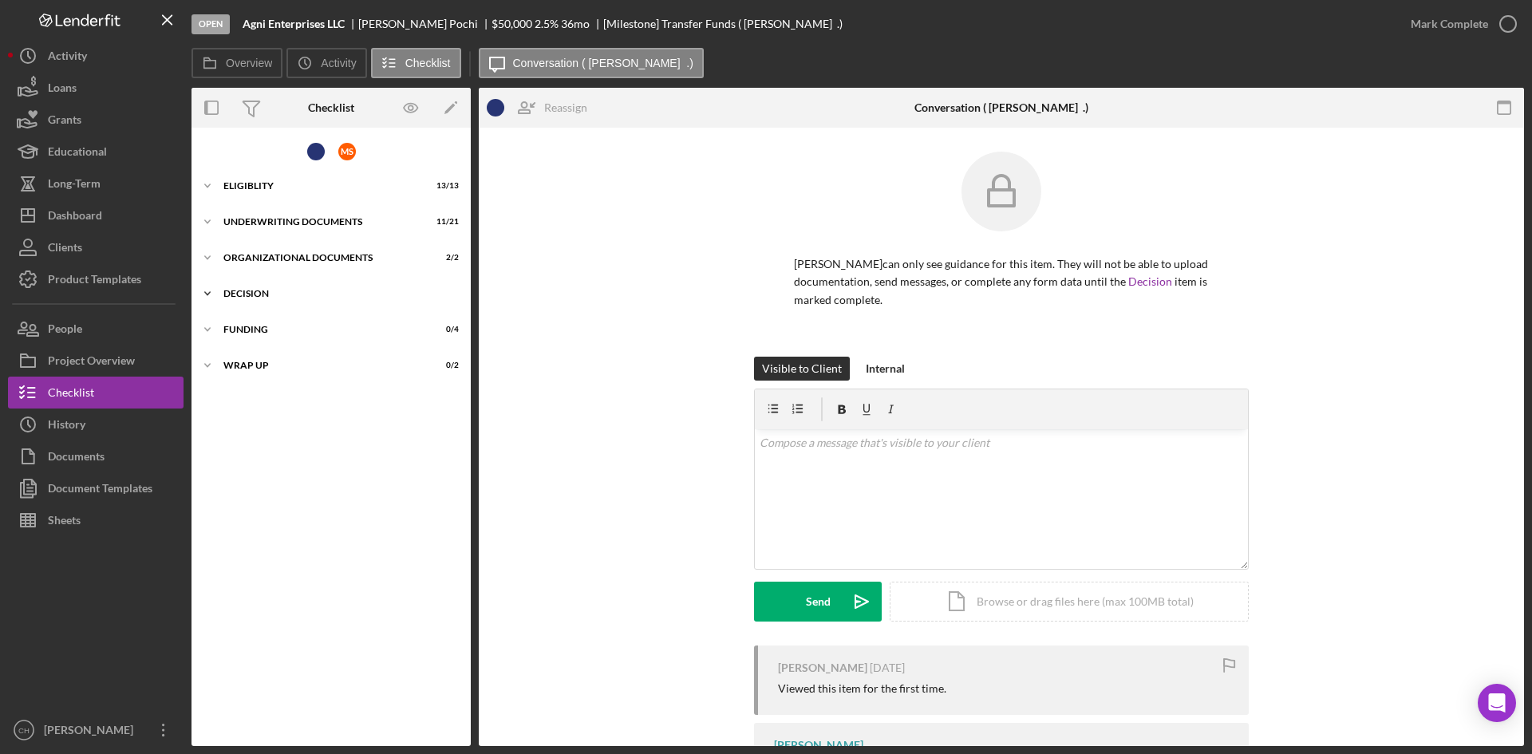
click at [265, 297] on div "Decision" at bounding box center [336, 294] width 227 height 10
click at [333, 221] on div "Underwriting Documents" at bounding box center [336, 222] width 227 height 10
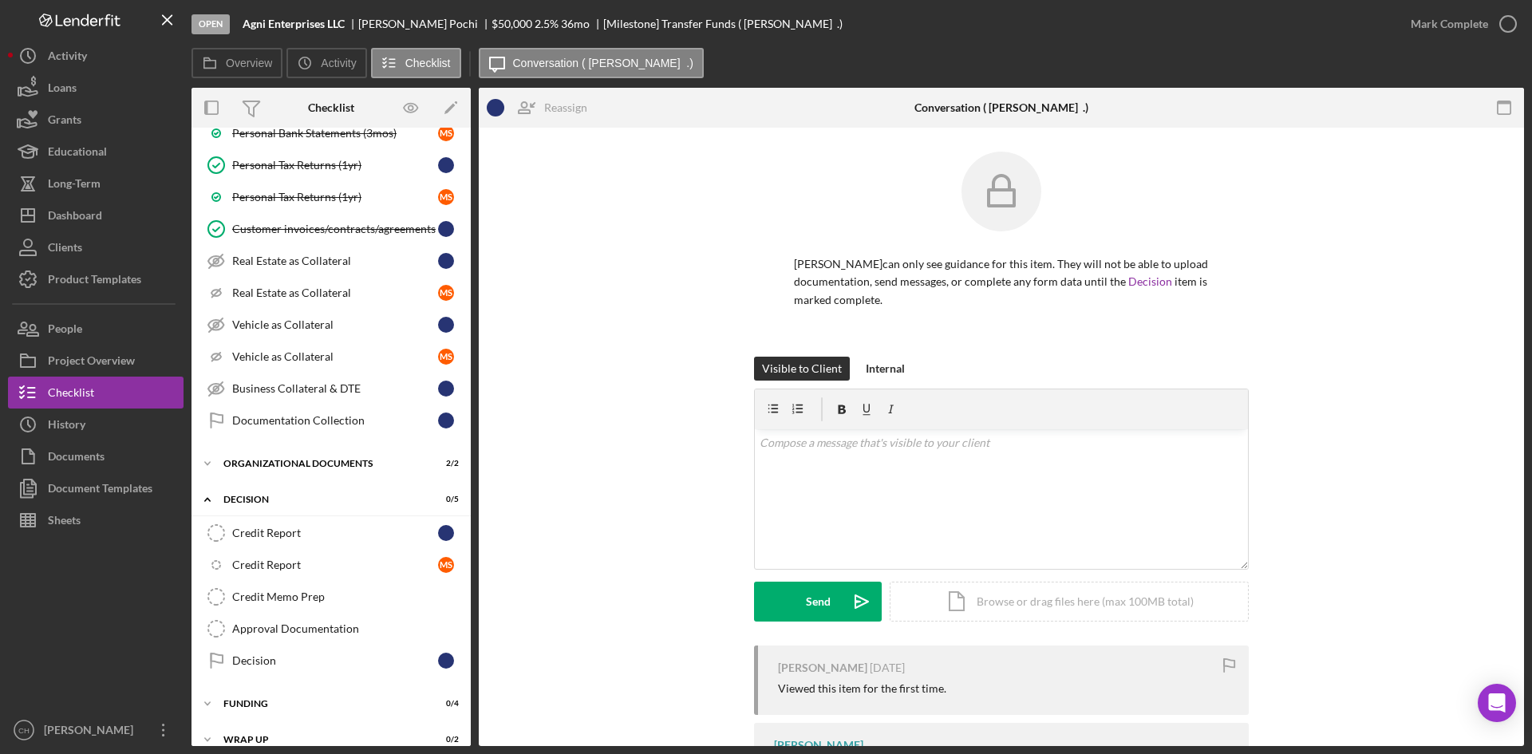
scroll to position [491, 0]
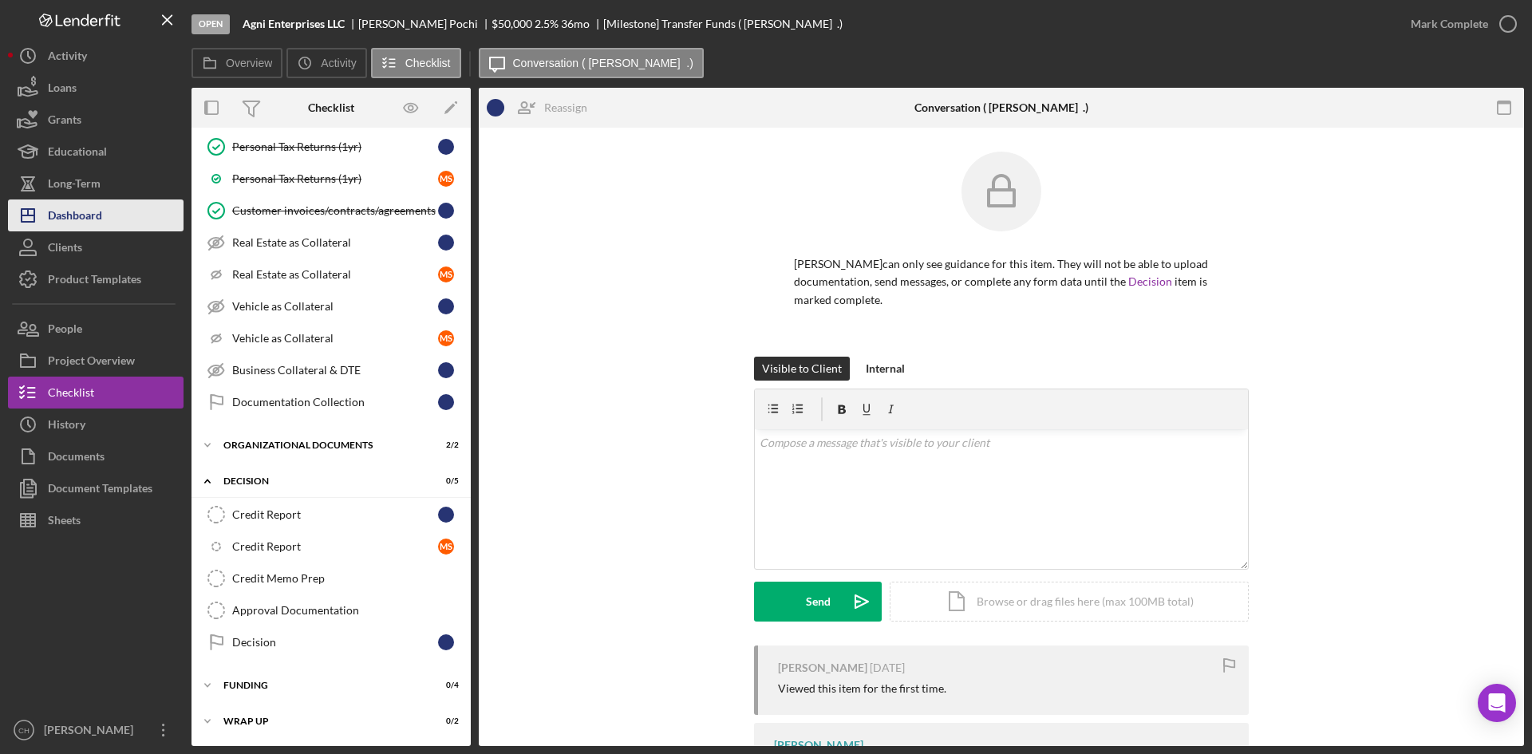
click at [97, 206] on div "Dashboard" at bounding box center [75, 217] width 54 height 36
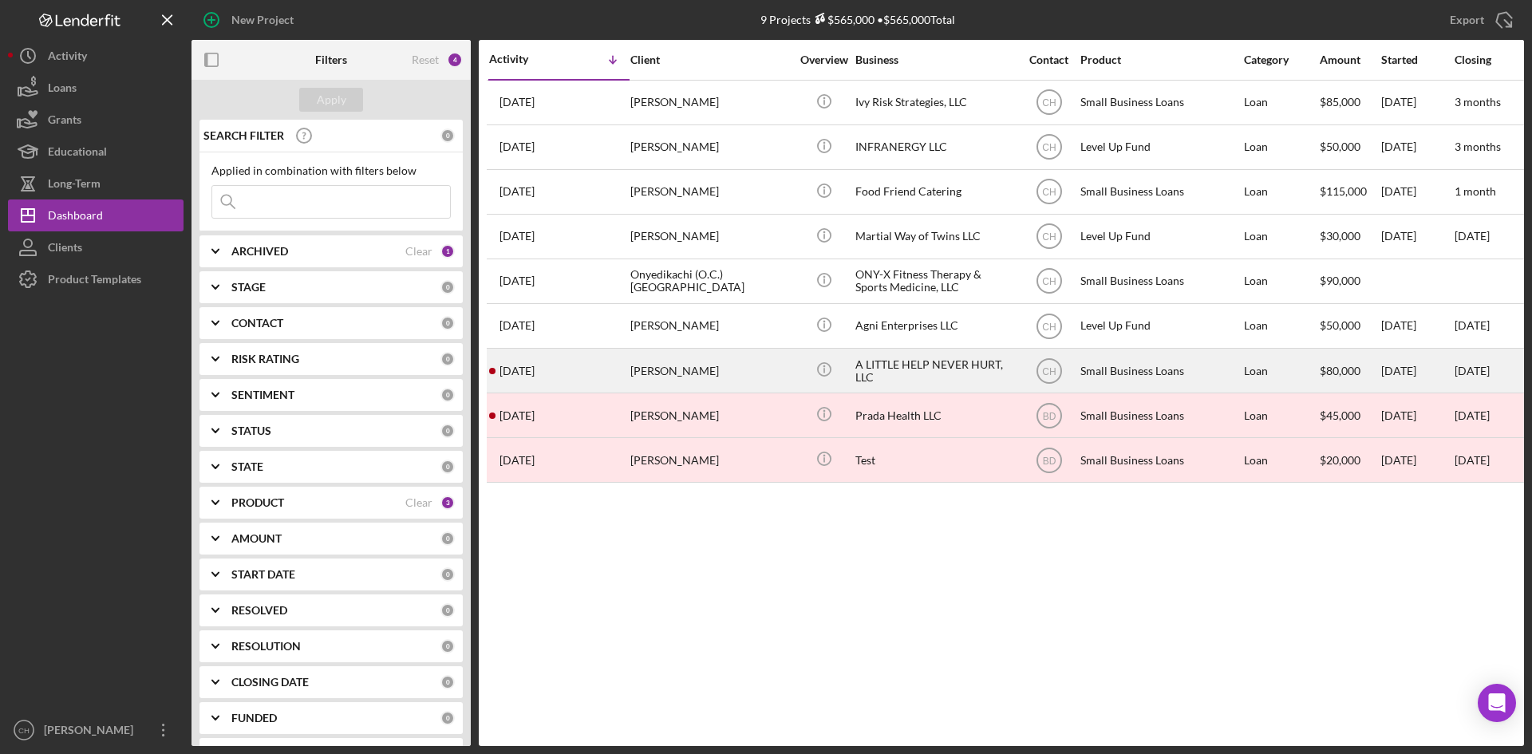
click at [755, 362] on div "[PERSON_NAME]" at bounding box center [710, 370] width 160 height 42
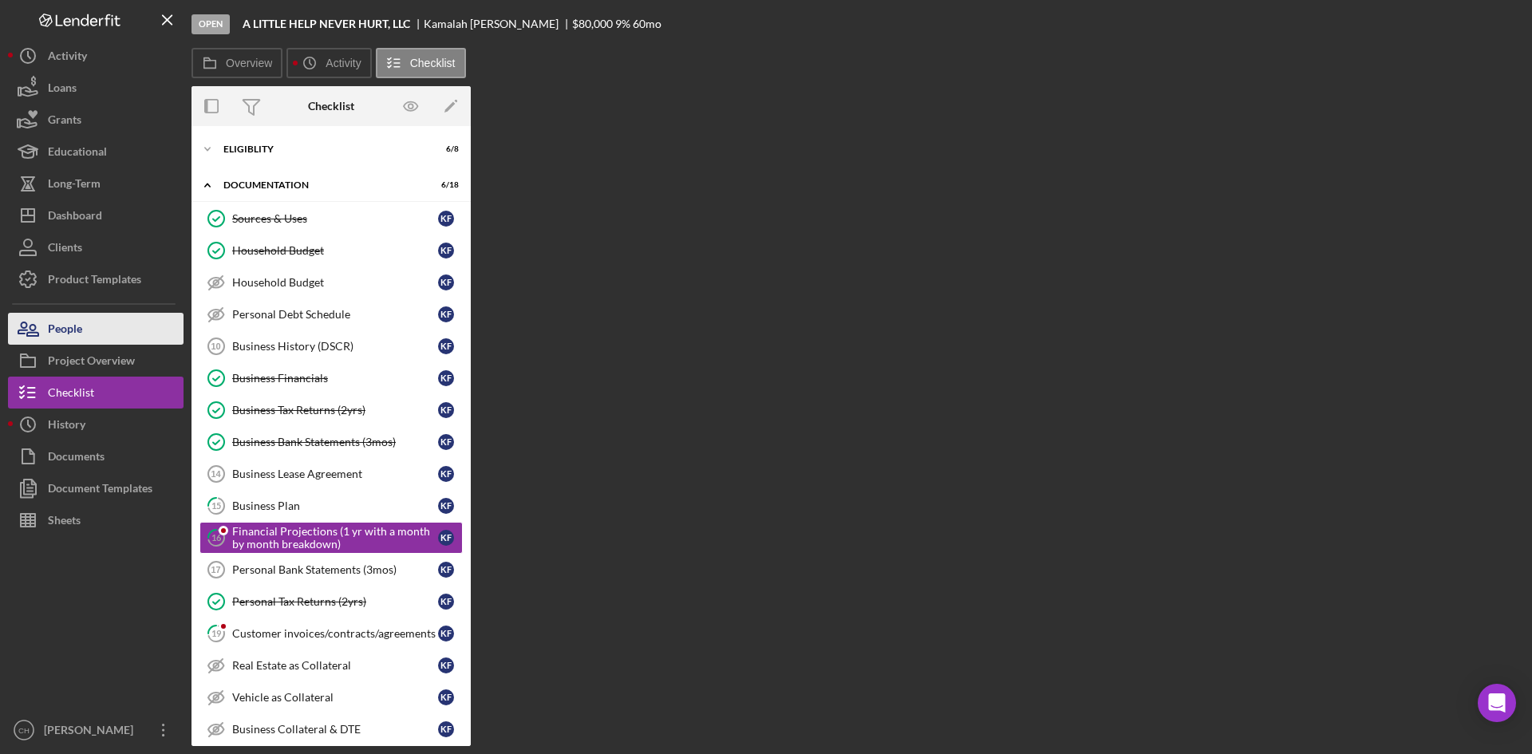
scroll to position [102, 0]
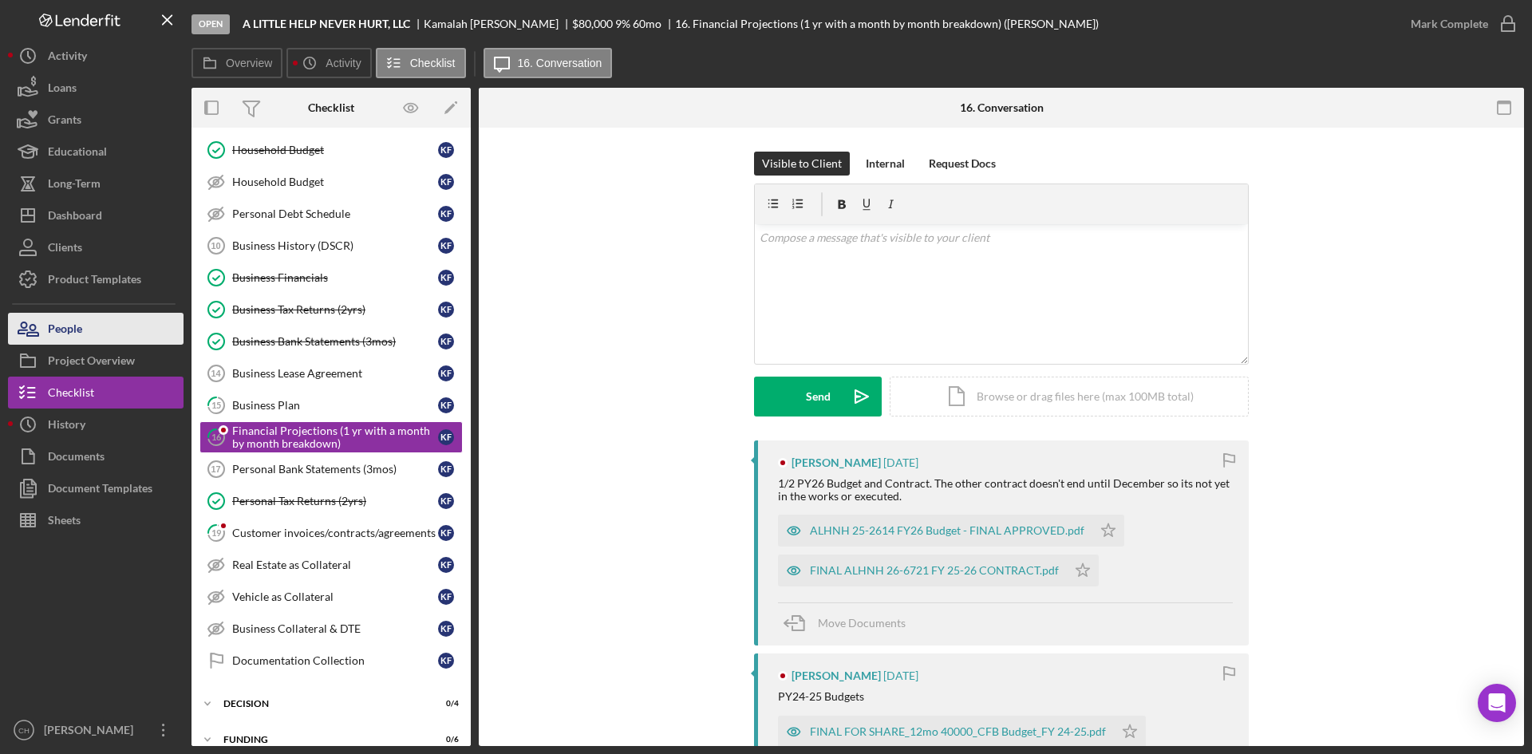
click at [97, 324] on button "People" at bounding box center [95, 329] width 175 height 32
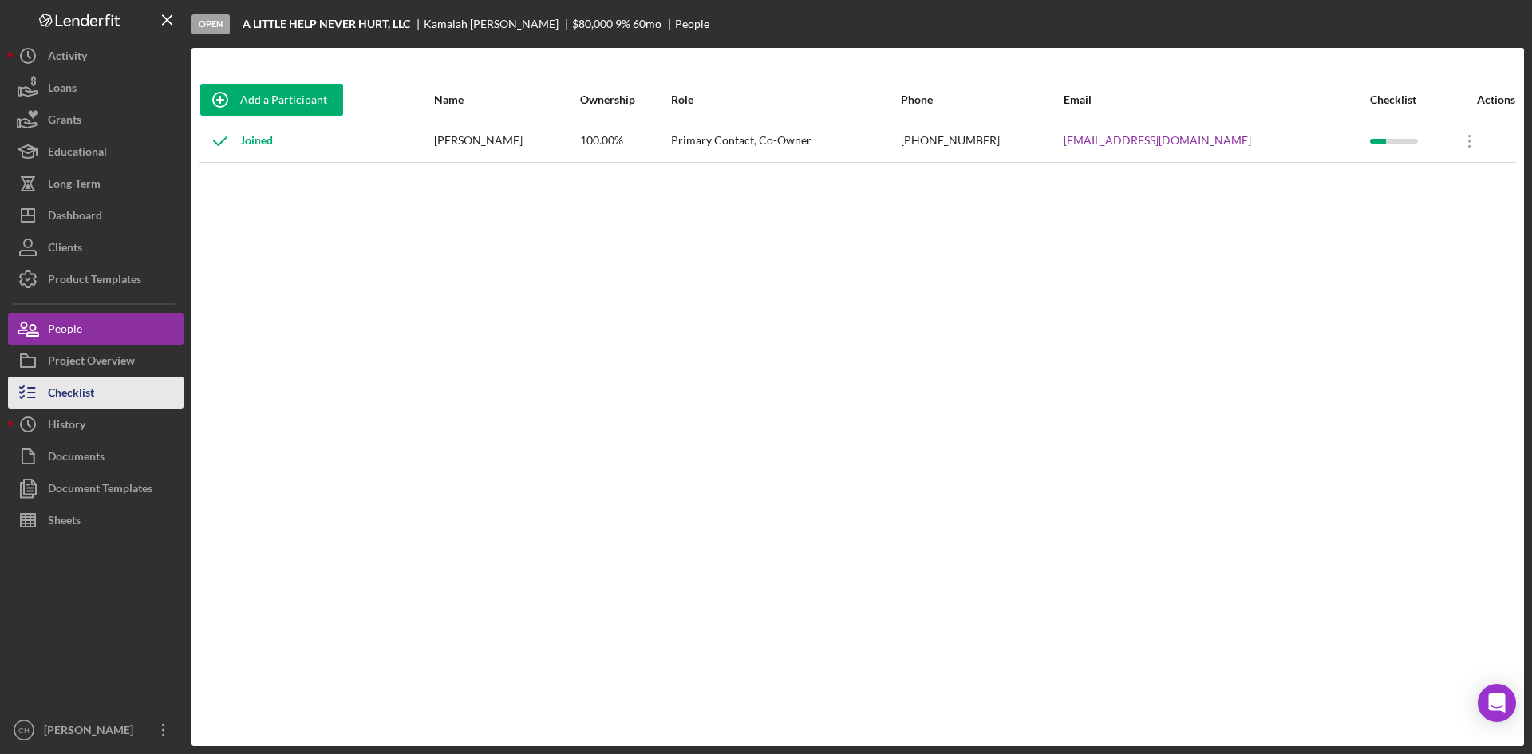
click at [69, 391] on div "Checklist" at bounding box center [71, 395] width 46 height 36
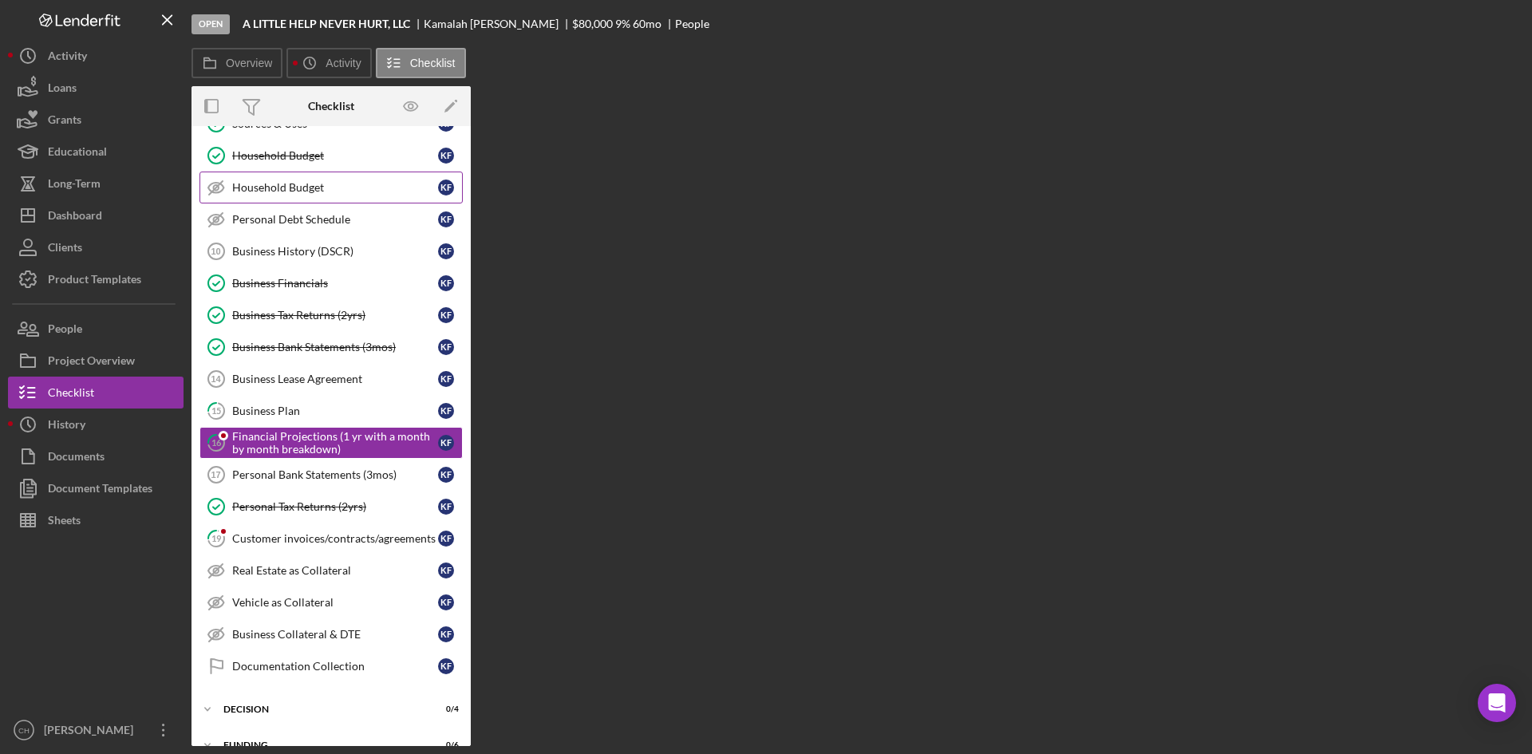
scroll to position [102, 0]
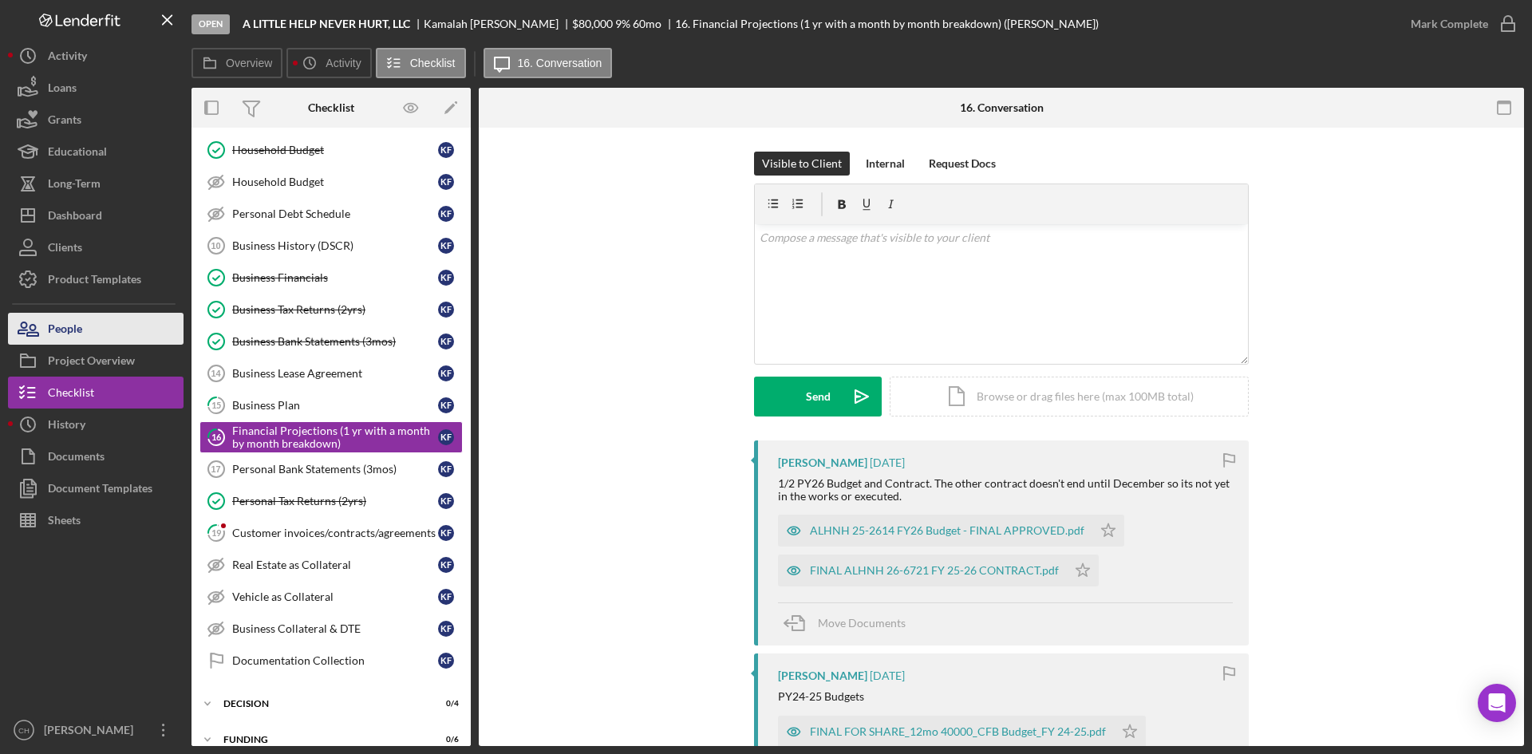
click at [99, 319] on button "People" at bounding box center [95, 329] width 175 height 32
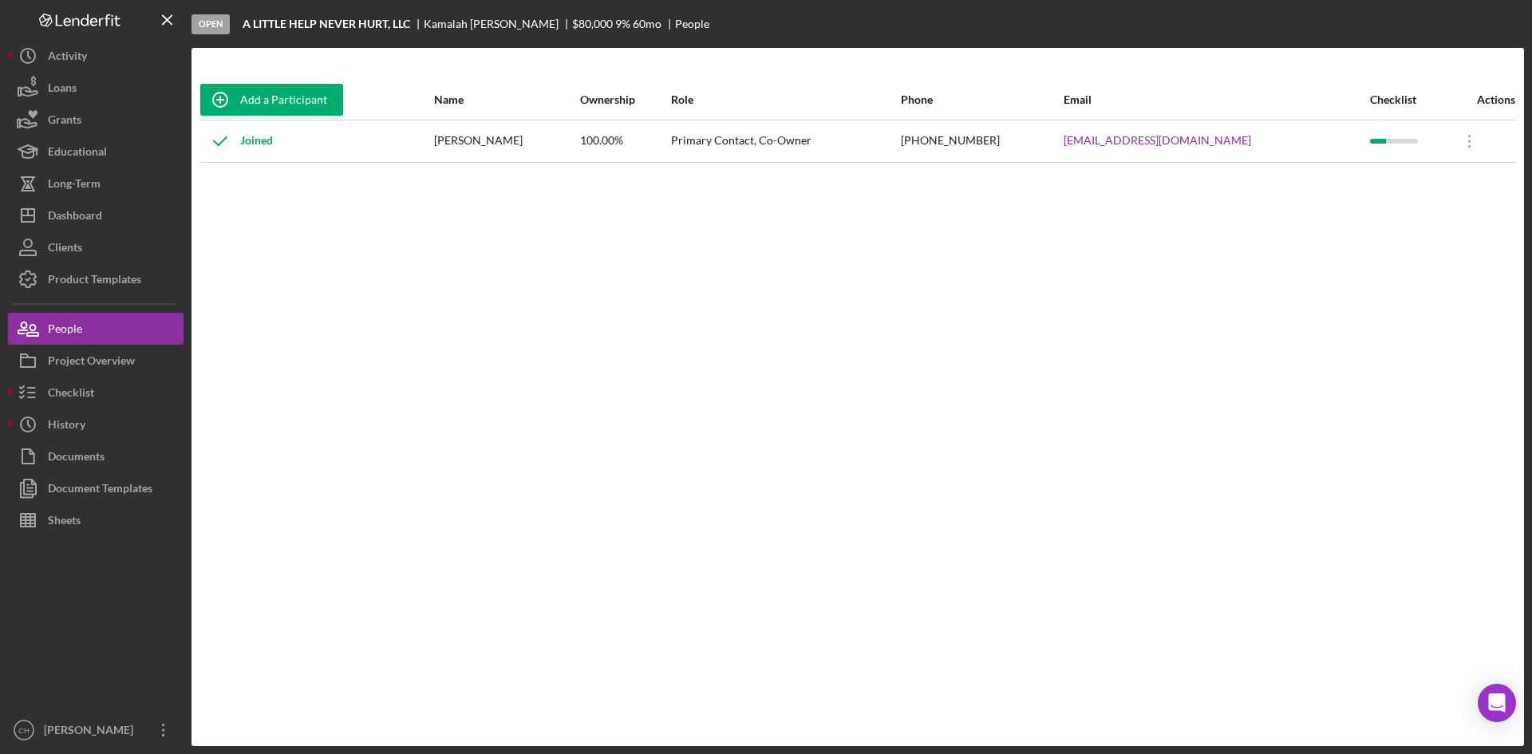
drag, startPoint x: 545, startPoint y: 144, endPoint x: 443, endPoint y: 147, distance: 102.1
click at [443, 147] on div "[PERSON_NAME]" at bounding box center [506, 141] width 144 height 40
copy div "[PERSON_NAME]"
click at [95, 212] on div "Dashboard" at bounding box center [75, 217] width 54 height 36
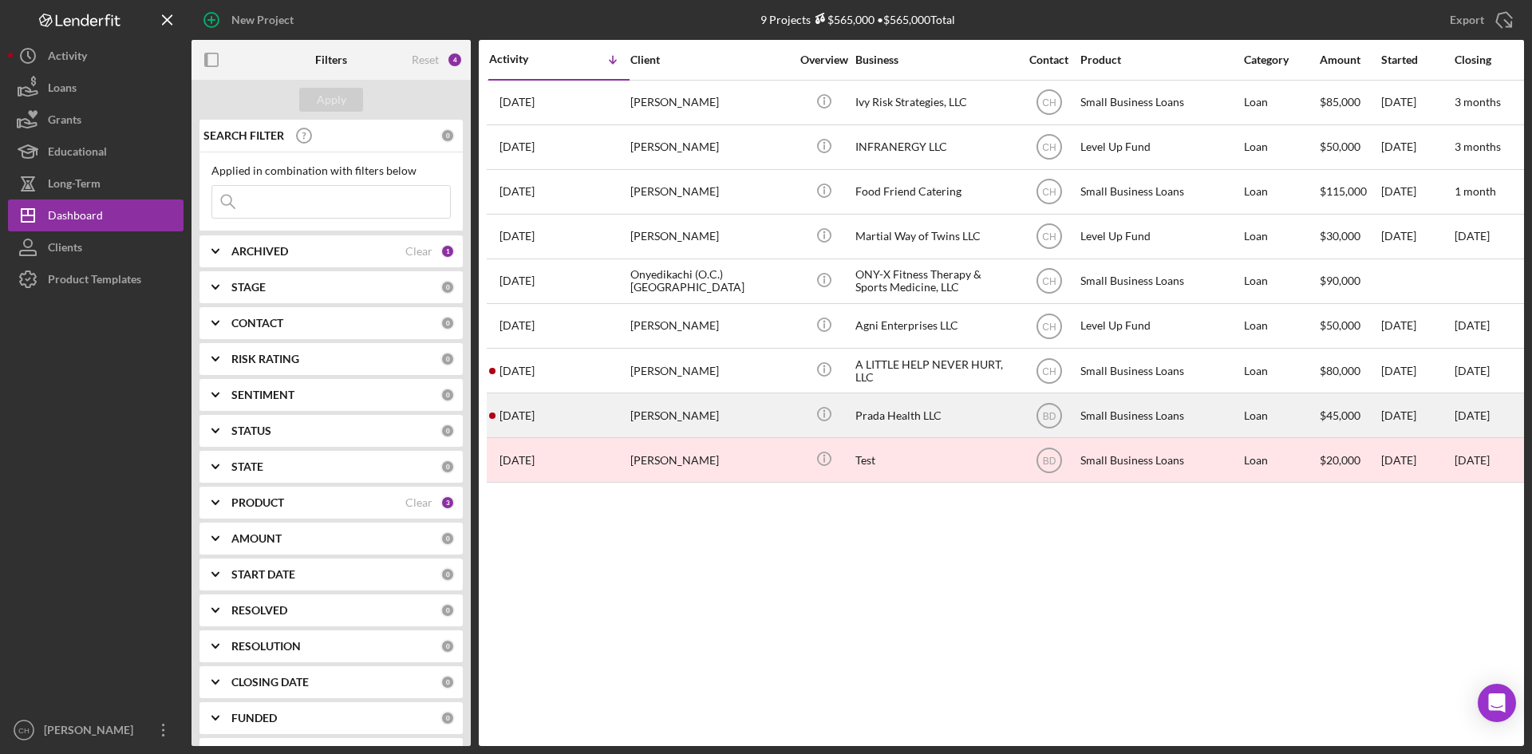
click at [746, 415] on div "[PERSON_NAME]" at bounding box center [710, 415] width 160 height 42
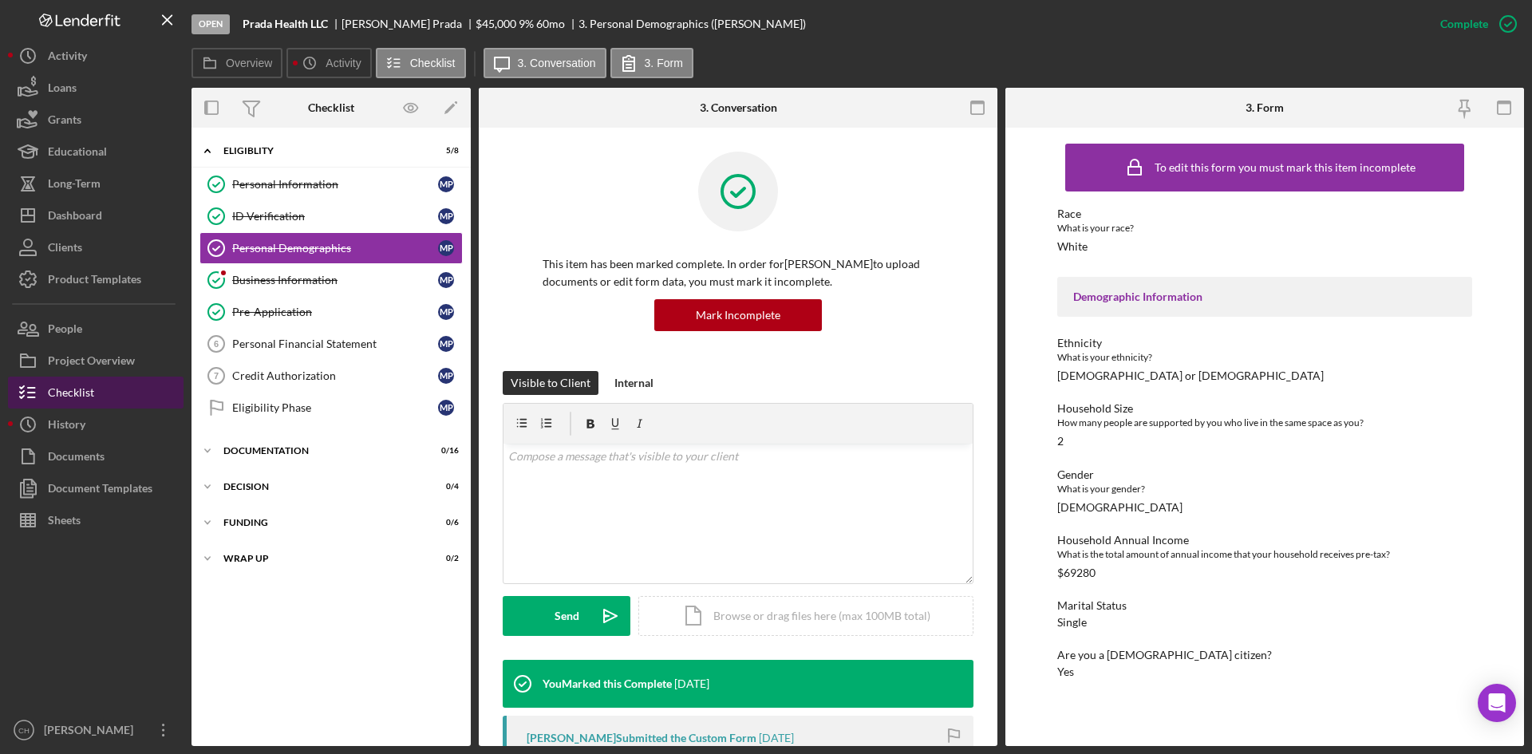
click at [93, 387] on div "Checklist" at bounding box center [71, 395] width 46 height 36
click at [90, 416] on button "Icon/History History" at bounding box center [95, 424] width 175 height 32
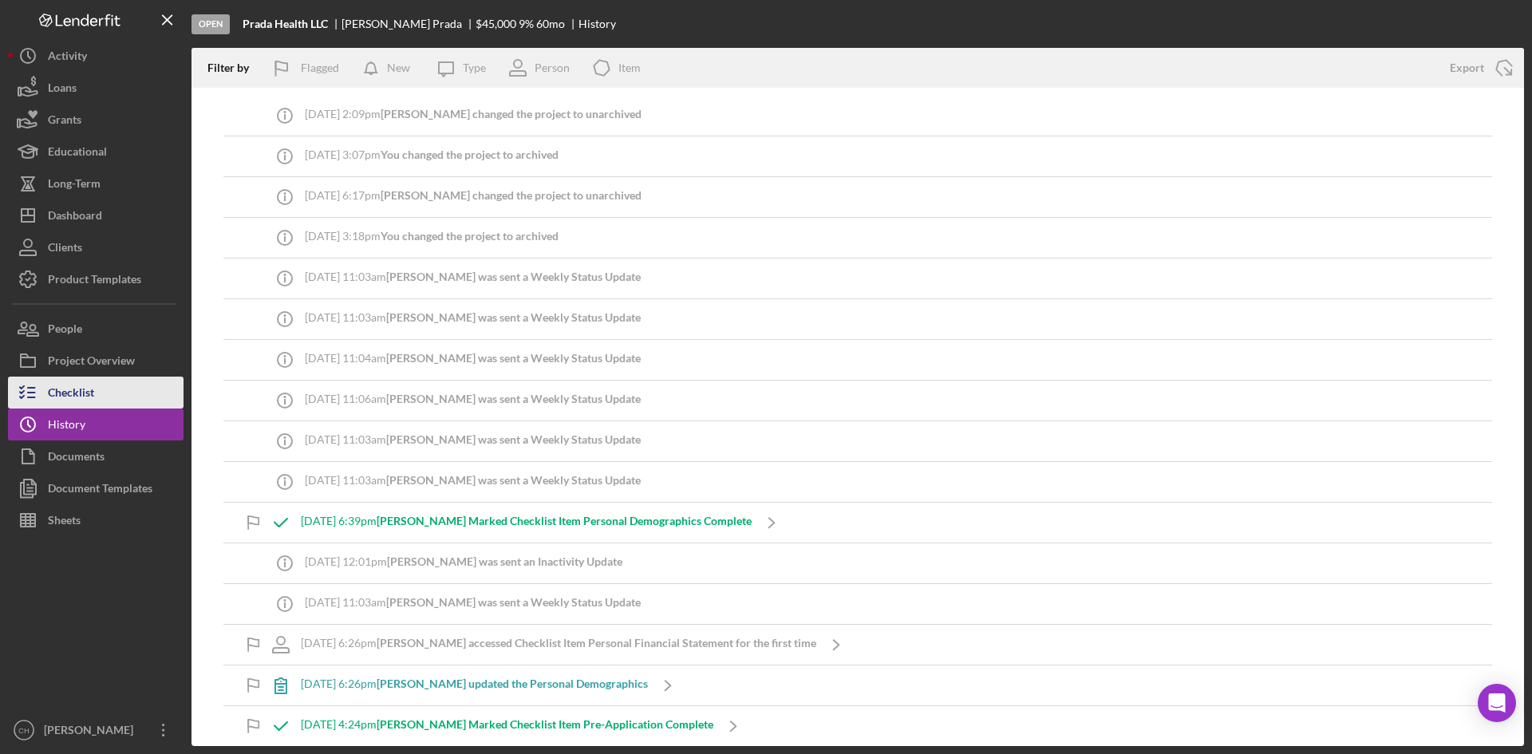
click at [106, 398] on button "Checklist" at bounding box center [95, 393] width 175 height 32
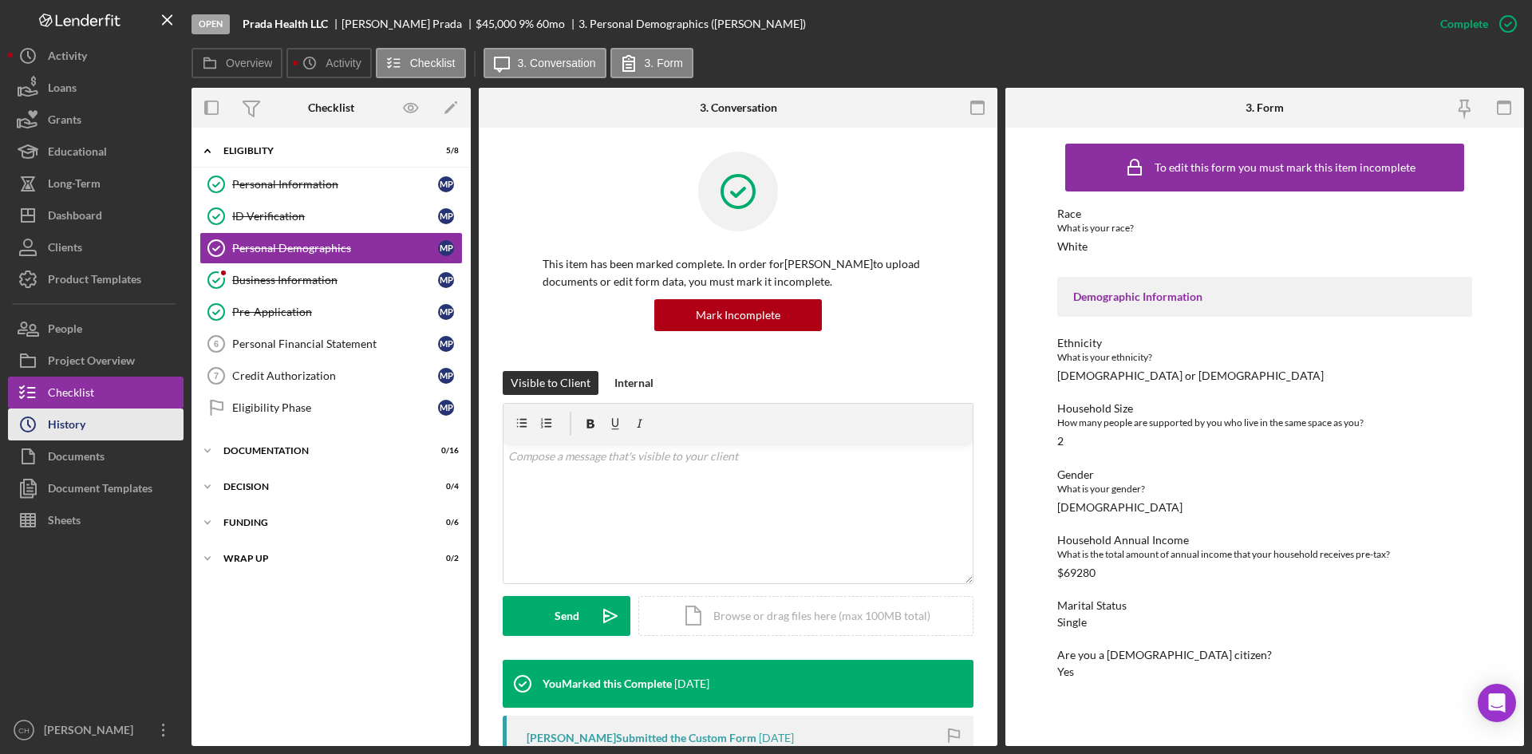
click at [126, 424] on button "Icon/History History" at bounding box center [95, 424] width 175 height 32
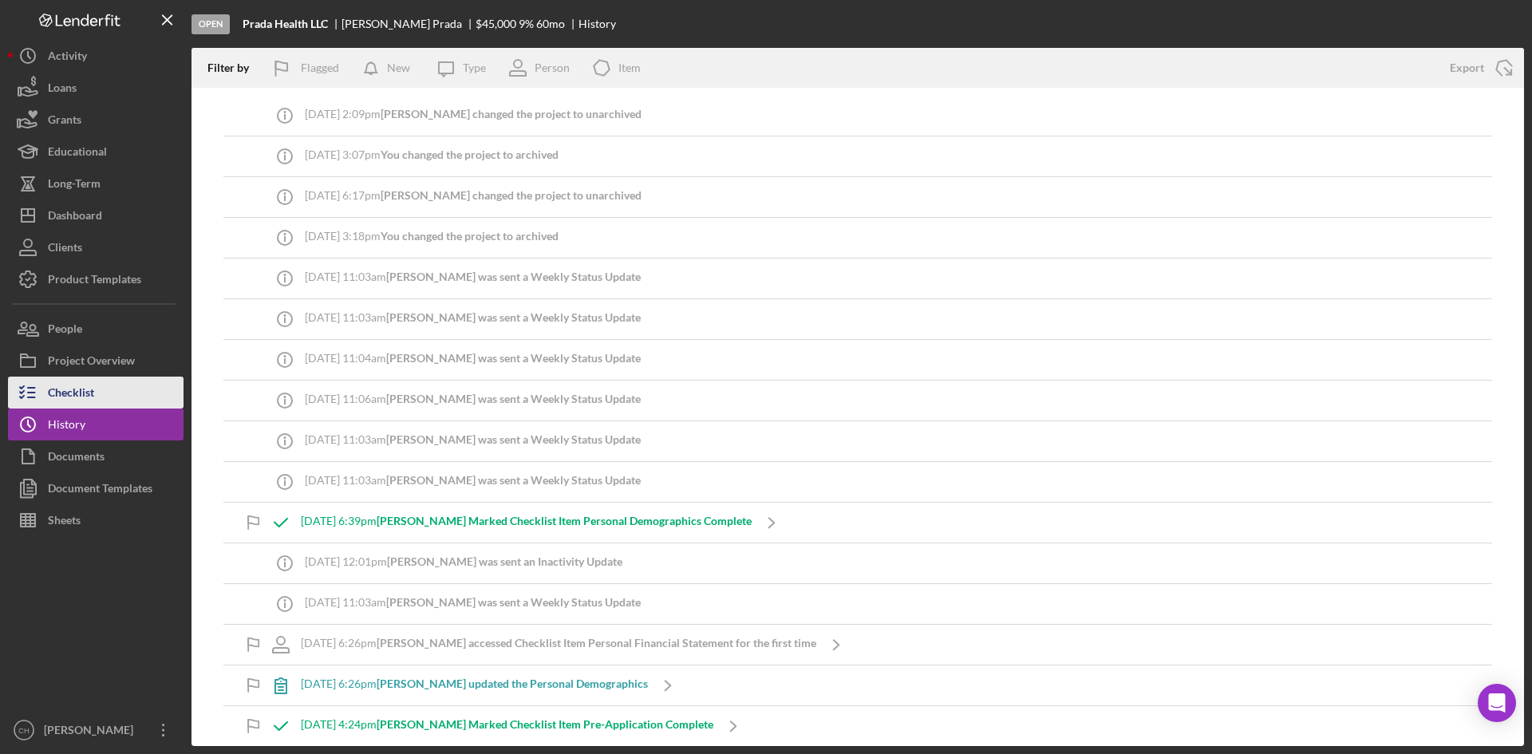
click at [93, 380] on div "Checklist" at bounding box center [71, 395] width 46 height 36
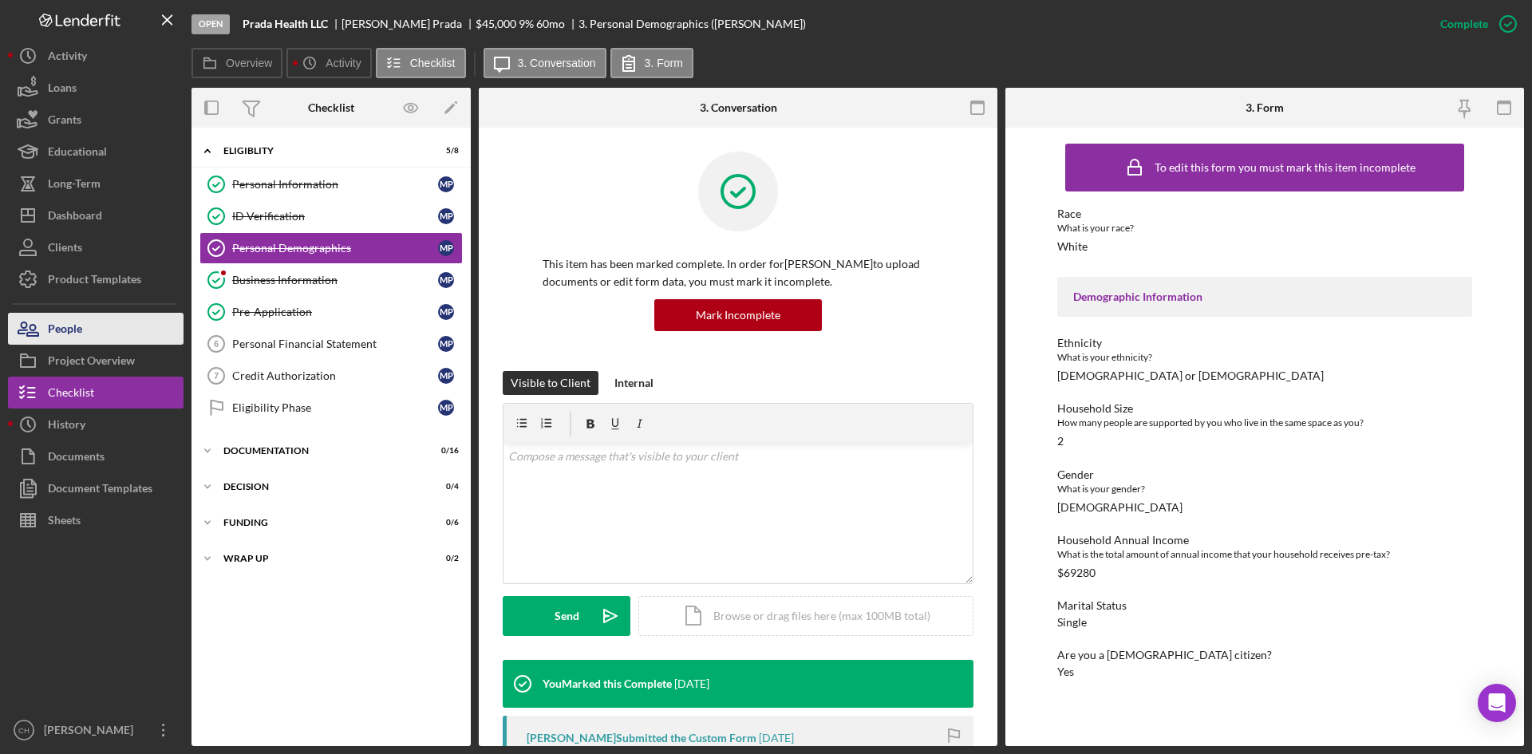
click at [58, 334] on div "People" at bounding box center [65, 331] width 34 height 36
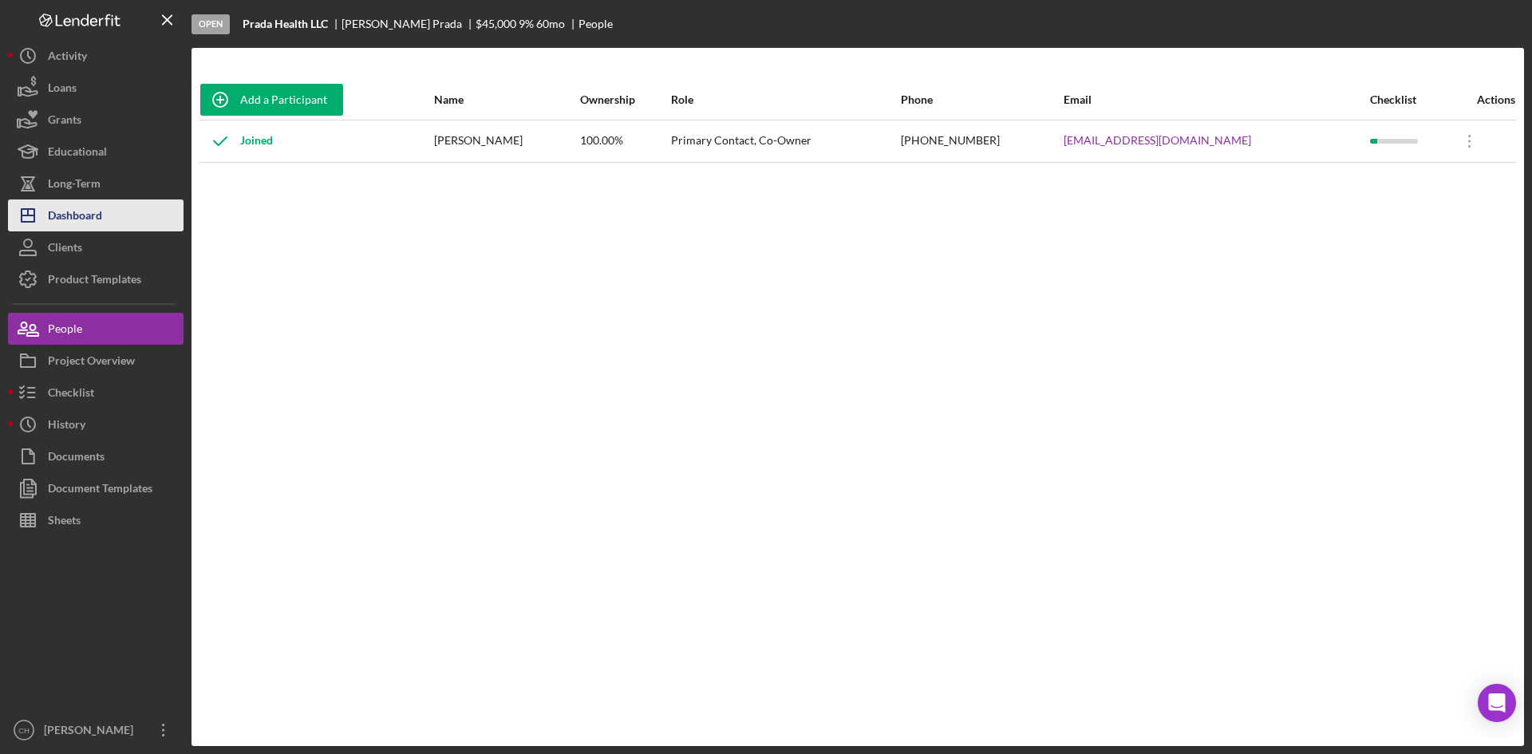
click at [85, 223] on div "Dashboard" at bounding box center [75, 217] width 54 height 36
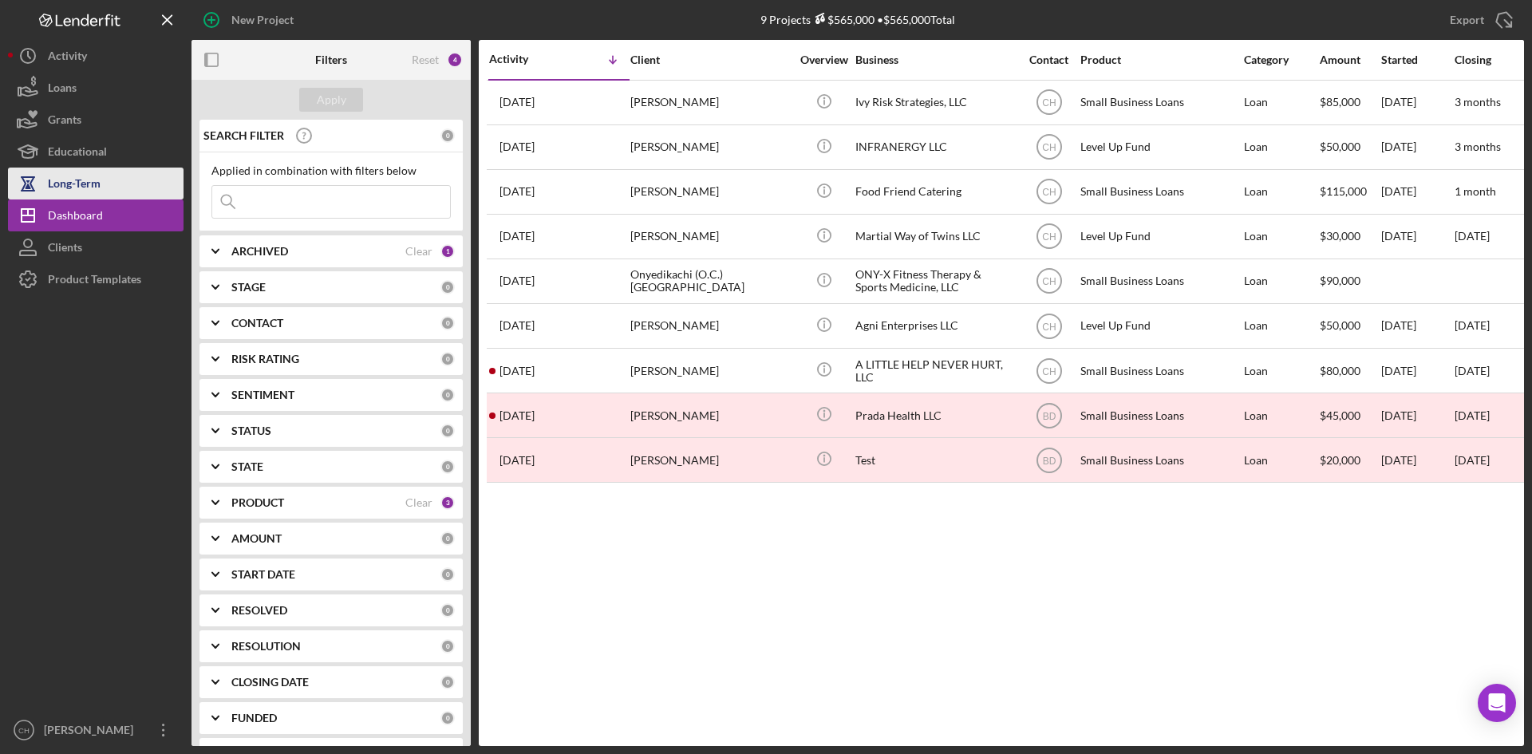
click at [89, 191] on div "Long-Term" at bounding box center [74, 186] width 53 height 36
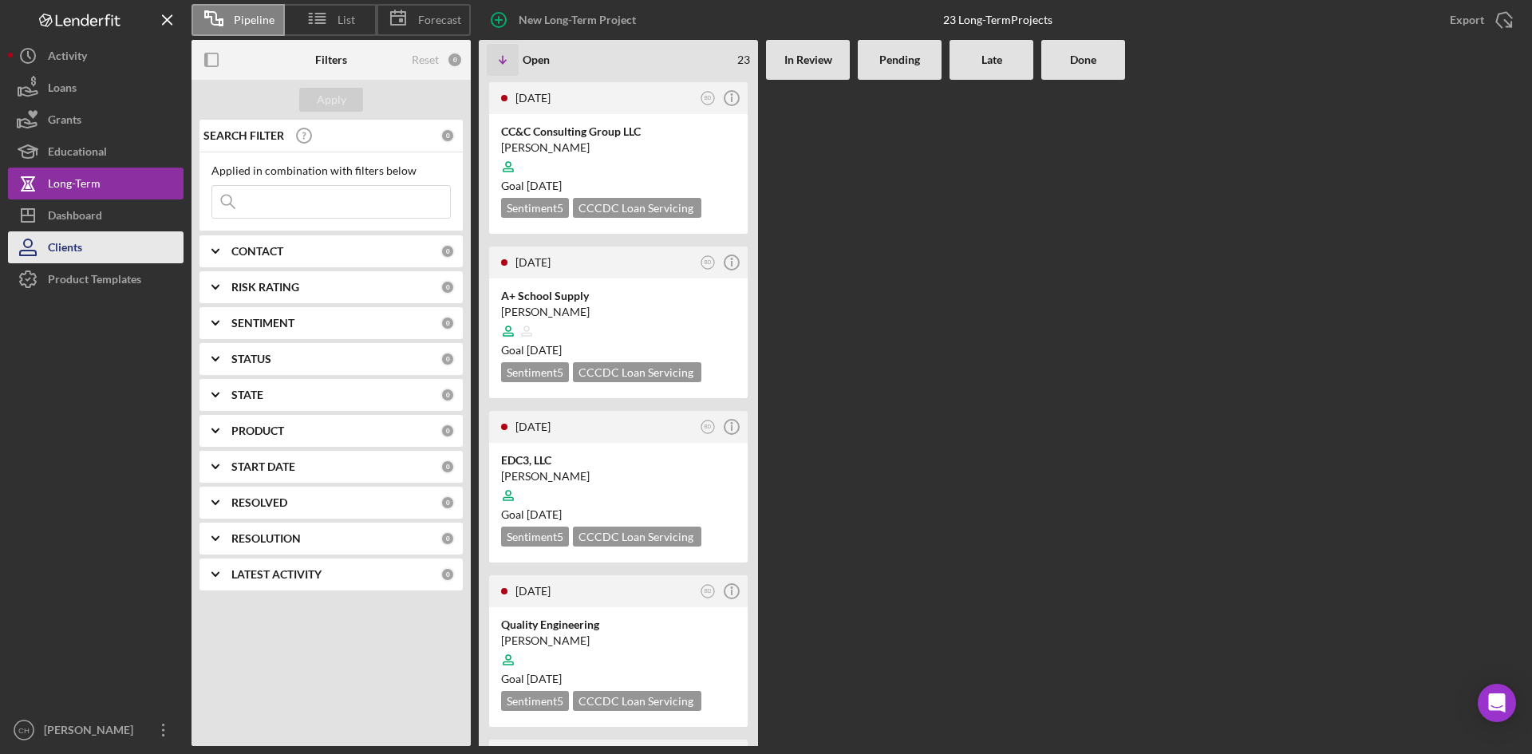
click at [112, 234] on button "Clients" at bounding box center [95, 247] width 175 height 32
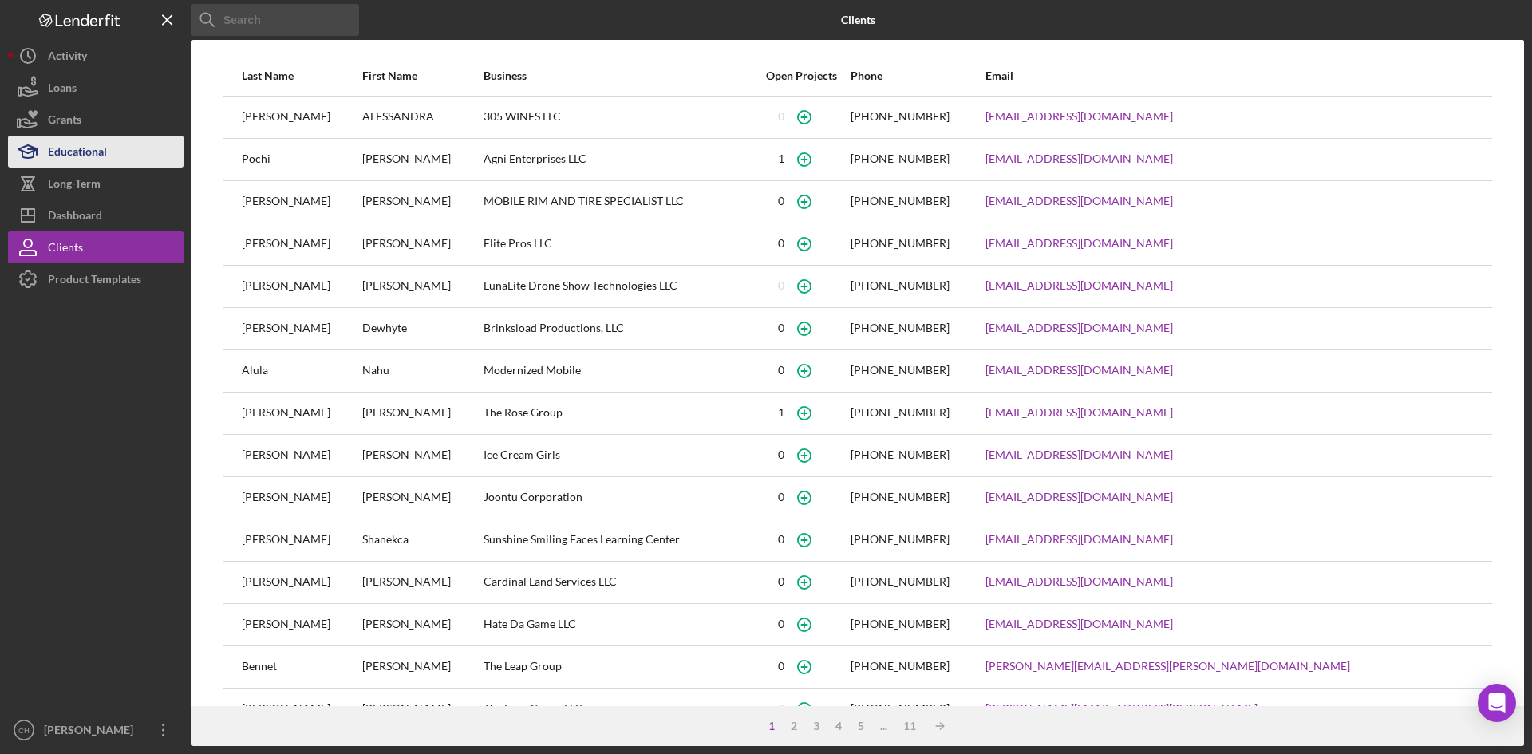
click at [93, 144] on div "Educational" at bounding box center [77, 154] width 59 height 36
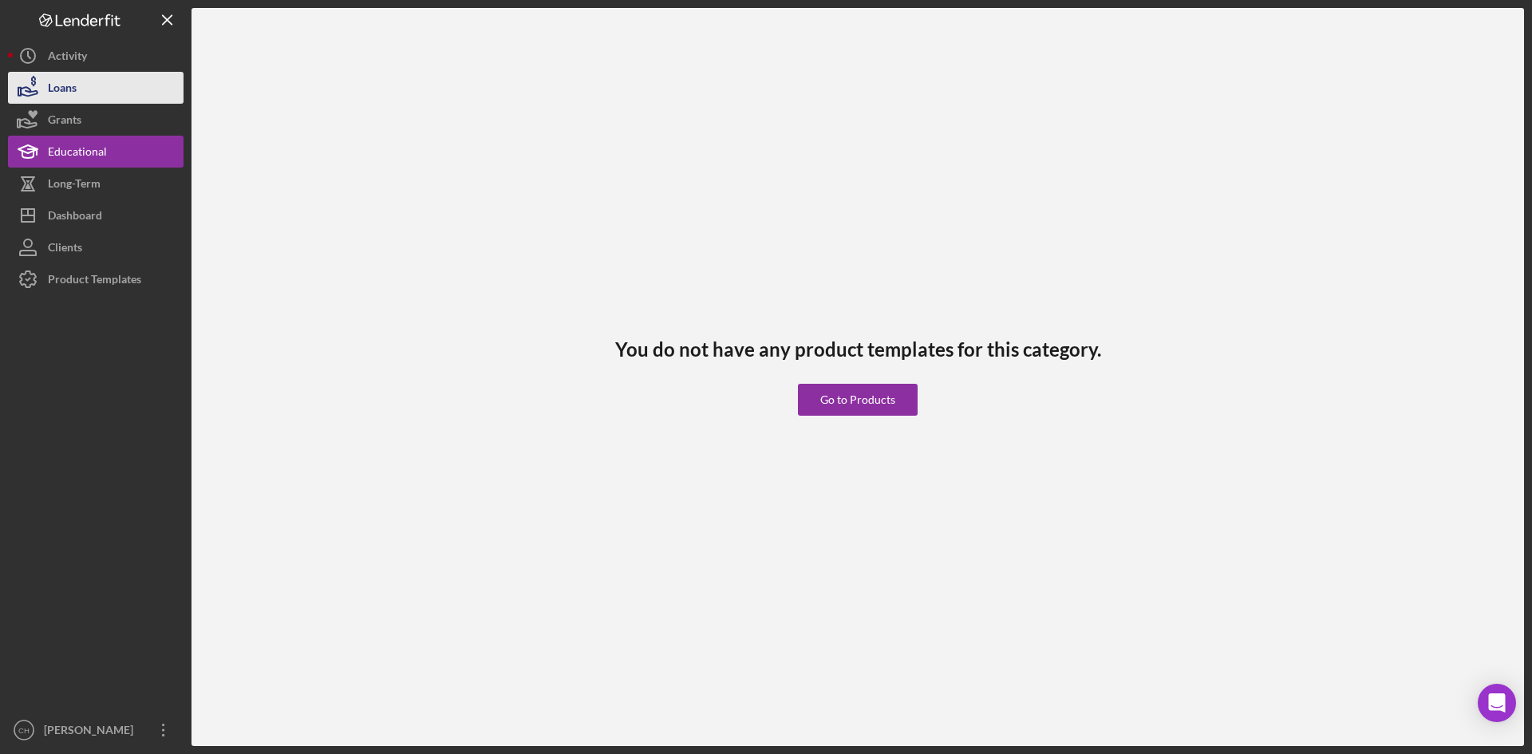
click at [85, 96] on button "Loans" at bounding box center [95, 88] width 175 height 32
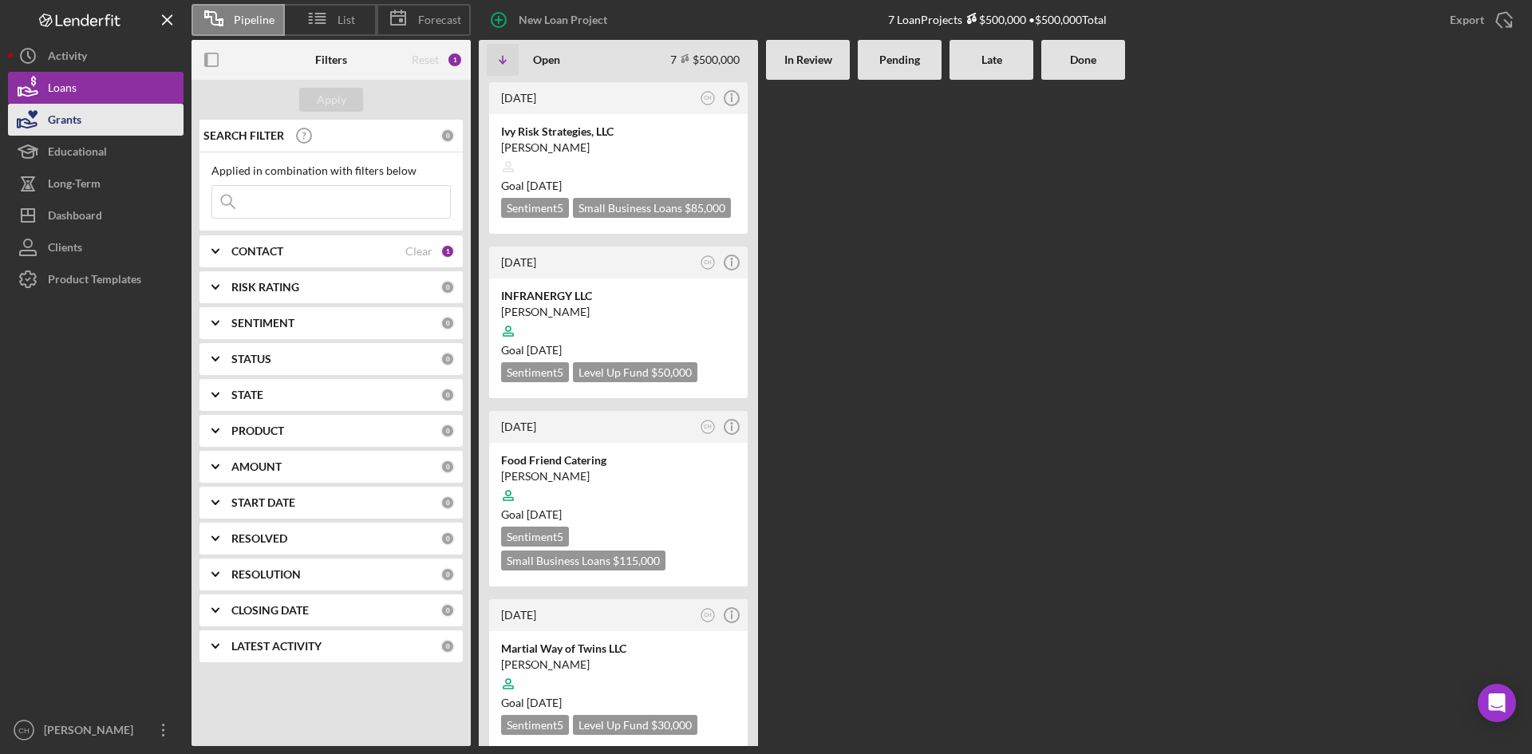
click at [98, 126] on button "Grants" at bounding box center [95, 120] width 175 height 32
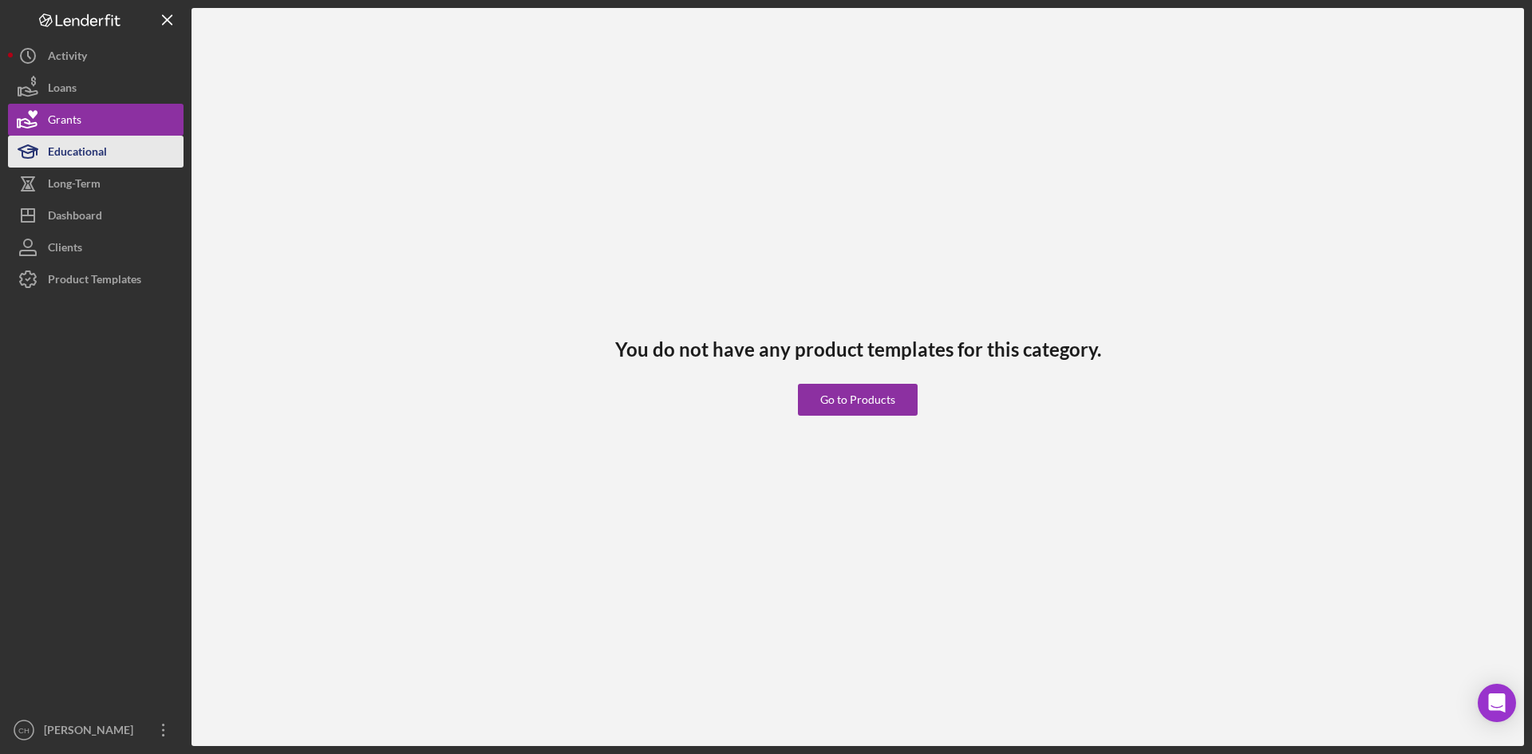
click at [107, 157] on div "Educational" at bounding box center [77, 154] width 59 height 36
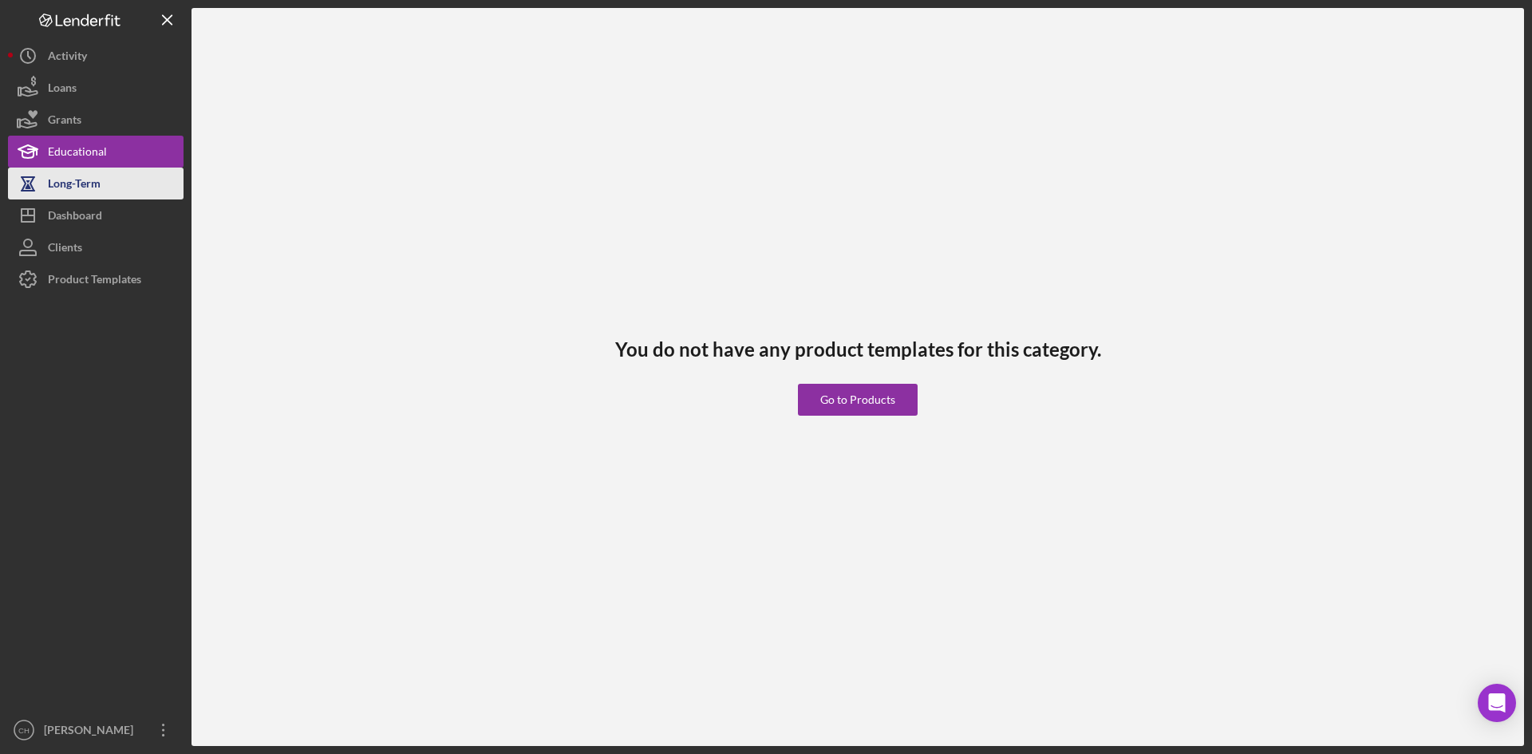
click at [98, 184] on div "Long-Term" at bounding box center [74, 186] width 53 height 36
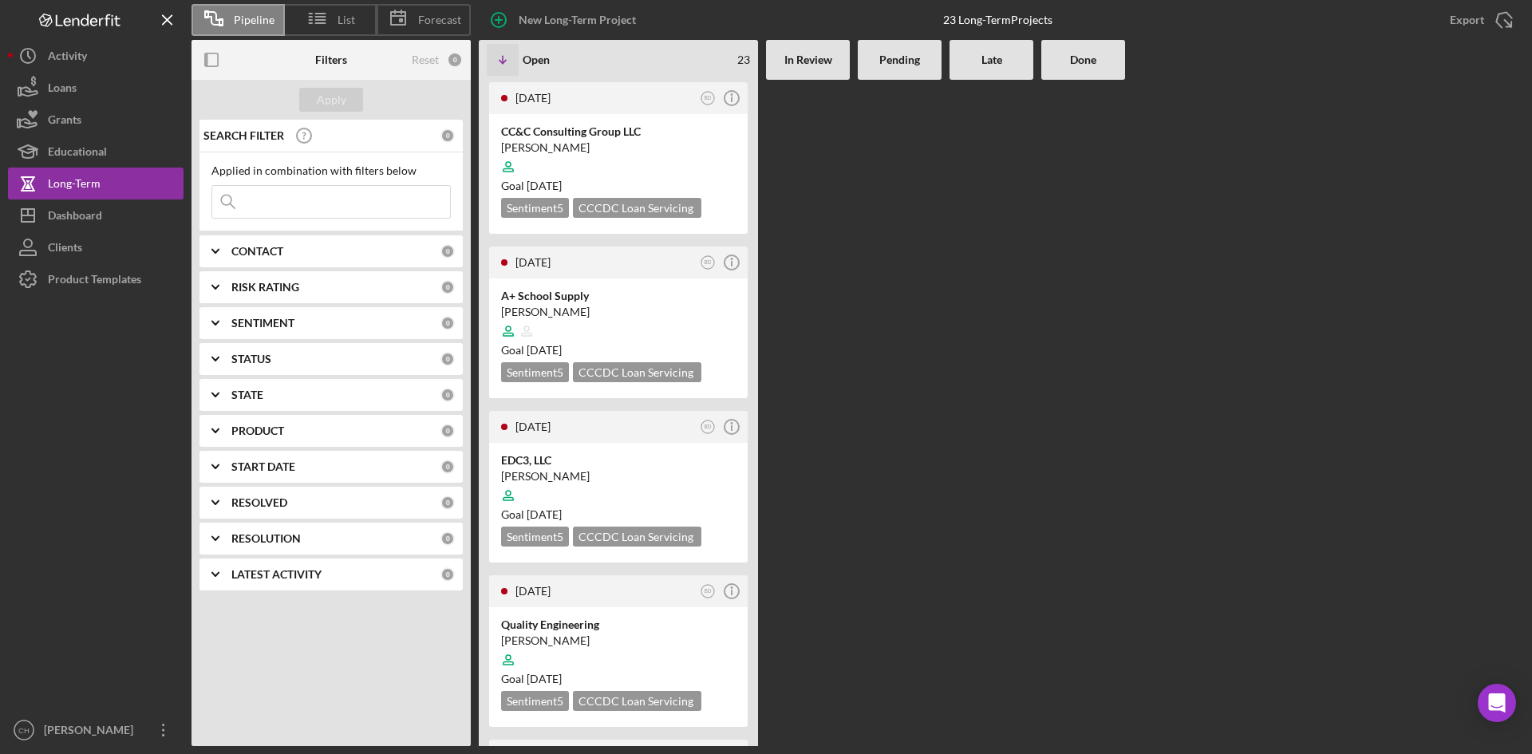
click at [302, 202] on input at bounding box center [331, 202] width 238 height 32
type input "adrian allen"
click at [349, 105] on button "Apply" at bounding box center [331, 100] width 64 height 24
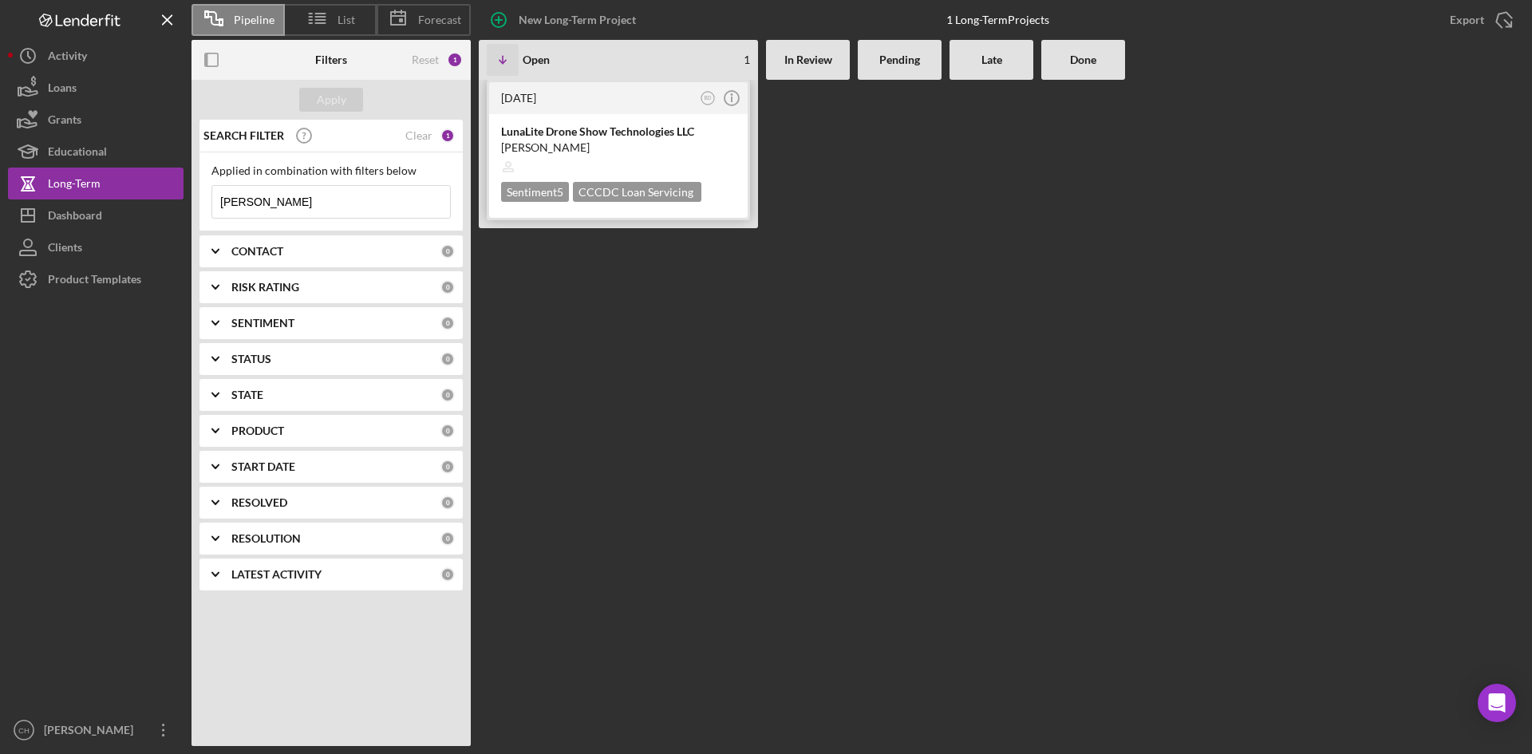
click at [541, 138] on div "LunaLite Drone Show Technologies LLC" at bounding box center [618, 132] width 235 height 16
